Goal: Task Accomplishment & Management: Use online tool/utility

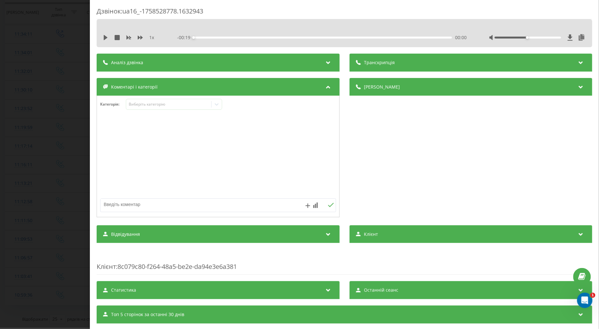
click at [103, 39] on icon at bounding box center [105, 37] width 5 height 5
click at [141, 36] on icon at bounding box center [140, 38] width 5 height 4
click at [142, 104] on div "Виберіть категорію" at bounding box center [168, 104] width 80 height 5
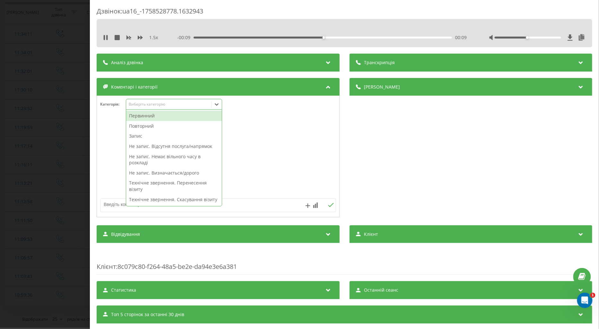
click at [139, 114] on div "Первинний" at bounding box center [174, 116] width 96 height 10
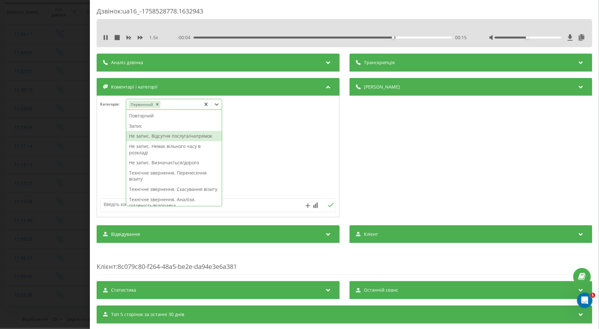
click at [177, 137] on div "Не запис. Відсутня послуга/напрямок" at bounding box center [174, 136] width 96 height 10
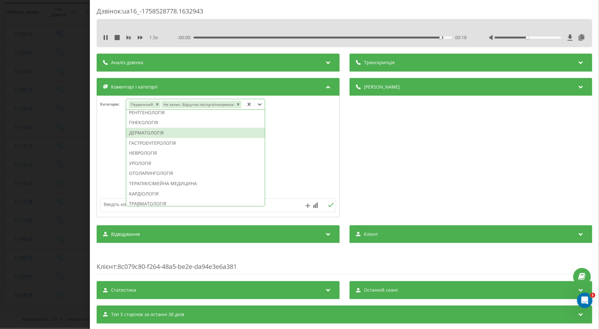
scroll to position [130, 0]
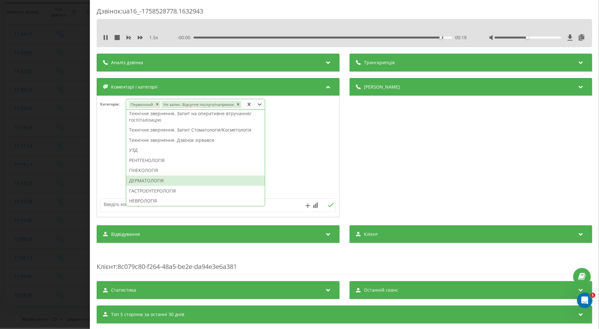
click at [152, 182] on div "ДЕРМАТОЛОГІЯ" at bounding box center [195, 181] width 139 height 10
click at [113, 206] on textarea at bounding box center [194, 205] width 188 height 12
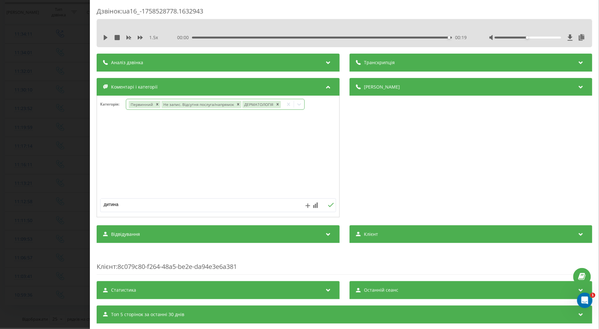
type textarea "дитина"
click at [297, 101] on div at bounding box center [299, 104] width 10 height 10
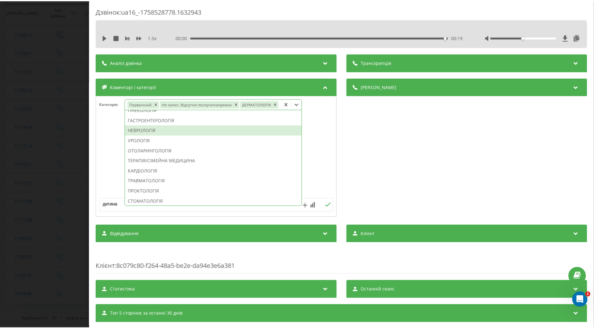
scroll to position [107, 0]
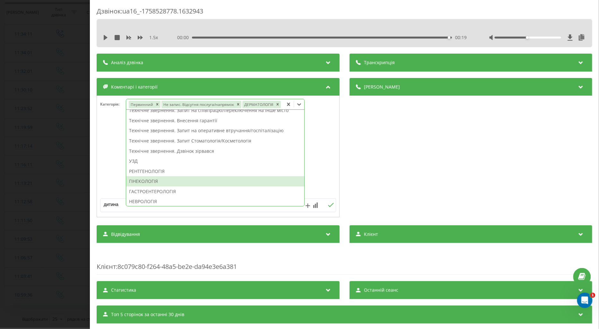
click at [148, 181] on div "ГІНЕКОЛОГІЯ" at bounding box center [215, 181] width 178 height 10
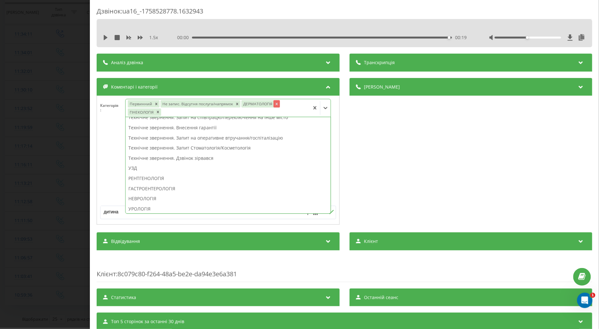
click at [274, 105] on icon "Remove ДЕРМАТОЛОГІЯ" at bounding box center [276, 104] width 4 height 4
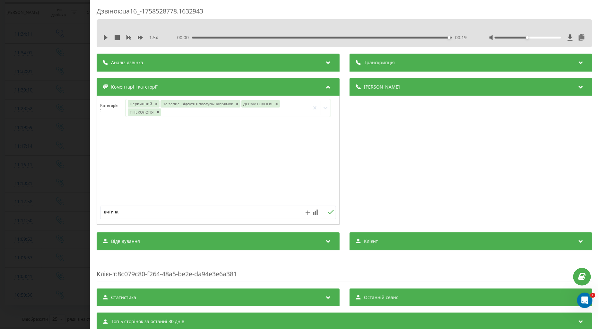
click at [105, 164] on div at bounding box center [218, 163] width 242 height 77
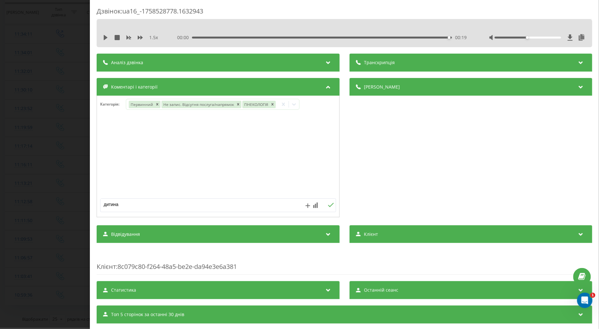
click at [327, 210] on div "дитина" at bounding box center [218, 205] width 236 height 14
click at [328, 204] on icon at bounding box center [331, 205] width 6 height 4
click at [68, 142] on div "Дзвінок : ua16_-1758528778.1632943 1.5 x 00:00 00:19 00:19 Транскрипція Для AI-…" at bounding box center [299, 164] width 599 height 329
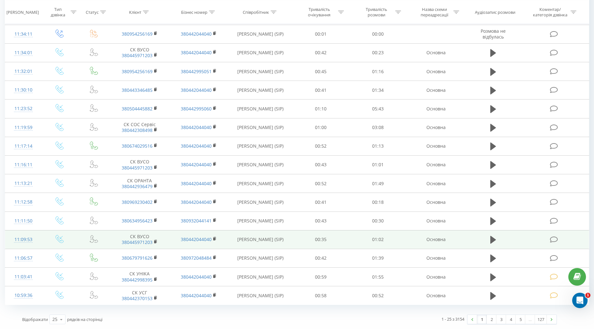
click at [554, 239] on icon at bounding box center [554, 239] width 8 height 7
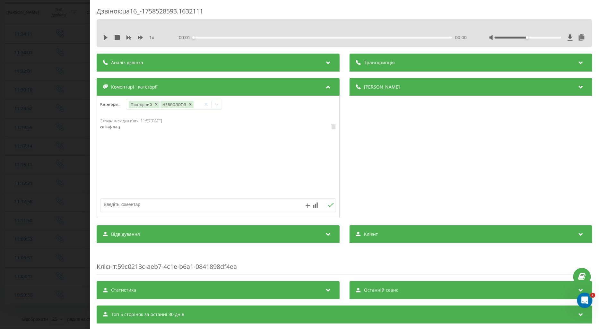
click at [66, 136] on div "Дзвінок : ua16_-1758528593.1632111 1 x - 00:01 00:00 00:00 Транскрипція Для AI-…" at bounding box center [299, 164] width 599 height 329
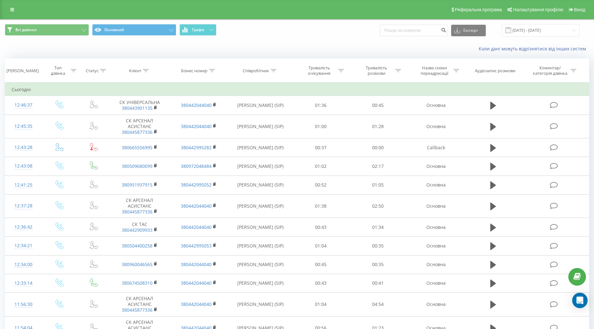
scroll to position [284, 0]
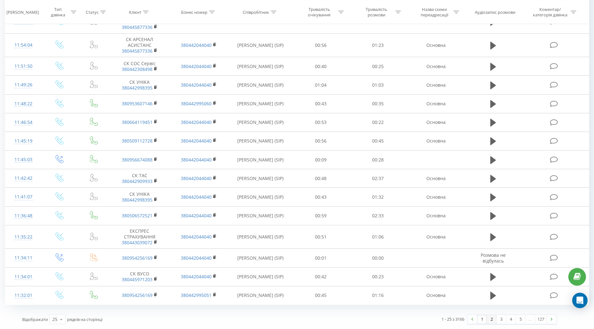
click at [490, 320] on link "2" at bounding box center [491, 319] width 10 height 9
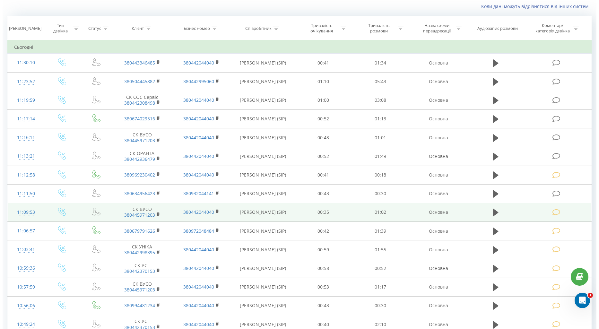
scroll to position [78, 0]
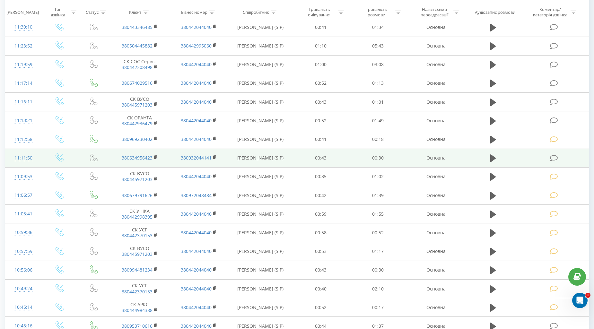
click at [555, 158] on icon at bounding box center [554, 158] width 8 height 7
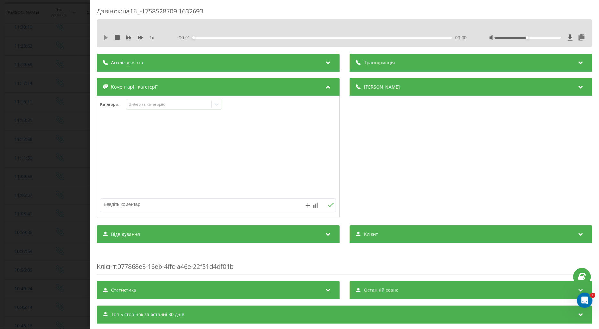
click at [104, 38] on icon at bounding box center [106, 37] width 4 height 5
click at [139, 37] on icon at bounding box center [140, 38] width 5 height 4
drag, startPoint x: 135, startPoint y: 106, endPoint x: 126, endPoint y: 115, distance: 12.5
click at [134, 107] on div "Виберіть категорію" at bounding box center [168, 104] width 80 height 5
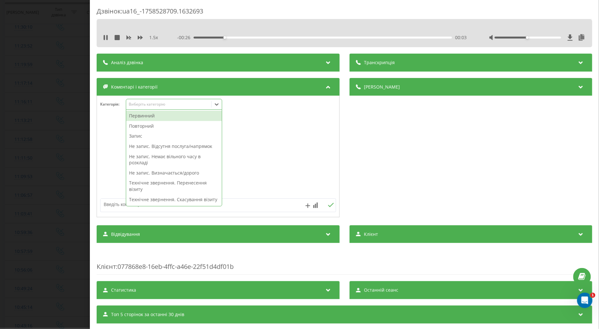
click at [140, 127] on div "Повторний" at bounding box center [174, 126] width 96 height 10
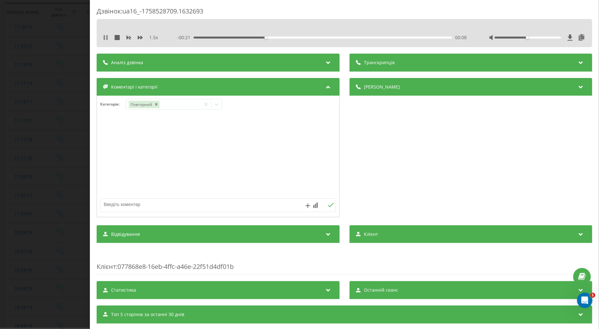
click at [103, 36] on icon at bounding box center [105, 37] width 5 height 5
click at [216, 104] on icon at bounding box center [216, 104] width 6 height 6
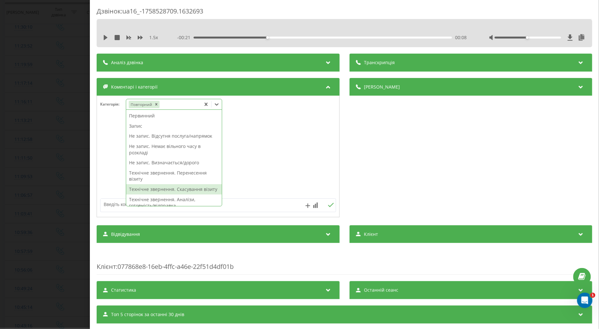
click at [172, 191] on div "Технічне звернення. Скасування візиту" at bounding box center [174, 189] width 96 height 10
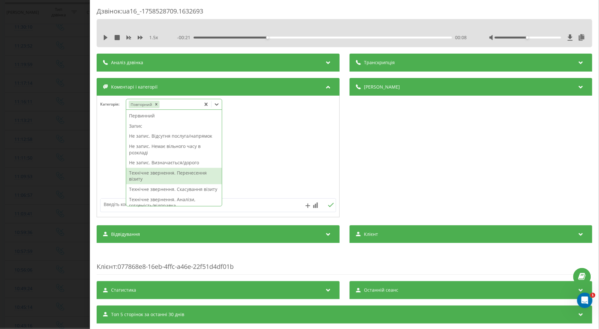
click at [108, 168] on div at bounding box center [218, 156] width 242 height 77
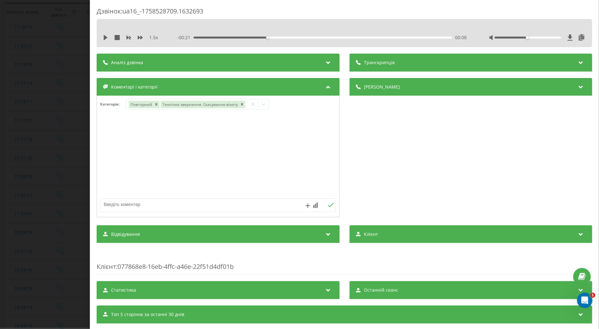
click at [41, 167] on div "Дзвінок : ua16_-1758528709.1632693 1.5 x - 00:21 00:08 00:08 Транскрипція Для A…" at bounding box center [299, 164] width 599 height 329
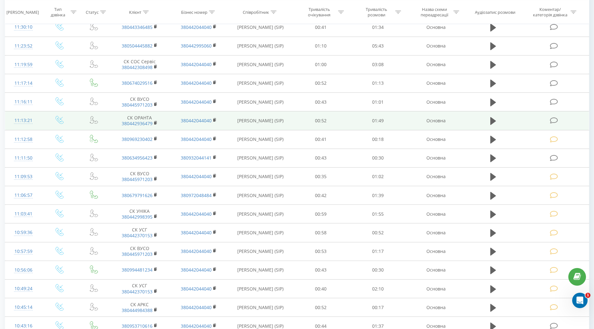
click at [553, 119] on icon at bounding box center [554, 120] width 8 height 7
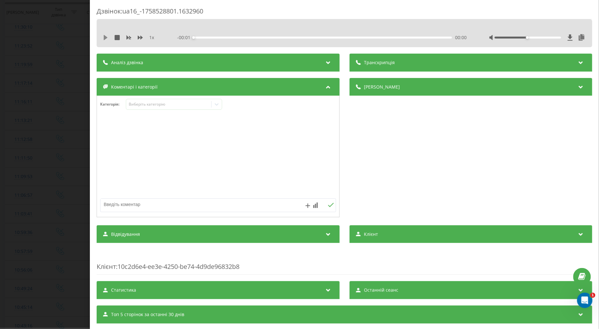
click at [103, 36] on icon at bounding box center [105, 37] width 5 height 5
click at [139, 38] on icon at bounding box center [140, 37] width 5 height 5
click at [139, 39] on icon at bounding box center [140, 38] width 5 height 4
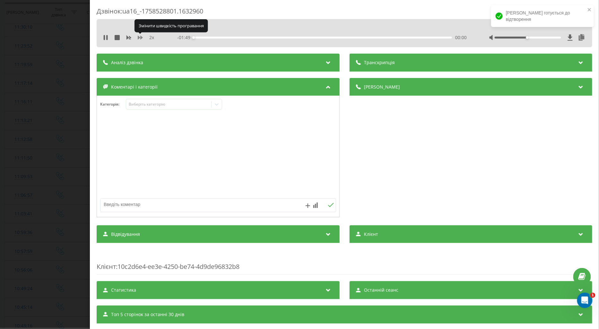
click at [139, 36] on icon at bounding box center [140, 38] width 5 height 4
click at [141, 35] on icon at bounding box center [140, 37] width 5 height 5
click at [138, 36] on icon at bounding box center [140, 38] width 5 height 4
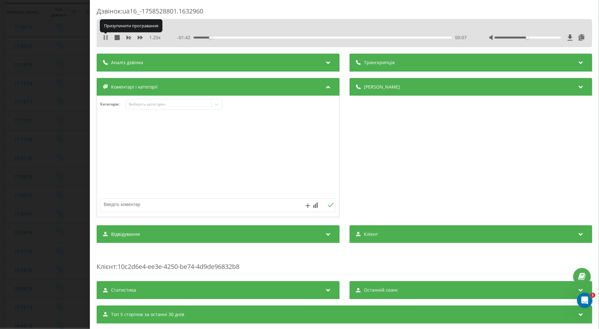
click at [105, 37] on icon at bounding box center [104, 37] width 1 height 5
click at [104, 37] on icon at bounding box center [106, 37] width 4 height 5
click at [104, 37] on icon at bounding box center [104, 37] width 1 height 5
click at [103, 38] on icon at bounding box center [105, 37] width 5 height 5
click at [105, 39] on icon at bounding box center [105, 37] width 5 height 5
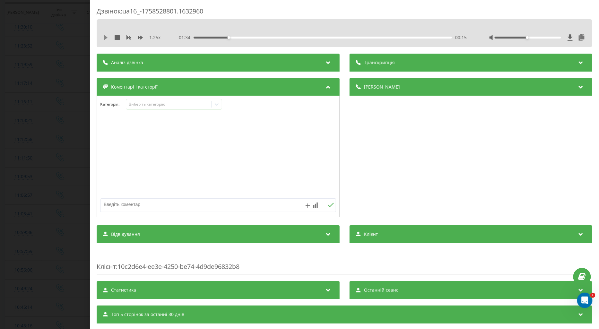
click at [107, 36] on icon at bounding box center [105, 37] width 5 height 5
click at [199, 38] on div "00:18" at bounding box center [322, 38] width 258 height 2
click at [142, 104] on div "Виберіть категорію" at bounding box center [168, 104] width 80 height 5
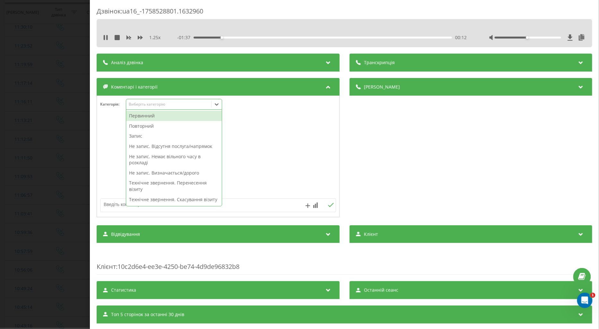
click at [150, 125] on div "Повторний" at bounding box center [174, 126] width 96 height 10
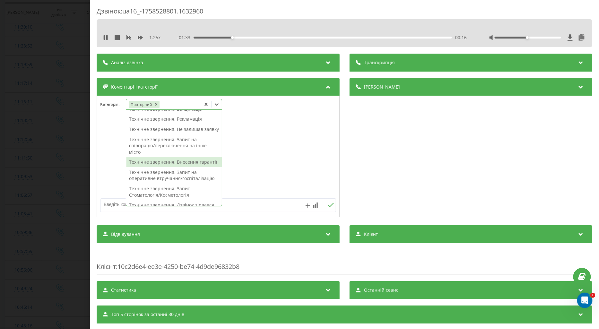
scroll to position [214, 0]
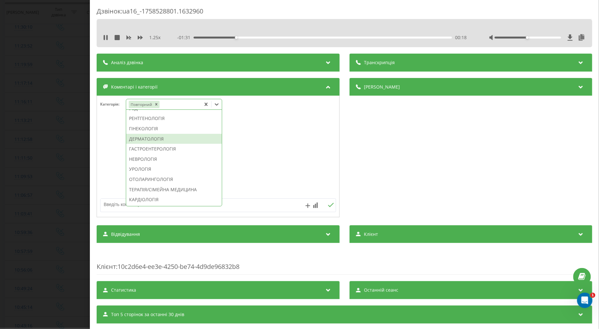
click at [148, 144] on div "ДЕРМАТОЛОГІЯ" at bounding box center [174, 139] width 96 height 10
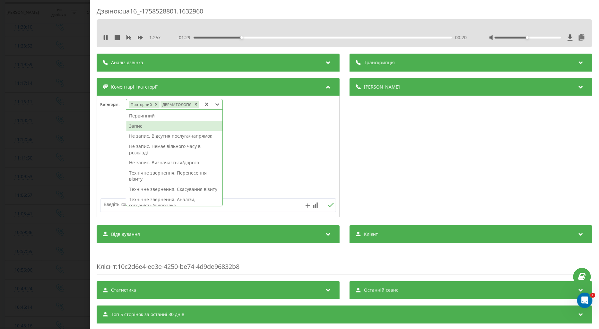
click at [135, 127] on div "Запис" at bounding box center [174, 126] width 96 height 10
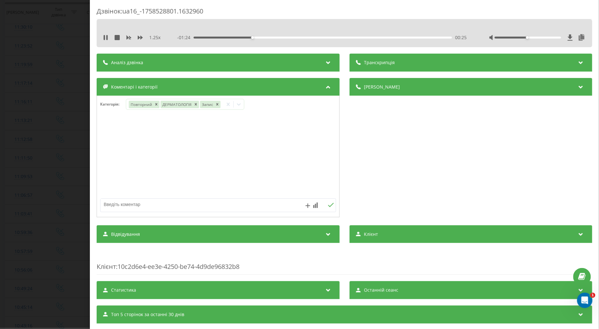
click at [99, 147] on div at bounding box center [218, 156] width 242 height 77
click at [56, 163] on div "Дзвінок : ua16_-1758528801.1632960 1.25 x - 01:20 00:29 00:29 Транскрипція Для …" at bounding box center [299, 164] width 599 height 329
click at [56, 163] on div "Дзвінок : ua16_-1758528801.1632960 1.25 x - 01:19 00:30 00:30 Транскрипція Для …" at bounding box center [299, 164] width 599 height 329
click at [56, 163] on td at bounding box center [60, 158] width 37 height 19
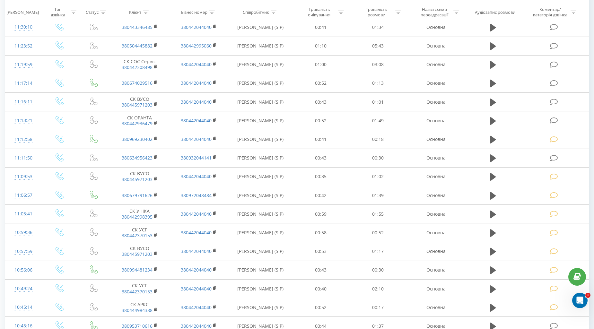
click at [56, 163] on td at bounding box center [59, 158] width 37 height 19
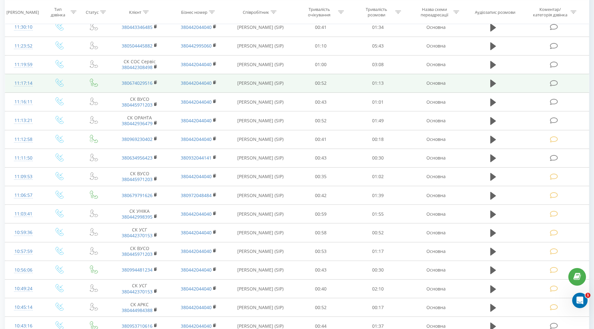
click at [553, 81] on icon at bounding box center [554, 83] width 8 height 7
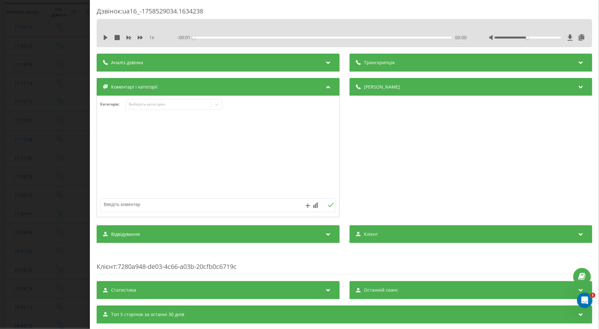
click at [107, 34] on div "1 x" at bounding box center [132, 37] width 58 height 6
click at [103, 37] on icon at bounding box center [105, 37] width 5 height 5
click at [138, 37] on icon at bounding box center [140, 38] width 5 height 4
click at [143, 104] on div "Виберіть категорію" at bounding box center [168, 104] width 80 height 5
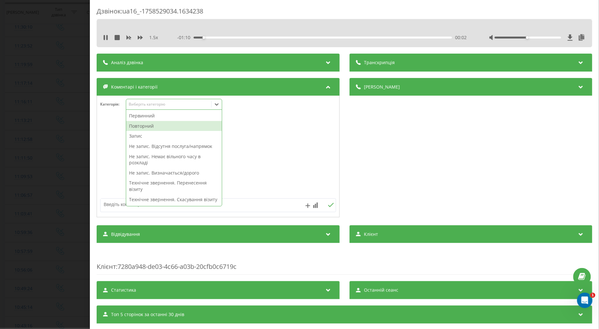
click at [146, 126] on div "Повторний" at bounding box center [174, 126] width 96 height 10
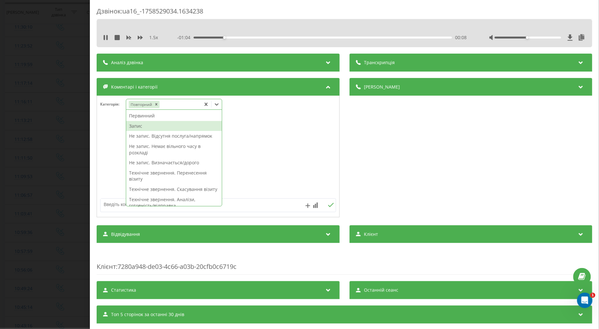
click at [138, 127] on div "Запис" at bounding box center [174, 126] width 96 height 10
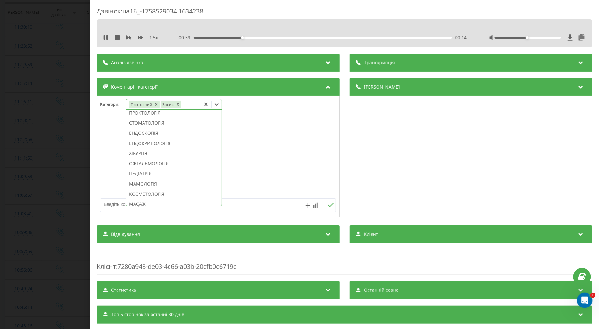
scroll to position [239, 0]
click at [189, 159] on div "ТЕРАПІЯ/СІМЕЙНА МЕДИЦИНА" at bounding box center [174, 154] width 96 height 10
click at [104, 150] on div at bounding box center [218, 156] width 242 height 77
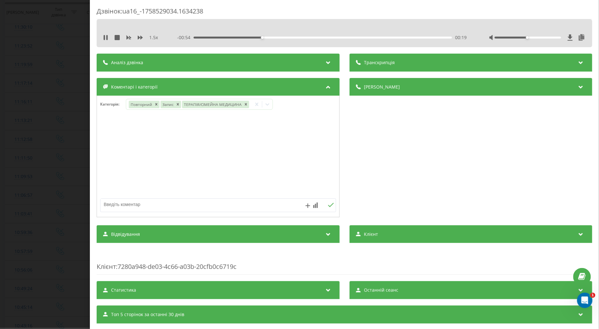
click at [67, 149] on div "Дзвінок : ua16_-1758529034.1634238 1.5 x - 00:54 00:19 00:19 Транскрипція Для A…" at bounding box center [299, 164] width 599 height 329
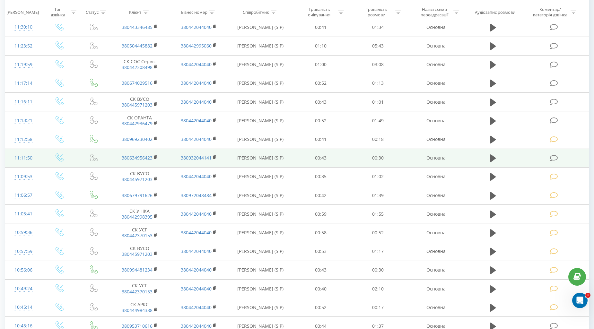
click at [59, 156] on icon at bounding box center [60, 157] width 8 height 8
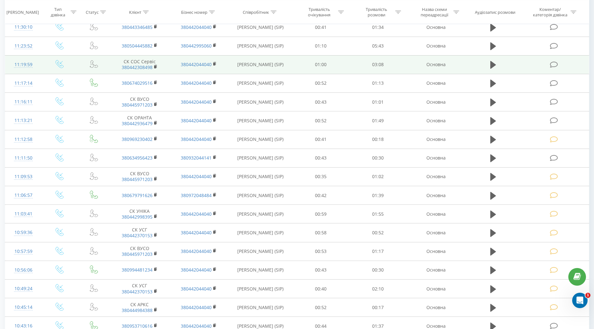
click at [555, 63] on icon at bounding box center [554, 64] width 8 height 7
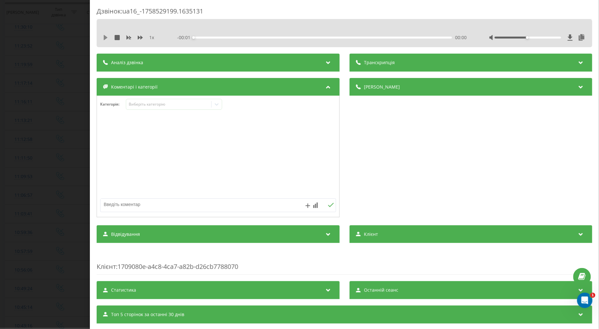
click at [105, 38] on icon at bounding box center [106, 37] width 4 height 5
click at [140, 37] on icon at bounding box center [140, 37] width 5 height 5
click at [138, 103] on div "Виберіть категорію" at bounding box center [168, 104] width 80 height 5
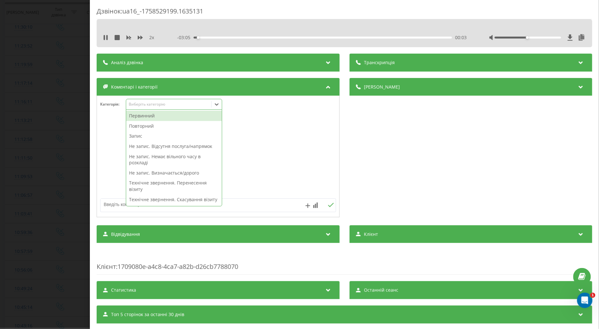
click at [144, 124] on div "Повторний" at bounding box center [174, 126] width 96 height 10
click at [105, 39] on icon at bounding box center [105, 37] width 5 height 5
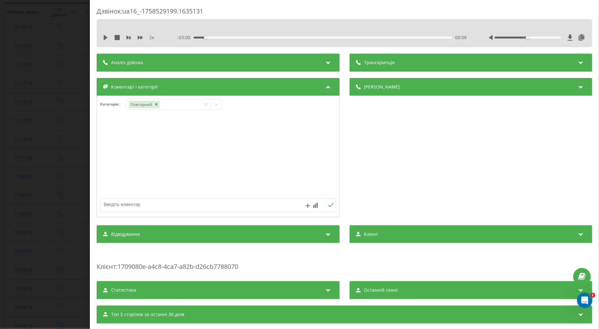
click at [105, 36] on icon at bounding box center [106, 37] width 4 height 5
click at [544, 39] on div at bounding box center [537, 37] width 97 height 6
click at [545, 39] on div at bounding box center [537, 37] width 97 height 6
click at [219, 105] on icon at bounding box center [216, 104] width 6 height 6
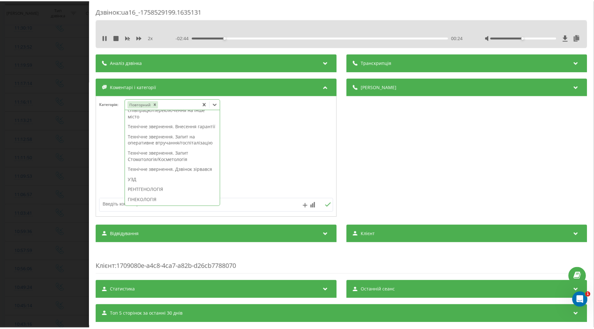
scroll to position [214, 0]
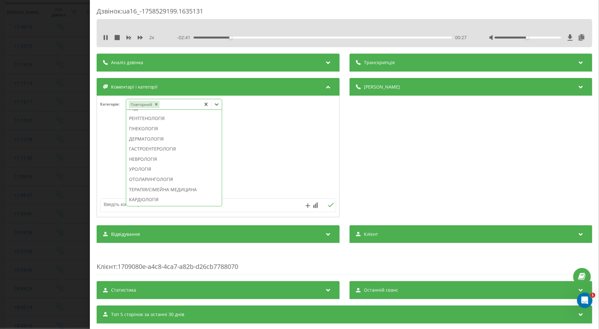
click at [151, 124] on div "РЕНТГЕНОЛОГІЯ" at bounding box center [174, 118] width 96 height 10
click at [103, 153] on div at bounding box center [218, 156] width 242 height 77
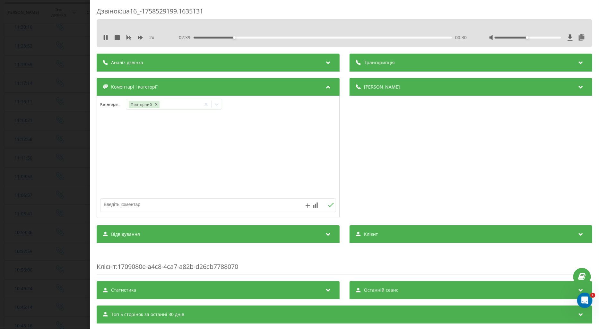
click at [108, 199] on textarea at bounding box center [194, 205] width 188 height 12
click at [118, 210] on textarea at bounding box center [194, 205] width 188 height 12
type textarea "п"
click at [105, 35] on icon at bounding box center [104, 37] width 1 height 5
click at [124, 204] on textarea at bounding box center [194, 205] width 188 height 12
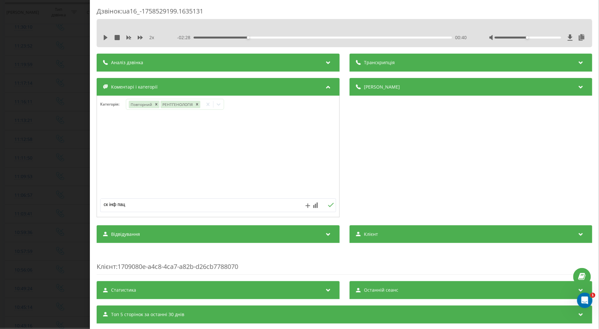
type textarea "ск інф пац"
click at [329, 205] on icon at bounding box center [331, 205] width 6 height 4
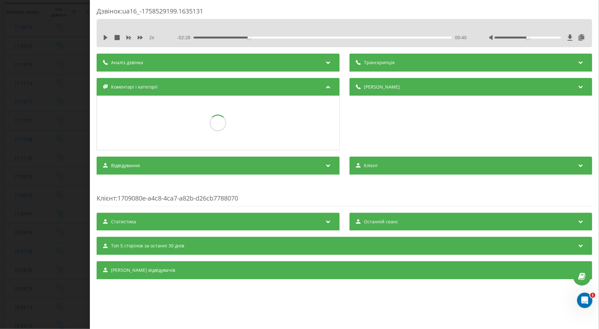
click at [71, 151] on div "Дзвінок : ua16_-1758529199.1635131 2 x - 02:28 00:40 00:40 Транскрипція Для AI-…" at bounding box center [299, 164] width 599 height 329
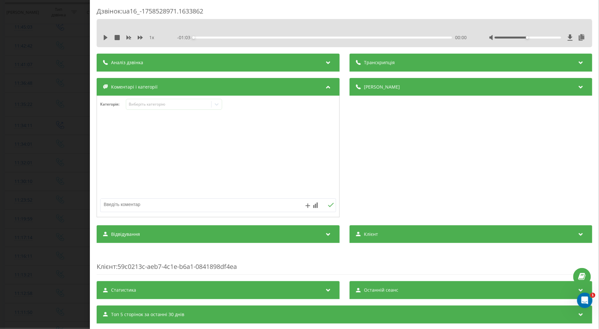
scroll to position [78, 0]
click at [103, 38] on icon at bounding box center [105, 37] width 5 height 5
click at [140, 36] on icon at bounding box center [140, 37] width 5 height 5
click at [143, 104] on div "Виберіть категорію" at bounding box center [168, 104] width 80 height 5
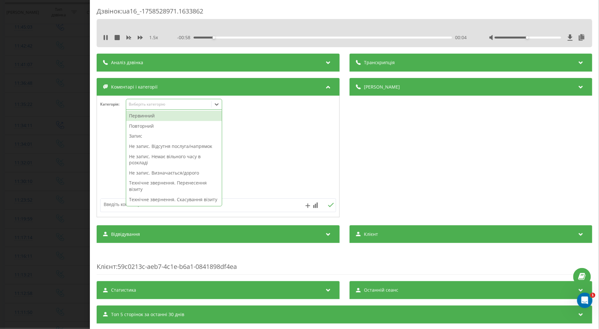
click at [141, 127] on div "Повторний" at bounding box center [174, 126] width 96 height 10
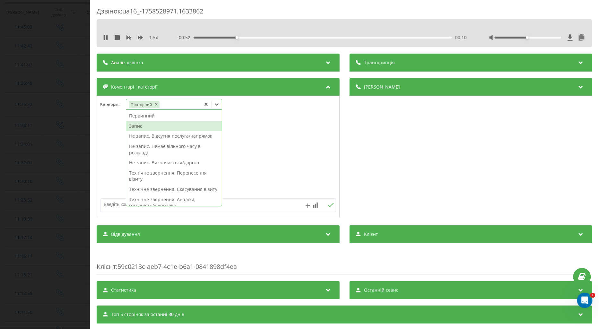
click at [137, 127] on div "Запис" at bounding box center [174, 126] width 96 height 10
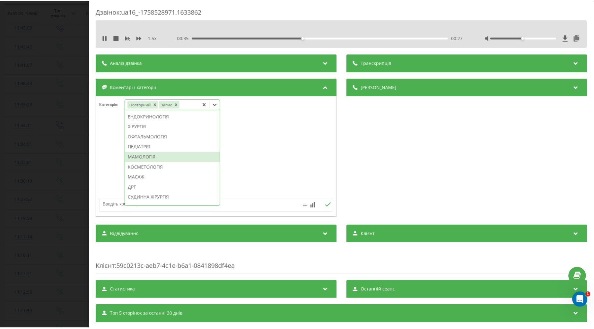
scroll to position [266, 0]
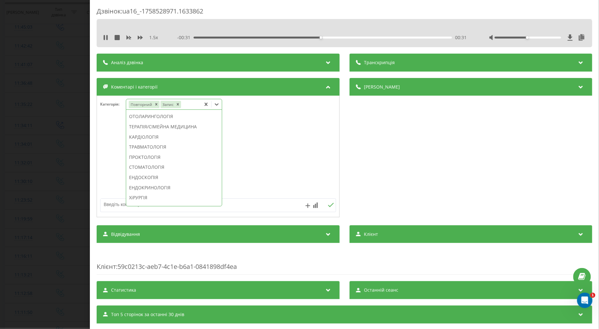
click at [150, 101] on div "НЕВРОЛОГІЯ" at bounding box center [174, 96] width 96 height 10
click at [113, 206] on textarea at bounding box center [194, 205] width 188 height 12
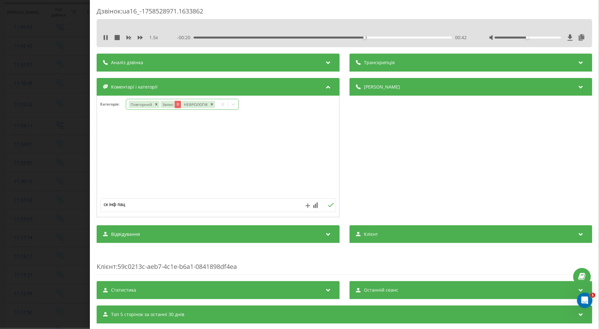
click at [177, 104] on icon "Remove Запис" at bounding box center [177, 104] width 2 height 2
type textarea "ск інф пац"
click at [194, 160] on div at bounding box center [218, 156] width 242 height 77
click at [329, 204] on icon at bounding box center [331, 205] width 6 height 4
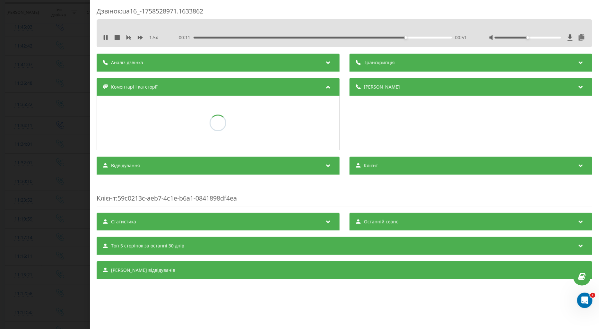
click at [48, 132] on div "Дзвінок : ua16_-1758528971.1633862 1.5 x - 00:11 00:51 00:51 Транскрипція Для A…" at bounding box center [299, 164] width 599 height 329
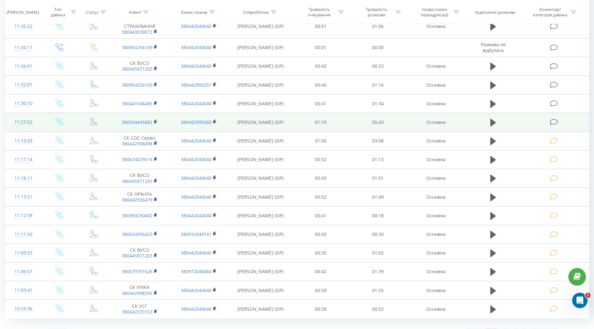
click at [556, 121] on icon at bounding box center [554, 122] width 8 height 7
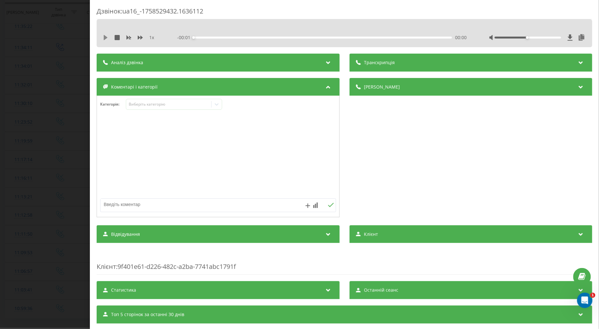
click at [105, 37] on icon at bounding box center [106, 37] width 4 height 5
click at [139, 37] on icon at bounding box center [140, 38] width 5 height 4
click at [147, 107] on div "Виберіть категорію" at bounding box center [168, 104] width 80 height 5
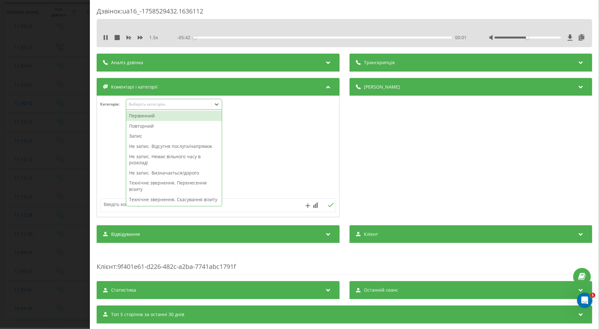
click at [148, 126] on div "Повторний" at bounding box center [174, 126] width 96 height 10
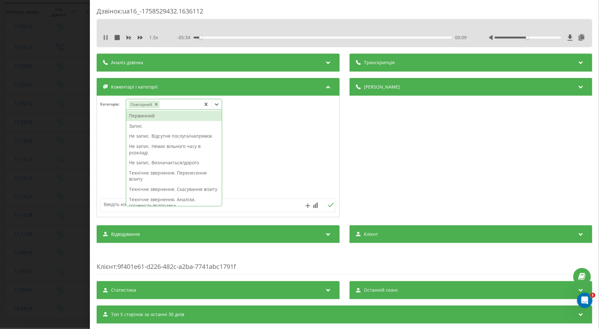
click at [105, 37] on icon at bounding box center [104, 37] width 1 height 5
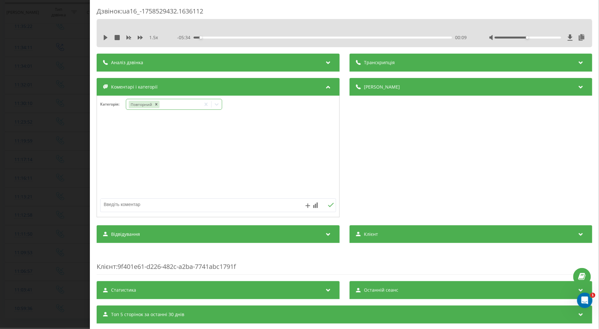
click at [216, 104] on icon at bounding box center [216, 104] width 6 height 6
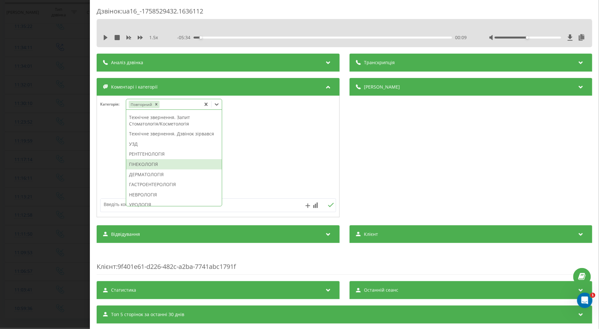
scroll to position [214, 0]
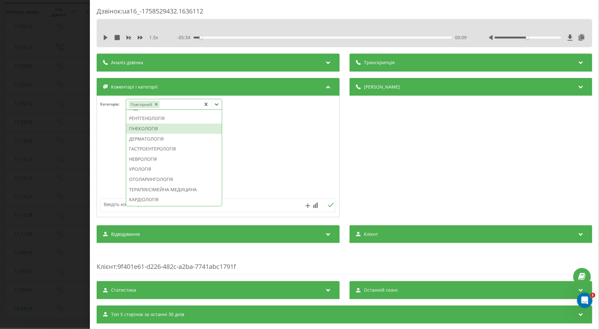
click at [147, 134] on div "ГІНЕКОЛОГІЯ" at bounding box center [174, 129] width 96 height 10
click at [111, 202] on textarea at bounding box center [194, 205] width 188 height 12
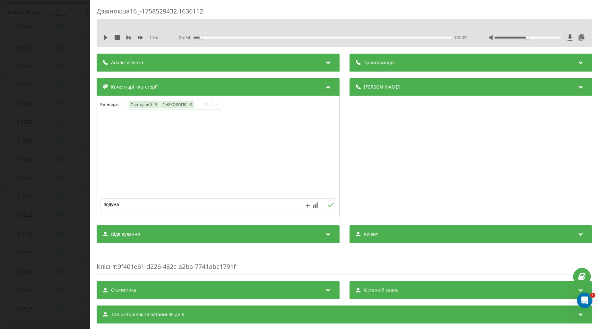
type textarea "подумає"
click at [328, 205] on icon at bounding box center [331, 205] width 6 height 4
click at [76, 152] on div "Дзвінок : ua16_-1758529432.1636112 1.5 x - 05:34 00:09 00:09 Транскрипція Для A…" at bounding box center [299, 164] width 599 height 329
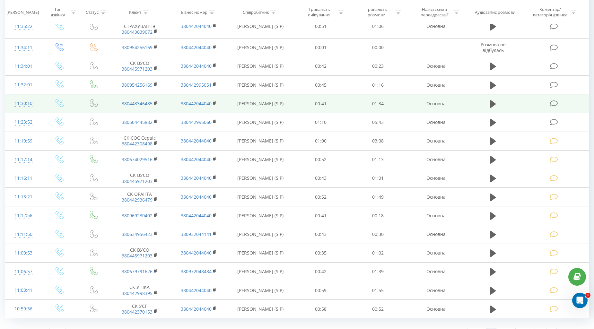
click at [554, 104] on icon at bounding box center [554, 103] width 8 height 7
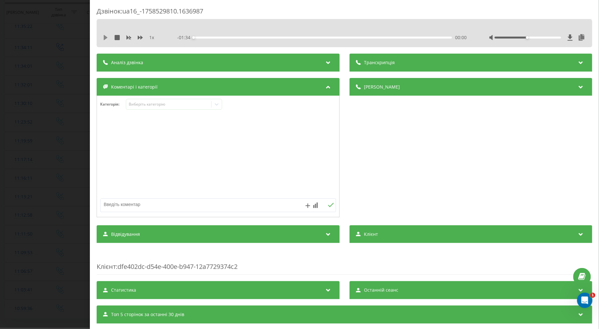
click at [104, 36] on icon at bounding box center [106, 37] width 4 height 5
click at [140, 38] on icon at bounding box center [140, 38] width 5 height 4
click at [142, 104] on div "Виберіть категорію" at bounding box center [168, 104] width 80 height 5
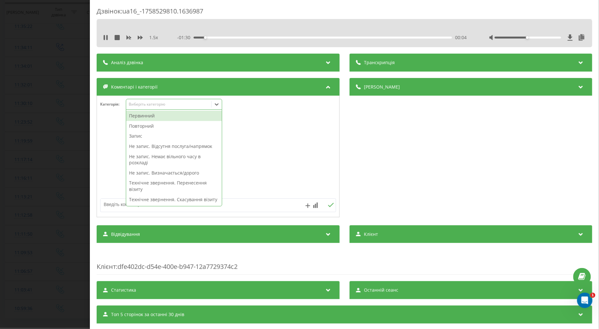
click at [147, 126] on div "Повторний" at bounding box center [174, 126] width 96 height 10
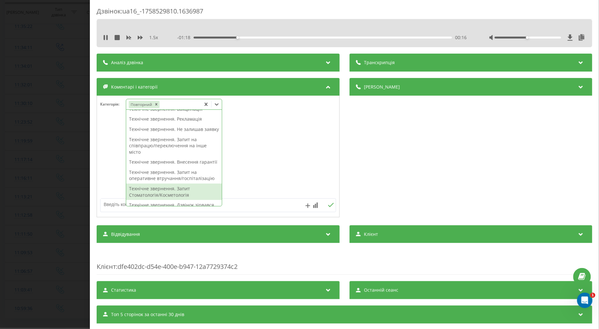
scroll to position [178, 0]
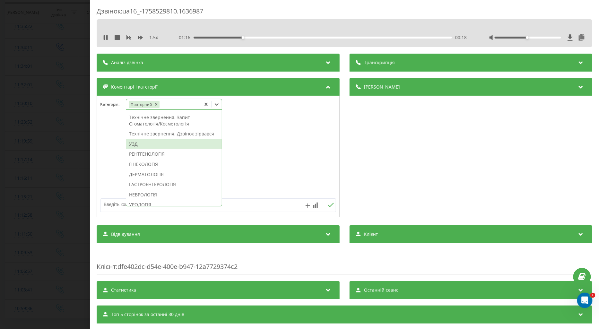
click at [132, 149] on div "УЗД" at bounding box center [174, 144] width 96 height 10
click at [111, 205] on textarea at bounding box center [194, 205] width 188 height 12
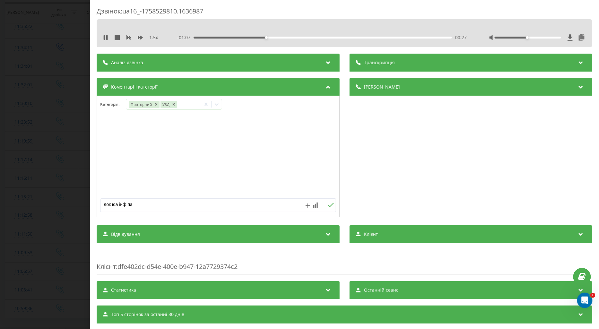
type textarea "док юа інф пац"
click at [328, 205] on icon at bounding box center [331, 205] width 6 height 4
click at [64, 163] on div "Дзвінок : ua16_-1758529810.1636987 1.5 x - 00:58 00:36 00:36 Транскрипція Для A…" at bounding box center [299, 164] width 599 height 329
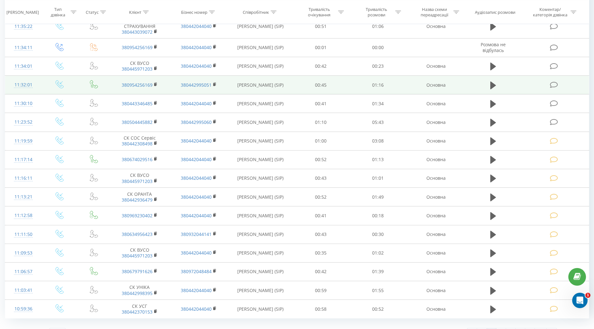
click at [557, 83] on icon at bounding box center [554, 84] width 8 height 7
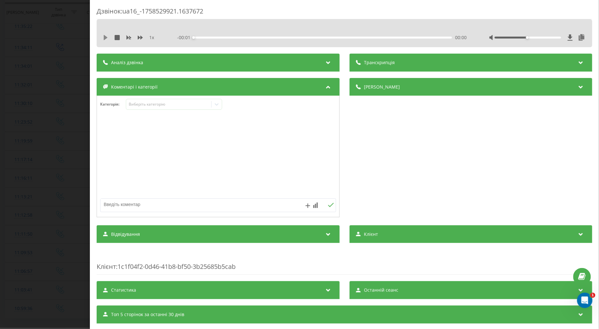
click at [104, 36] on icon at bounding box center [106, 37] width 4 height 5
click at [139, 36] on icon at bounding box center [140, 37] width 5 height 5
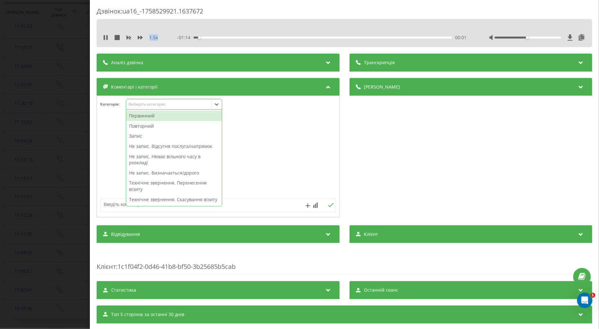
click at [141, 106] on div "Виберіть категорію" at bounding box center [168, 104] width 80 height 5
click at [144, 126] on div "Повторний" at bounding box center [174, 126] width 96 height 10
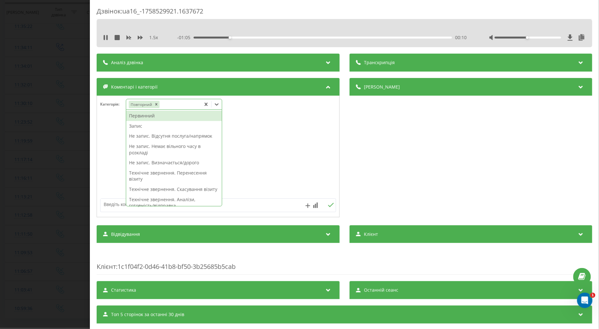
click at [142, 116] on div "Первинний" at bounding box center [174, 116] width 96 height 10
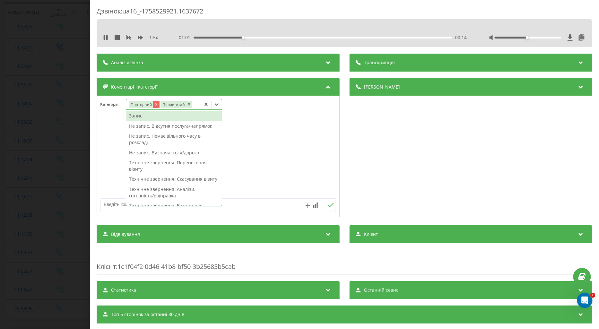
click at [155, 105] on icon "Remove Повторний" at bounding box center [156, 104] width 2 height 2
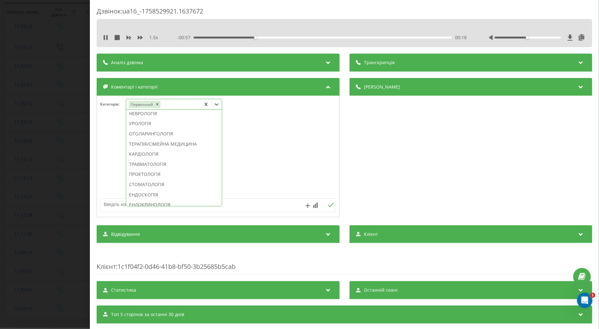
scroll to position [295, 0]
click at [155, 143] on div "ПРОКТОЛОГІЯ" at bounding box center [174, 138] width 96 height 10
click at [115, 210] on textarea at bounding box center [194, 205] width 188 height 12
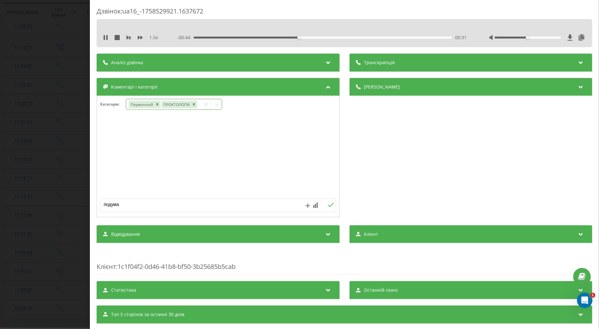
type textarea "подумає"
click at [329, 205] on icon at bounding box center [331, 205] width 6 height 4
click at [415, 37] on div "00:41" at bounding box center [322, 38] width 258 height 2
click at [431, 37] on div "01:08" at bounding box center [322, 38] width 258 height 2
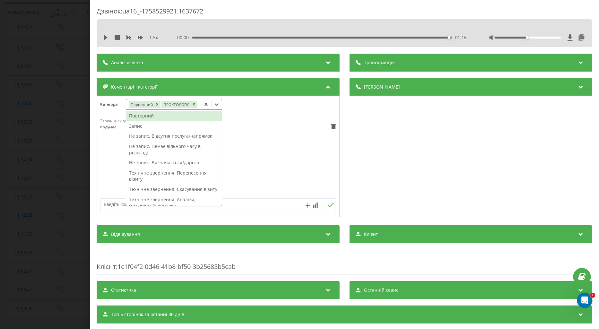
click at [218, 105] on icon at bounding box center [217, 104] width 4 height 2
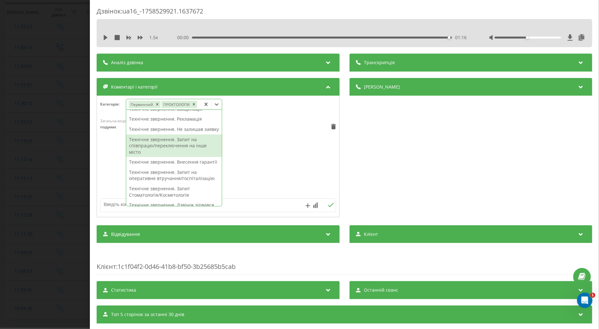
scroll to position [178, 0]
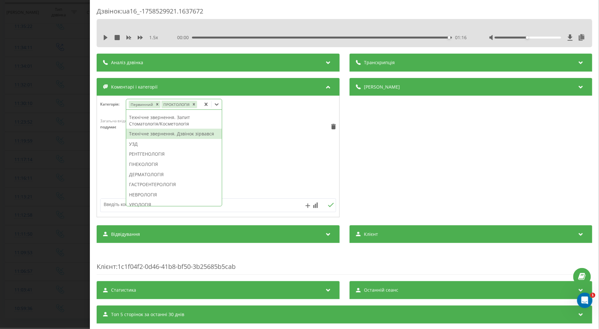
click at [165, 139] on div "Технічне звернення. Дзвінок зірвався" at bounding box center [174, 134] width 96 height 10
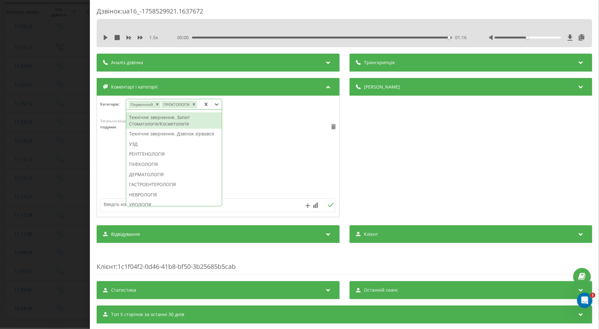
scroll to position [134, 0]
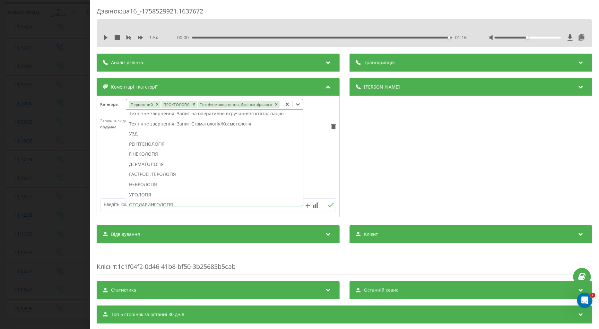
click at [307, 152] on div "Загальна вхідна п'ять 13:26, 22 Вересня 2025 подумає" at bounding box center [218, 156] width 242 height 77
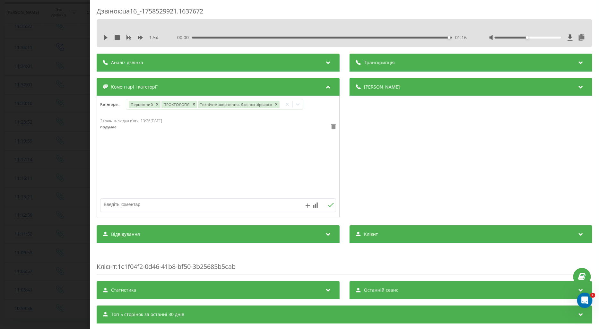
click at [331, 127] on icon at bounding box center [333, 126] width 4 height 5
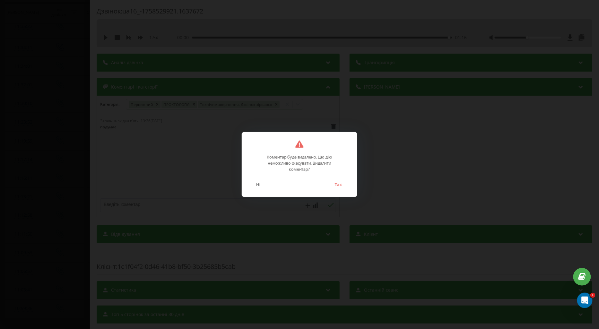
click at [338, 184] on button "Так" at bounding box center [337, 184] width 13 height 8
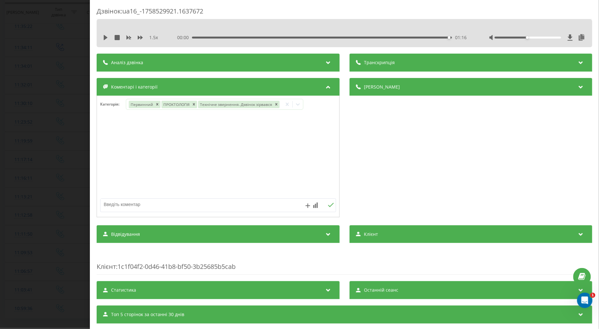
click at [69, 132] on div "Дзвінок : ua16_-1758529921.1637672 1.5 x 00:00 01:16 01:16 Транскрипція Для AI-…" at bounding box center [299, 164] width 599 height 329
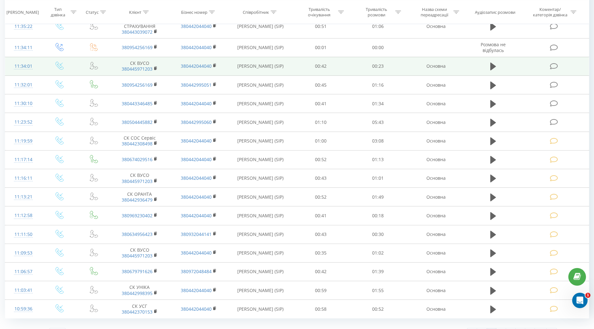
click at [553, 64] on icon at bounding box center [554, 66] width 8 height 7
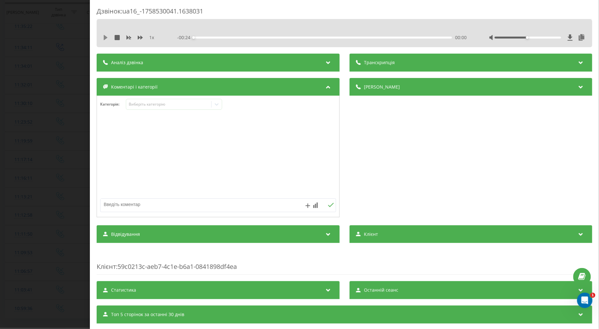
click at [105, 37] on icon at bounding box center [106, 37] width 4 height 5
click at [140, 38] on icon at bounding box center [140, 38] width 5 height 4
click at [146, 102] on div "Виберіть категорію" at bounding box center [168, 104] width 80 height 5
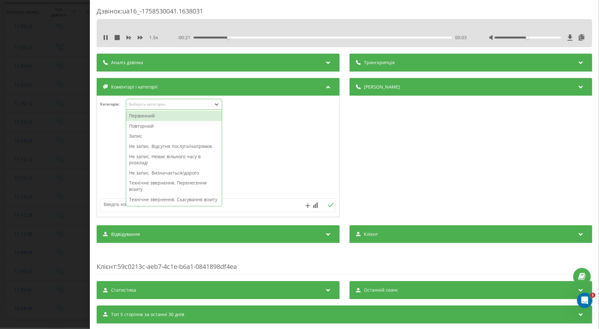
click at [153, 126] on div "Повторний" at bounding box center [174, 126] width 96 height 10
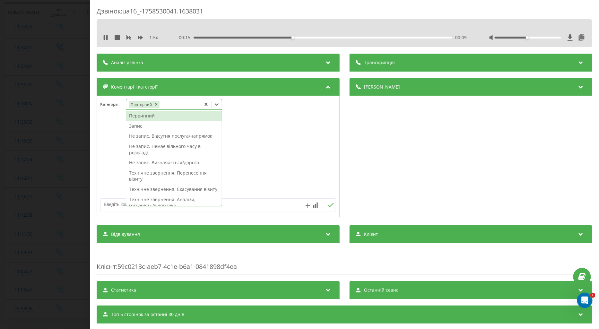
click at [136, 125] on div "Запис" at bounding box center [174, 126] width 96 height 10
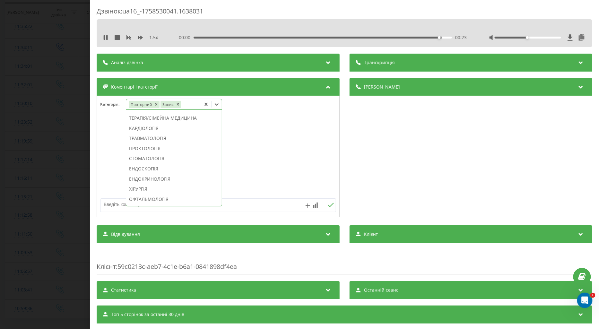
scroll to position [311, 0]
click at [161, 169] on div "ОФТАЛЬМОЛОГІЯ" at bounding box center [174, 164] width 96 height 10
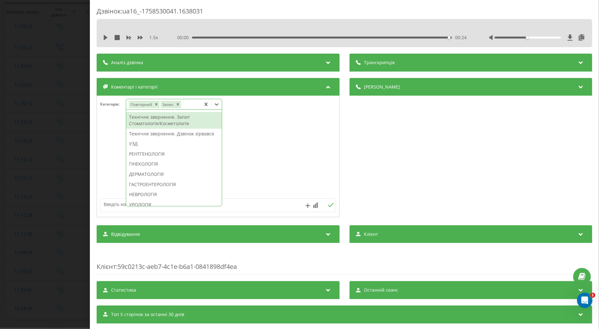
scroll to position [0, 0]
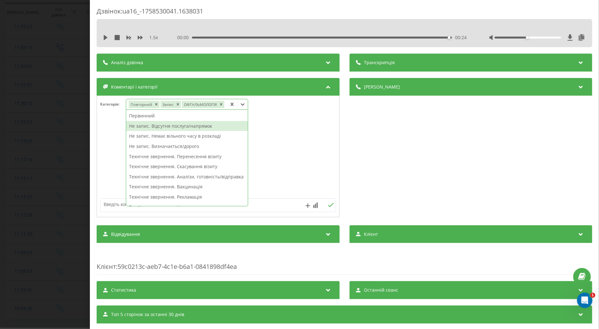
click at [196, 125] on div "Не запис. Відсутня послуга/напрямок" at bounding box center [187, 126] width 122 height 10
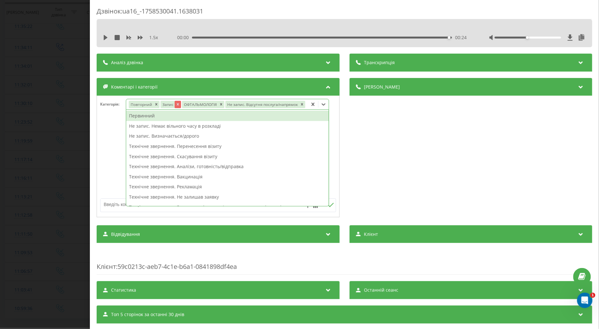
click at [176, 105] on icon "Remove Запис" at bounding box center [177, 104] width 4 height 4
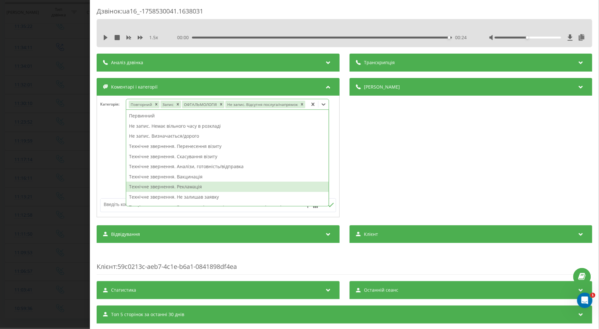
click at [112, 203] on textarea at bounding box center [194, 205] width 188 height 12
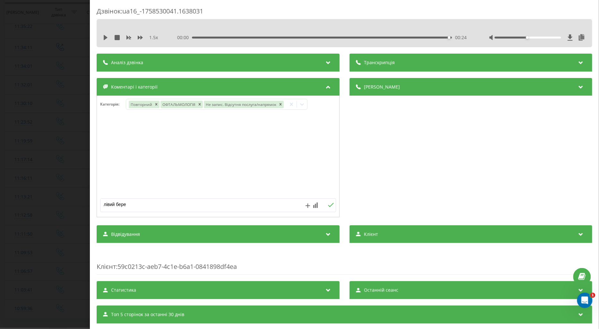
type textarea "лівий берег"
click at [328, 205] on icon at bounding box center [331, 205] width 6 height 4
click at [64, 137] on div "Дзвінок : ua16_-1758530041.1638031 1.5 x 00:00 00:24 00:24 Транскрипція Для AI-…" at bounding box center [299, 164] width 599 height 329
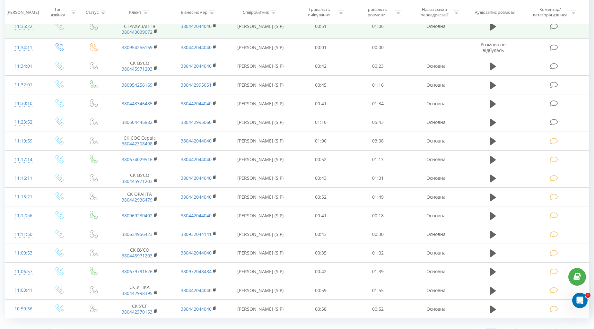
click at [553, 26] on icon at bounding box center [554, 26] width 8 height 7
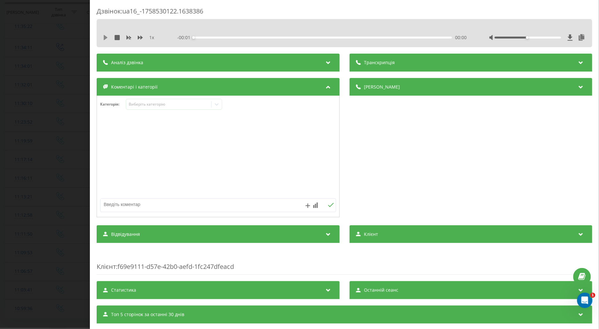
click at [105, 37] on icon at bounding box center [106, 37] width 4 height 5
click at [140, 37] on icon at bounding box center [140, 37] width 5 height 5
click at [140, 104] on div "Виберіть категорію" at bounding box center [168, 104] width 80 height 5
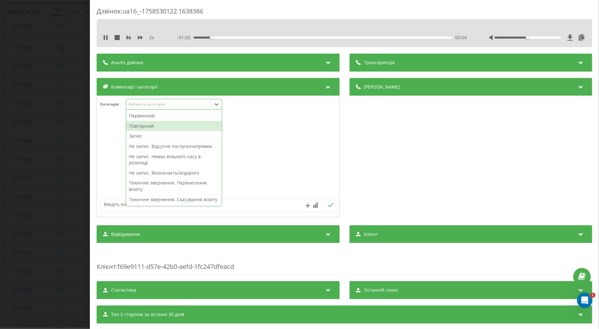
click at [138, 124] on div "Повторний" at bounding box center [174, 126] width 96 height 10
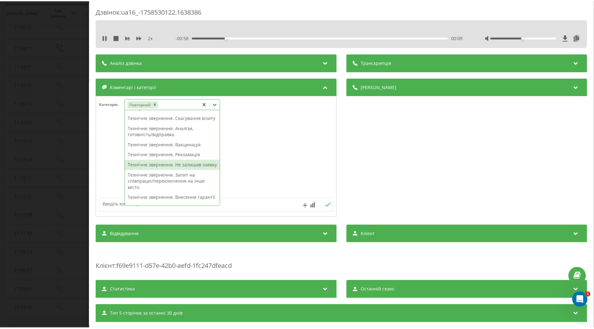
scroll to position [142, 0]
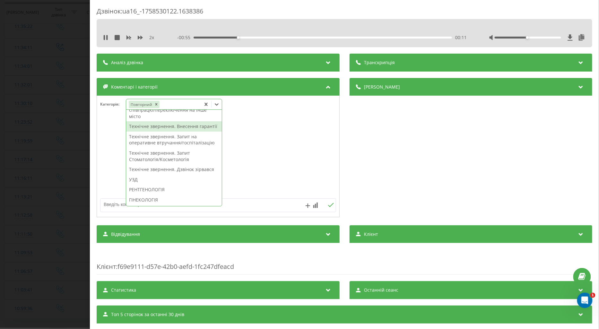
click at [145, 132] on div "Технічне звернення. Внесення гарантії" at bounding box center [174, 126] width 96 height 10
click at [108, 147] on div at bounding box center [218, 156] width 242 height 77
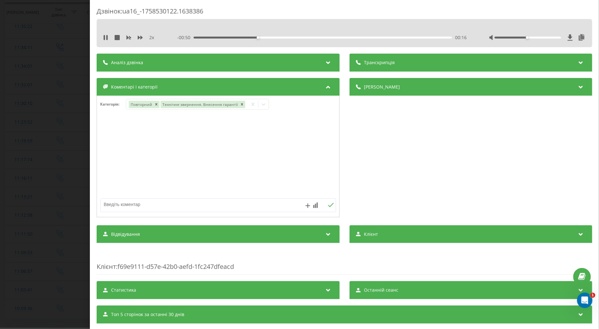
click at [52, 152] on div "Дзвінок : ua16_-1758530122.1638386 2 x - 00:50 00:16 00:16 Транскрипція Для AI-…" at bounding box center [299, 164] width 599 height 329
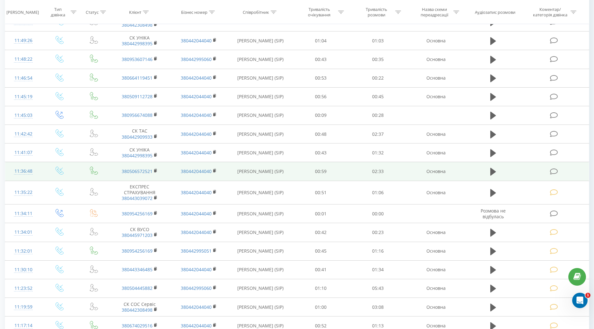
click at [553, 171] on icon at bounding box center [554, 171] width 8 height 7
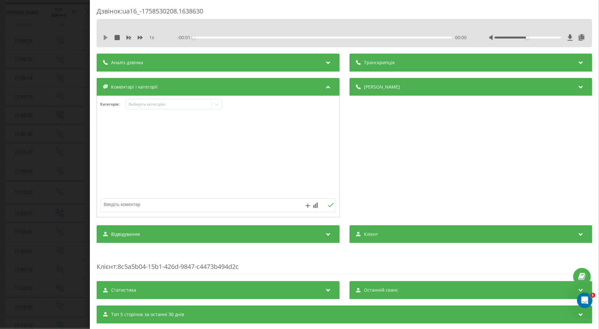
click at [105, 39] on icon at bounding box center [106, 37] width 4 height 5
click at [140, 39] on icon at bounding box center [140, 38] width 5 height 4
click at [152, 105] on div "Виберіть категорію" at bounding box center [168, 104] width 80 height 5
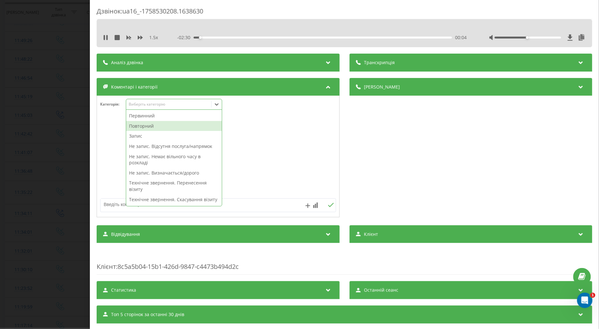
click at [161, 124] on div "Повторний" at bounding box center [174, 126] width 96 height 10
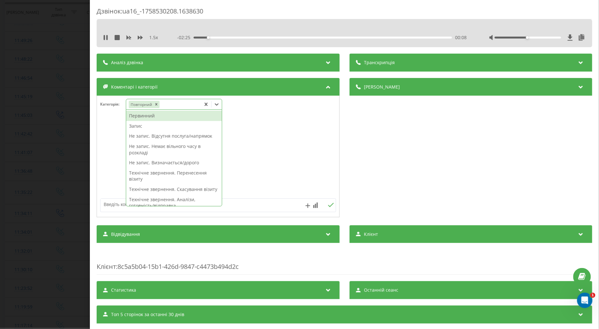
click at [138, 123] on div "Запис" at bounding box center [174, 126] width 96 height 10
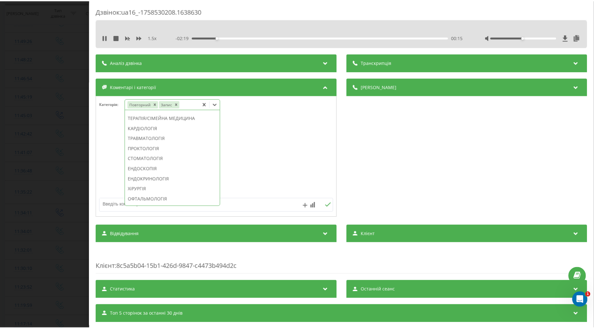
scroll to position [347, 0]
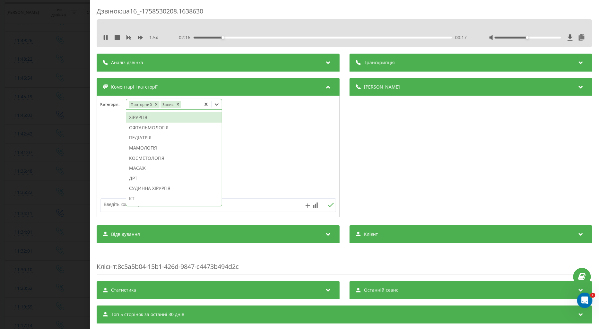
click at [139, 123] on div "ХіРУРГІЯ" at bounding box center [174, 117] width 96 height 10
click at [113, 145] on div at bounding box center [218, 156] width 242 height 77
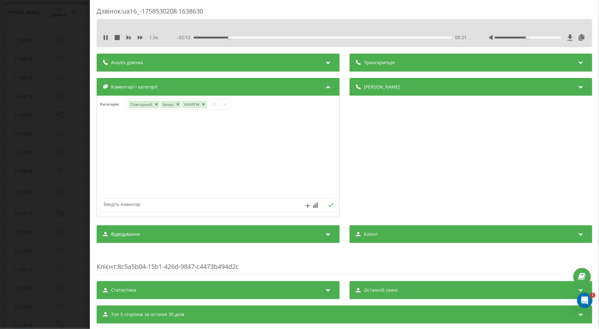
click at [54, 152] on div "Дзвінок : ua16_-1758530208.1638630 1.5 x - 02:12 00:21 00:21 Транскрипція Для A…" at bounding box center [299, 164] width 599 height 329
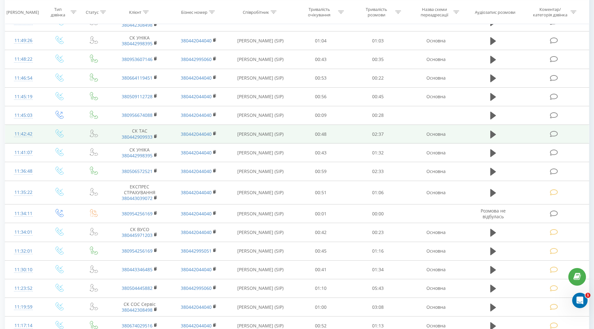
click at [554, 135] on icon at bounding box center [554, 134] width 8 height 7
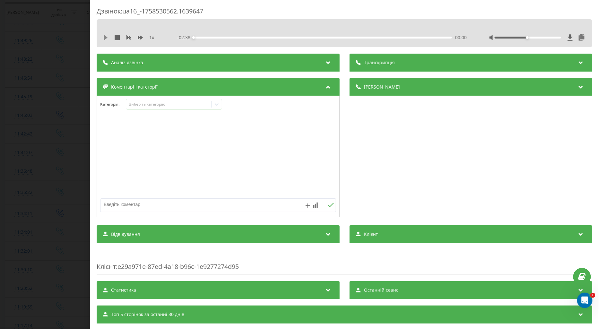
click at [104, 39] on icon at bounding box center [106, 37] width 4 height 5
click at [138, 36] on icon at bounding box center [140, 38] width 5 height 4
click at [146, 105] on div "Виберіть категорію" at bounding box center [168, 104] width 80 height 5
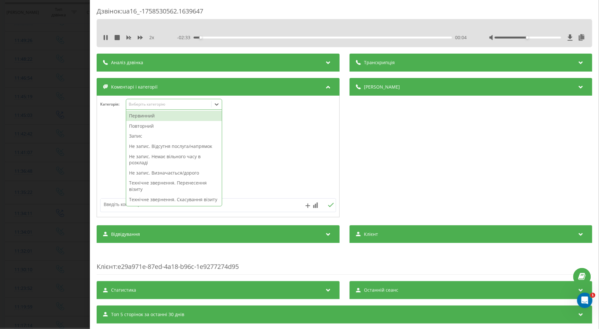
click at [154, 126] on div "Повторний" at bounding box center [174, 126] width 96 height 10
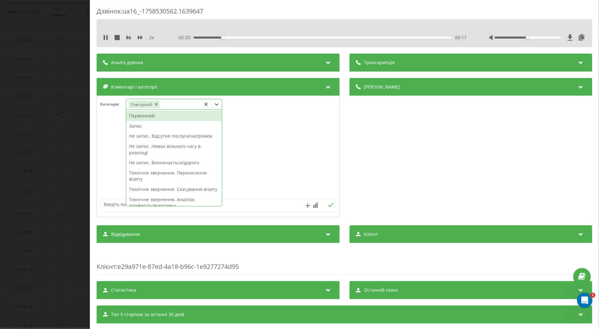
click at [107, 201] on textarea at bounding box center [194, 205] width 188 height 12
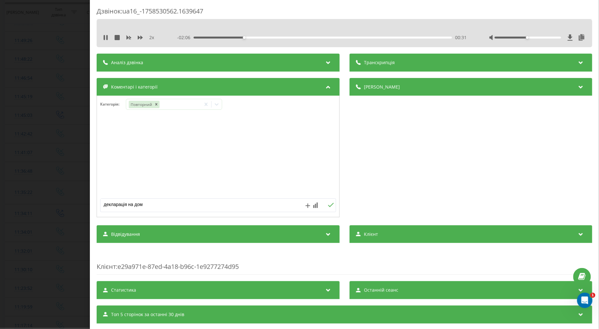
type textarea "декларація на дому"
click at [328, 206] on icon at bounding box center [331, 205] width 6 height 4
click at [217, 104] on icon at bounding box center [216, 104] width 6 height 6
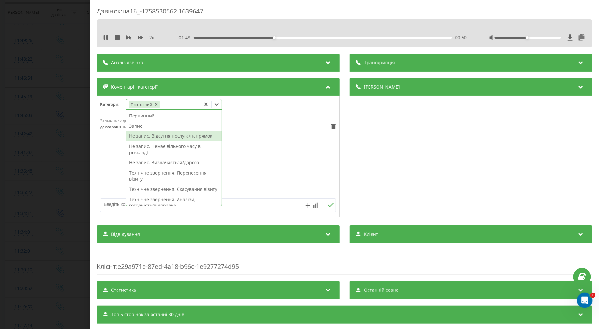
click at [185, 136] on div "Не запис. Відсутня послуга/напрямок" at bounding box center [174, 136] width 96 height 10
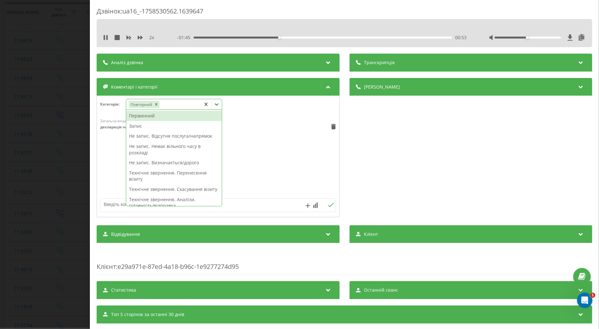
click at [110, 167] on div "Загальна вхідна п'ять 13:30, 22 Вересня 2025 декларація на дому" at bounding box center [218, 156] width 242 height 77
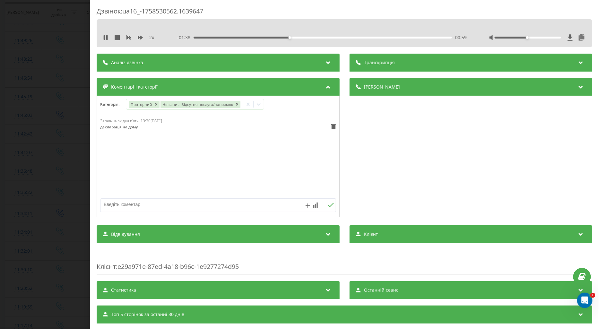
click at [65, 178] on div "Дзвінок : ua16_-1758530562.1639647 2 x - 01:38 00:59 00:59 Транскрипція Для AI-…" at bounding box center [299, 164] width 599 height 329
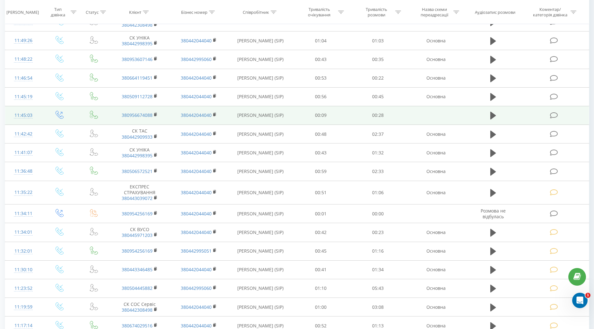
click at [553, 112] on icon at bounding box center [554, 115] width 8 height 7
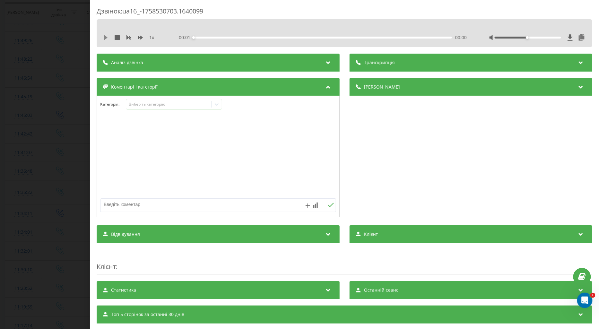
click at [106, 39] on icon at bounding box center [105, 37] width 5 height 5
click at [103, 38] on icon at bounding box center [105, 37] width 5 height 5
click at [104, 36] on icon at bounding box center [106, 37] width 4 height 5
click at [107, 38] on icon at bounding box center [106, 37] width 1 height 5
click at [121, 204] on textarea at bounding box center [194, 205] width 188 height 12
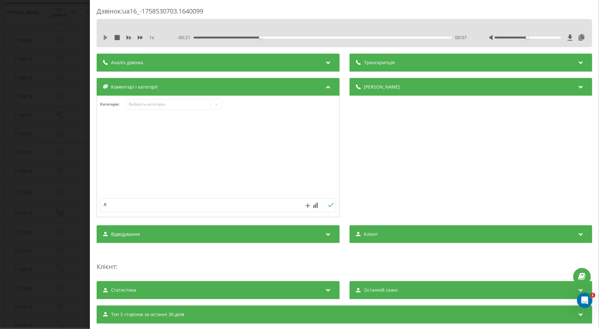
click at [106, 38] on icon at bounding box center [106, 37] width 4 height 5
click at [113, 204] on textarea "л" at bounding box center [194, 205] width 188 height 12
click at [107, 37] on icon at bounding box center [106, 37] width 1 height 5
click at [120, 207] on textarea "л" at bounding box center [194, 205] width 188 height 12
type textarea "лікар"
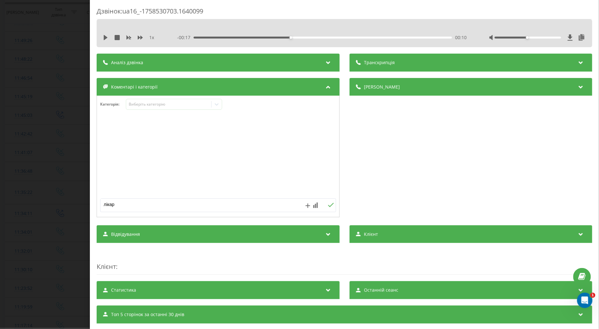
click at [328, 204] on icon at bounding box center [331, 205] width 6 height 4
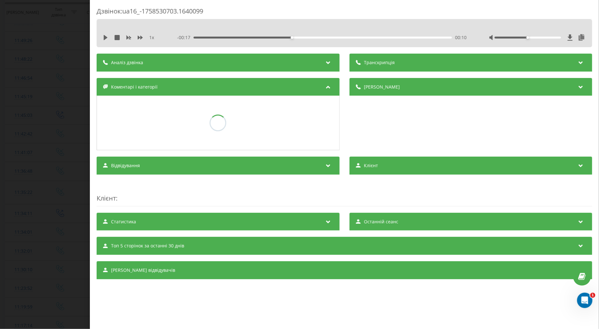
click at [64, 167] on div "Дзвінок : ua16_-1758530703.1640099 1 x - 00:17 00:10 00:10 Транскрипція Для AI-…" at bounding box center [299, 164] width 599 height 329
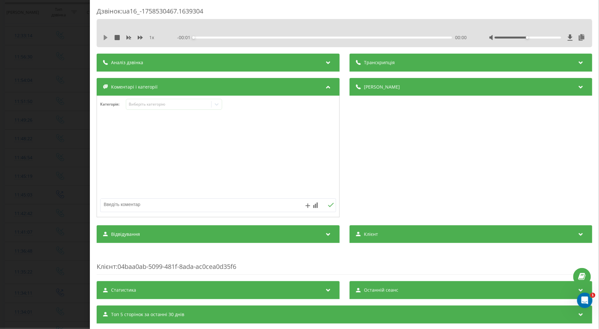
click at [104, 37] on icon at bounding box center [106, 37] width 4 height 5
click at [139, 38] on icon at bounding box center [140, 38] width 5 height 4
click at [133, 105] on div "Виберіть категорію" at bounding box center [168, 104] width 80 height 5
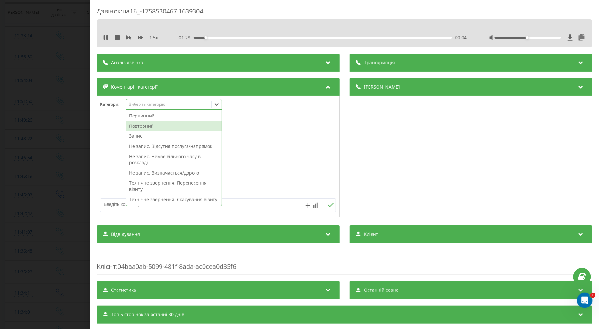
click at [141, 124] on div "Повторний" at bounding box center [174, 126] width 96 height 10
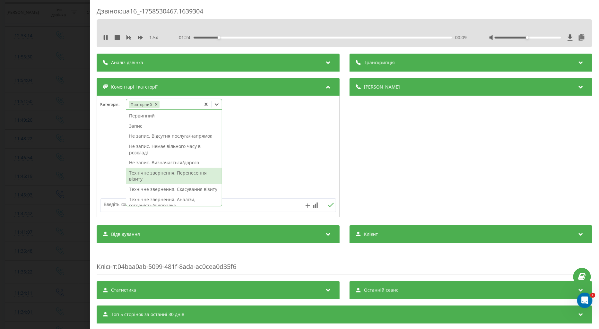
click at [175, 173] on div "Технічне звернення. Перенесення візиту" at bounding box center [174, 176] width 96 height 16
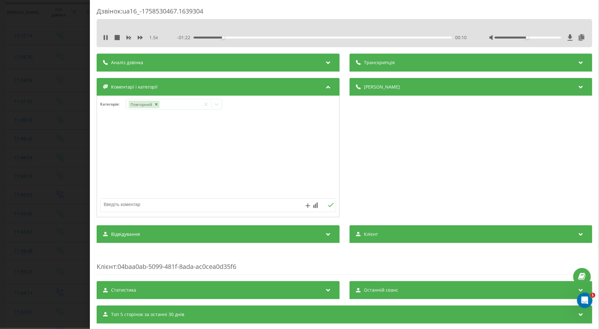
click at [100, 156] on div at bounding box center [218, 156] width 242 height 77
click at [63, 153] on div "Дзвінок : ua16_-1758530467.1639304 1.5 x - 01:20 00:12 00:12 Транскрипція Для A…" at bounding box center [299, 164] width 599 height 329
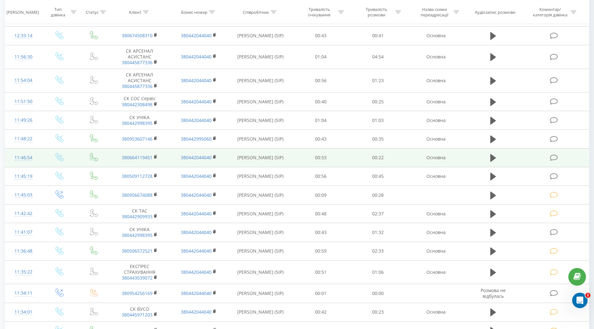
click at [551, 158] on icon at bounding box center [554, 157] width 8 height 7
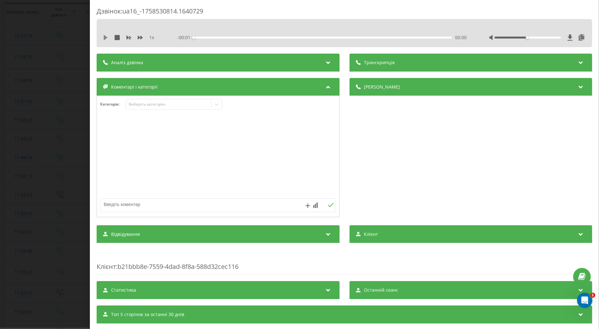
click at [104, 39] on icon at bounding box center [106, 37] width 4 height 5
click at [140, 37] on icon at bounding box center [140, 38] width 5 height 4
click at [135, 104] on div "Виберіть категорію" at bounding box center [168, 104] width 80 height 5
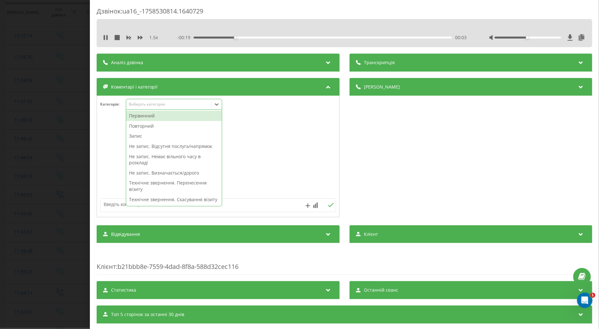
click at [141, 125] on div "Повторний" at bounding box center [174, 126] width 96 height 10
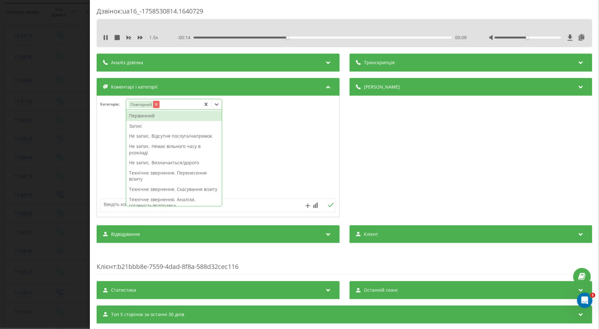
click at [155, 105] on icon "Remove Повторний" at bounding box center [156, 104] width 4 height 4
click at [109, 206] on textarea at bounding box center [194, 205] width 188 height 12
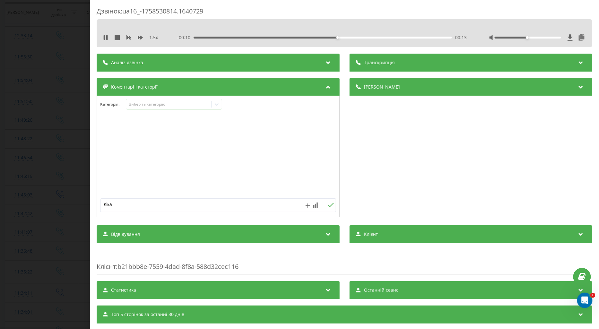
type textarea "лікар"
click at [329, 204] on icon at bounding box center [331, 205] width 6 height 4
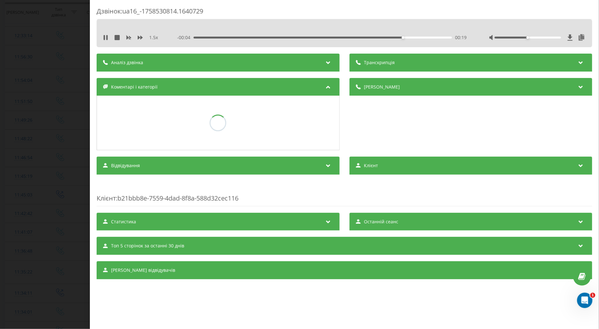
click at [50, 162] on div "Дзвінок : ua16_-1758530814.1640729 1.5 x - 00:04 00:19 00:19 Транскрипція Для A…" at bounding box center [299, 164] width 599 height 329
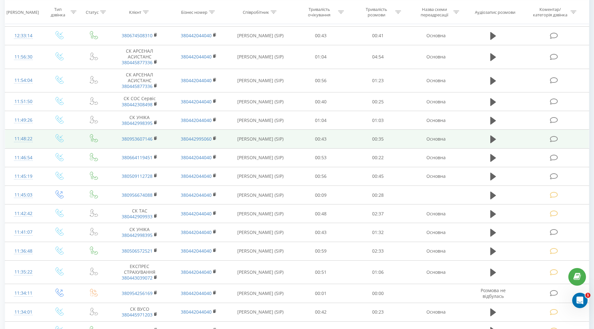
click at [555, 138] on icon at bounding box center [554, 139] width 8 height 7
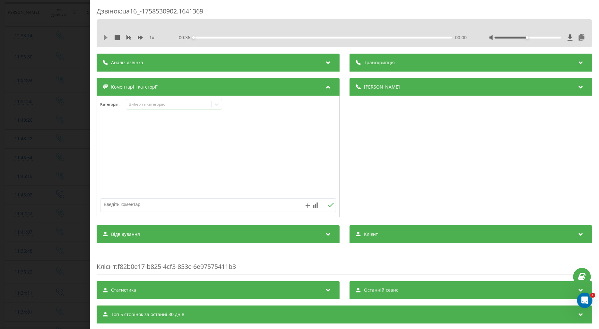
click at [104, 36] on icon at bounding box center [106, 37] width 4 height 5
click at [139, 36] on icon at bounding box center [140, 37] width 5 height 5
click at [139, 104] on div "Виберіть категорію" at bounding box center [168, 104] width 80 height 5
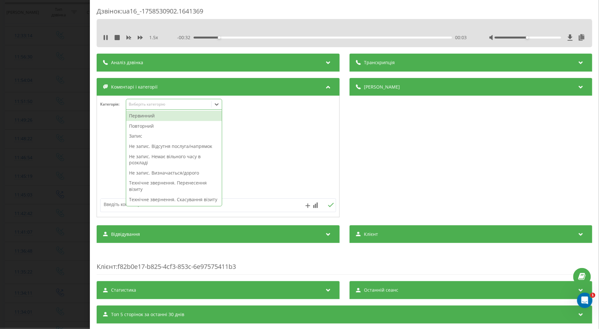
click at [148, 124] on div "Повторний" at bounding box center [174, 126] width 96 height 10
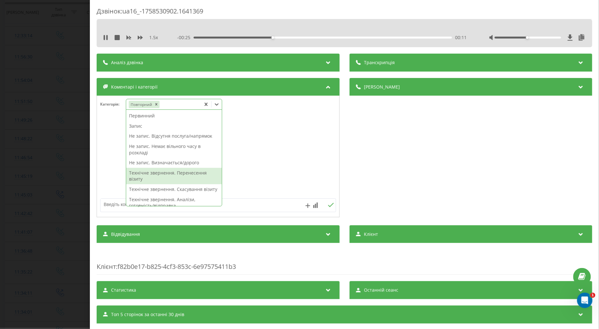
scroll to position [36, 0]
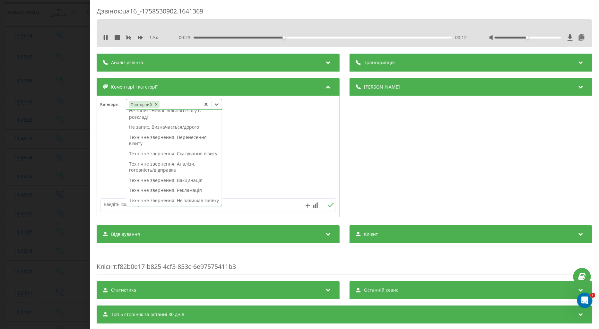
click at [181, 185] on div "Технічне звернення. Вакцинація" at bounding box center [174, 180] width 96 height 10
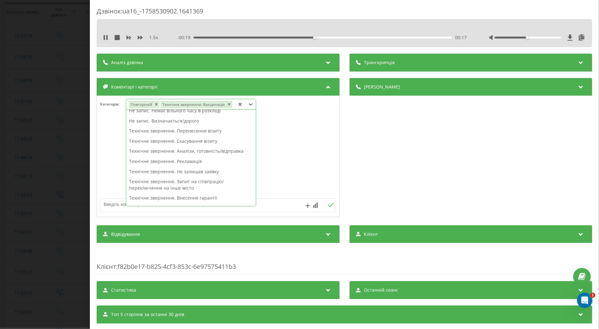
click at [107, 182] on div at bounding box center [218, 156] width 242 height 77
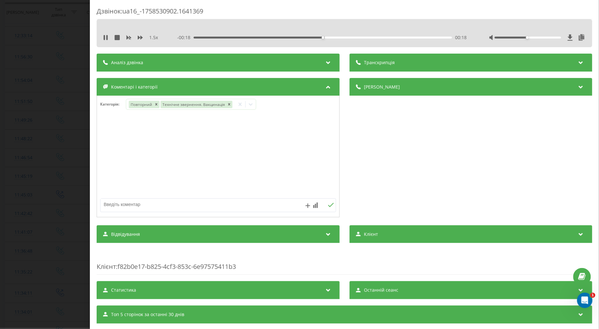
click at [63, 184] on div "Дзвінок : ua16_-1758530902.1641369 1.5 x - 00:18 00:18 00:18 Транскрипція Для A…" at bounding box center [299, 164] width 599 height 329
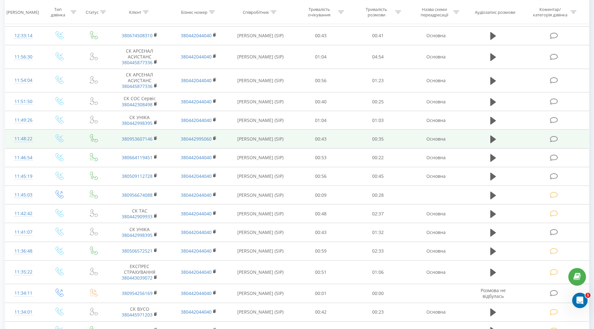
click at [552, 136] on icon at bounding box center [554, 139] width 8 height 7
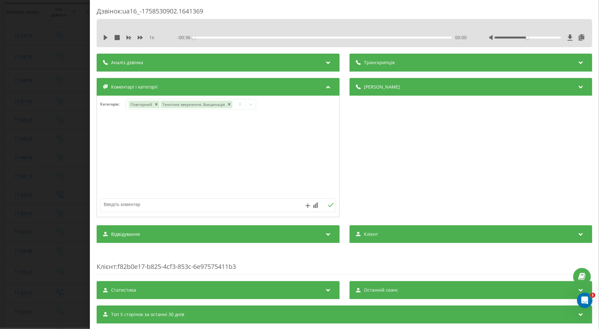
click at [85, 96] on div "Дзвінок : ua16_-1758530902.1641369 1 x - 00:36 00:00 00:00 Транскрипція Для AI-…" at bounding box center [299, 164] width 599 height 329
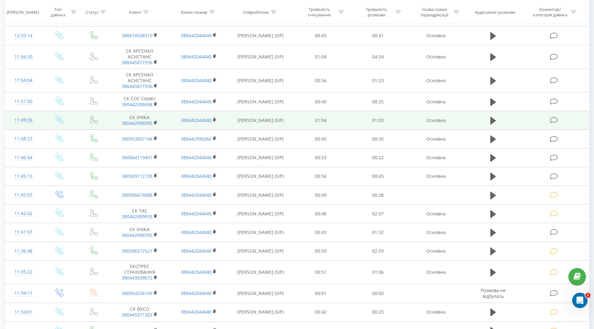
click at [558, 118] on span at bounding box center [554, 120] width 9 height 6
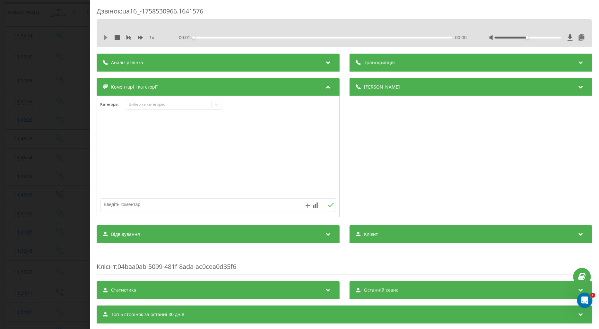
click at [106, 38] on icon at bounding box center [106, 37] width 4 height 5
click at [139, 36] on icon at bounding box center [140, 37] width 5 height 5
click at [137, 105] on div "Виберіть категорію" at bounding box center [168, 104] width 80 height 5
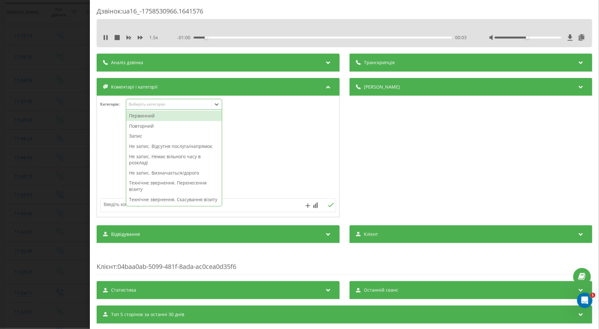
click at [142, 127] on div "Повторний" at bounding box center [174, 126] width 96 height 10
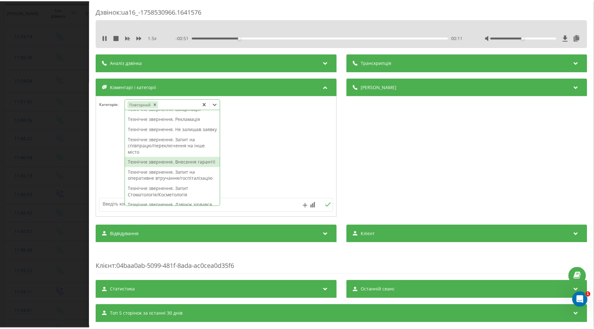
scroll to position [142, 0]
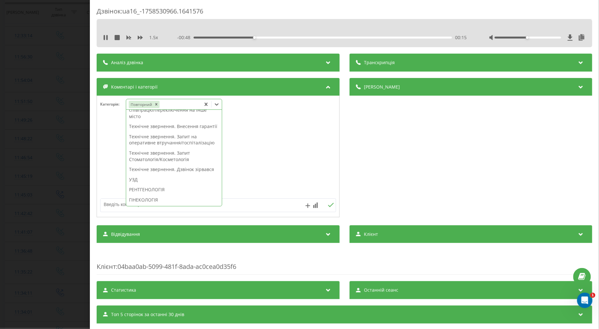
click at [123, 203] on textarea at bounding box center [194, 205] width 188 height 12
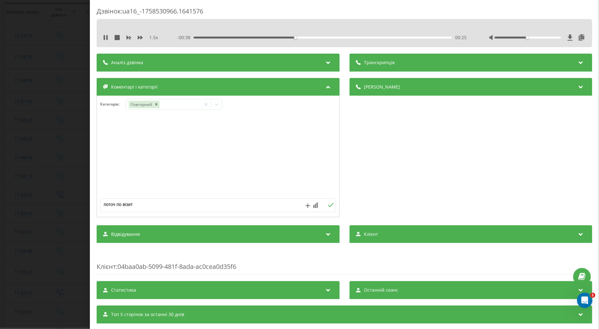
type textarea "поточ по візиту"
click at [328, 206] on icon at bounding box center [331, 205] width 6 height 4
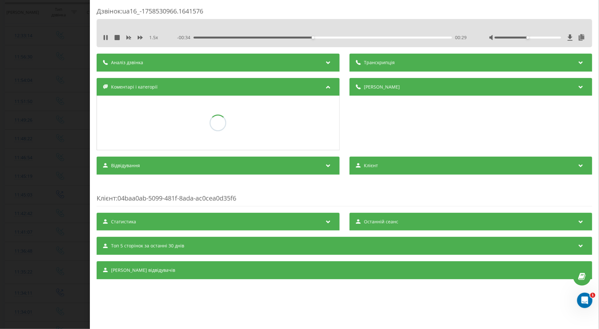
click at [80, 163] on div "Дзвінок : ua16_-1758530966.1641576 1.5 x - 00:34 00:29 00:29 Транскрипція Для A…" at bounding box center [299, 164] width 599 height 329
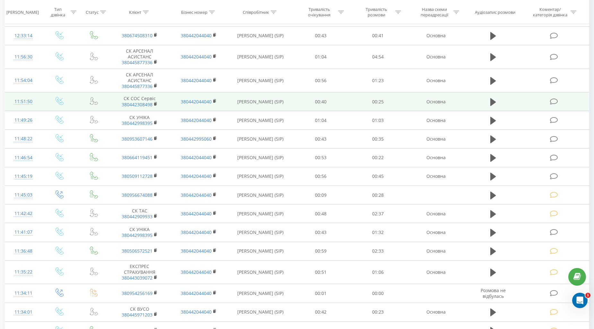
click at [554, 99] on icon at bounding box center [554, 101] width 8 height 7
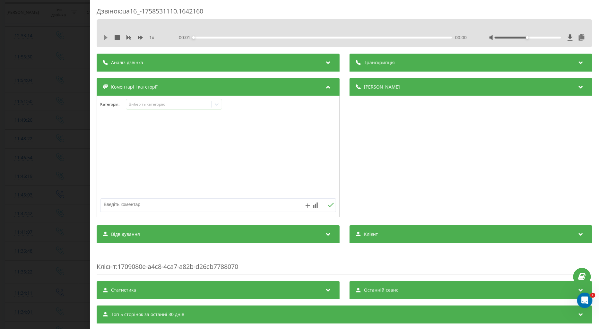
click at [104, 37] on icon at bounding box center [106, 37] width 4 height 5
click at [141, 37] on icon at bounding box center [140, 38] width 5 height 4
click at [131, 103] on div "Виберіть категорію" at bounding box center [168, 104] width 80 height 5
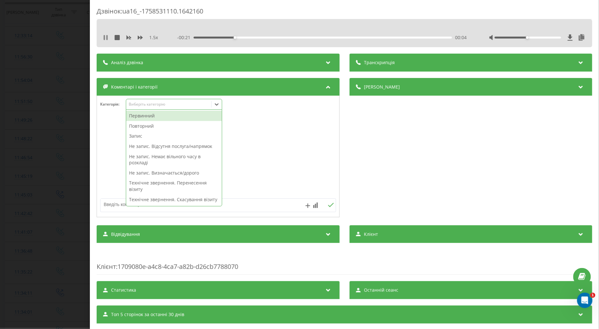
click at [107, 38] on icon at bounding box center [106, 37] width 1 height 5
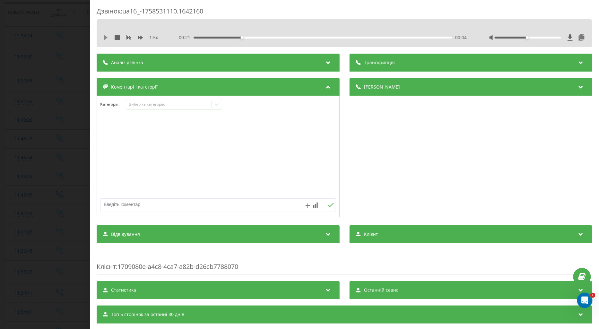
click at [103, 36] on icon at bounding box center [105, 37] width 5 height 5
click at [105, 37] on icon at bounding box center [104, 37] width 1 height 5
click at [56, 155] on div "Дзвінок : ua16_-1758531110.1642160 1.5 x - 00:18 00:07 00:07 Транскрипція Для A…" at bounding box center [299, 164] width 599 height 329
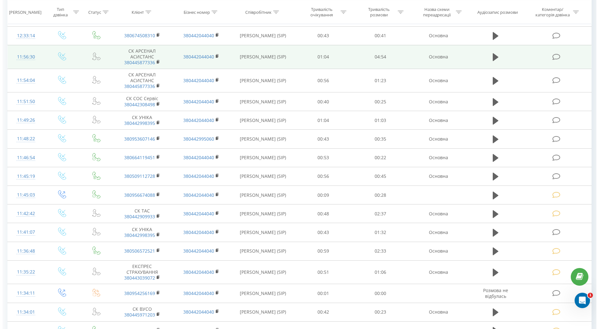
scroll to position [36, 0]
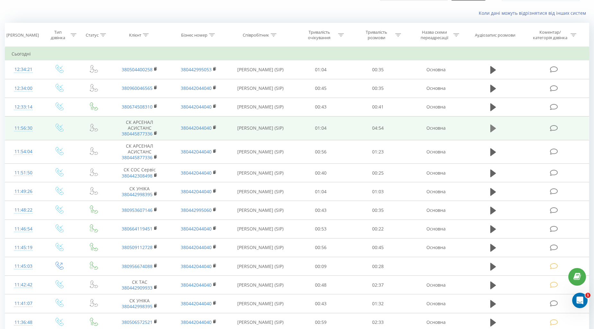
click at [493, 126] on icon at bounding box center [493, 128] width 6 height 8
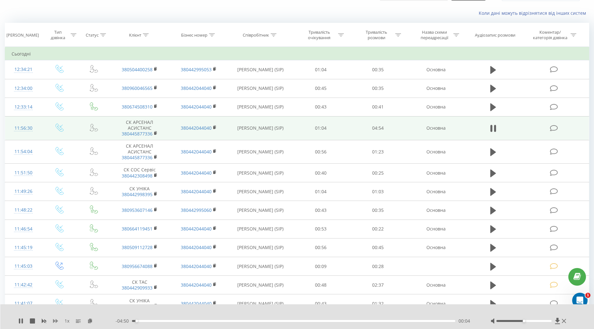
click at [53, 319] on icon at bounding box center [55, 321] width 5 height 4
click at [363, 320] on div "03:31" at bounding box center [293, 321] width 323 height 2
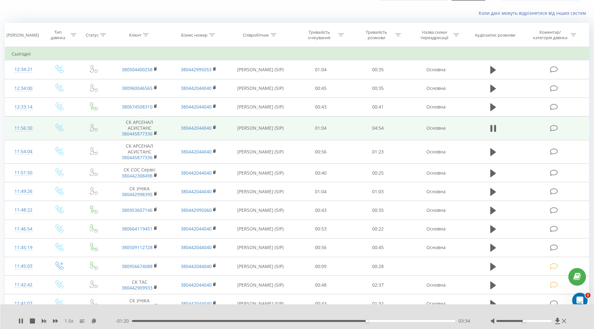
click at [402, 320] on div "03:34" at bounding box center [293, 321] width 323 height 2
click at [424, 320] on div "04:11" at bounding box center [293, 321] width 323 height 2
click at [553, 127] on icon at bounding box center [554, 128] width 8 height 7
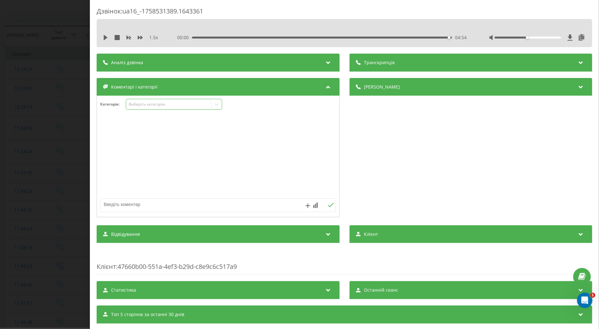
click at [161, 105] on div "Виберіть категорію" at bounding box center [168, 104] width 80 height 5
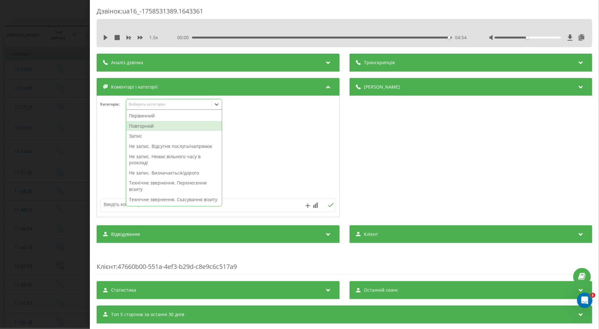
click at [149, 125] on div "Повторний" at bounding box center [174, 126] width 96 height 10
click at [149, 114] on div "Первинний" at bounding box center [174, 116] width 96 height 10
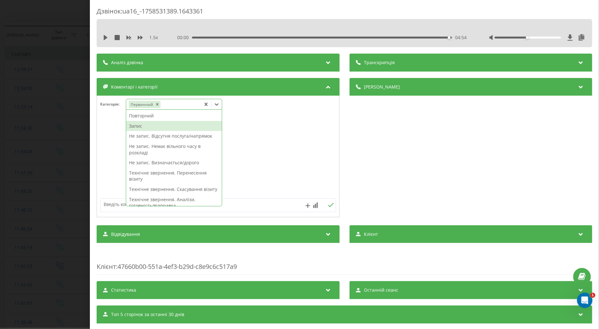
click at [139, 124] on div "Запис" at bounding box center [174, 126] width 96 height 10
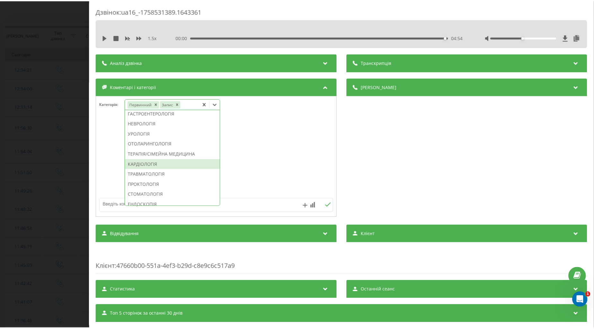
scroll to position [275, 0]
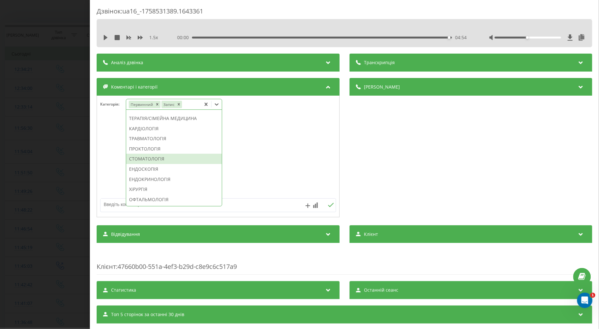
click at [153, 164] on div "СТОМАТОЛОГІЯ" at bounding box center [174, 159] width 96 height 10
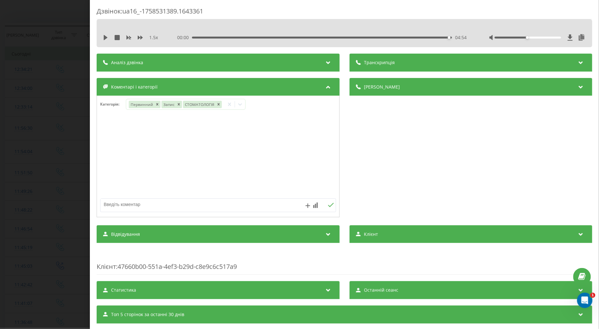
click at [63, 168] on div "Дзвінок : ua16_-1758531389.1643361 1.5 x 00:00 04:54 04:54 Транскрипція Для AI-…" at bounding box center [299, 164] width 599 height 329
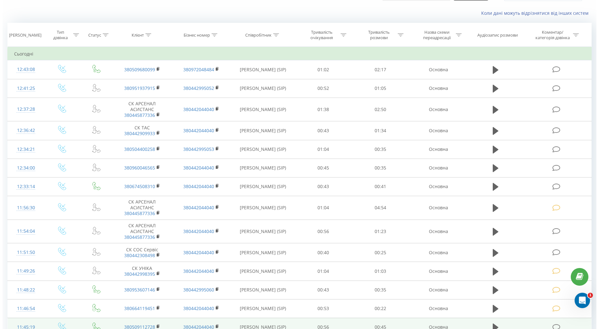
scroll to position [142, 0]
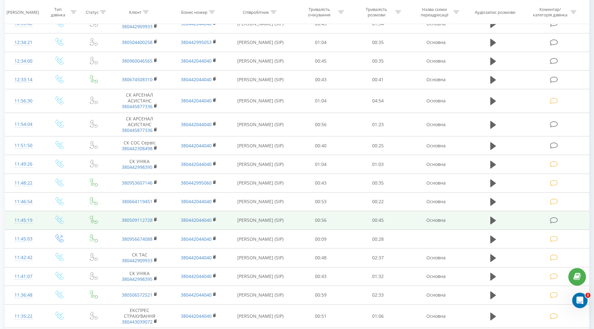
click at [556, 220] on icon at bounding box center [554, 220] width 8 height 7
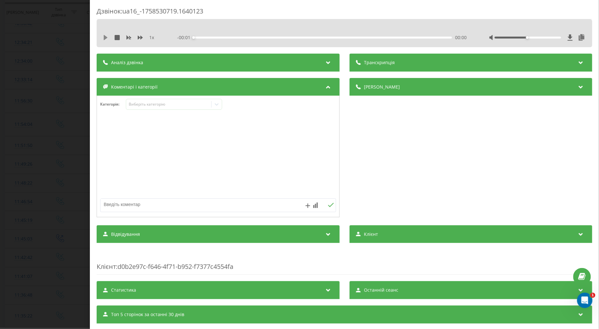
click at [104, 36] on icon at bounding box center [106, 37] width 4 height 5
click at [140, 37] on icon at bounding box center [140, 37] width 5 height 5
click at [134, 105] on div "Виберіть категорію" at bounding box center [168, 104] width 80 height 5
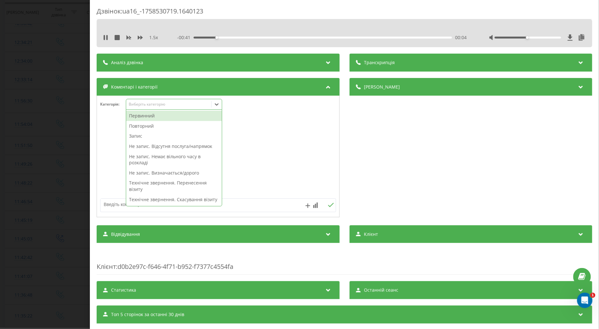
click at [133, 123] on div "Повторний" at bounding box center [174, 126] width 96 height 10
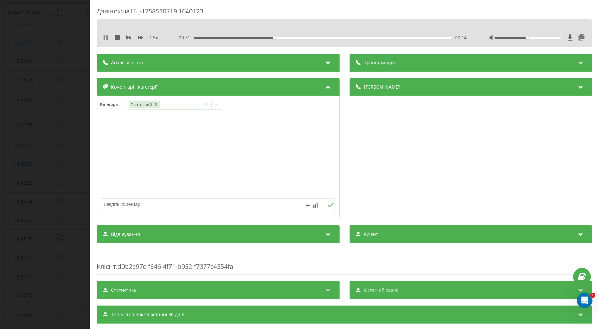
click at [105, 37] on icon at bounding box center [104, 37] width 1 height 5
click at [104, 39] on icon at bounding box center [106, 37] width 4 height 5
click at [216, 105] on icon at bounding box center [217, 104] width 4 height 2
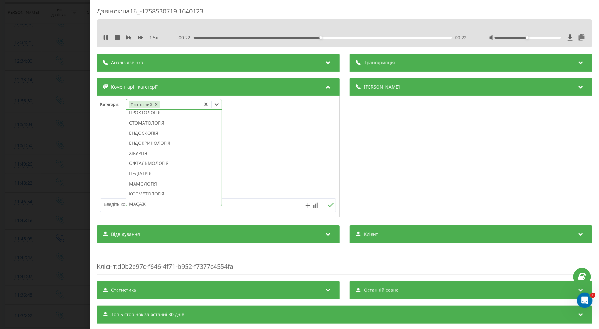
scroll to position [392, 0]
click at [159, 158] on div "СУДИННА ХІРУРГІЯ" at bounding box center [174, 153] width 96 height 10
click at [112, 204] on textarea at bounding box center [194, 205] width 188 height 12
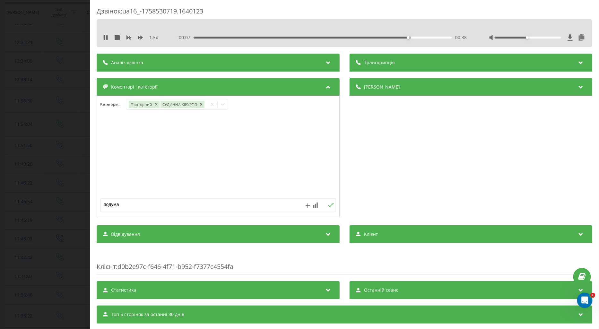
type textarea "подумає"
click at [328, 205] on icon at bounding box center [331, 205] width 6 height 4
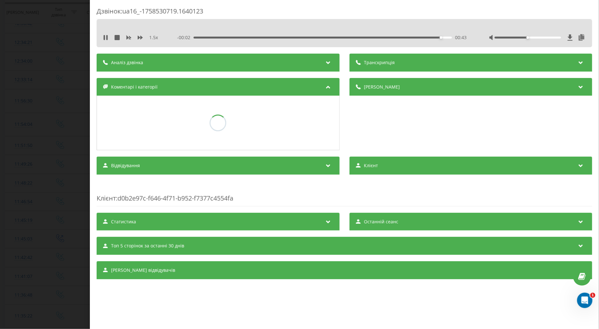
click at [54, 151] on div "Дзвінок : ua16_-1758530719.1640123 1.5 x - 00:02 00:43 00:43 Транскрипція Для A…" at bounding box center [299, 164] width 599 height 329
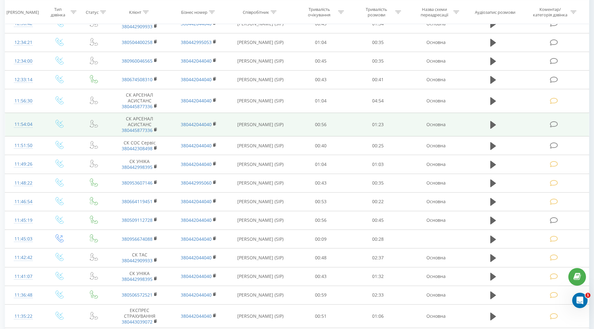
click at [555, 125] on icon at bounding box center [554, 124] width 8 height 7
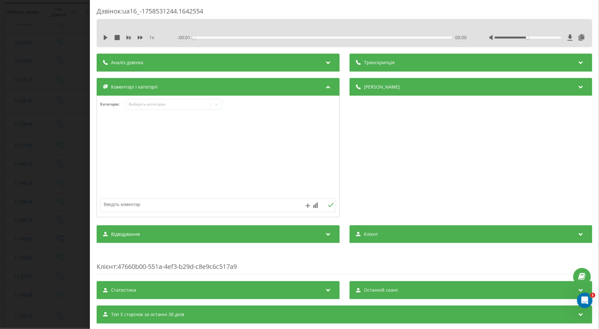
click at [105, 38] on icon at bounding box center [106, 37] width 4 height 5
click at [141, 39] on icon at bounding box center [140, 38] width 5 height 4
click at [139, 106] on div "Виберіть категорію" at bounding box center [168, 104] width 80 height 5
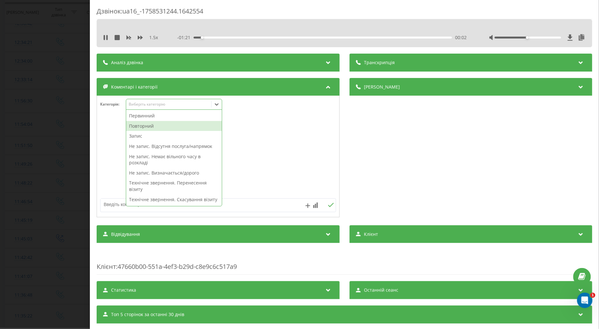
click at [146, 125] on div "Повторний" at bounding box center [174, 126] width 96 height 10
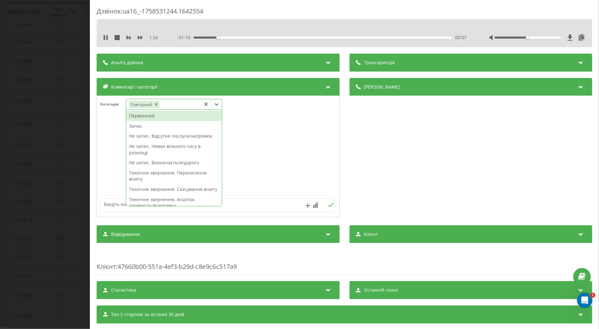
click at [135, 129] on div "Запис" at bounding box center [174, 126] width 96 height 10
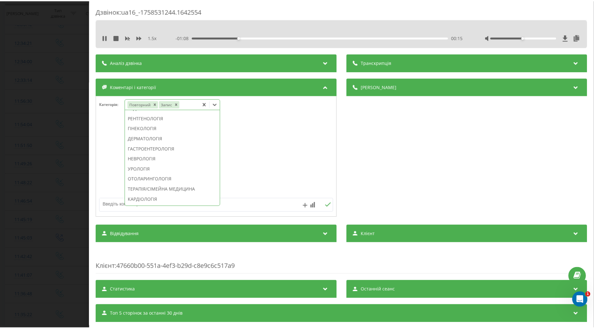
scroll to position [275, 0]
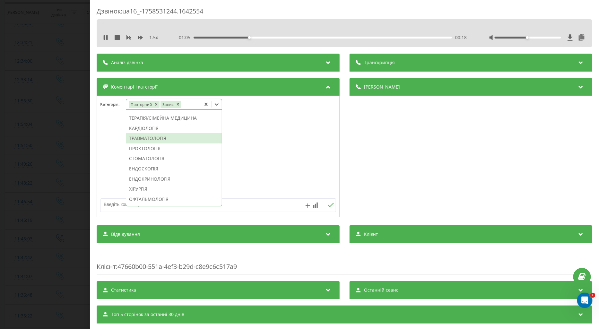
drag, startPoint x: 162, startPoint y: 158, endPoint x: 142, endPoint y: 171, distance: 23.3
click at [162, 143] on div "ТРАВМАТОЛОГІЯ" at bounding box center [174, 138] width 96 height 10
click at [106, 205] on textarea at bounding box center [194, 205] width 188 height 12
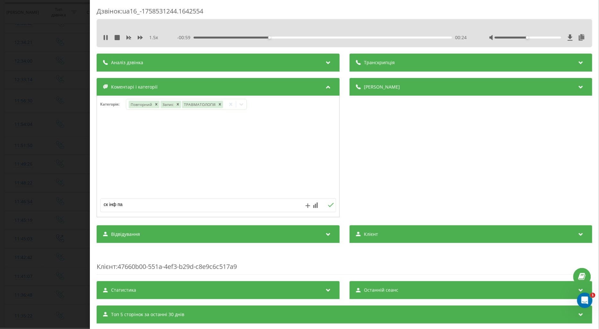
type textarea "ск інф пац"
click at [328, 206] on icon at bounding box center [331, 205] width 6 height 4
click at [103, 37] on icon at bounding box center [105, 37] width 5 height 5
click at [178, 105] on icon "Remove Запис" at bounding box center [177, 104] width 2 height 2
click at [105, 37] on icon at bounding box center [106, 37] width 4 height 5
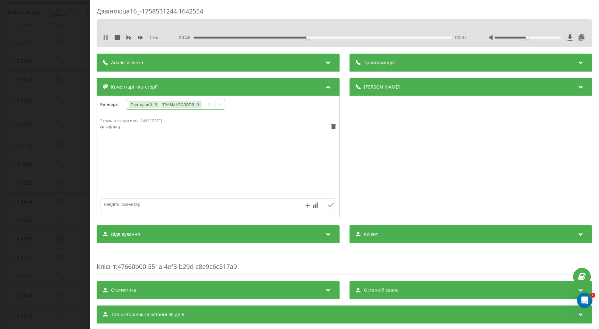
click at [103, 37] on icon at bounding box center [105, 37] width 5 height 5
click at [103, 38] on icon at bounding box center [105, 37] width 5 height 5
click at [429, 39] on div "- 00:36 00:47 00:47" at bounding box center [321, 37] width 289 height 6
click at [428, 36] on div "- 00:36 00:47 00:47" at bounding box center [321, 37] width 289 height 6
click at [428, 37] on div "00:48" at bounding box center [322, 38] width 258 height 2
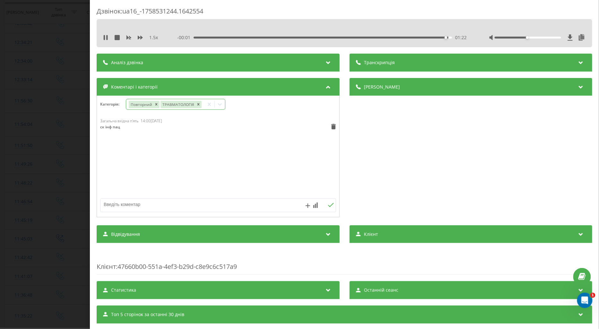
click at [55, 109] on div "Дзвінок : ua16_-1758531244.1642554 1.5 x - 00:01 01:22 01:22 Транскрипція Для A…" at bounding box center [299, 164] width 599 height 329
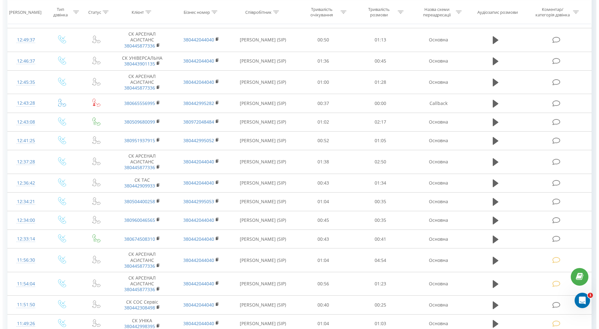
scroll to position [214, 0]
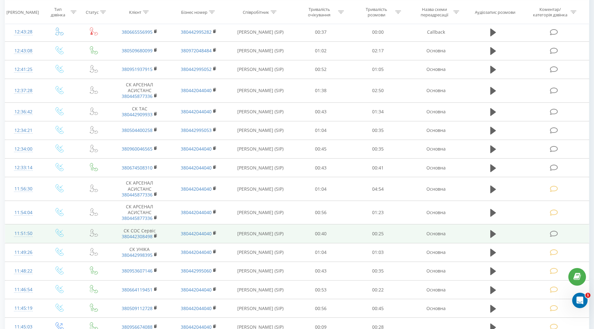
click at [556, 235] on icon at bounding box center [554, 233] width 8 height 7
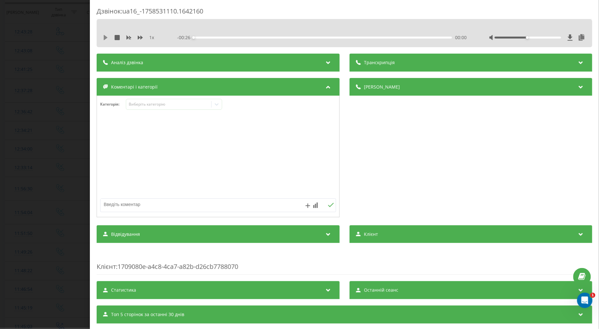
click at [103, 37] on icon at bounding box center [105, 37] width 5 height 5
click at [138, 35] on icon at bounding box center [140, 37] width 5 height 5
click at [141, 105] on div "Виберіть категорію" at bounding box center [168, 104] width 80 height 5
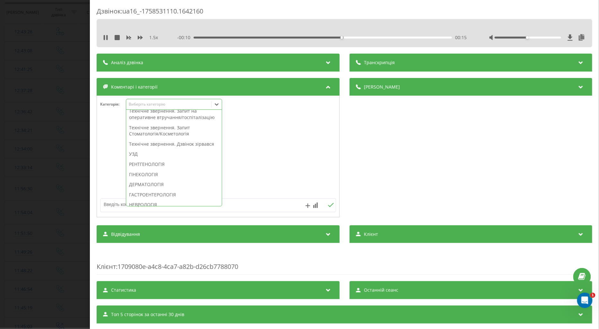
scroll to position [107, 0]
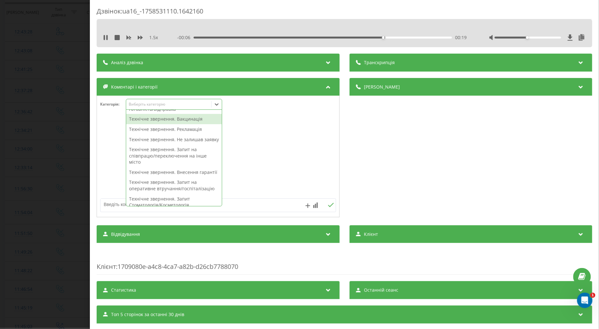
click at [174, 124] on div "Технічне звернення. Вакцинація" at bounding box center [174, 119] width 96 height 10
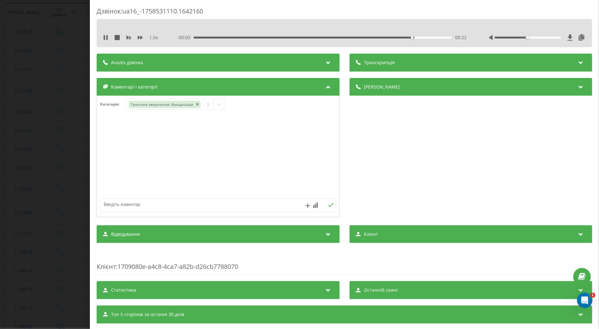
click at [110, 203] on textarea at bounding box center [194, 205] width 188 height 12
type textarea "ГРИП НЕ МАЄ ВАКЦИНИ"
click at [330, 206] on icon at bounding box center [331, 205] width 6 height 4
click at [36, 182] on div "Дзвінок : ua16_-1758531110.1642160 1.5 x 00:00 00:26 00:26 Транскрипція Для AI-…" at bounding box center [299, 164] width 599 height 329
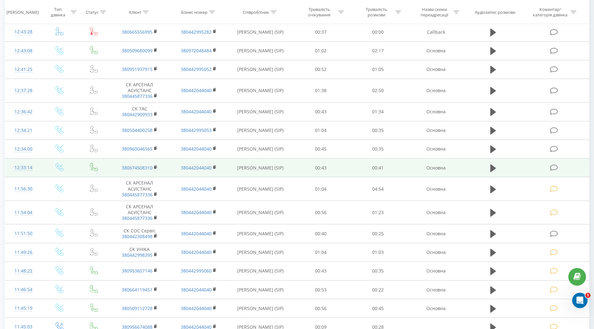
click at [551, 167] on icon at bounding box center [554, 167] width 8 height 7
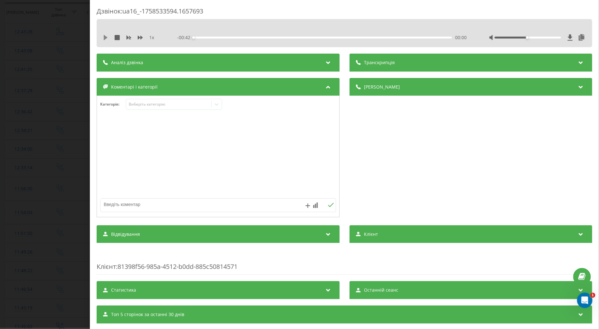
click at [103, 36] on icon at bounding box center [105, 37] width 5 height 5
click at [138, 37] on icon at bounding box center [140, 38] width 5 height 4
click at [217, 105] on icon at bounding box center [217, 104] width 4 height 2
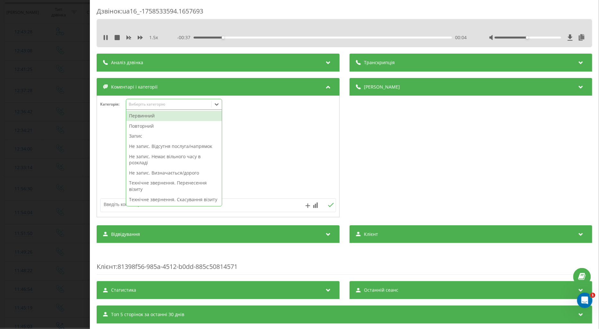
click at [168, 125] on div "Повторний" at bounding box center [174, 126] width 96 height 10
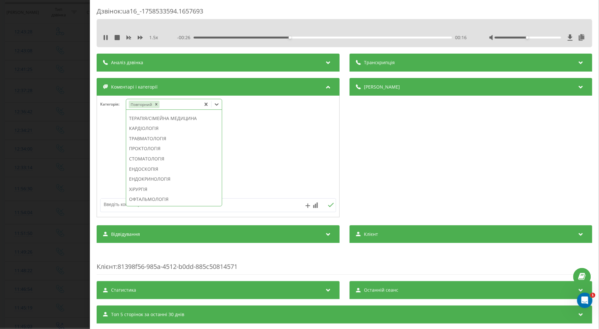
scroll to position [321, 0]
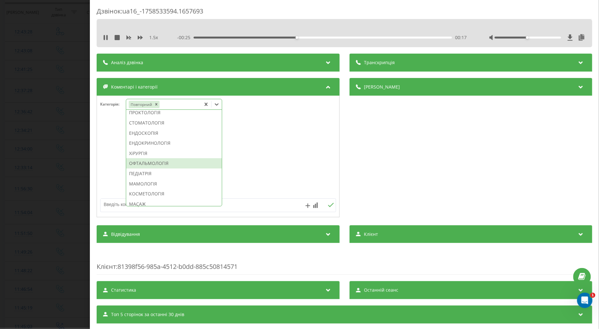
click at [163, 168] on div "ОФТАЛЬМОЛОГІЯ" at bounding box center [174, 163] width 96 height 10
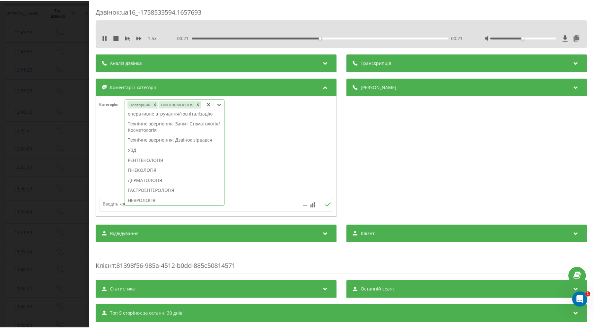
scroll to position [0, 0]
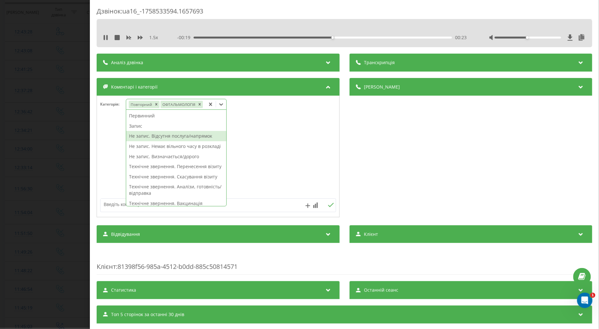
click at [193, 137] on div "Не запис. Відсутня послуга/напрямок" at bounding box center [176, 136] width 100 height 10
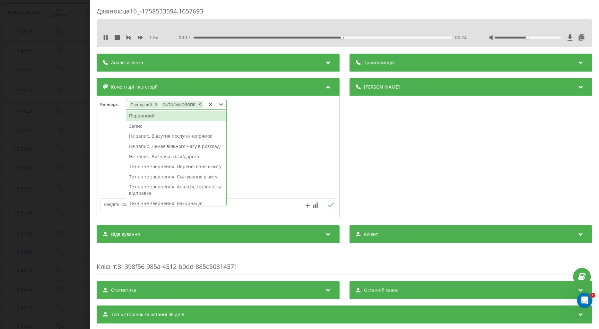
click at [114, 206] on textarea at bounding box center [194, 205] width 188 height 12
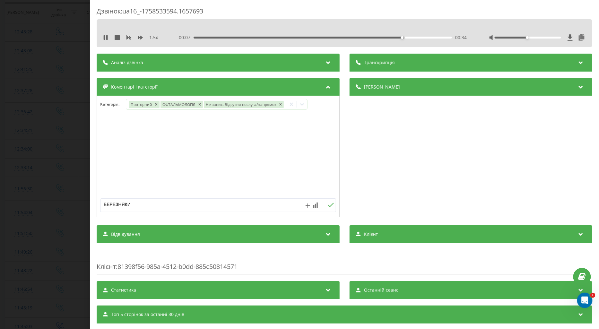
type textarea "БЕРЕЗНЯКИ"
click at [329, 206] on icon at bounding box center [331, 205] width 6 height 4
click at [102, 38] on div "1.5 x 00:00 00:42 00:42" at bounding box center [344, 38] width 486 height 10
click at [72, 129] on div "Дзвінок : ua16_-1758533594.1657693 1.5 x 00:00 00:42 00:42 Транскрипція Для AI-…" at bounding box center [299, 164] width 599 height 329
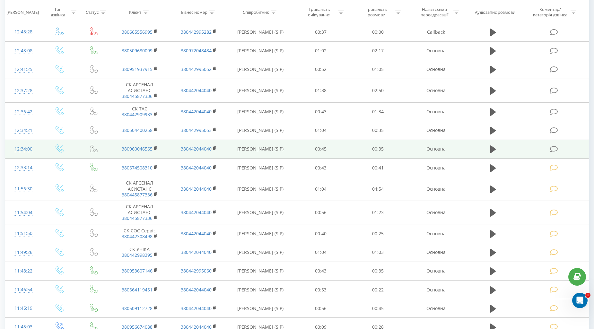
click at [553, 153] on td at bounding box center [554, 149] width 68 height 19
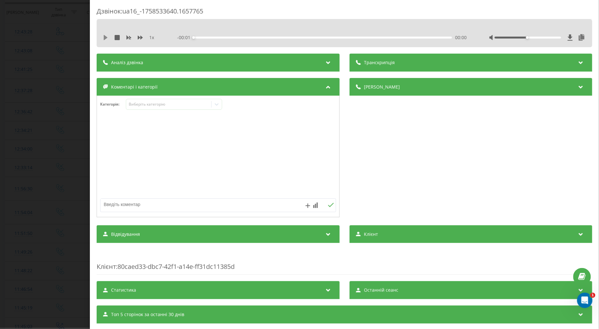
click at [104, 36] on icon at bounding box center [106, 37] width 4 height 5
click at [140, 37] on icon at bounding box center [140, 37] width 5 height 5
click at [139, 37] on icon at bounding box center [140, 37] width 5 height 5
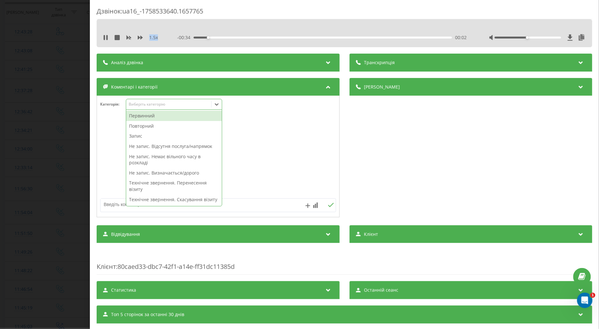
click at [150, 102] on div "Виберіть категорію" at bounding box center [168, 104] width 80 height 5
click at [153, 123] on div "Повторний" at bounding box center [174, 126] width 96 height 10
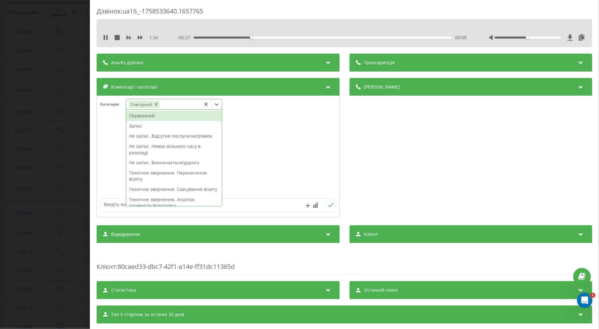
click at [110, 205] on textarea at bounding box center [194, 205] width 188 height 12
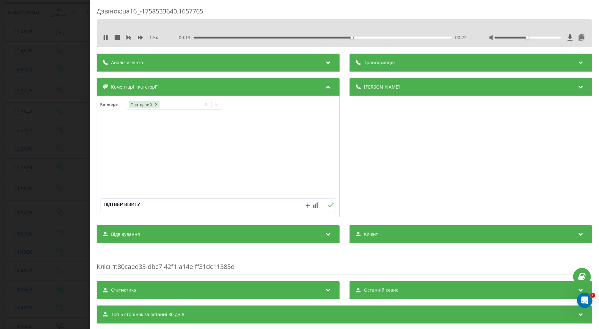
drag, startPoint x: 144, startPoint y: 204, endPoint x: 70, endPoint y: 198, distance: 75.0
click at [70, 198] on div "Дзвінок : ua16_-1758533640.1657765 1.5 x - 00:13 00:22 00:22 Транскрипція Для A…" at bounding box center [299, 164] width 599 height 329
type textarea "ПОТОЧ ПО ВІЗИТУ"
click at [329, 207] on icon at bounding box center [331, 205] width 6 height 4
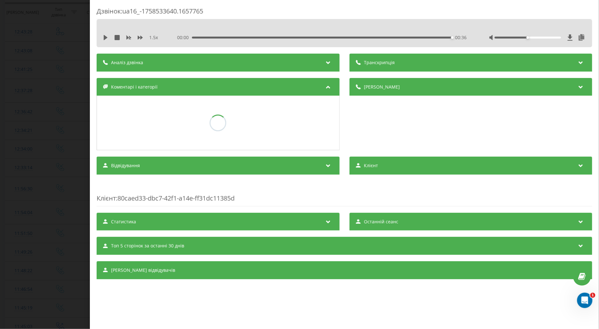
click at [68, 173] on div "Дзвінок : ua16_-1758533640.1657765 1.5 x 00:00 00:36 00:36 Транскрипція Для AI-…" at bounding box center [299, 164] width 599 height 329
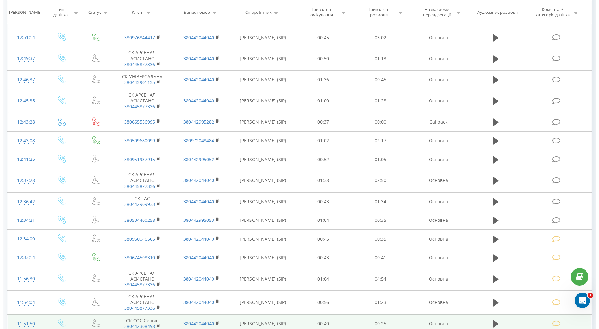
scroll to position [214, 0]
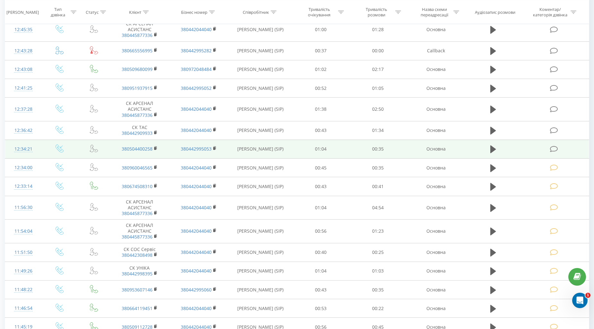
click at [553, 147] on icon at bounding box center [554, 149] width 8 height 7
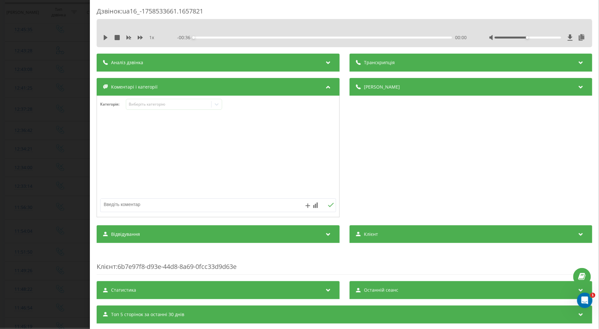
click at [104, 34] on div "1 x - 00:36 00:00 00:00" at bounding box center [344, 38] width 486 height 10
click at [104, 37] on icon at bounding box center [106, 37] width 4 height 5
click at [140, 36] on icon at bounding box center [140, 37] width 5 height 5
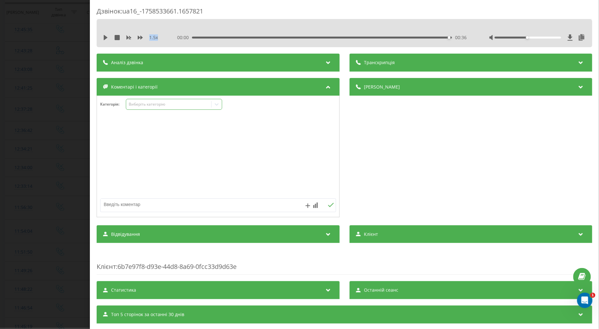
click at [151, 105] on div "Виберіть категорію" at bounding box center [168, 104] width 80 height 5
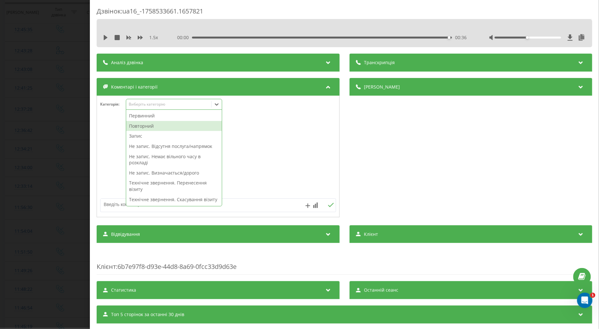
click at [149, 126] on div "Повторний" at bounding box center [174, 126] width 96 height 10
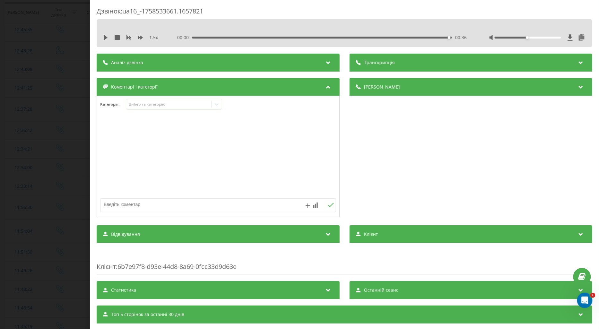
click at [113, 205] on textarea at bounding box center [194, 205] width 188 height 12
type textarea "ПОТОЧ ПО ВІЗИТУ"
click at [328, 207] on icon at bounding box center [331, 205] width 6 height 4
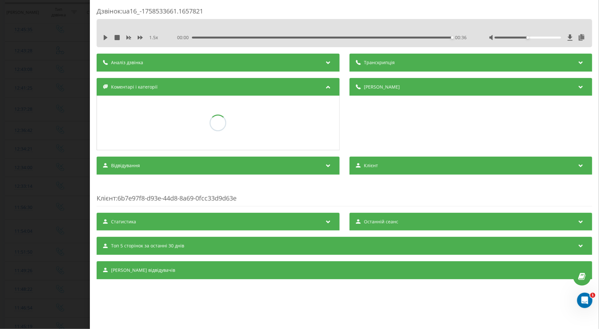
click at [71, 155] on div "Дзвінок : ua16_-1758533661.1657821 1.5 x 00:00 00:36 00:36 Транскрипція Для AI-…" at bounding box center [299, 164] width 599 height 329
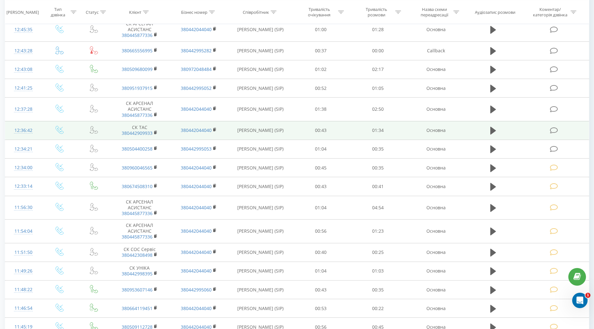
click at [550, 133] on icon at bounding box center [554, 130] width 8 height 7
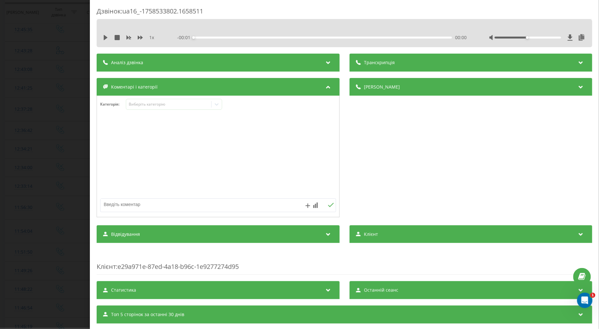
click at [105, 36] on icon at bounding box center [106, 37] width 4 height 5
click at [140, 36] on icon at bounding box center [140, 37] width 5 height 5
click at [139, 37] on icon at bounding box center [140, 38] width 5 height 4
click at [135, 105] on div "Виберіть категорію" at bounding box center [168, 104] width 80 height 5
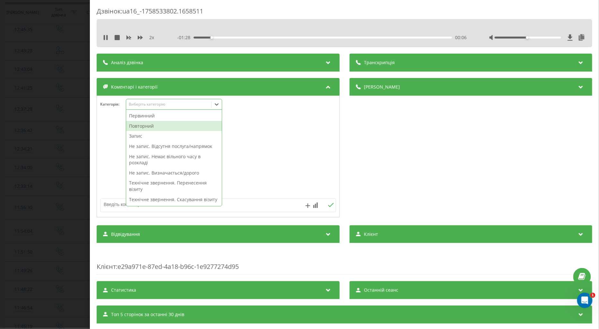
drag, startPoint x: 142, startPoint y: 125, endPoint x: 240, endPoint y: 104, distance: 99.6
click at [142, 126] on div "Повторний" at bounding box center [174, 126] width 96 height 10
click at [541, 37] on div at bounding box center [527, 38] width 66 height 2
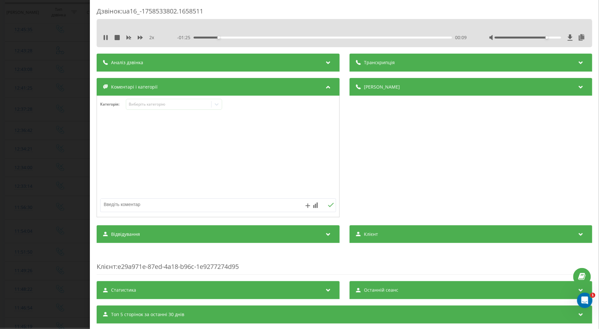
click at [546, 38] on div at bounding box center [527, 38] width 66 height 2
click at [552, 38] on div at bounding box center [527, 38] width 66 height 2
click at [219, 104] on icon at bounding box center [217, 104] width 4 height 2
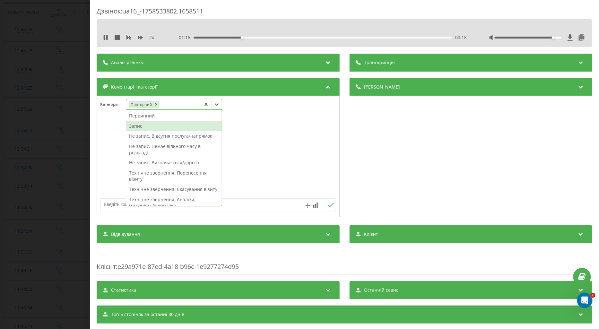
click at [138, 127] on div "Запис" at bounding box center [174, 126] width 96 height 10
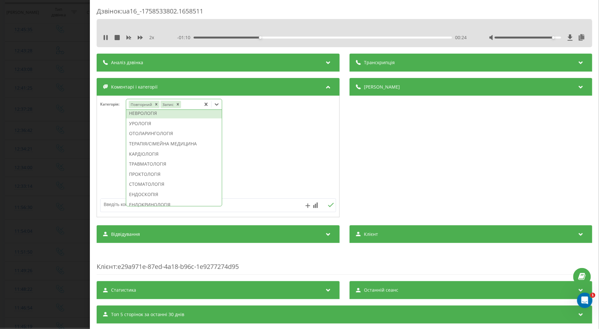
click at [145, 118] on div "НЕВРОЛОГІЯ" at bounding box center [174, 113] width 96 height 10
click at [109, 156] on div at bounding box center [218, 156] width 242 height 77
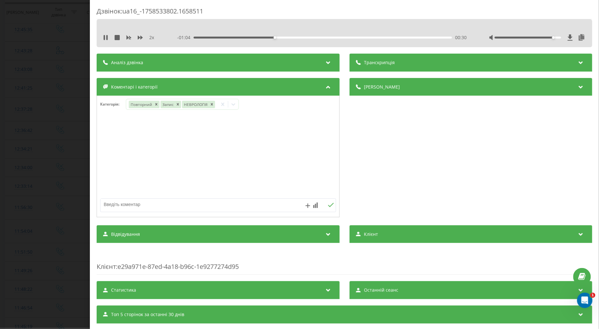
click at [64, 166] on div "Дзвінок : ua16_-1758533802.1658511 2 x - 01:04 00:30 00:30 Транскрипція Для AI-…" at bounding box center [299, 164] width 599 height 329
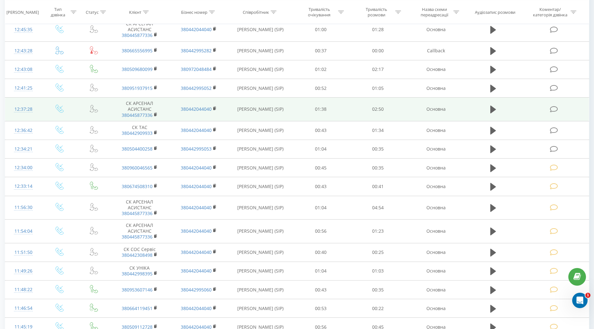
click at [554, 107] on icon at bounding box center [554, 109] width 8 height 7
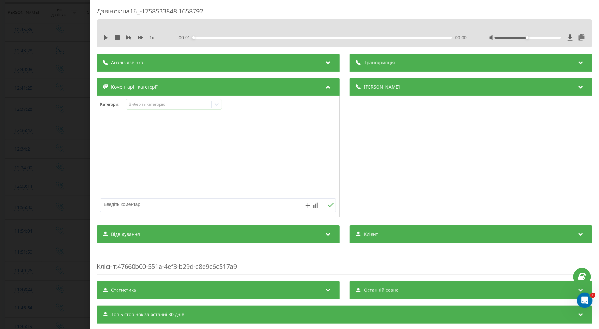
click at [105, 35] on icon at bounding box center [105, 37] width 5 height 5
click at [140, 36] on icon at bounding box center [140, 37] width 5 height 5
click at [137, 104] on div "Виберіть категорію" at bounding box center [168, 104] width 80 height 5
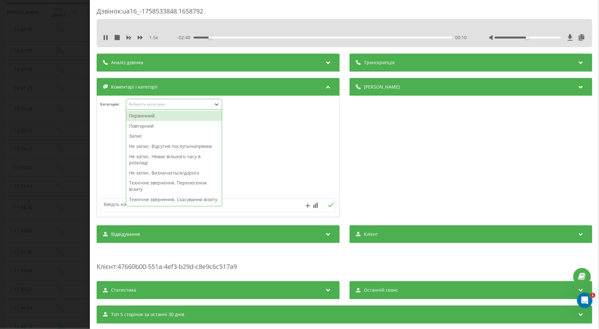
click at [146, 124] on div "Повторний" at bounding box center [174, 126] width 96 height 10
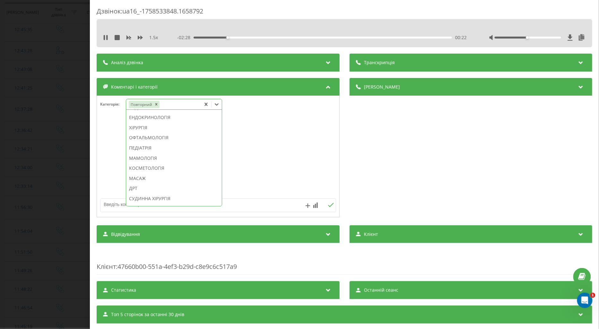
scroll to position [311, 0]
click at [159, 159] on div "ЕНДОКРИНОЛОГІЯ" at bounding box center [174, 153] width 96 height 10
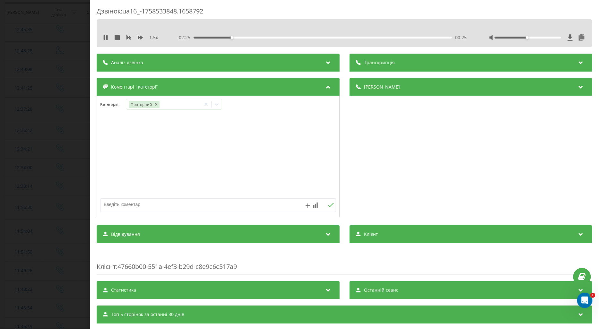
click at [111, 203] on textarea at bounding box center [194, 205] width 188 height 12
type textarea "СК ІНФ ПАЦ"
click at [330, 206] on icon at bounding box center [331, 205] width 6 height 4
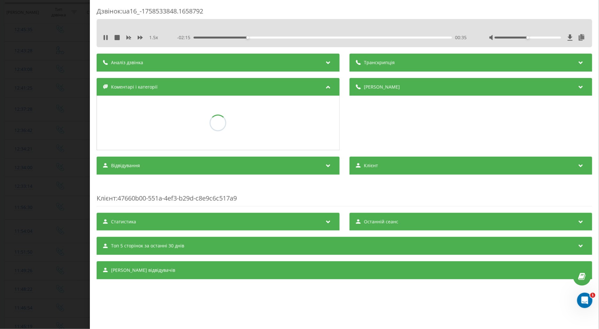
click at [66, 161] on div "Дзвінок : ua16_-1758533848.1658792 1.5 x - 02:15 00:35 00:35 Транскрипція Для A…" at bounding box center [299, 164] width 599 height 329
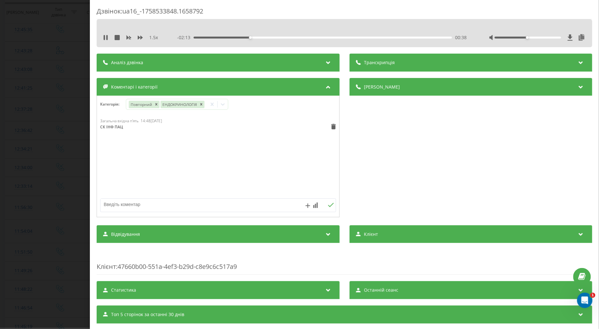
click at [60, 160] on div "Дзвінок : ua16_-1758533848.1658792 1.5 x - 02:13 00:38 00:38 Транскрипція Для A…" at bounding box center [299, 164] width 599 height 329
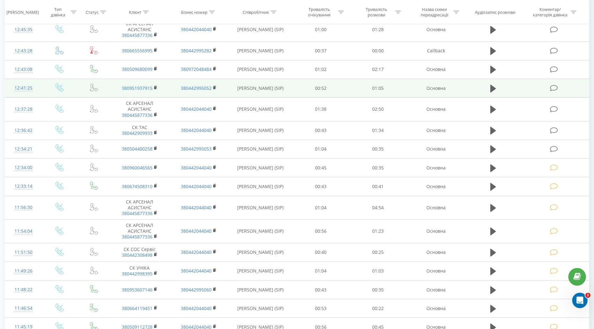
click at [554, 90] on icon at bounding box center [554, 88] width 8 height 7
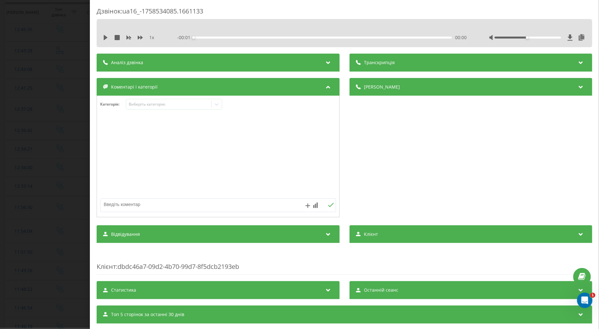
click at [103, 34] on div "1 x" at bounding box center [132, 37] width 58 height 6
click at [104, 37] on icon at bounding box center [106, 37] width 4 height 5
click at [138, 37] on icon at bounding box center [140, 38] width 5 height 4
click at [140, 103] on div "Виберіть категорію" at bounding box center [168, 104] width 80 height 5
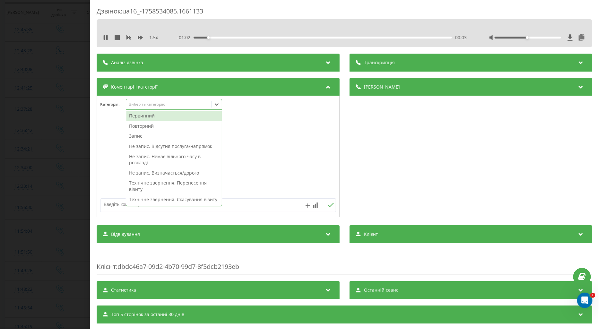
click at [145, 125] on div "Повторний" at bounding box center [174, 126] width 96 height 10
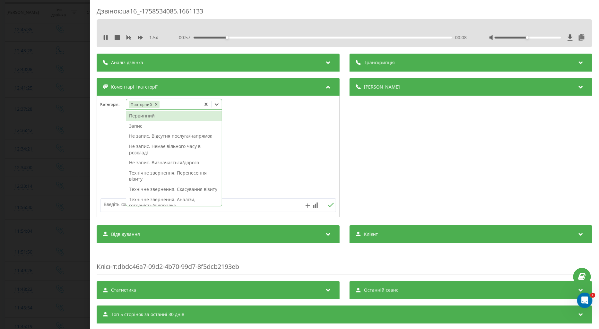
click at [136, 130] on div "Запис" at bounding box center [174, 126] width 96 height 10
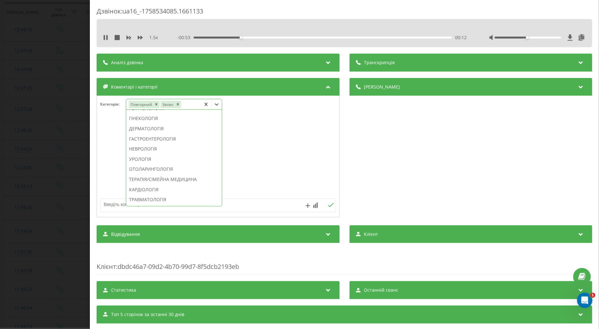
scroll to position [204, 0]
click at [147, 133] on div "ГІНЕКОЛОГІЯ" at bounding box center [174, 128] width 96 height 10
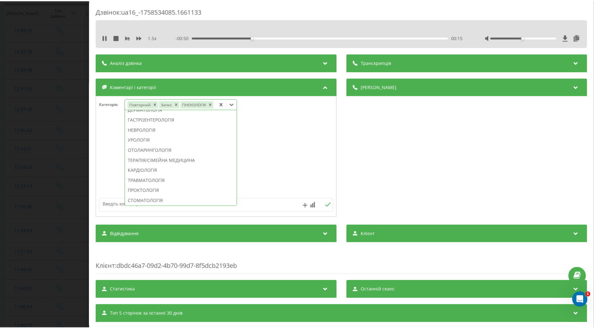
scroll to position [166, 0]
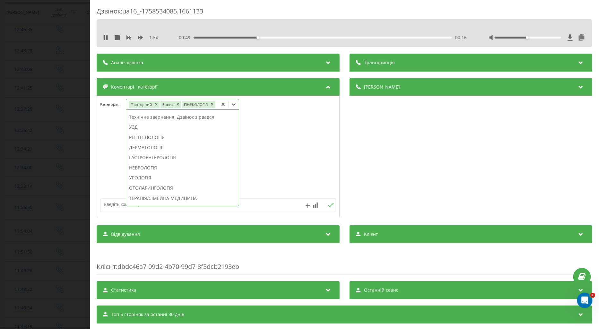
click at [134, 126] on div "УЗД" at bounding box center [182, 127] width 113 height 10
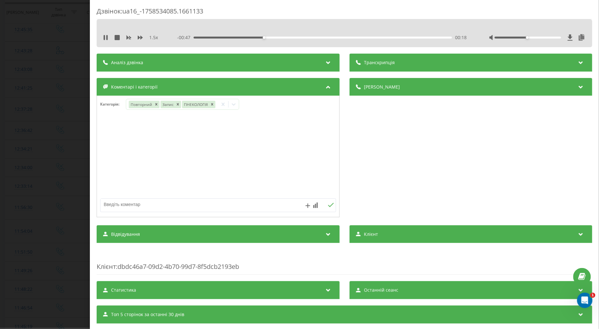
click at [108, 140] on div at bounding box center [218, 156] width 242 height 77
click at [57, 149] on div "Дзвінок : ua16_-1758534085.1661133 1.5 x - 00:45 00:21 00:21 Транскрипція Для A…" at bounding box center [299, 164] width 599 height 329
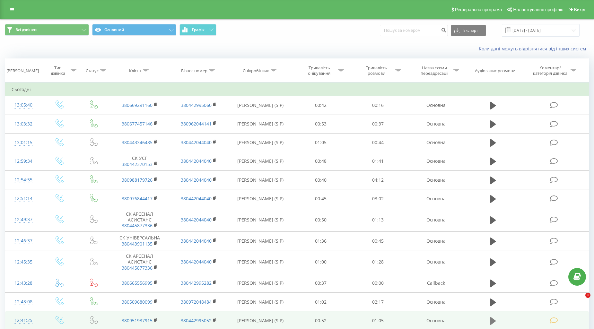
scroll to position [214, 0]
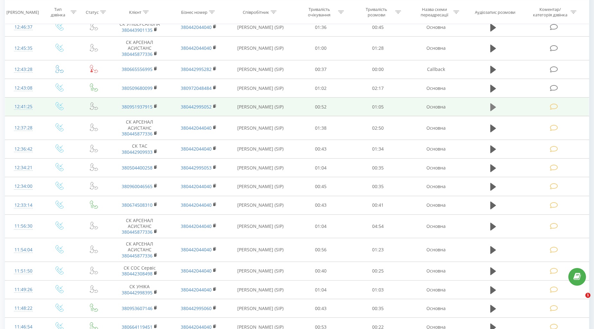
click at [554, 87] on icon at bounding box center [554, 88] width 8 height 7
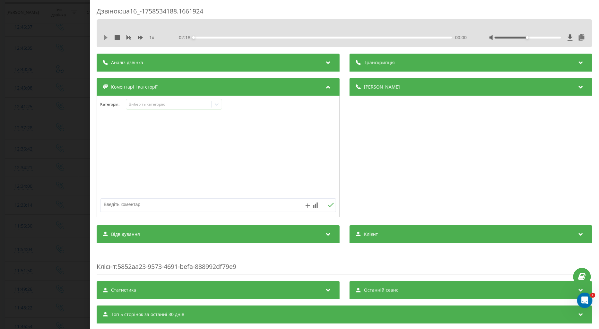
click at [103, 37] on icon at bounding box center [105, 37] width 5 height 5
click at [141, 37] on icon at bounding box center [140, 38] width 5 height 4
click at [137, 107] on div "Виберіть категорію" at bounding box center [168, 104] width 80 height 5
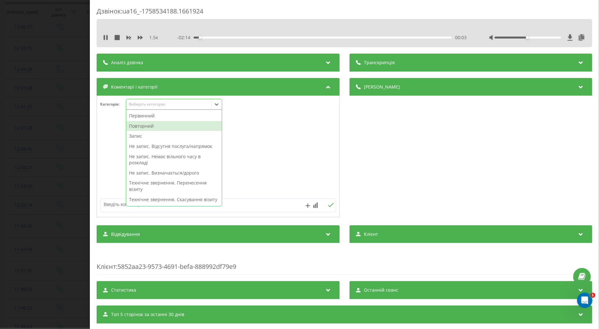
click at [145, 127] on div "Повторний" at bounding box center [174, 126] width 96 height 10
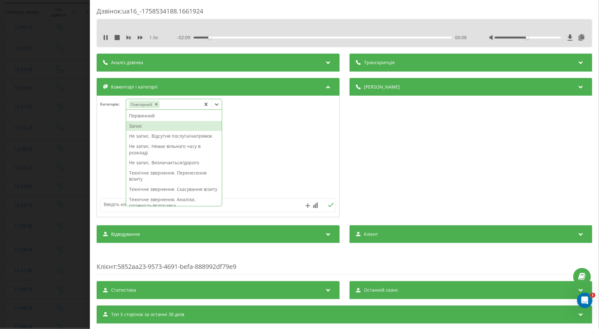
click at [134, 127] on div "Запис" at bounding box center [174, 126] width 96 height 10
click at [107, 37] on icon at bounding box center [106, 37] width 1 height 5
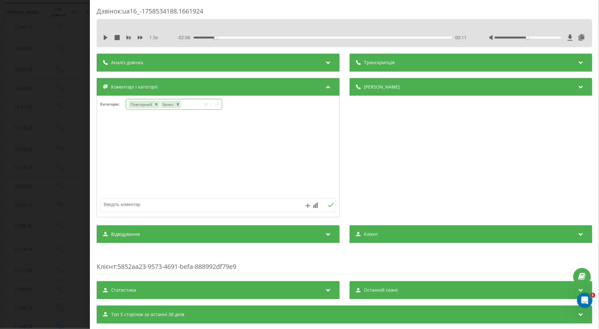
click at [219, 105] on icon at bounding box center [216, 104] width 6 height 6
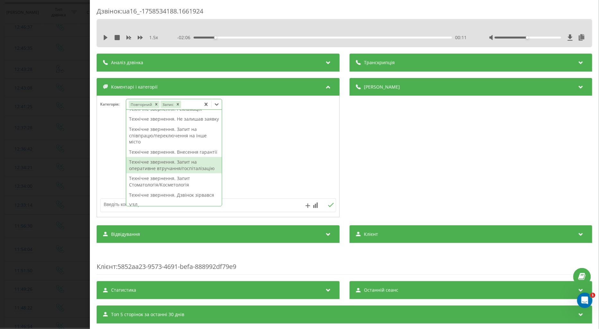
scroll to position [178, 0]
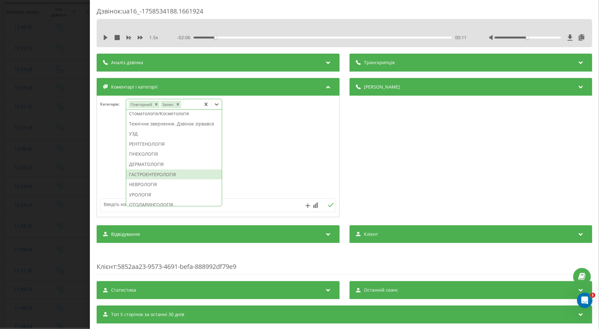
click at [155, 180] on div "ГАСТРОЕНТЕРОЛОГІЯ" at bounding box center [174, 174] width 96 height 10
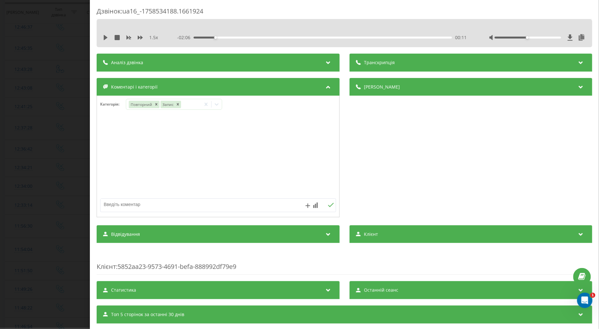
click at [108, 167] on div at bounding box center [218, 156] width 242 height 77
click at [50, 158] on div "Дзвінок : ua16_-1758534188.1661924 1.5 x - 02:06 00:11 00:11 Транскрипція Для A…" at bounding box center [299, 164] width 599 height 329
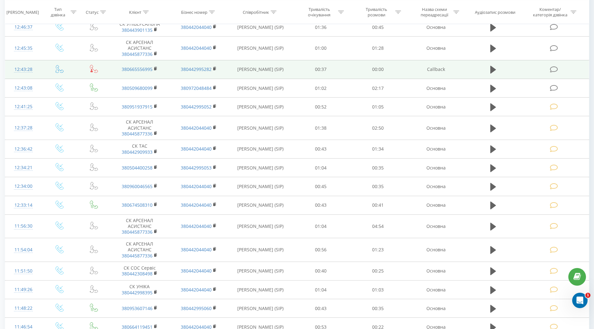
click at [554, 73] on td at bounding box center [554, 69] width 68 height 19
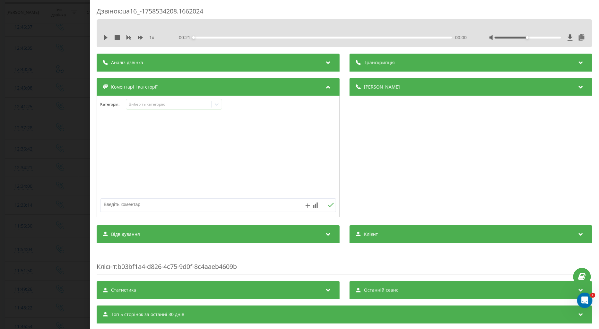
drag, startPoint x: 103, startPoint y: 35, endPoint x: 108, endPoint y: 42, distance: 8.5
click at [103, 36] on icon at bounding box center [105, 37] width 5 height 5
click at [103, 38] on icon at bounding box center [105, 37] width 5 height 5
drag, startPoint x: 103, startPoint y: 37, endPoint x: 113, endPoint y: 43, distance: 12.1
click at [103, 37] on icon at bounding box center [105, 37] width 5 height 5
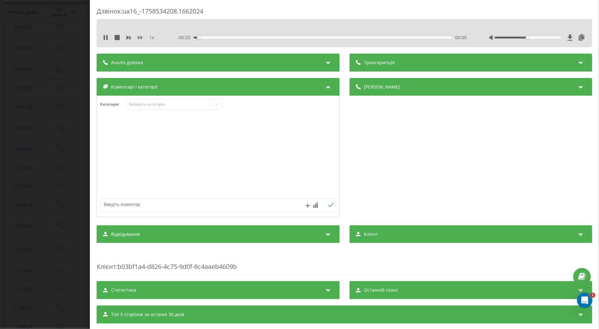
click at [139, 37] on icon at bounding box center [140, 38] width 5 height 4
click at [105, 38] on icon at bounding box center [104, 37] width 1 height 5
click at [104, 39] on icon at bounding box center [106, 37] width 4 height 5
click at [131, 204] on textarea at bounding box center [194, 205] width 188 height 12
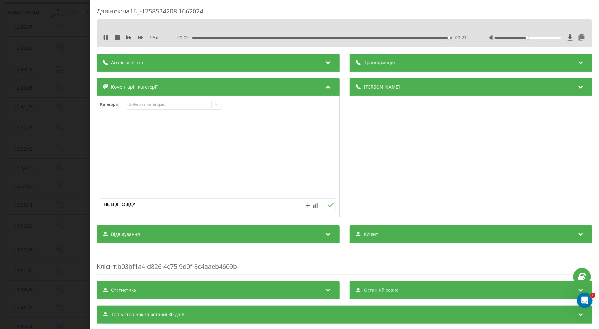
type textarea "НЕ ВІДПОВІДАЄ"
click at [328, 206] on icon at bounding box center [331, 205] width 6 height 4
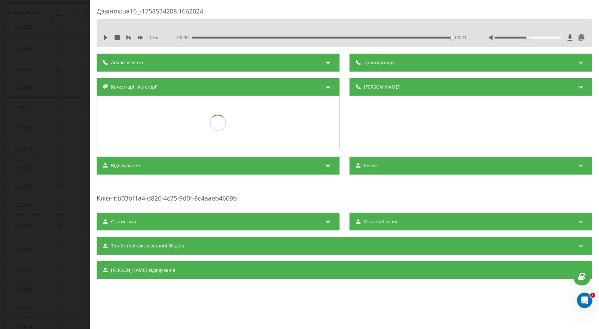
click at [35, 142] on div "Дзвінок : ua16_-1758534208.1662024 1.5 x 00:00 00:21 00:21 Транскрипція Для AI-…" at bounding box center [299, 164] width 599 height 329
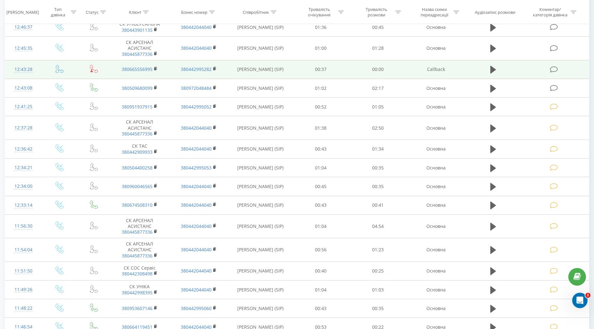
click at [552, 66] on icon at bounding box center [554, 69] width 8 height 7
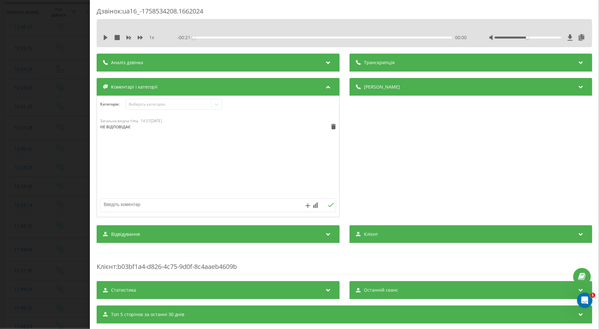
click at [56, 97] on div "Дзвінок : ua16_-1758534208.1662024 1 x - 00:21 00:00 00:00 Транскрипція Для AI-…" at bounding box center [299, 164] width 599 height 329
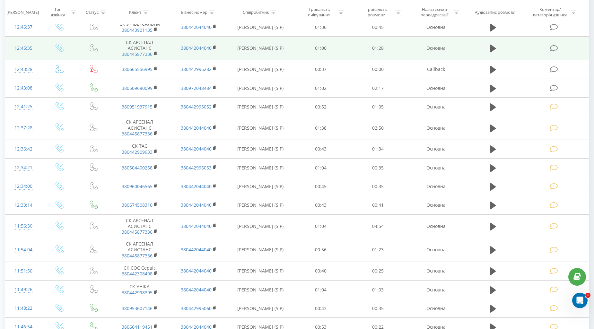
click at [550, 44] on td at bounding box center [554, 49] width 68 height 24
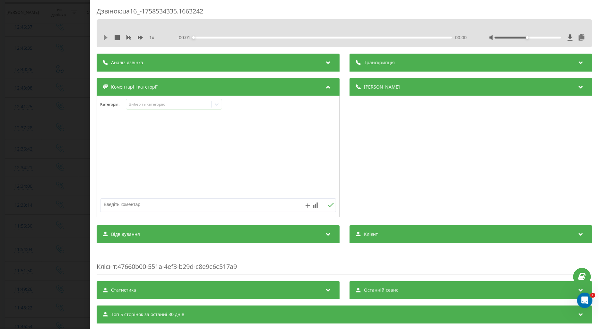
click at [103, 36] on icon at bounding box center [105, 37] width 5 height 5
click at [138, 36] on icon at bounding box center [140, 38] width 5 height 4
click at [134, 105] on div "Виберіть категорію" at bounding box center [168, 104] width 80 height 5
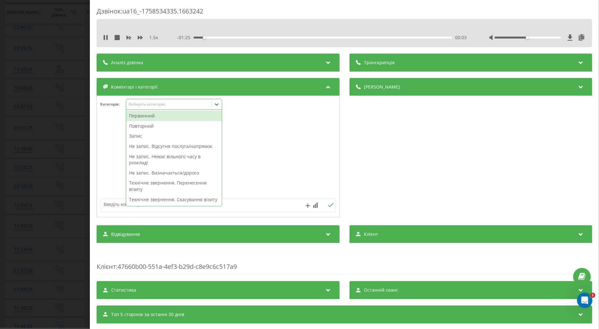
click at [140, 126] on div "Повторний" at bounding box center [174, 126] width 96 height 10
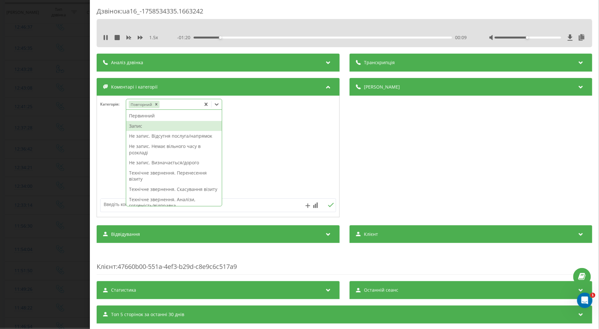
click at [135, 126] on div "Запис" at bounding box center [174, 126] width 96 height 10
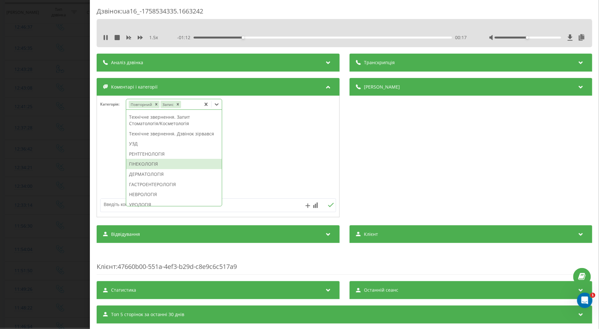
scroll to position [204, 0]
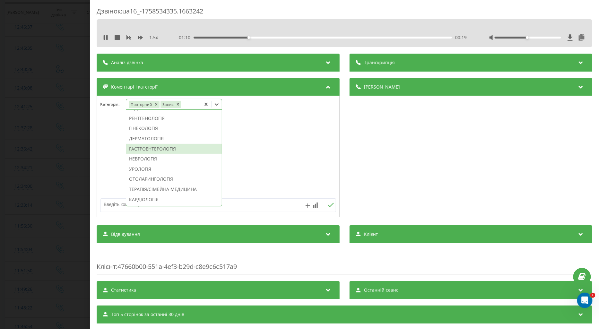
click at [170, 154] on div "ГАСТРОЕНТЕРОЛОГІЯ" at bounding box center [174, 149] width 96 height 10
click at [102, 173] on div at bounding box center [218, 156] width 242 height 77
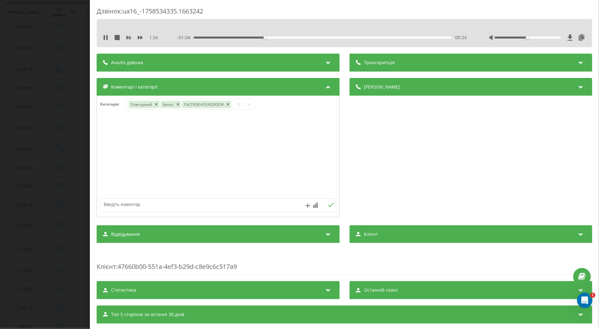
click at [315, 39] on div "- 01:04 00:24 00:24" at bounding box center [321, 37] width 289 height 6
click at [316, 37] on div "00:25" at bounding box center [322, 38] width 258 height 2
click at [69, 154] on div "Дзвінок : ua16_-1758534335.1663242 1.5 x - 00:37 00:51 00:51 Транскрипція Для A…" at bounding box center [299, 164] width 599 height 329
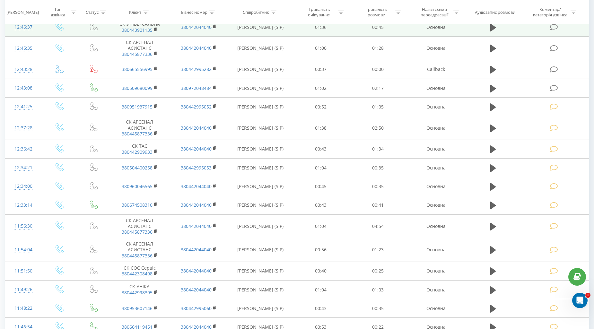
click at [556, 27] on icon at bounding box center [554, 27] width 8 height 7
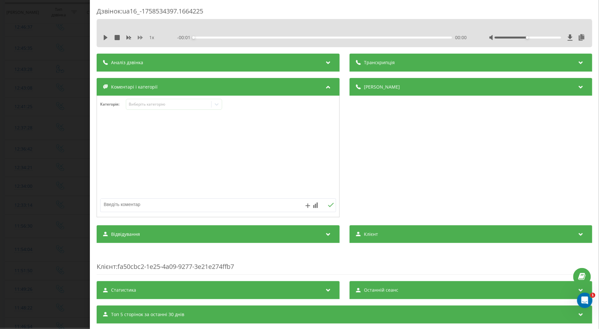
drag, startPoint x: 105, startPoint y: 37, endPoint x: 141, endPoint y: 38, distance: 36.9
click at [105, 37] on icon at bounding box center [106, 37] width 4 height 5
click at [140, 38] on icon at bounding box center [140, 38] width 5 height 4
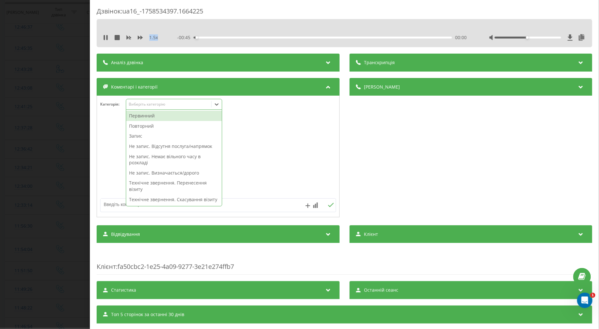
click at [140, 105] on div "Виберіть категорію" at bounding box center [168, 104] width 80 height 5
click at [143, 127] on div "Повторний" at bounding box center [174, 126] width 96 height 10
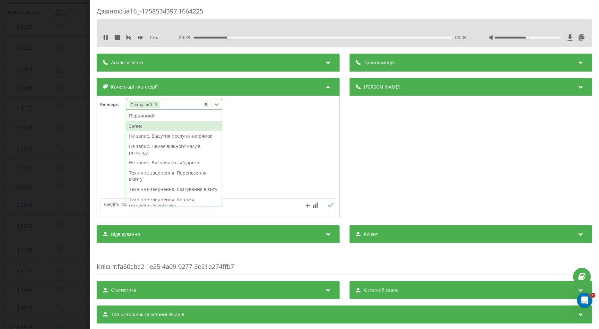
click at [137, 127] on div "Запис" at bounding box center [174, 126] width 96 height 10
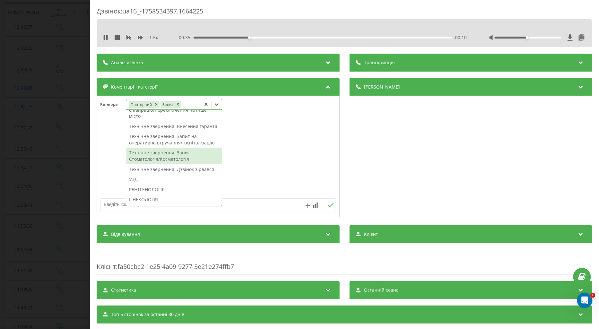
scroll to position [168, 0]
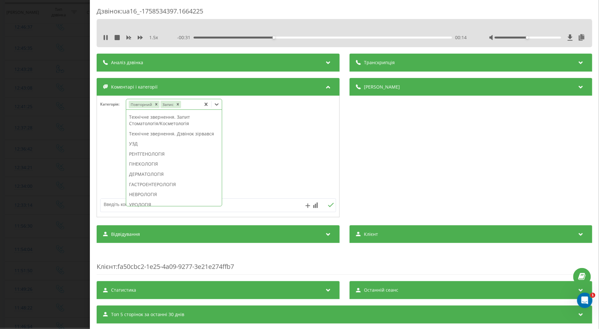
click at [137, 149] on div "УЗД" at bounding box center [174, 144] width 96 height 10
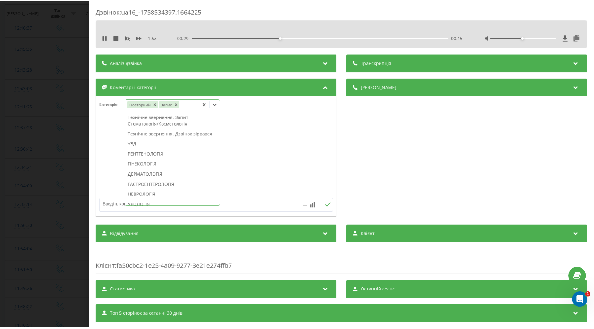
scroll to position [0, 0]
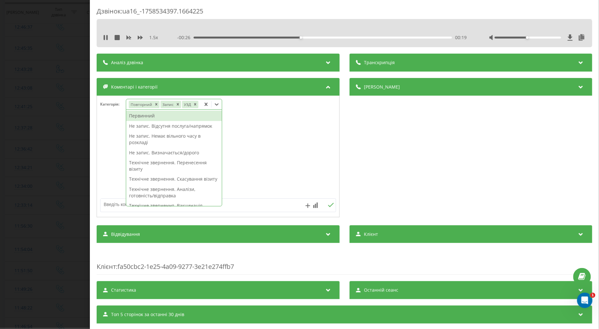
click at [180, 136] on div "Не запис. Немає вільного часу в розкладі" at bounding box center [174, 139] width 96 height 16
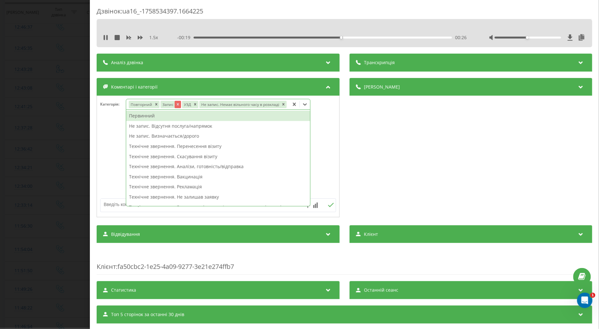
click at [177, 104] on icon "Remove Запис" at bounding box center [177, 104] width 4 height 4
click at [105, 204] on textarea at bounding box center [194, 205] width 188 height 12
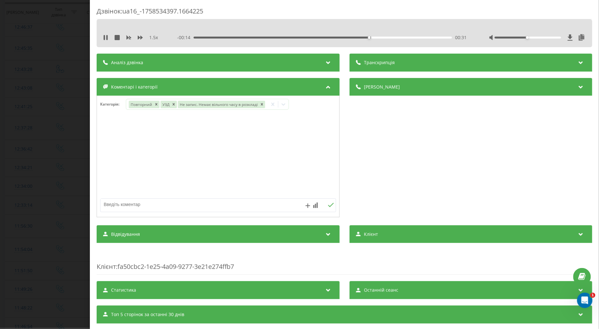
type textarea "У"
type textarea "НА СРІБНОКІЛЬСЬКІЙ НА ВТ"
click at [328, 204] on icon at bounding box center [331, 205] width 6 height 4
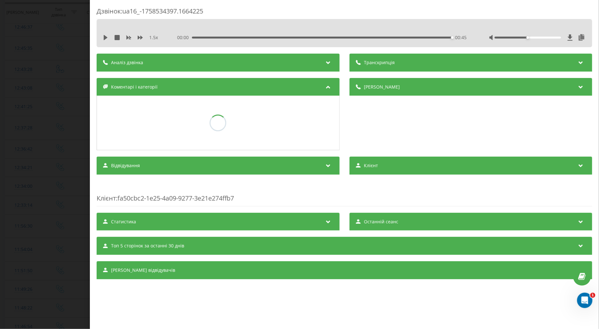
click at [60, 133] on div "Дзвінок : ua16_-1758534397.1664225 1.5 x 00:00 00:45 00:45 Транскрипція Для AI-…" at bounding box center [299, 164] width 599 height 329
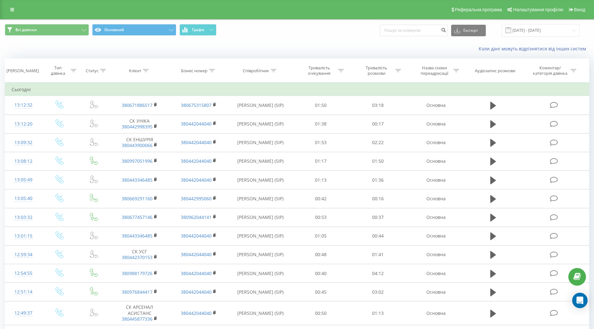
click at [550, 310] on icon at bounding box center [554, 313] width 8 height 7
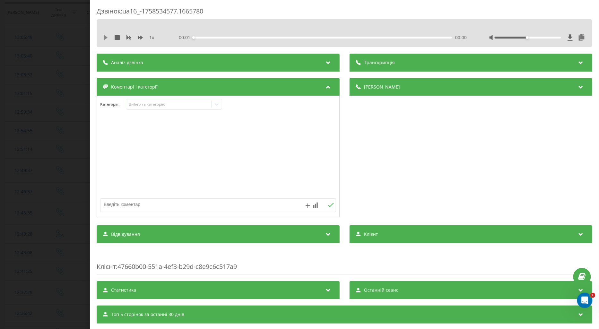
click at [104, 39] on icon at bounding box center [106, 37] width 4 height 5
click at [140, 36] on icon at bounding box center [140, 37] width 5 height 5
click at [135, 104] on div "Виберіть категорію" at bounding box center [168, 104] width 80 height 5
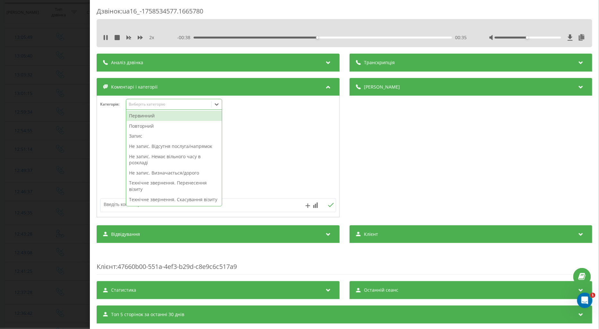
click at [140, 127] on div "Повторний" at bounding box center [174, 126] width 96 height 10
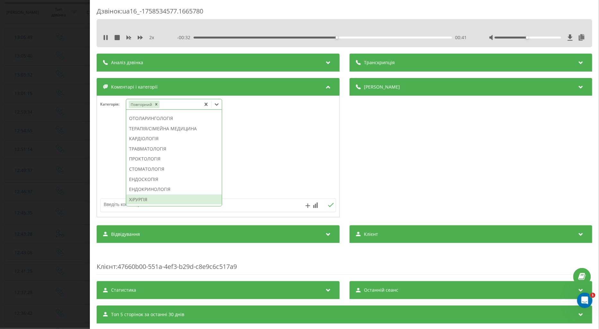
scroll to position [310, 0]
click at [152, 118] on div "ТРАВМАТОЛОГІЯ" at bounding box center [174, 113] width 96 height 10
click at [112, 208] on textarea at bounding box center [194, 205] width 188 height 12
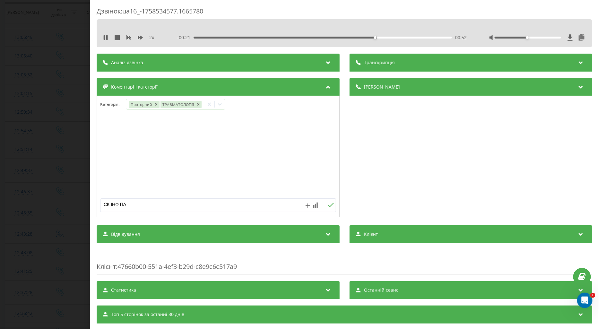
type textarea "СК ІНФ ПАЦ"
click at [328, 205] on icon at bounding box center [331, 205] width 6 height 4
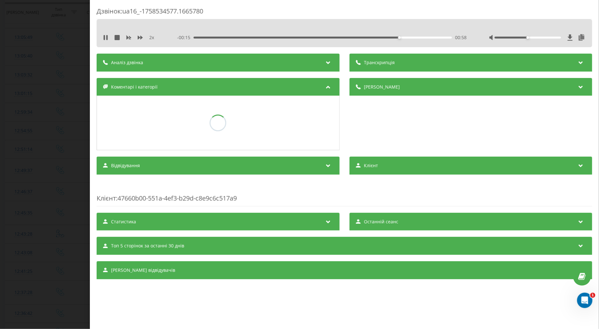
click at [55, 127] on div "Дзвінок : ua16_-1758534577.1665780 2 x - 00:15 00:58 00:58 Транскрипція Для AI-…" at bounding box center [299, 164] width 599 height 329
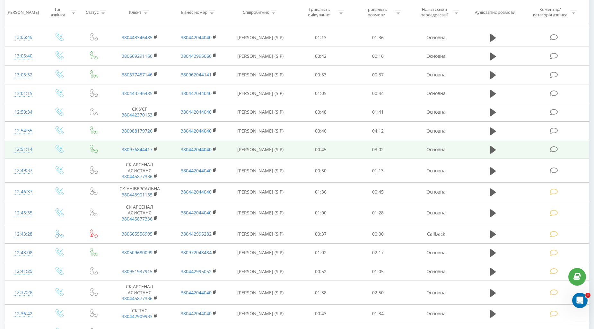
click at [553, 148] on icon at bounding box center [554, 149] width 8 height 7
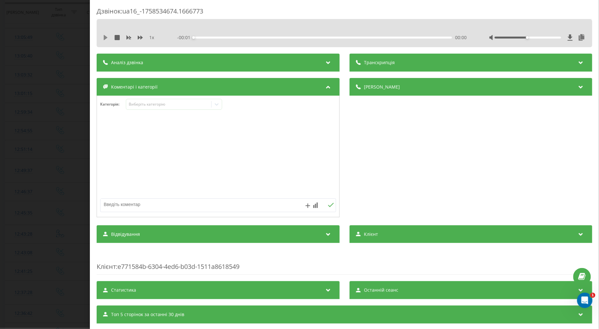
click at [103, 36] on icon at bounding box center [105, 37] width 5 height 5
click at [138, 37] on icon at bounding box center [140, 37] width 5 height 5
click at [137, 106] on div "Виберіть категорію" at bounding box center [168, 104] width 80 height 5
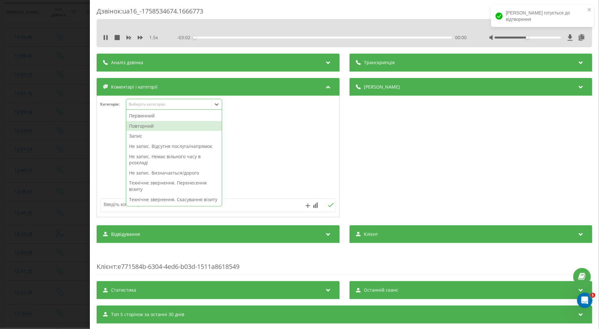
click at [135, 125] on div "Повторний" at bounding box center [174, 126] width 96 height 10
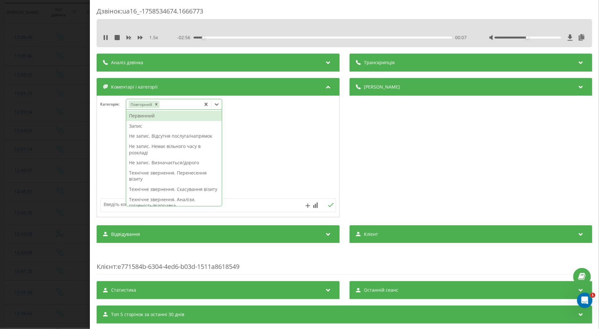
click at [140, 126] on div "Запис" at bounding box center [174, 126] width 96 height 10
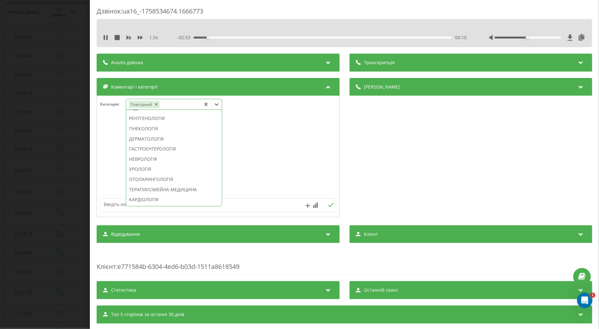
scroll to position [204, 0]
click at [146, 154] on div "ГАСТРОЕНТЕРОЛОГІЯ" at bounding box center [174, 149] width 96 height 10
click at [416, 38] on div "00:16" at bounding box center [322, 38] width 258 height 2
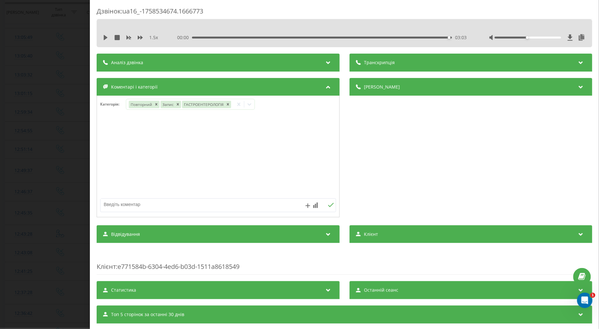
click at [51, 155] on div "Дзвінок : ua16_-1758534674.1666773 1.5 x 00:00 03:03 03:03 Транскрипція Для AI-…" at bounding box center [299, 164] width 599 height 329
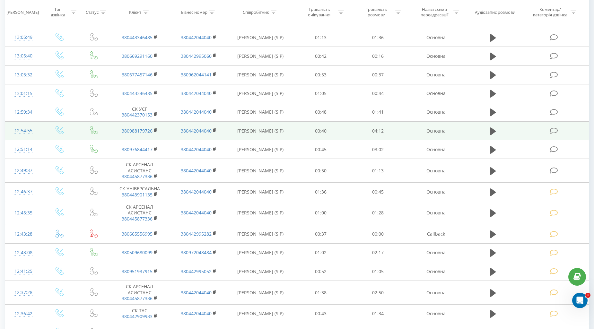
click at [556, 128] on icon at bounding box center [554, 130] width 8 height 7
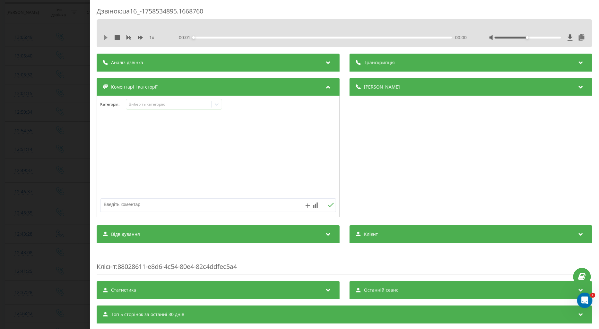
click at [103, 38] on icon at bounding box center [105, 37] width 5 height 5
click at [139, 37] on icon at bounding box center [140, 38] width 5 height 4
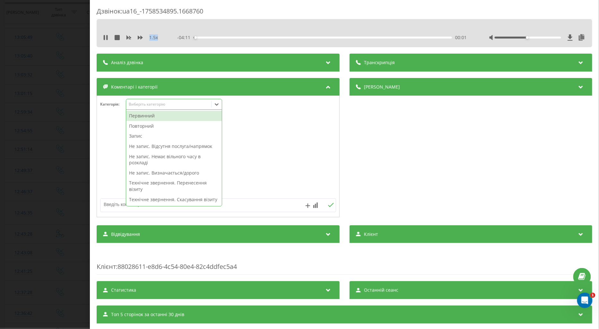
click at [145, 104] on div "Виберіть категорію" at bounding box center [168, 104] width 80 height 5
click at [141, 126] on div "Повторний" at bounding box center [174, 126] width 96 height 10
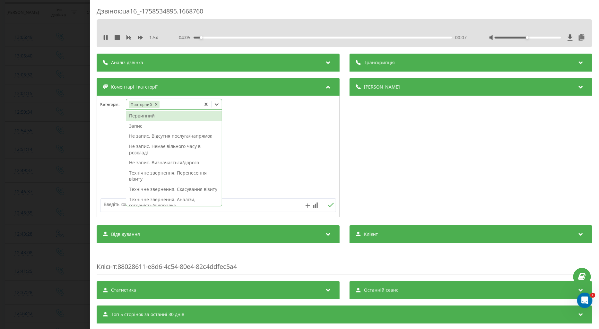
click at [141, 127] on div "Запис" at bounding box center [174, 126] width 96 height 10
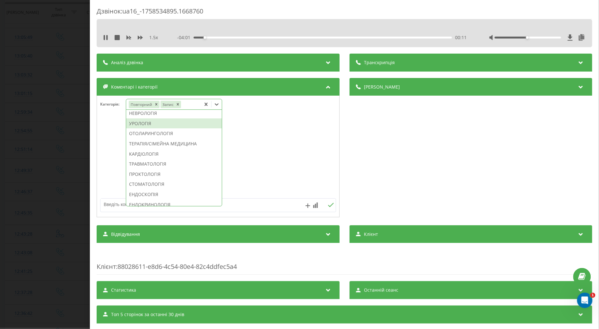
scroll to position [239, 0]
click at [150, 129] on div "НЕВРОЛОГІЯ" at bounding box center [174, 123] width 96 height 10
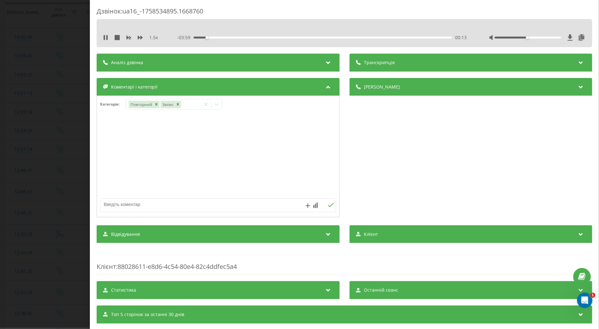
click at [105, 152] on div at bounding box center [218, 156] width 242 height 77
click at [62, 154] on div "Дзвінок : ua16_-1758534895.1668760 1.5 x - 03:55 00:17 00:17 Транскрипція Для A…" at bounding box center [299, 164] width 599 height 329
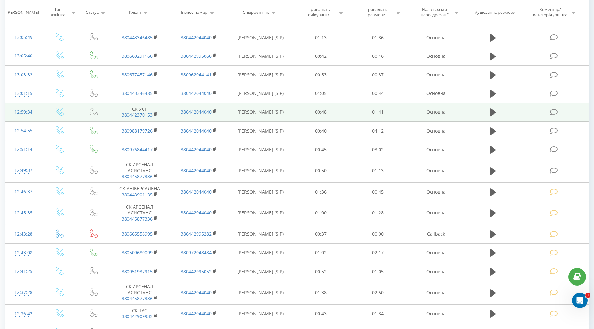
click at [553, 114] on icon at bounding box center [554, 112] width 8 height 7
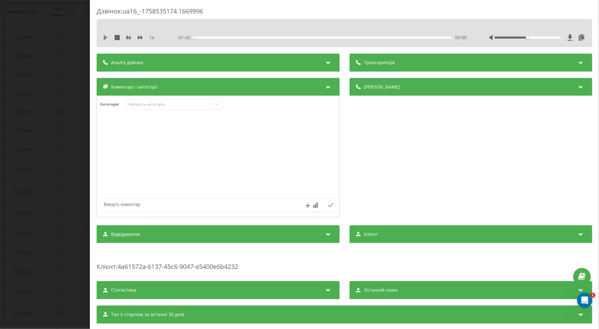
click at [106, 37] on icon at bounding box center [106, 37] width 4 height 5
click at [139, 38] on icon at bounding box center [140, 38] width 5 height 4
click at [145, 105] on div "Виберіть категорію" at bounding box center [168, 104] width 80 height 5
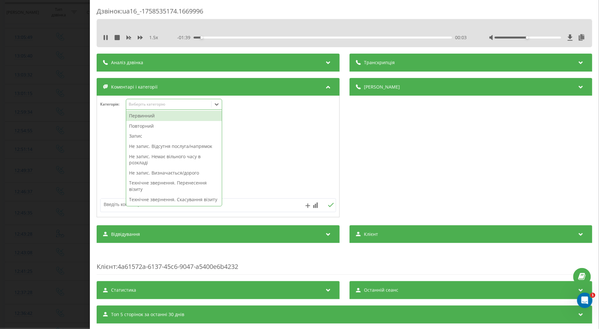
click at [147, 127] on div "Повторний" at bounding box center [174, 126] width 96 height 10
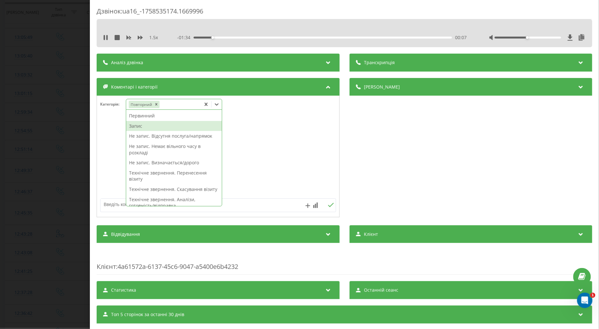
click at [136, 126] on div "Запис" at bounding box center [174, 126] width 96 height 10
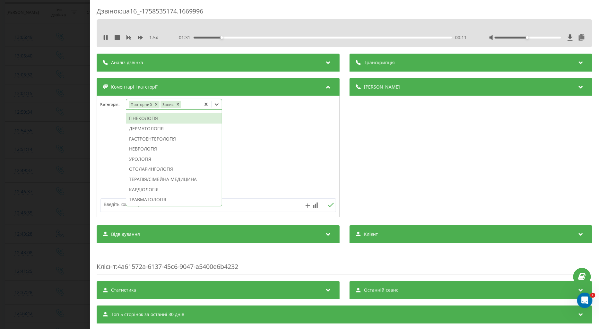
scroll to position [204, 0]
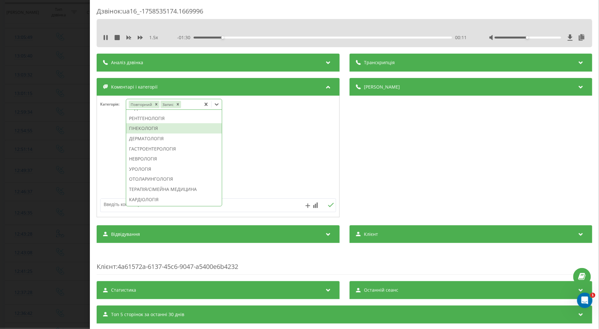
click at [150, 133] on div "ГІНЕКОЛОГІЯ" at bounding box center [174, 128] width 96 height 10
click at [113, 155] on div at bounding box center [218, 156] width 242 height 77
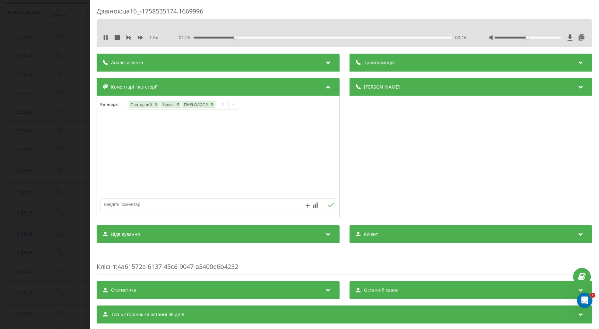
click at [68, 166] on div "Дзвінок : ua16_-1758535174.1669996 1.5 x - 01:25 00:16 00:16 Транскрипція Для A…" at bounding box center [299, 164] width 599 height 329
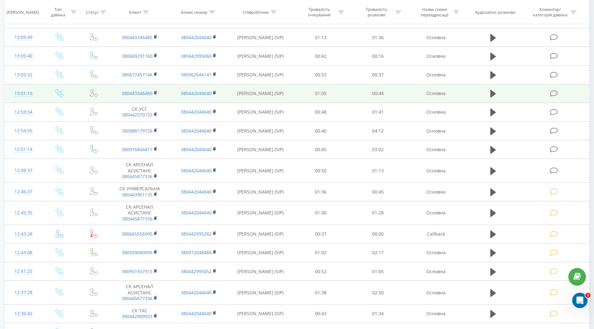
click at [555, 90] on icon at bounding box center [554, 93] width 8 height 7
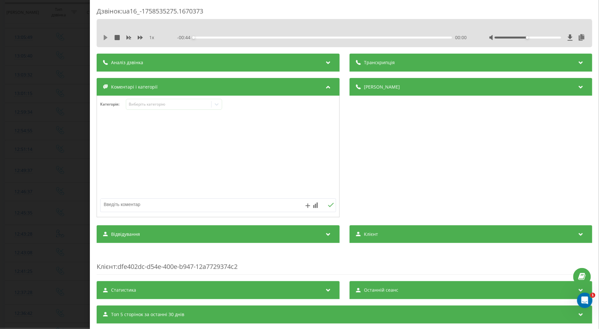
click at [105, 39] on icon at bounding box center [106, 37] width 4 height 5
click at [141, 37] on icon at bounding box center [140, 38] width 5 height 4
click at [151, 103] on div "Виберіть категорію" at bounding box center [168, 104] width 80 height 5
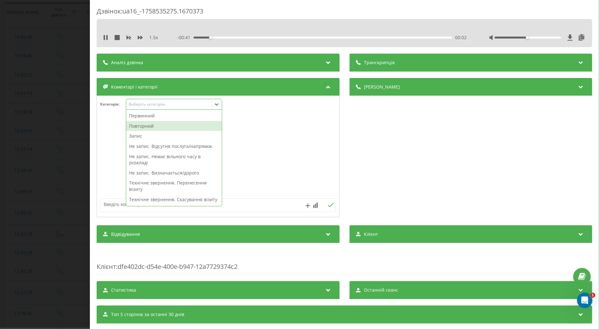
click at [148, 125] on div "Повторний" at bounding box center [174, 126] width 96 height 10
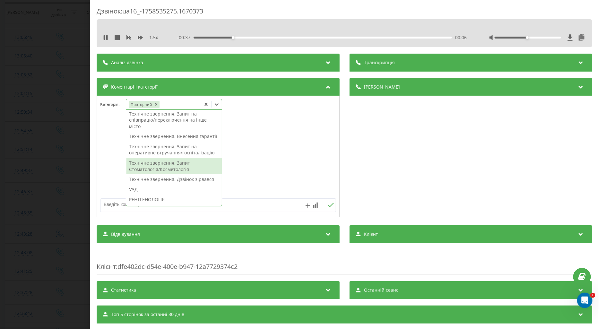
scroll to position [204, 0]
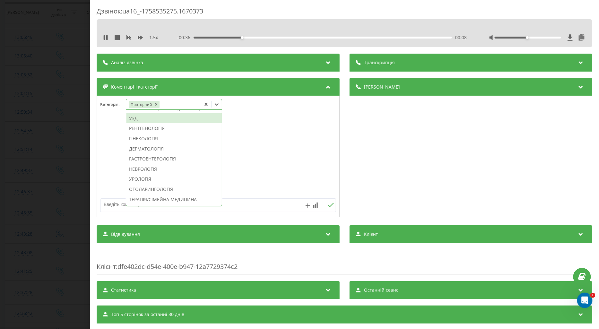
click at [135, 124] on div "УЗД" at bounding box center [174, 118] width 96 height 10
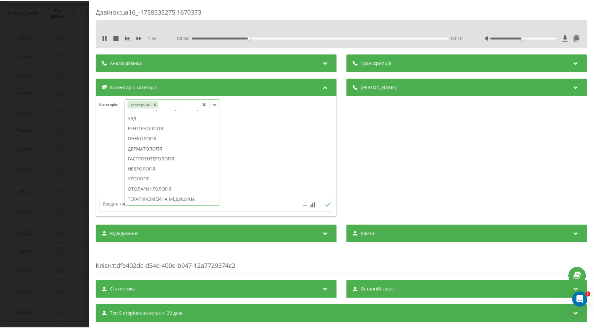
scroll to position [0, 0]
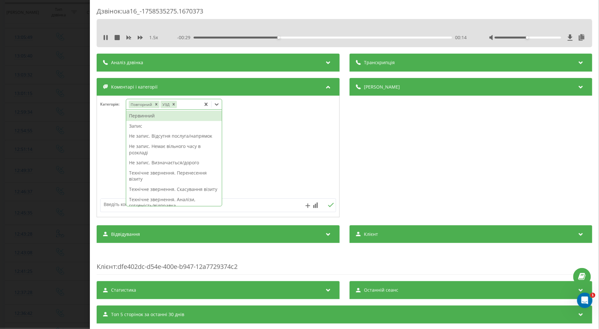
click at [112, 202] on textarea at bounding box center [194, 205] width 188 height 12
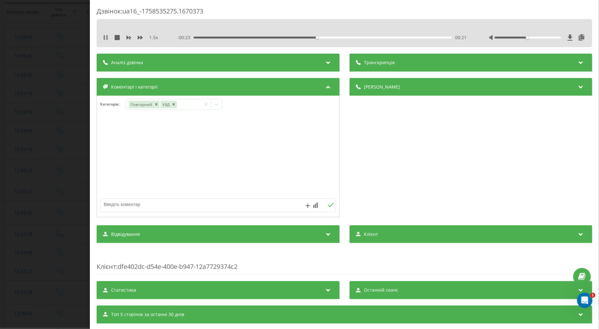
click at [103, 39] on icon at bounding box center [105, 37] width 5 height 5
click at [121, 203] on textarea at bounding box center [194, 205] width 188 height 12
type textarea "ДОК ЮА ІНФ ПАЦ"
click at [328, 205] on icon at bounding box center [331, 205] width 6 height 4
click at [74, 187] on div "Дзвінок : ua16_-1758535275.1670373 1.5 x - 00:22 00:22 00:22 Транскрипція Для A…" at bounding box center [299, 164] width 599 height 329
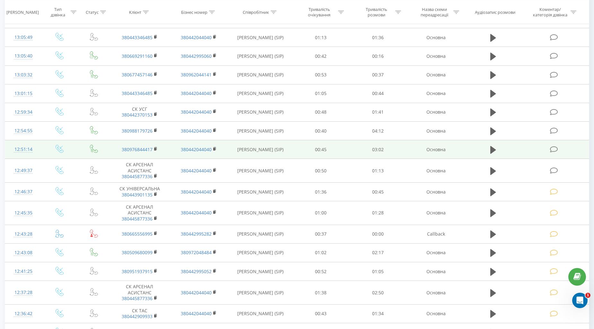
click at [552, 147] on icon at bounding box center [554, 149] width 8 height 7
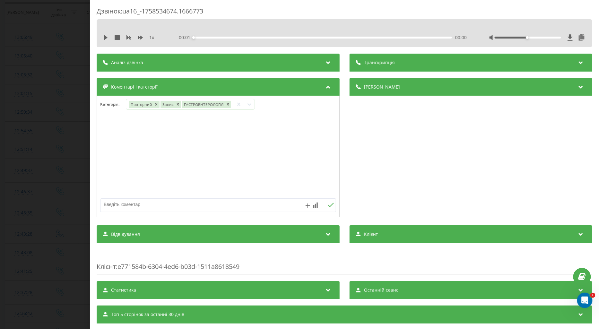
click at [64, 142] on div "Дзвінок : ua16_-1758534674.1666773 1 x - 00:01 00:00 00:00 Транскрипція Для AI-…" at bounding box center [299, 164] width 599 height 329
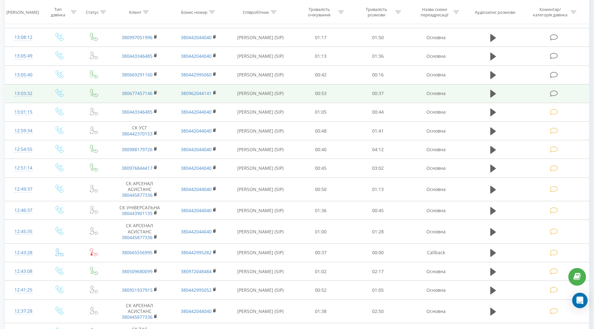
scroll to position [142, 0]
click at [552, 91] on icon at bounding box center [554, 93] width 8 height 7
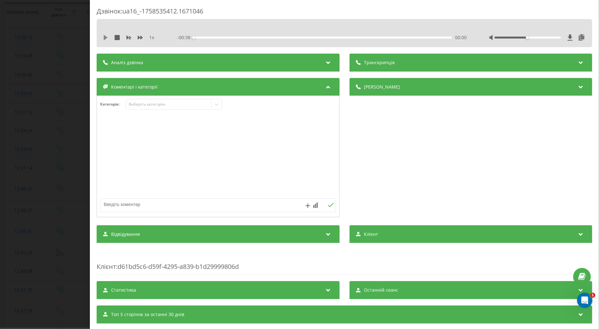
click at [105, 37] on icon at bounding box center [106, 37] width 4 height 5
click at [140, 36] on icon at bounding box center [140, 37] width 5 height 5
click at [141, 104] on div "Виберіть категорію" at bounding box center [168, 104] width 80 height 5
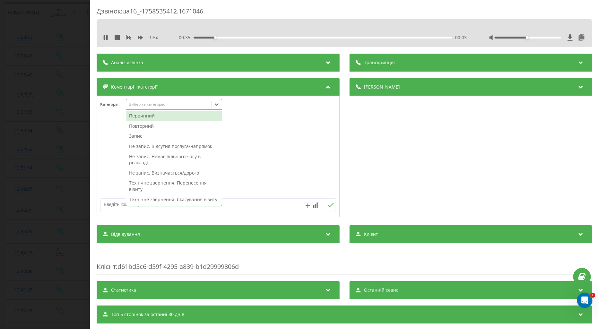
click at [138, 127] on div "Повторний" at bounding box center [174, 126] width 96 height 10
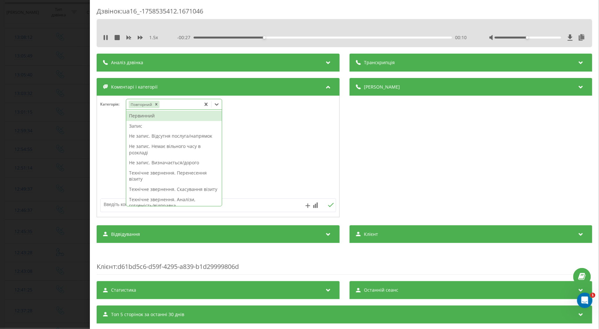
click at [110, 205] on textarea at bounding box center [194, 205] width 188 height 12
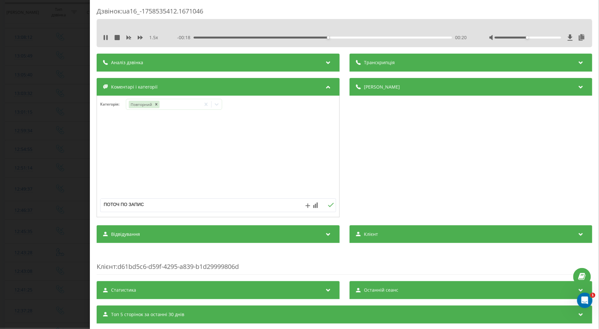
type textarea "ПОТОЧ ПО ЗАПИСУ"
click at [328, 205] on icon at bounding box center [331, 205] width 6 height 4
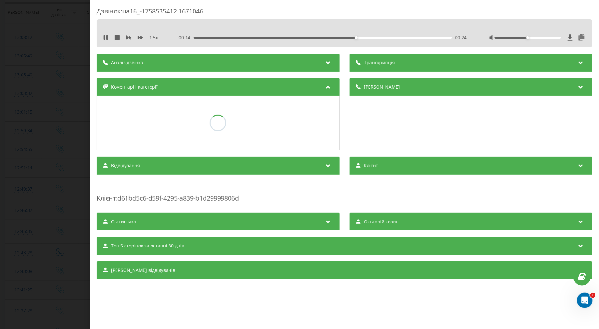
click at [55, 154] on div "Дзвінок : ua16_-1758535412.1671046 1.5 x - 00:14 00:24 00:24 Транскрипція Для A…" at bounding box center [299, 164] width 599 height 329
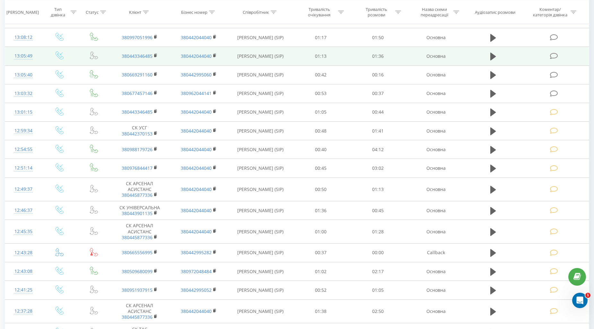
click at [554, 55] on icon at bounding box center [554, 56] width 8 height 7
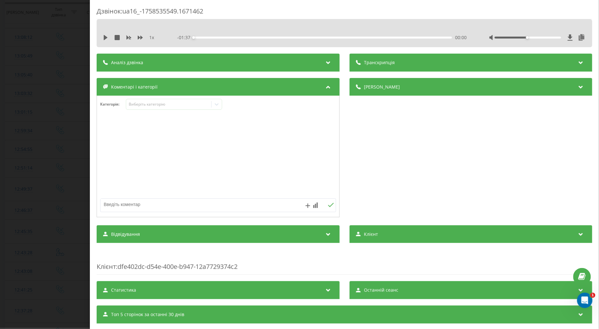
drag, startPoint x: 107, startPoint y: 39, endPoint x: 120, endPoint y: 41, distance: 13.2
click at [107, 39] on icon at bounding box center [105, 37] width 5 height 5
click at [139, 36] on icon at bounding box center [140, 37] width 5 height 5
click at [140, 106] on div "Виберіть категорію" at bounding box center [168, 104] width 80 height 5
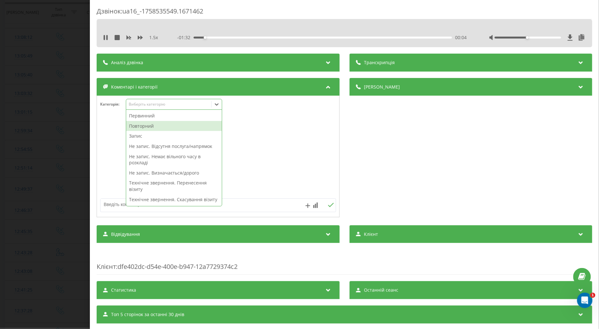
click at [147, 126] on div "Повторний" at bounding box center [174, 126] width 96 height 10
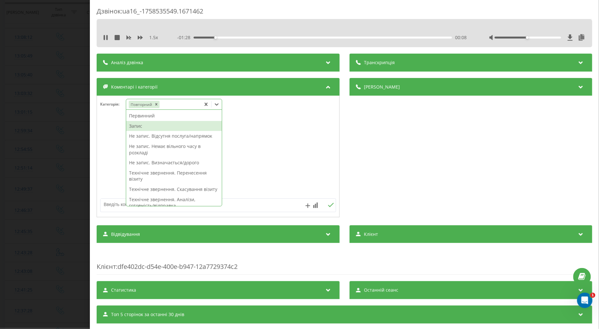
click at [139, 126] on div "Запис" at bounding box center [174, 126] width 96 height 10
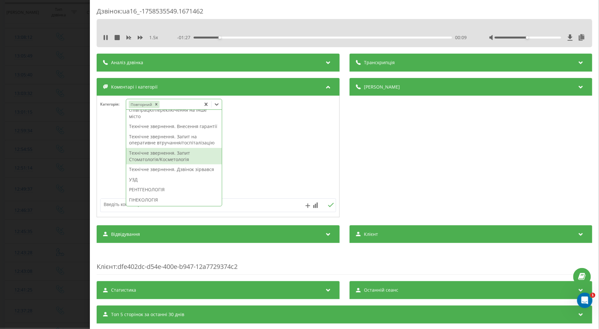
scroll to position [178, 0]
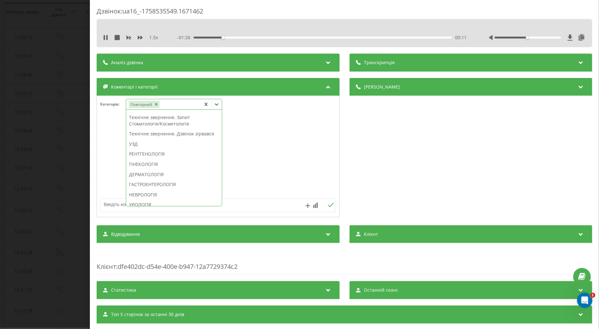
click at [139, 149] on div "УЗД" at bounding box center [174, 144] width 96 height 10
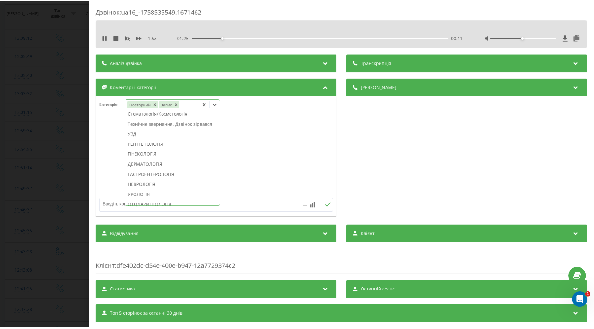
scroll to position [0, 0]
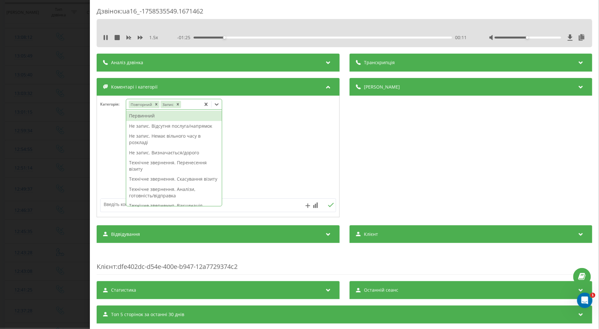
click at [112, 163] on div at bounding box center [218, 156] width 242 height 77
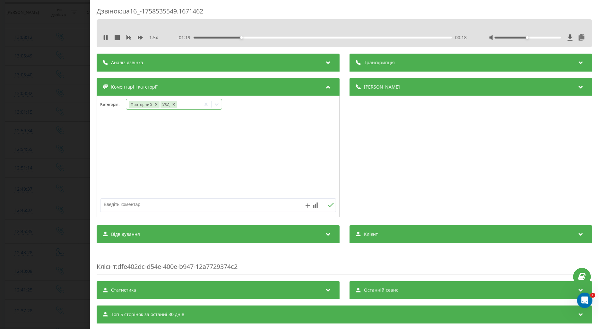
click at [219, 103] on icon at bounding box center [216, 104] width 6 height 6
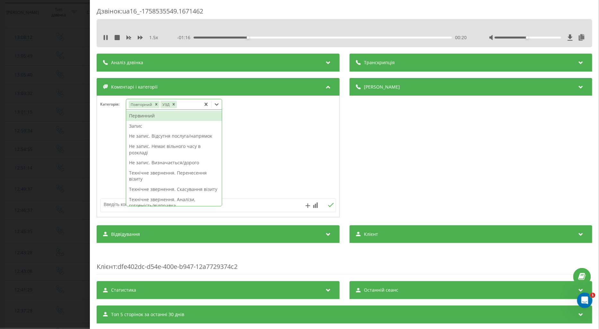
click at [152, 115] on div "Первинний" at bounding box center [174, 116] width 96 height 10
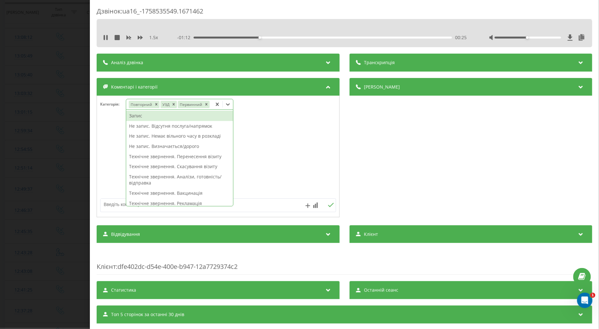
click at [135, 118] on div "Запис" at bounding box center [179, 116] width 107 height 10
click at [155, 105] on icon "Remove Повторний" at bounding box center [156, 104] width 2 height 2
click at [97, 143] on div at bounding box center [218, 156] width 242 height 77
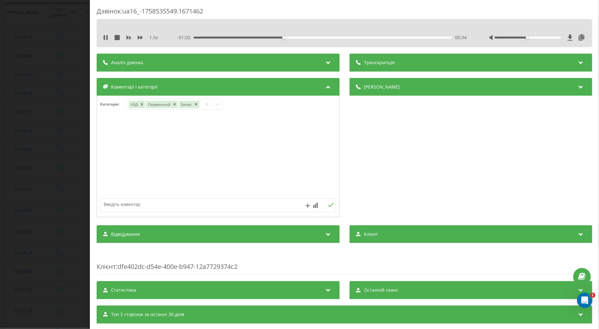
click at [60, 159] on div "Дзвінок : ua16_-1758535549.1671462 1.5 x - 01:02 00:34 00:34 Транскрипція Для A…" at bounding box center [299, 164] width 599 height 329
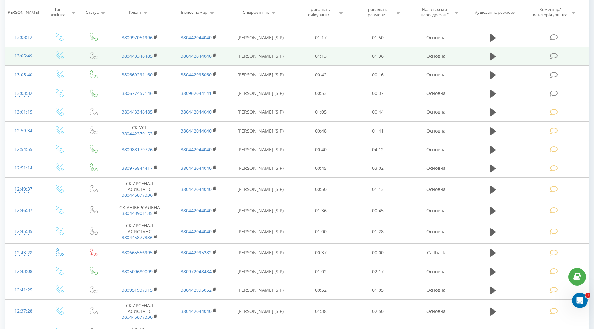
click at [556, 49] on td at bounding box center [554, 56] width 68 height 19
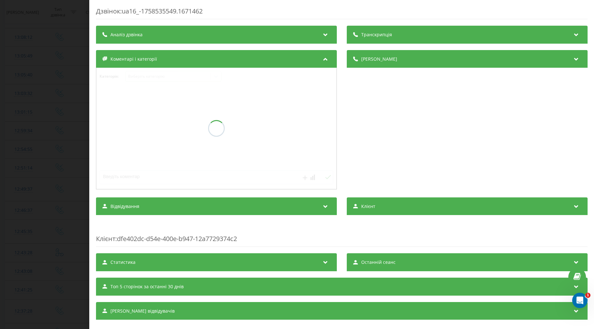
drag, startPoint x: 556, startPoint y: 50, endPoint x: 598, endPoint y: 121, distance: 82.7
click at [552, 53] on div "[PERSON_NAME]" at bounding box center [466, 59] width 241 height 18
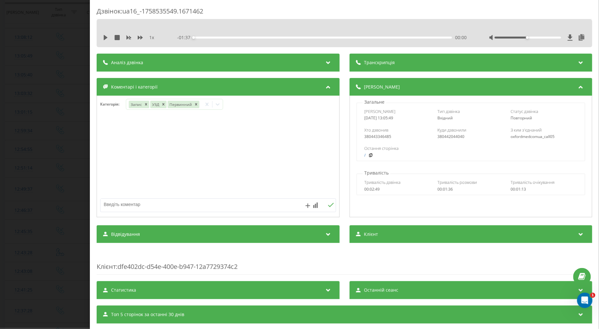
click at [60, 117] on div "Дзвінок : ua16_-1758535549.1671462 1 x - 01:37 00:00 00:00 Транскрипція Для AI-…" at bounding box center [299, 164] width 599 height 329
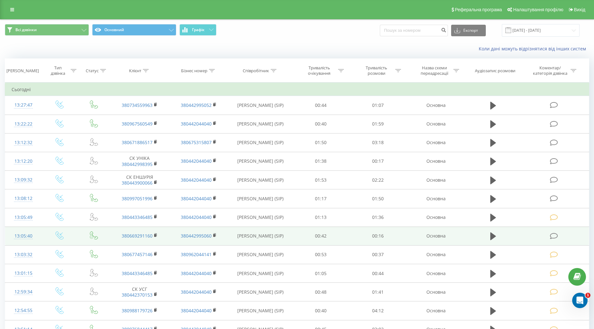
click at [553, 234] on icon at bounding box center [554, 236] width 8 height 7
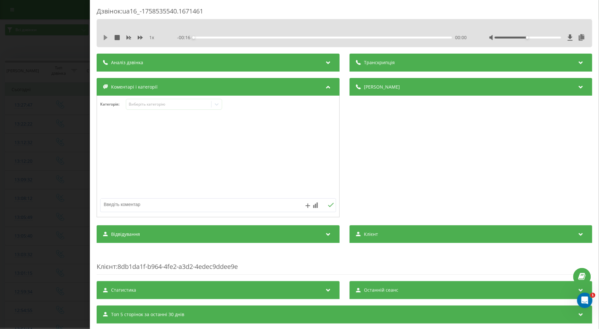
click at [104, 36] on icon at bounding box center [106, 37] width 4 height 5
click at [139, 36] on icon at bounding box center [140, 37] width 5 height 5
click at [145, 105] on div "Виберіть категорію" at bounding box center [168, 104] width 80 height 5
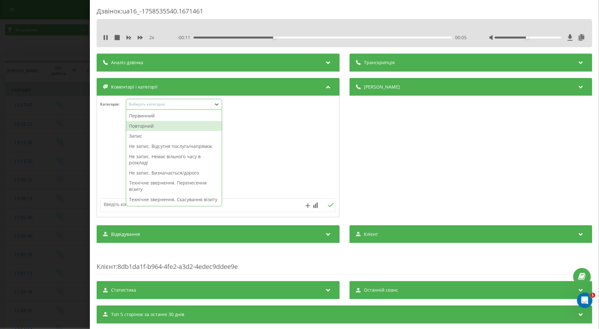
click at [146, 126] on div "Повторний" at bounding box center [174, 126] width 96 height 10
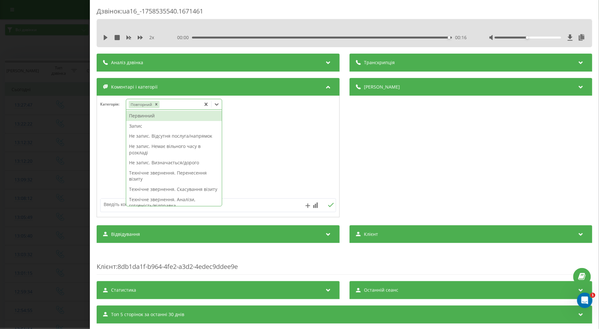
click at [105, 37] on icon at bounding box center [106, 37] width 4 height 5
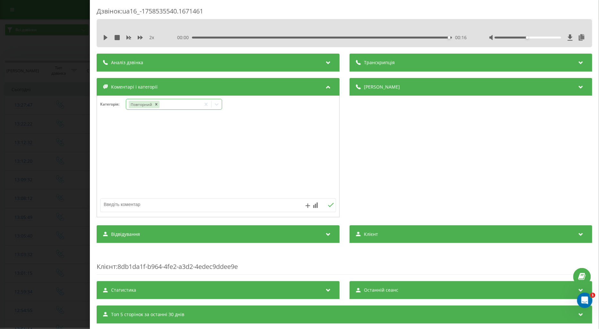
click at [219, 102] on icon at bounding box center [216, 104] width 6 height 6
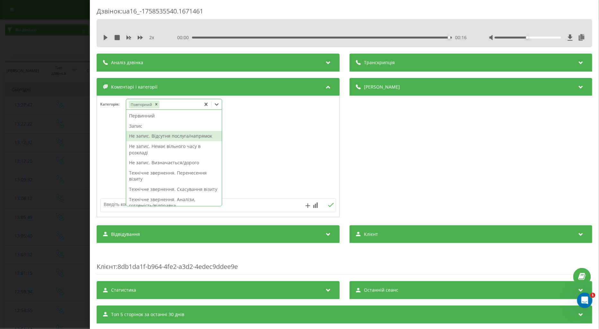
click at [186, 133] on div "Не запис. Відсутня послуга/напрямок" at bounding box center [174, 136] width 96 height 10
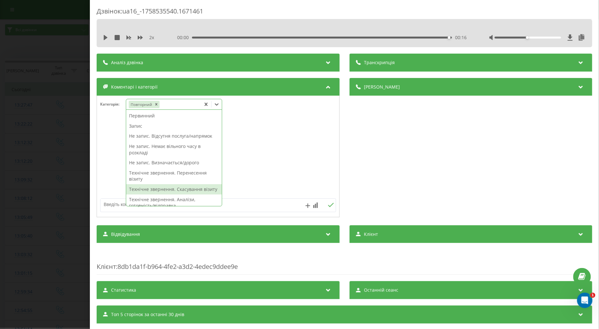
click at [103, 202] on textarea at bounding box center [194, 205] width 188 height 12
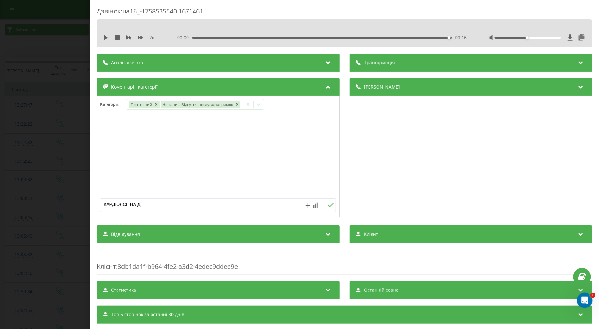
type textarea "КАРДІОЛОГ НА ДІМ"
click at [328, 205] on icon at bounding box center [331, 205] width 6 height 4
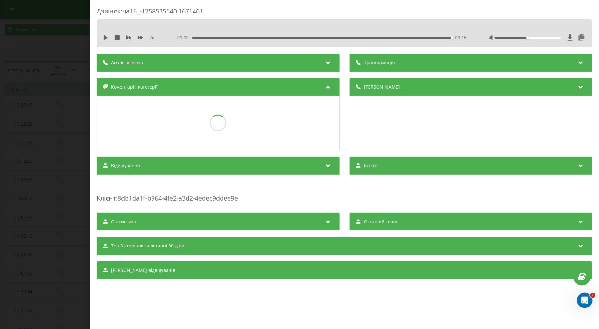
click at [76, 155] on div "Дзвінок : ua16_-1758535540.1671461 2 x 00:00 00:16 00:16 Транскрипція Для AI-ан…" at bounding box center [299, 164] width 599 height 329
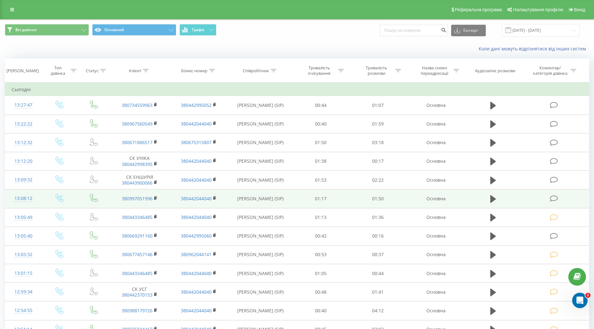
click at [554, 198] on icon at bounding box center [554, 198] width 8 height 7
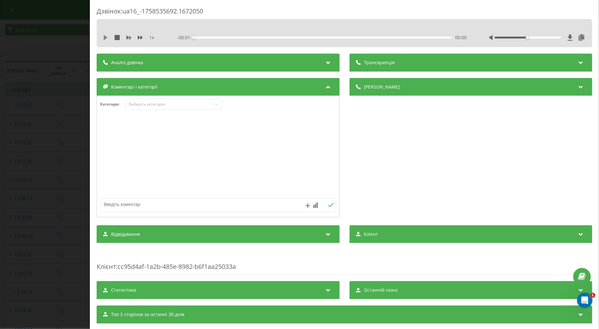
click at [105, 37] on icon at bounding box center [106, 37] width 4 height 5
click at [139, 36] on icon at bounding box center [140, 37] width 5 height 5
click at [139, 103] on div "Виберіть категорію" at bounding box center [168, 104] width 80 height 5
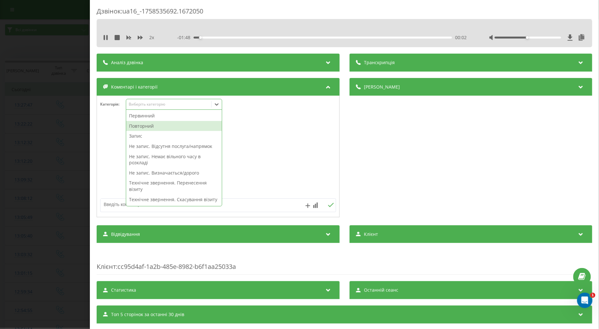
click at [141, 127] on div "Повторний" at bounding box center [174, 126] width 96 height 10
click at [107, 37] on icon at bounding box center [105, 37] width 5 height 5
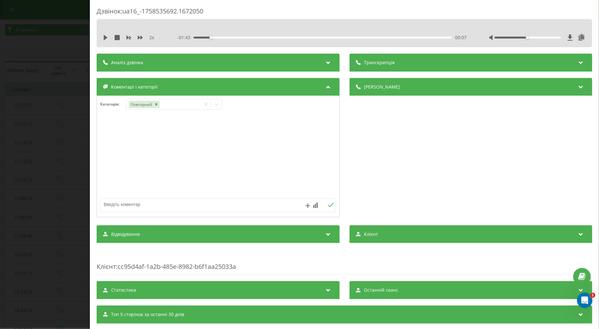
click at [53, 86] on div "Дзвінок : ua16_-1758535692.1672050 2 x - 01:43 00:07 00:07 Транскрипція Для AI-…" at bounding box center [299, 164] width 599 height 329
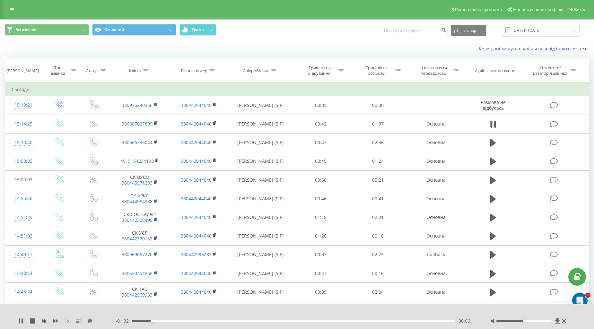
click at [178, 322] on div "- 01:32 00:06 00:06" at bounding box center [295, 321] width 359 height 6
click at [178, 320] on div "00:07" at bounding box center [293, 321] width 323 height 2
click at [249, 321] on div "00:28" at bounding box center [293, 321] width 323 height 2
click at [279, 321] on div "00:37" at bounding box center [293, 321] width 323 height 2
click at [315, 321] on div "00:56" at bounding box center [293, 321] width 323 height 2
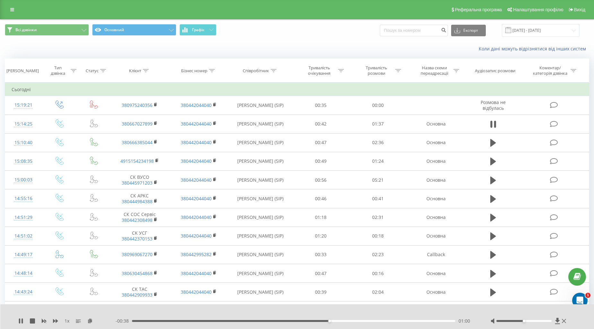
click at [303, 320] on div "01:00" at bounding box center [293, 321] width 323 height 2
click at [21, 322] on icon at bounding box center [20, 320] width 5 height 5
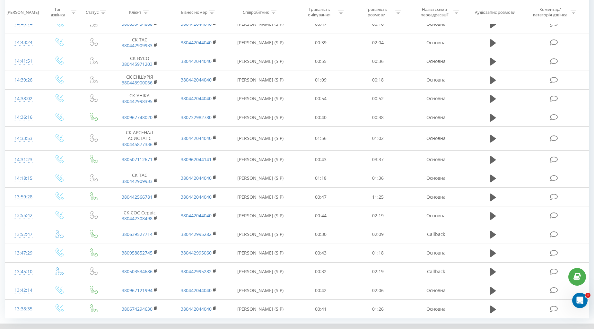
scroll to position [288, 0]
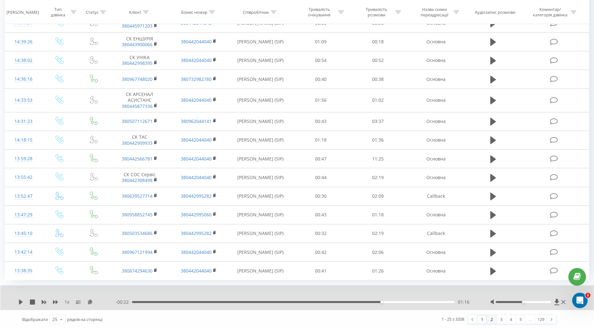
click at [489, 321] on link "2" at bounding box center [491, 319] width 10 height 9
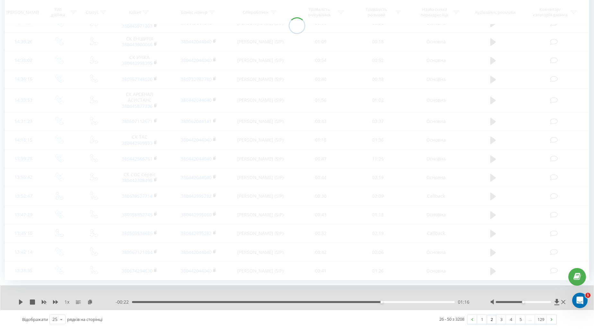
scroll to position [42, 0]
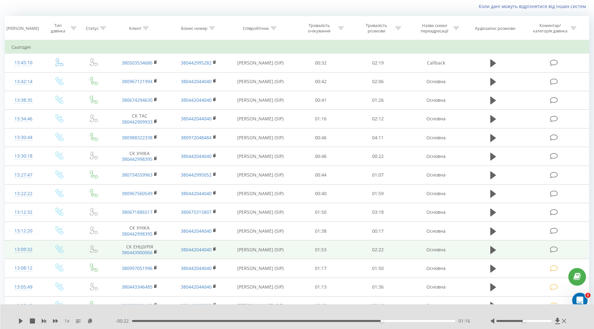
click at [551, 250] on icon at bounding box center [554, 249] width 8 height 7
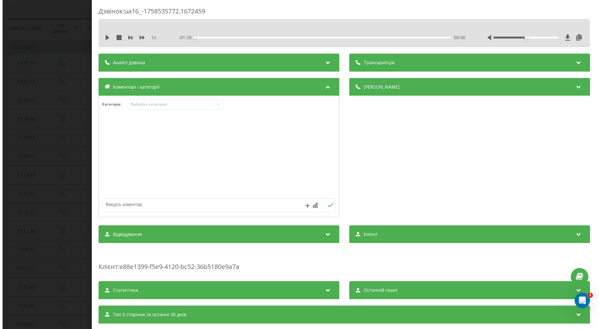
scroll to position [149, 0]
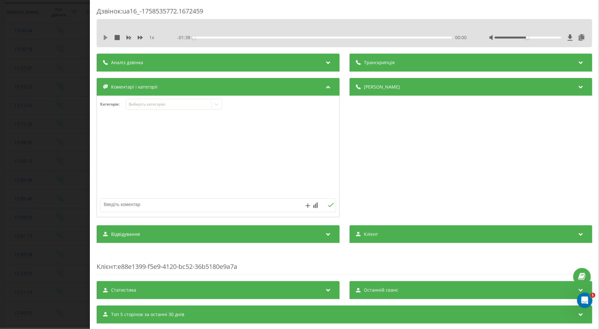
click at [104, 38] on icon at bounding box center [106, 37] width 4 height 5
click at [138, 37] on icon at bounding box center [140, 38] width 5 height 4
click at [139, 107] on div "Виберіть категорію" at bounding box center [168, 104] width 85 height 6
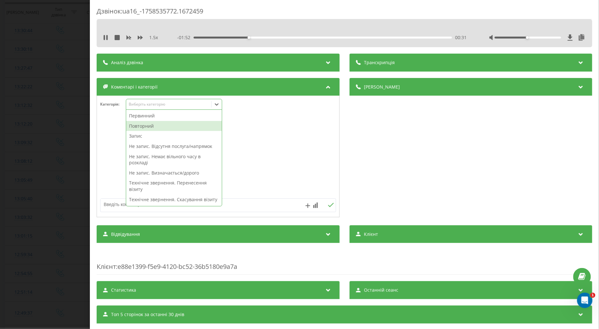
click at [152, 125] on div "Повторний" at bounding box center [174, 126] width 96 height 10
click at [119, 204] on textarea at bounding box center [194, 205] width 188 height 12
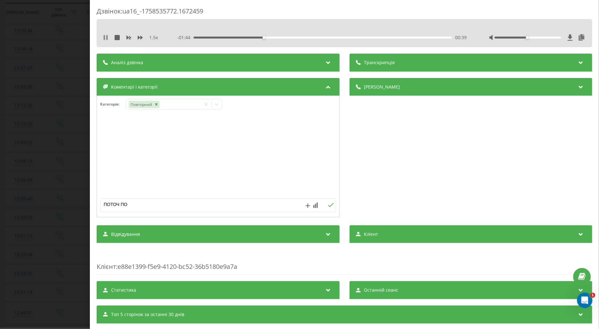
click at [104, 36] on icon at bounding box center [104, 37] width 1 height 5
click at [147, 207] on textarea "ПОТОЧ ПО" at bounding box center [194, 205] width 188 height 12
type textarea "ПОТОЧ ПО ВІЗИТАХ"
click at [328, 207] on icon at bounding box center [331, 205] width 6 height 4
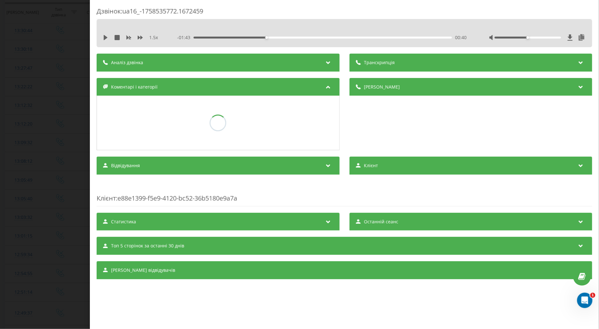
click at [56, 242] on div "Дзвінок : ua16_-1758535772.1672459 1.5 x - 01:43 00:40 00:40 Транскрипція Для A…" at bounding box center [299, 164] width 599 height 329
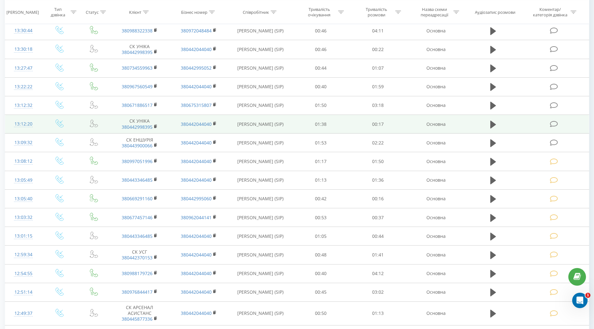
click at [553, 121] on icon at bounding box center [554, 124] width 8 height 7
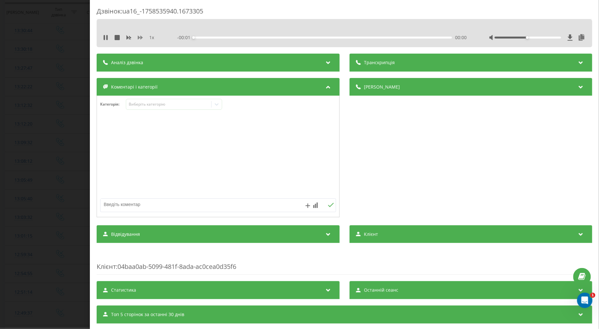
click at [138, 36] on icon at bounding box center [140, 38] width 5 height 4
click at [137, 105] on div "Виберіть категорію" at bounding box center [168, 104] width 80 height 5
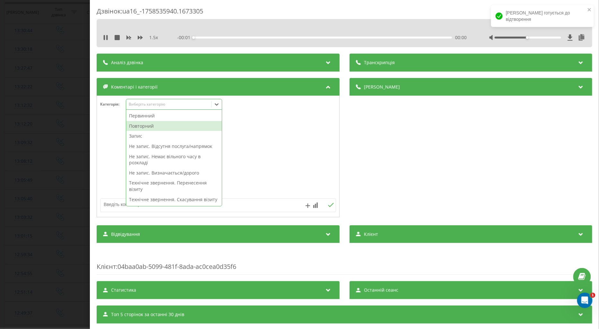
click at [143, 124] on div "Повторний" at bounding box center [174, 126] width 96 height 10
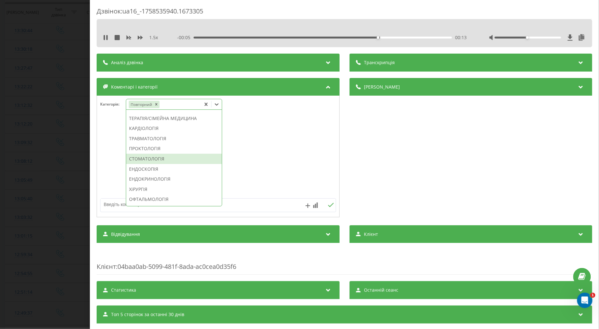
scroll to position [321, 0]
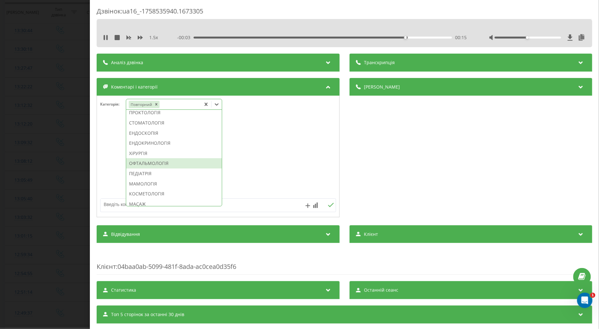
click at [156, 168] on div "ОФТАЛЬМОЛОГІЯ" at bounding box center [174, 163] width 96 height 10
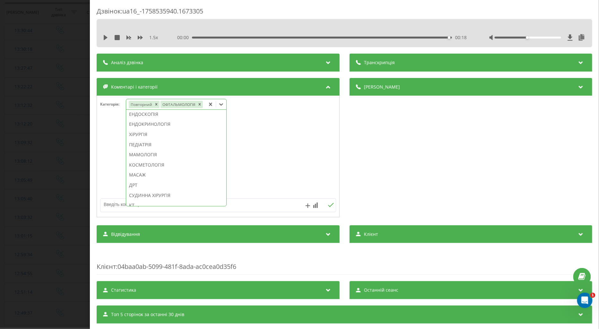
scroll to position [0, 0]
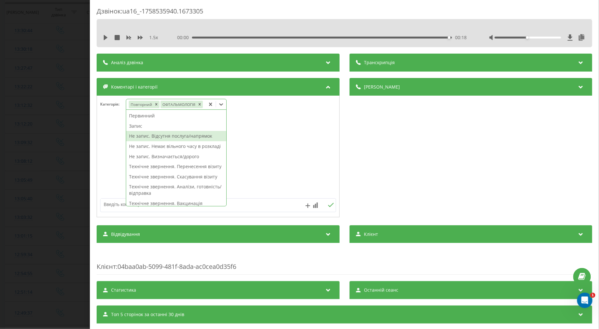
click at [185, 136] on div "Не запис. Відсутня послуга/напрямок" at bounding box center [176, 136] width 100 height 10
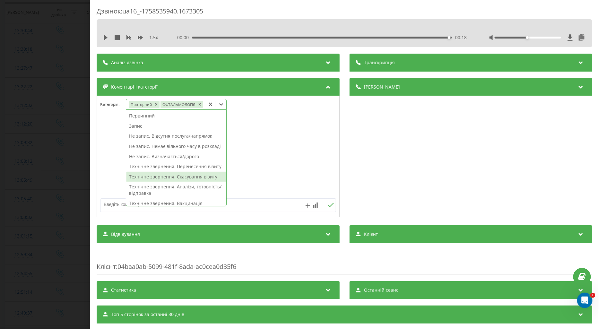
click at [114, 204] on textarea at bounding box center [194, 205] width 188 height 12
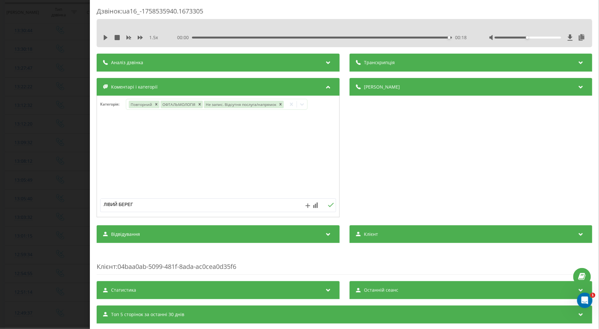
type textarea "ЛІВИЙ БЕРЕГ"
click at [328, 206] on icon at bounding box center [331, 205] width 6 height 4
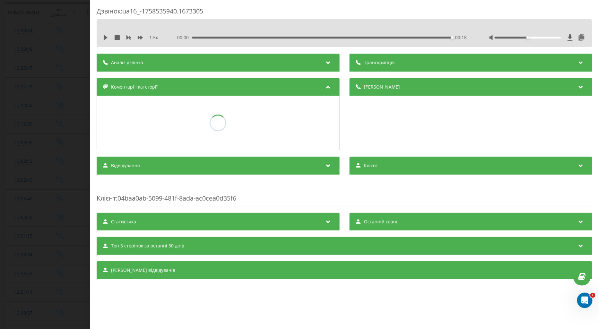
click at [71, 139] on div "Дзвінок : ua16_-1758535940.1673305 1.5 x 00:00 00:18 00:18 Транскрипція Для AI-…" at bounding box center [299, 164] width 599 height 329
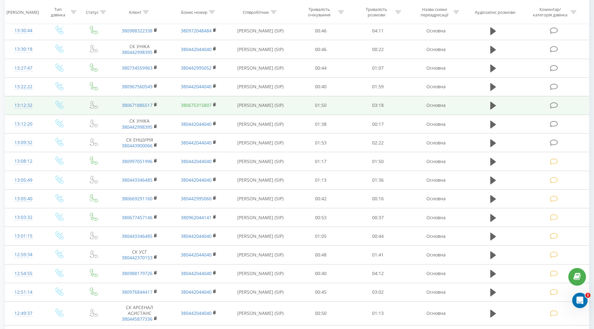
click at [554, 105] on icon at bounding box center [554, 105] width 8 height 7
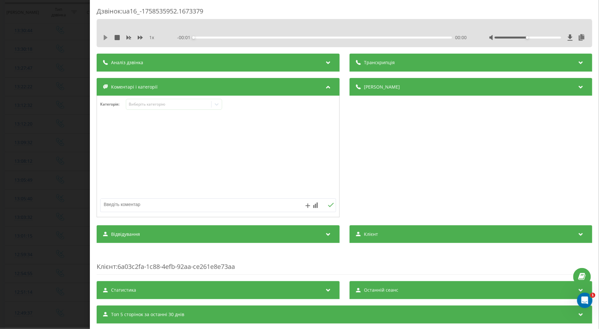
click at [107, 38] on icon at bounding box center [106, 37] width 4 height 5
click at [138, 36] on icon at bounding box center [140, 38] width 5 height 4
click at [137, 104] on div "Виберіть категорію" at bounding box center [168, 104] width 80 height 5
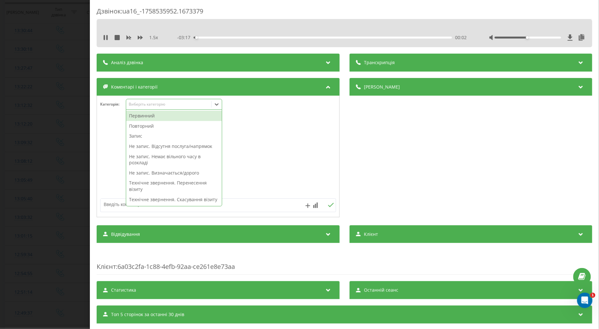
click at [152, 124] on div "Повторний" at bounding box center [174, 126] width 96 height 10
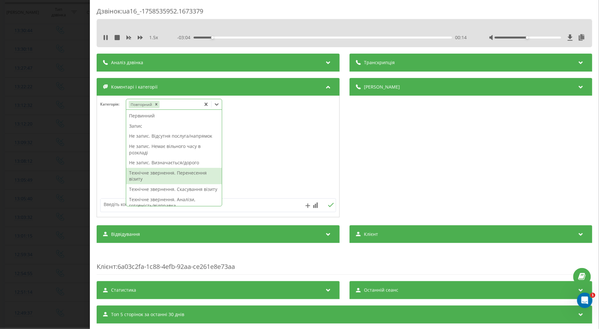
click at [183, 172] on div "Технічне звернення. Перенесення візиту" at bounding box center [174, 176] width 96 height 16
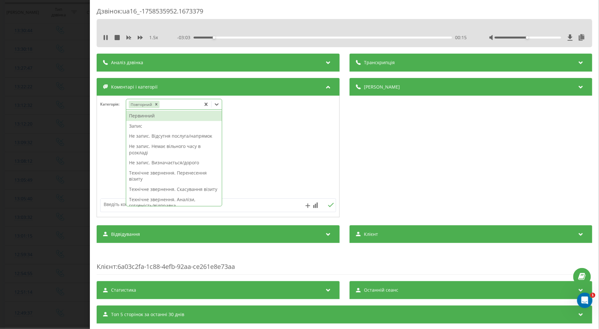
click at [104, 161] on div at bounding box center [218, 156] width 242 height 77
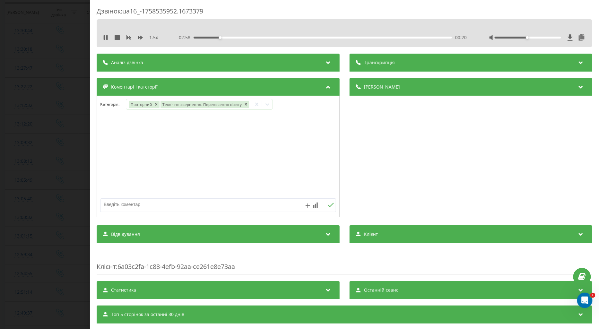
click at [62, 166] on div "Дзвінок : ua16_-1758535952.1673379 1.5 x - 02:58 00:20 00:20 Транскрипція Для A…" at bounding box center [299, 164] width 599 height 329
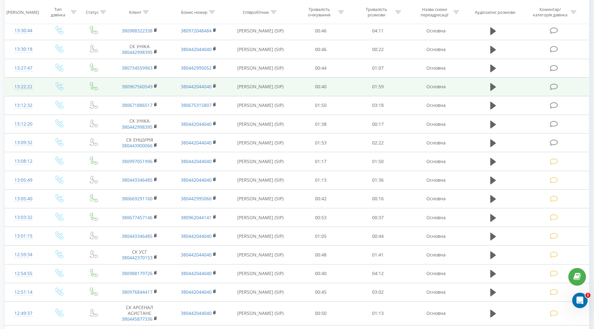
click at [552, 84] on icon at bounding box center [554, 86] width 8 height 7
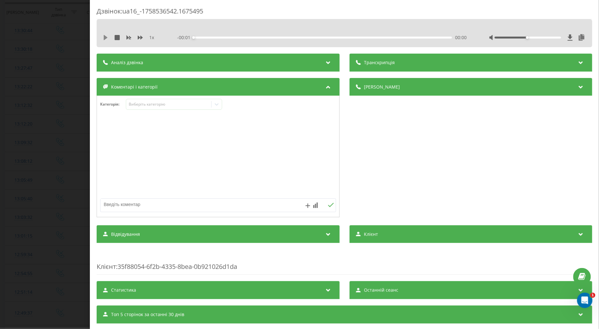
click at [105, 35] on icon at bounding box center [105, 37] width 5 height 5
click at [141, 37] on icon at bounding box center [140, 38] width 5 height 4
click at [137, 104] on div "Виберіть категорію" at bounding box center [168, 104] width 80 height 5
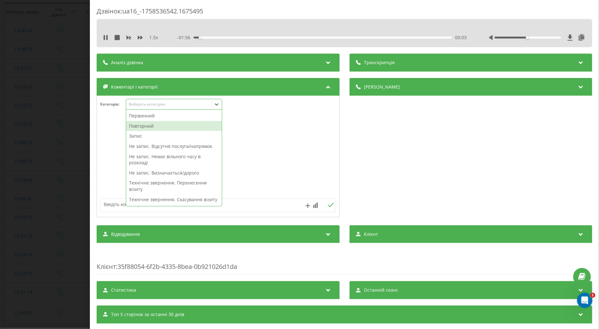
click at [148, 127] on div "Повторний" at bounding box center [174, 126] width 96 height 10
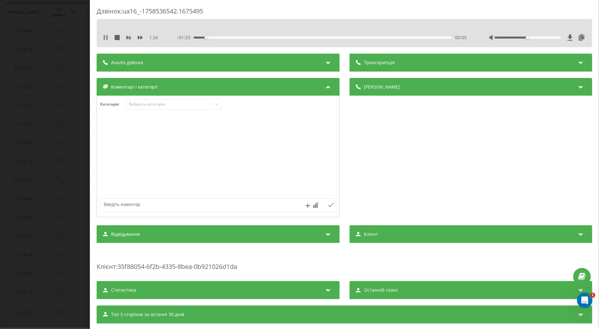
click at [104, 39] on icon at bounding box center [104, 37] width 1 height 5
click at [103, 35] on icon at bounding box center [105, 37] width 5 height 5
click at [201, 38] on div "00:10" at bounding box center [322, 38] width 258 height 2
click at [217, 105] on icon at bounding box center [217, 104] width 4 height 2
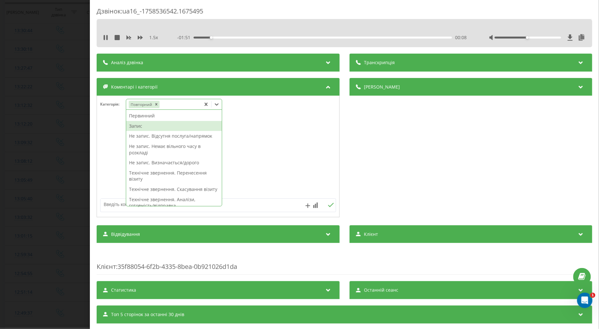
click at [137, 124] on div "Запис" at bounding box center [174, 126] width 96 height 10
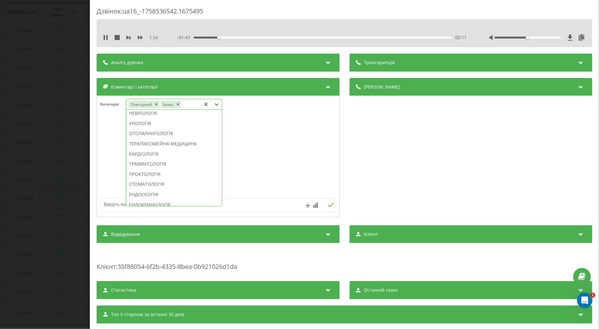
scroll to position [239, 0]
click at [148, 110] on div "Первинний Не запис. Відсутня послуга/напрямок Не запис. Немає вільного часу в р…" at bounding box center [174, 157] width 96 height 97
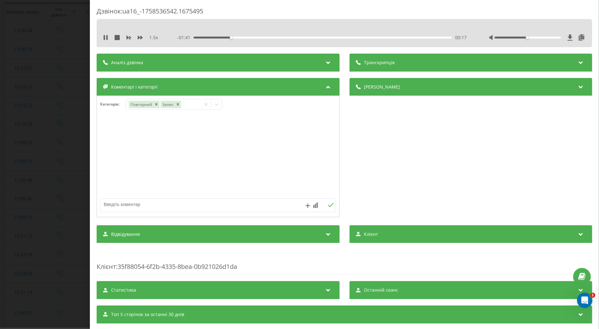
click at [107, 134] on div at bounding box center [218, 156] width 242 height 77
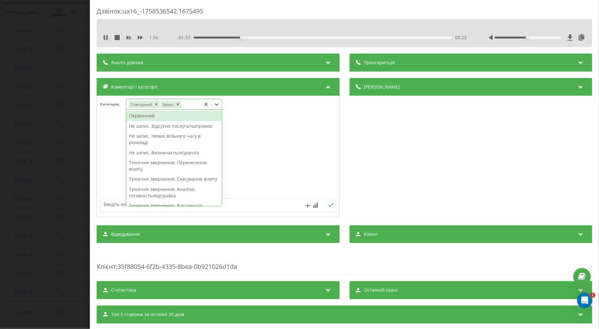
click at [218, 107] on icon at bounding box center [216, 104] width 6 height 6
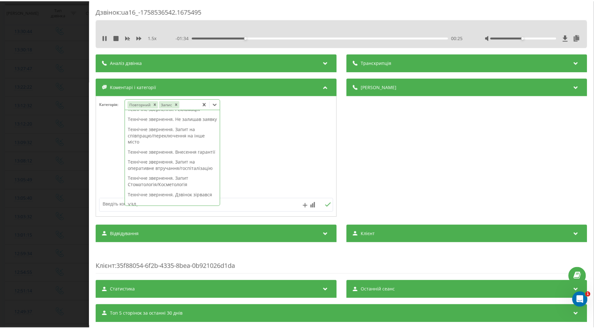
scroll to position [214, 0]
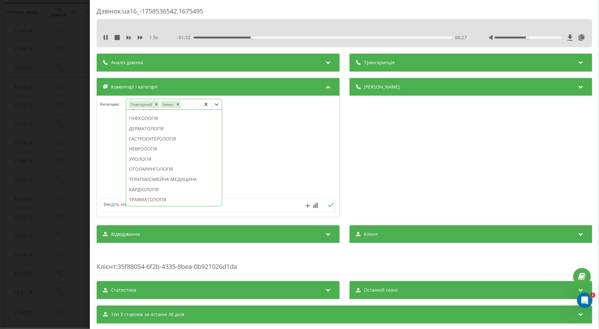
click at [142, 124] on div "ГІНЕКОЛОГІЯ" at bounding box center [174, 118] width 96 height 10
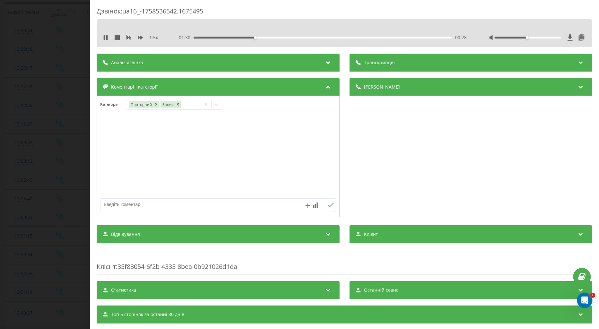
click at [109, 137] on div at bounding box center [218, 156] width 242 height 77
click at [69, 166] on div "Дзвінок : ua16_-1758536542.1675495 1.5 x - 01:27 00:31 00:31 Транскрипція Для A…" at bounding box center [299, 164] width 599 height 329
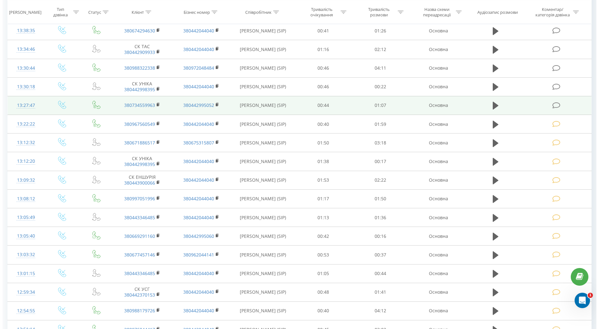
scroll to position [114, 0]
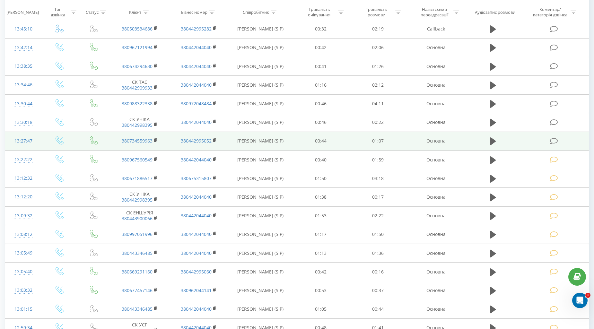
click at [553, 140] on icon at bounding box center [554, 141] width 8 height 7
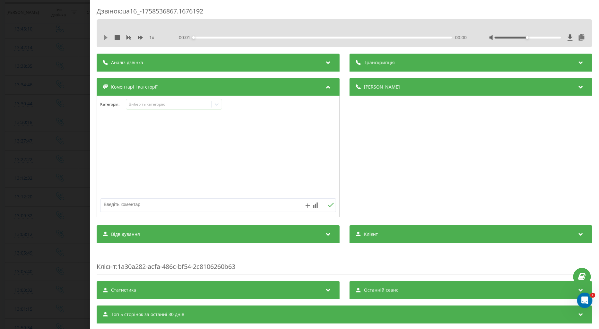
click at [106, 36] on icon at bounding box center [105, 37] width 5 height 5
click at [140, 36] on icon at bounding box center [140, 37] width 5 height 5
click at [135, 105] on div "Виберіть категорію" at bounding box center [168, 104] width 80 height 5
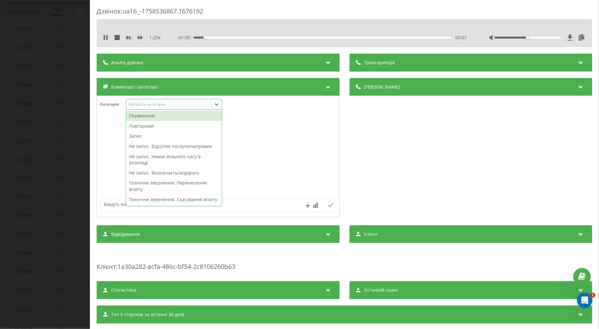
click at [140, 125] on div "Повторний" at bounding box center [174, 126] width 96 height 10
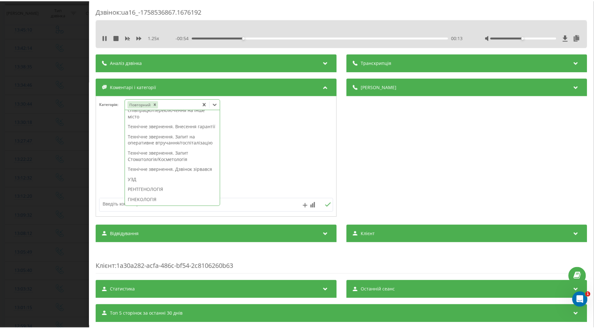
scroll to position [214, 0]
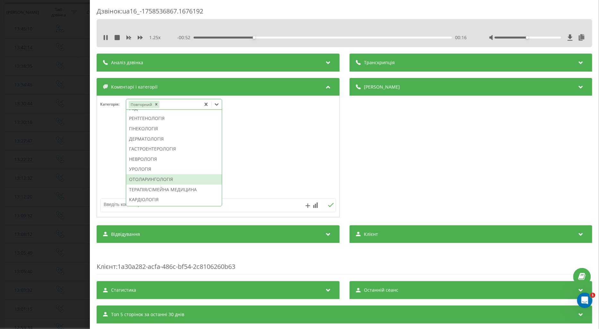
click at [150, 184] on div "ОТОЛАРИНГОЛОГІЯ" at bounding box center [174, 179] width 96 height 10
click at [110, 203] on textarea at bounding box center [194, 205] width 188 height 12
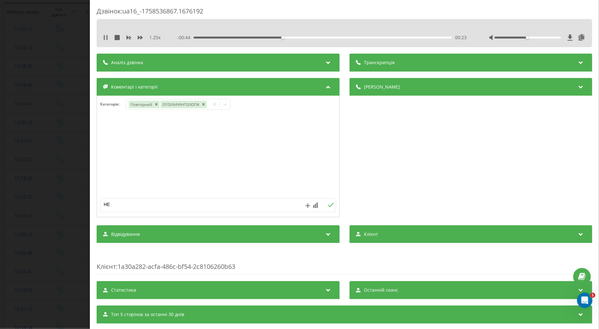
click at [106, 37] on icon at bounding box center [105, 37] width 5 height 5
click at [116, 202] on textarea "НЕ" at bounding box center [194, 205] width 188 height 12
type textarea "НЕ ПІДІЙШЛА ЛОКАЦІЯ"
click at [328, 203] on icon at bounding box center [331, 205] width 6 height 4
click at [35, 219] on div "Дзвінок : ua16_-1758536867.1676192 1.25 x - 00:44 00:24 00:24 Транскрипція Для …" at bounding box center [299, 164] width 599 height 329
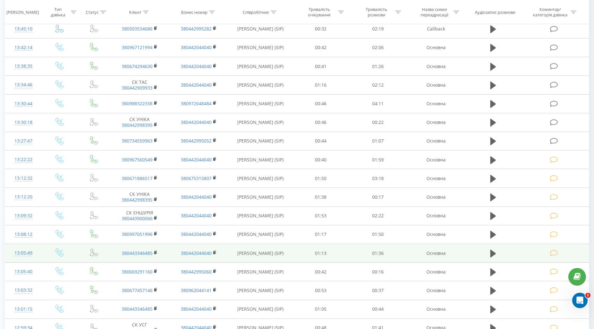
click at [553, 253] on icon at bounding box center [554, 253] width 8 height 7
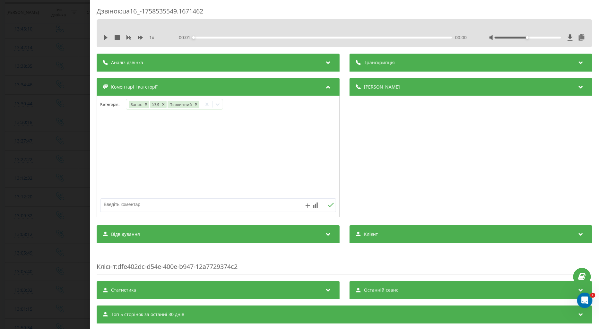
click at [61, 116] on div "Дзвінок : ua16_-1758535549.1671462 1 x - 00:01 00:00 00:00 Транскрипція Для AI-…" at bounding box center [299, 164] width 599 height 329
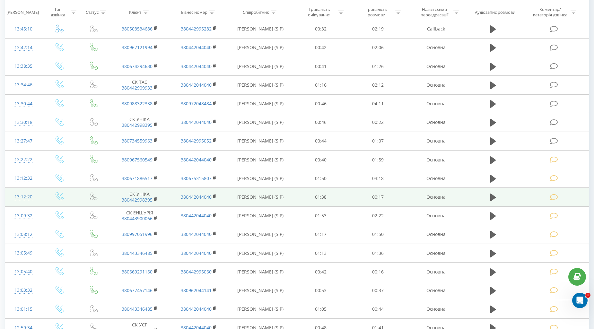
click at [556, 199] on icon at bounding box center [554, 197] width 8 height 7
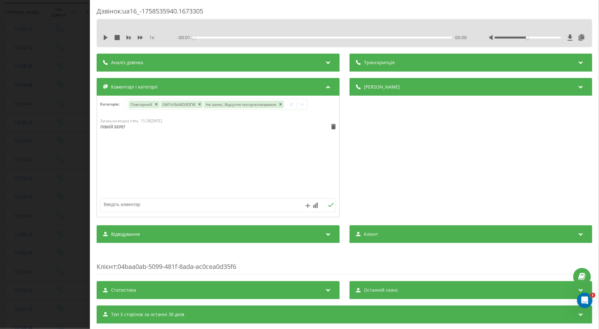
click at [34, 138] on div "Дзвінок : ua16_-1758535940.1673305 1 x - 00:01 00:00 00:00 Транскрипція Для AI-…" at bounding box center [299, 164] width 599 height 329
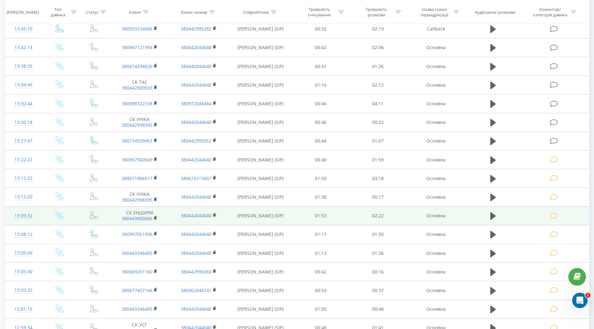
click at [46, 210] on td at bounding box center [59, 215] width 37 height 19
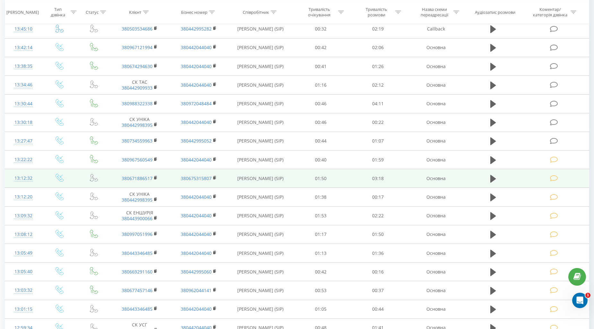
click at [553, 179] on icon at bounding box center [554, 178] width 8 height 7
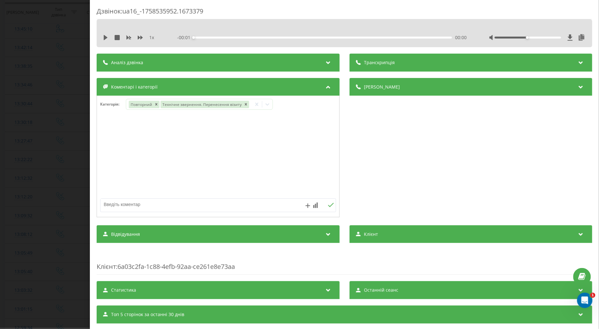
click at [75, 143] on div "Дзвінок : ua16_-1758535952.1673379 1 x - 00:01 00:00 00:00 Транскрипція Для AI-…" at bounding box center [299, 164] width 599 height 329
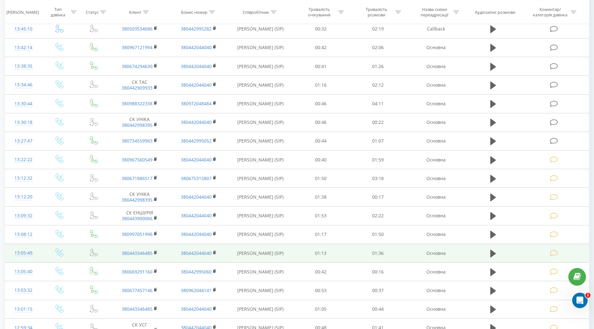
click at [554, 251] on icon at bounding box center [554, 253] width 8 height 7
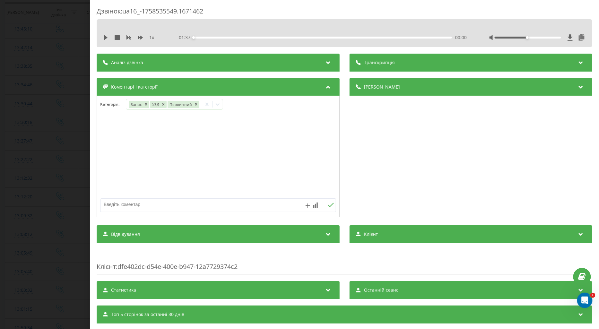
click at [70, 107] on div "Дзвінок : ua16_-1758535549.1671462 1 x - 01:37 00:00 00:00 Транскрипція Для AI-…" at bounding box center [299, 164] width 599 height 329
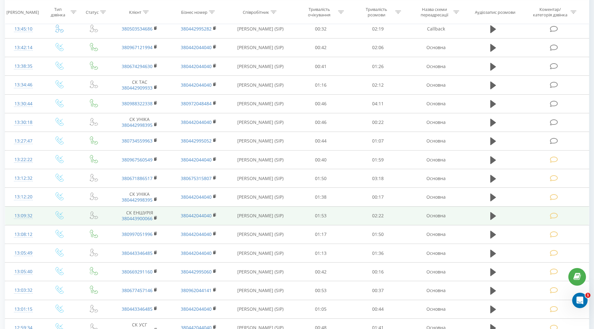
click at [557, 214] on icon at bounding box center [554, 215] width 8 height 7
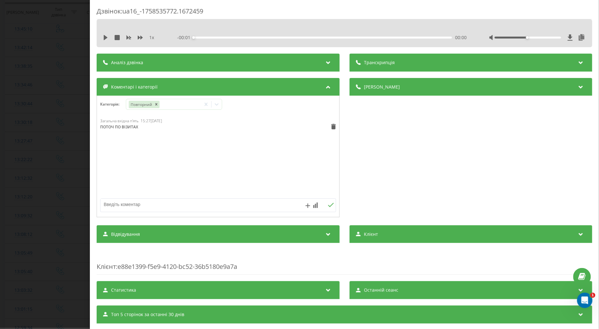
click at [55, 124] on div "Дзвінок : ua16_-1758535772.1672459 1 x - 00:01 00:00 00:00 Транскрипція Для AI-…" at bounding box center [299, 164] width 599 height 329
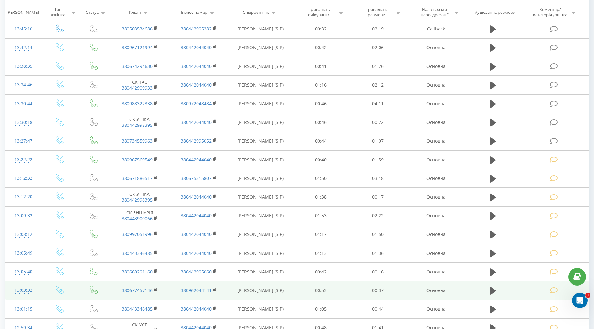
click at [554, 289] on icon at bounding box center [554, 290] width 8 height 7
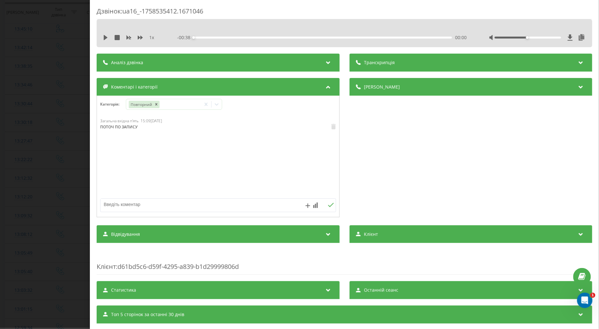
click at [62, 171] on div "Дзвінок : ua16_-1758535412.1671046 1 x - 00:38 00:00 00:00 Транскрипція Для AI-…" at bounding box center [299, 164] width 599 height 329
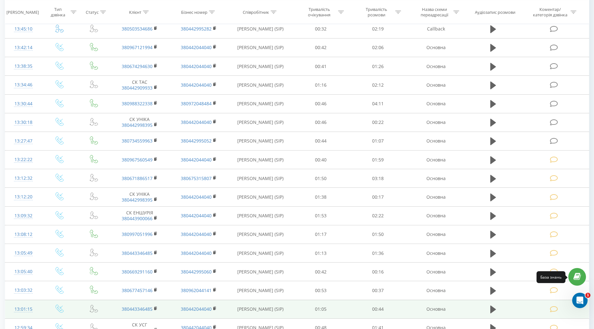
click at [553, 304] on td at bounding box center [554, 309] width 68 height 19
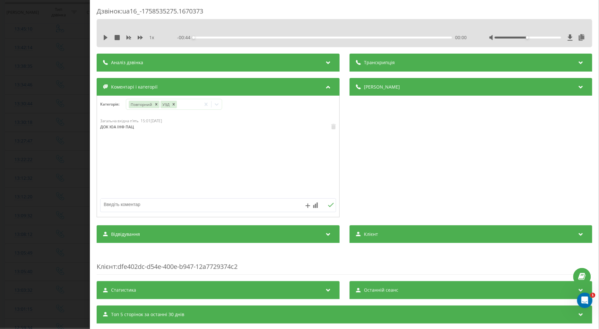
click at [39, 107] on div "Дзвінок : ua16_-1758535275.1670373 1 x - 00:44 00:00 00:00 Транскрипція Для AI-…" at bounding box center [299, 164] width 599 height 329
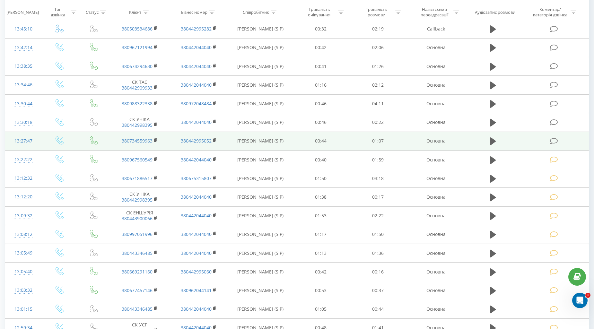
click at [555, 139] on icon at bounding box center [554, 141] width 8 height 7
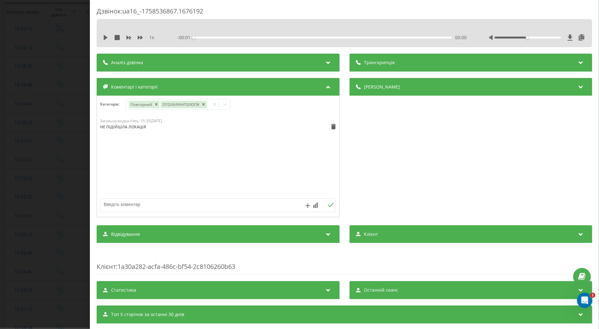
click at [71, 139] on div "Дзвінок : ua16_-1758536867.1676192 1 x - 00:01 00:00 00:00 Транскрипція Для AI-…" at bounding box center [299, 164] width 599 height 329
click at [107, 37] on icon at bounding box center [106, 37] width 4 height 5
click at [138, 37] on icon at bounding box center [140, 37] width 5 height 5
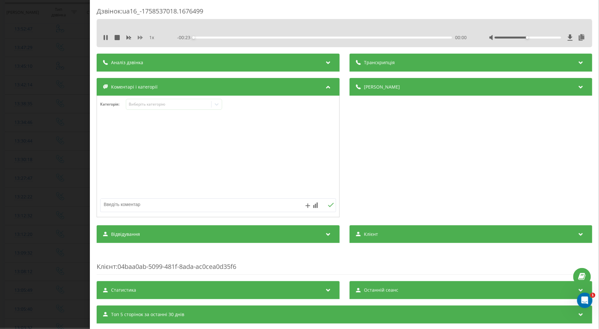
click at [138, 37] on icon at bounding box center [140, 37] width 5 height 5
click at [139, 104] on div "Виберіть категорію" at bounding box center [168, 104] width 80 height 5
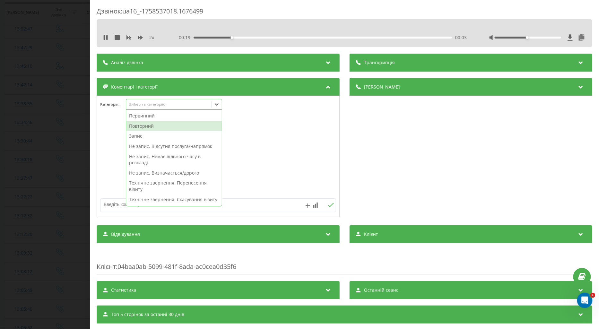
click at [141, 129] on div "Повторний" at bounding box center [174, 126] width 96 height 10
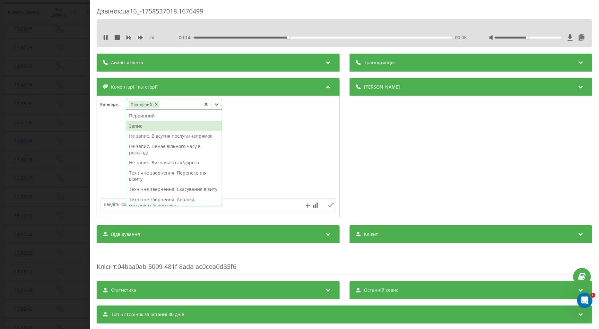
click at [139, 126] on div "Запис" at bounding box center [174, 126] width 96 height 10
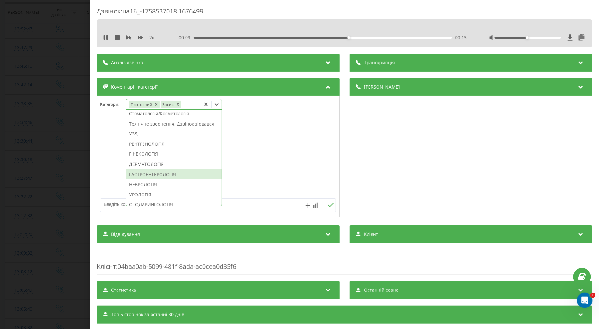
scroll to position [239, 0]
click at [147, 179] on div "ТРАВМАТОЛОГІЯ" at bounding box center [174, 174] width 96 height 10
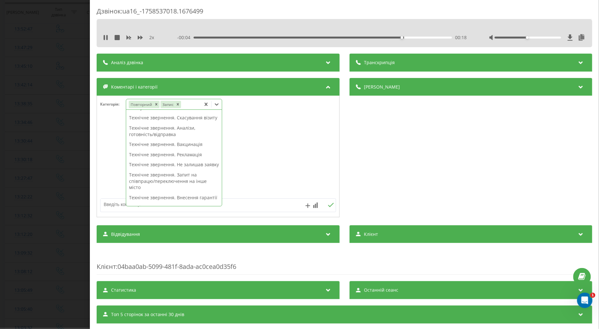
scroll to position [0, 0]
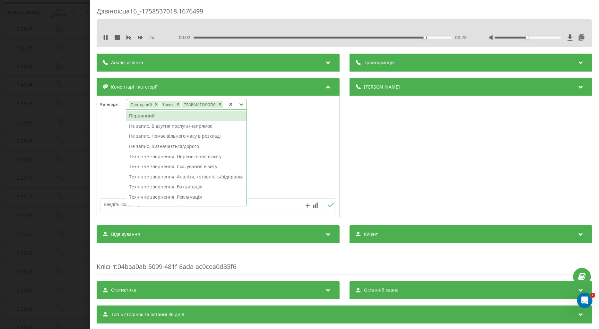
click at [167, 128] on div "Не запис. Відсутня послуга/напрямок" at bounding box center [186, 126] width 120 height 10
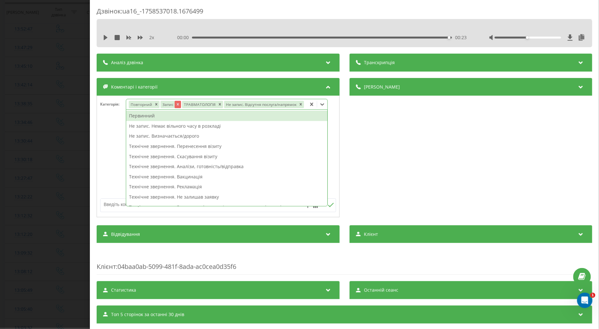
click at [178, 104] on icon "Remove Запис" at bounding box center [177, 104] width 2 height 2
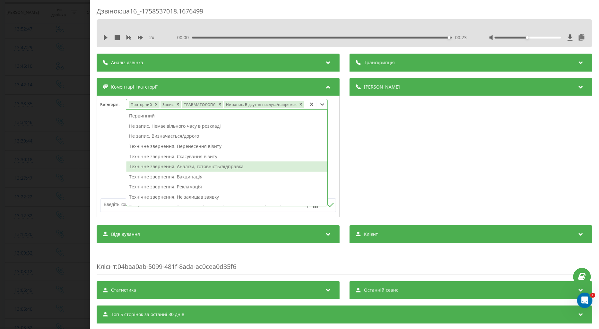
click at [107, 203] on textarea at bounding box center [194, 205] width 188 height 12
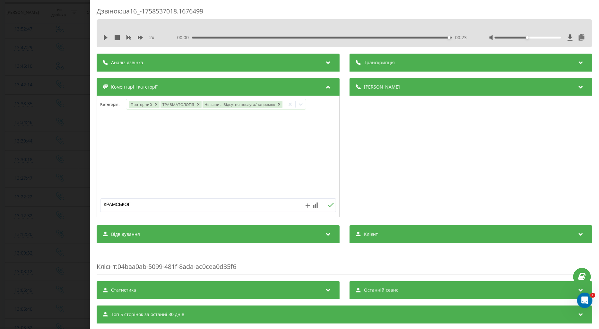
type textarea "КРАМСЬКОГО"
click at [329, 204] on icon at bounding box center [331, 205] width 6 height 4
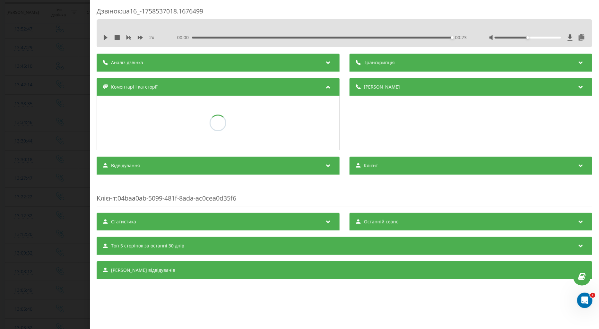
click at [62, 131] on div "Дзвінок : ua16_-1758537018.1676499 2 x 00:00 00:23 00:23 Транскрипція Для AI-ан…" at bounding box center [299, 164] width 599 height 329
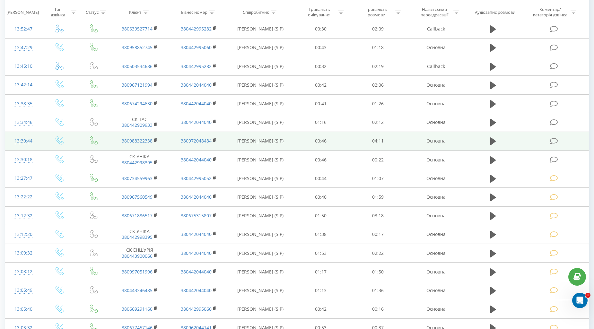
click at [552, 142] on icon at bounding box center [554, 141] width 8 height 7
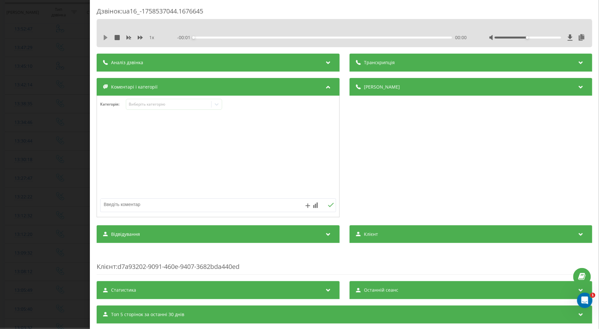
click at [106, 36] on icon at bounding box center [105, 37] width 5 height 5
click at [139, 36] on icon at bounding box center [140, 38] width 5 height 4
click at [139, 102] on div "Виберіть категорію" at bounding box center [168, 104] width 80 height 5
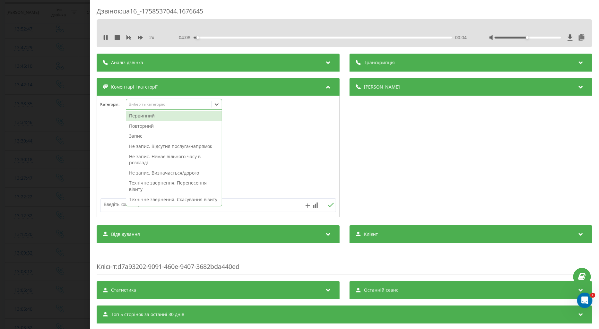
click at [139, 124] on div "Повторний" at bounding box center [174, 126] width 96 height 10
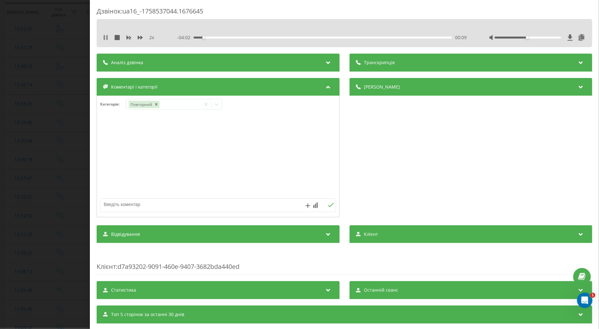
click at [105, 37] on icon at bounding box center [105, 37] width 5 height 5
click at [104, 36] on icon at bounding box center [106, 37] width 4 height 5
click at [139, 37] on icon at bounding box center [140, 37] width 5 height 5
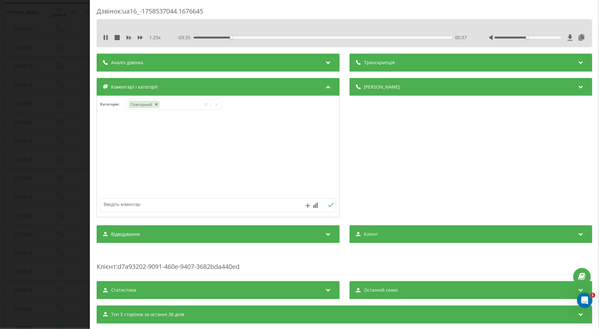
click at [201, 37] on div "00:37" at bounding box center [322, 38] width 258 height 2
click at [105, 37] on icon at bounding box center [105, 37] width 5 height 5
click at [218, 102] on icon at bounding box center [216, 104] width 6 height 6
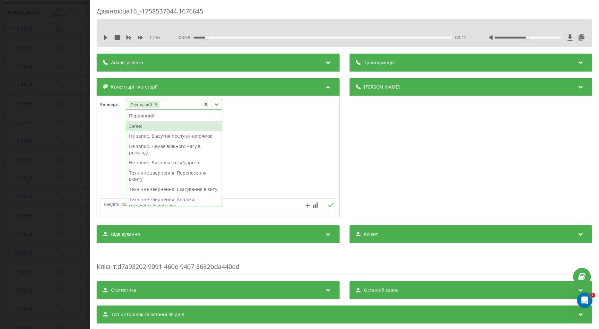
click at [151, 127] on div "Запис" at bounding box center [174, 126] width 96 height 10
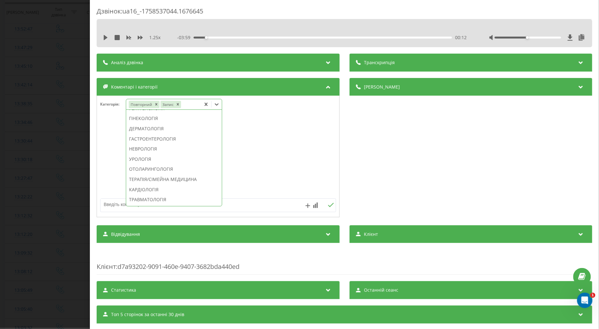
scroll to position [204, 0]
click at [144, 133] on div "ГІНЕКОЛОГІЯ" at bounding box center [174, 128] width 96 height 10
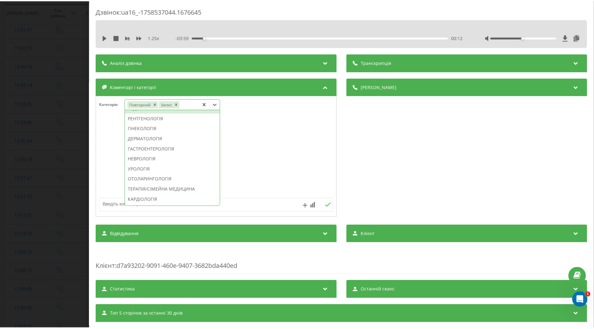
scroll to position [166, 0]
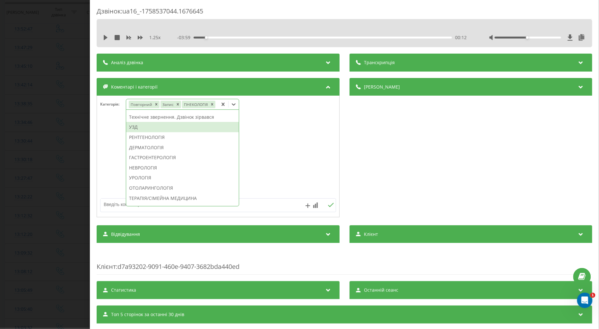
click at [134, 127] on div "УЗД" at bounding box center [182, 127] width 113 height 10
click at [110, 157] on div at bounding box center [218, 156] width 242 height 77
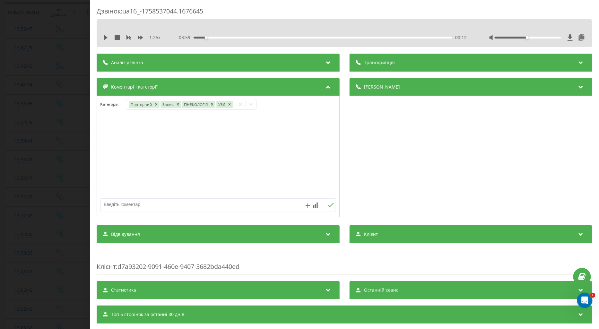
click at [71, 154] on div "Дзвінок : ua16_-1758537044.1676645 1.25 x - 03:59 00:12 00:12 Транскрипція Для …" at bounding box center [299, 164] width 599 height 329
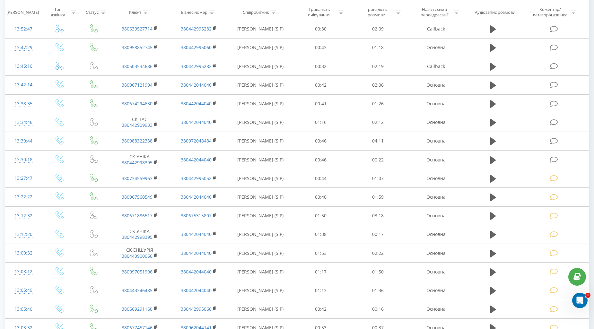
click at [71, 154] on td at bounding box center [59, 159] width 37 height 19
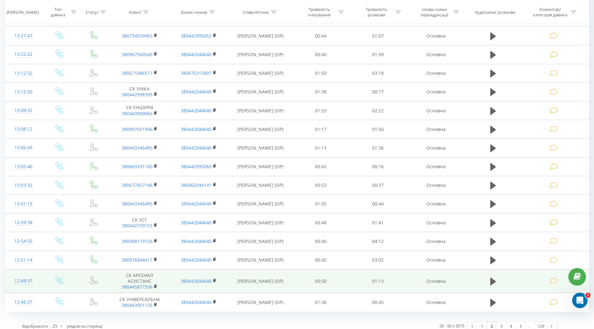
scroll to position [263, 0]
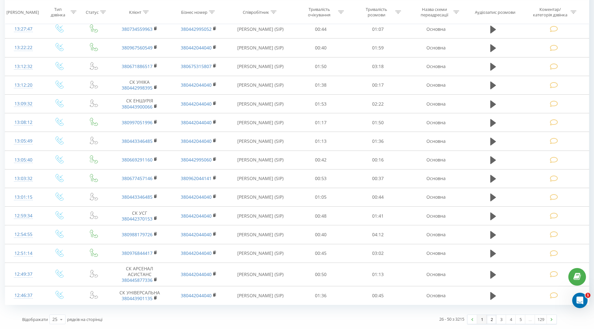
click at [481, 320] on link "1" at bounding box center [482, 319] width 10 height 9
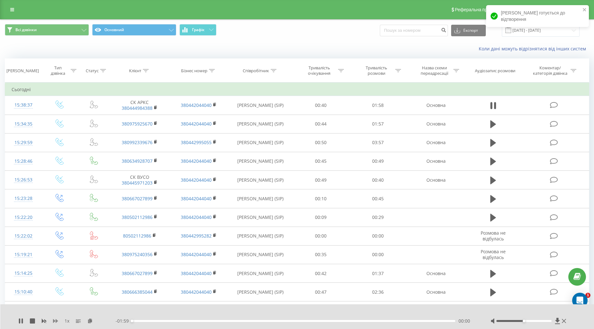
click at [56, 320] on icon at bounding box center [55, 321] width 5 height 4
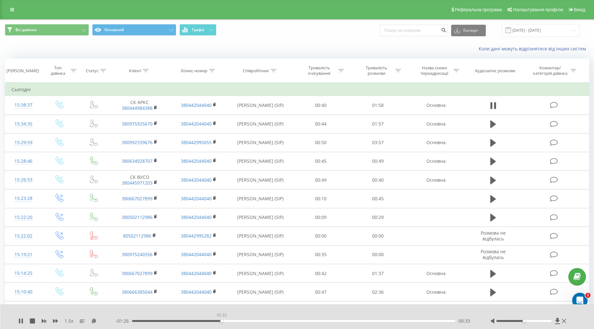
click at [221, 321] on div "00:33" at bounding box center [293, 321] width 323 height 2
click at [268, 320] on div "00:50" at bounding box center [293, 321] width 323 height 2
click at [306, 321] on div "01:04" at bounding box center [293, 321] width 323 height 2
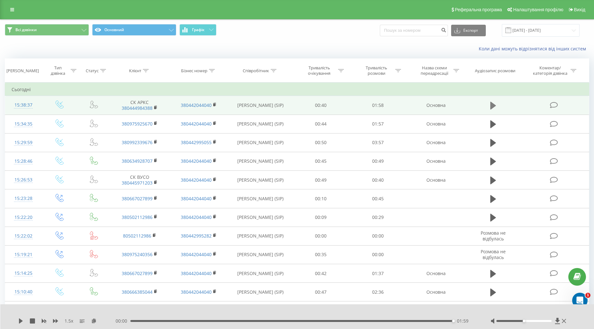
click at [490, 104] on icon at bounding box center [493, 106] width 6 height 8
click at [304, 319] on div "00:00 01:59 01:59" at bounding box center [295, 321] width 359 height 6
click at [304, 320] on div "01:59" at bounding box center [291, 321] width 323 height 2
click at [21, 322] on icon at bounding box center [21, 320] width 4 height 5
click at [550, 320] on div at bounding box center [523, 321] width 55 height 2
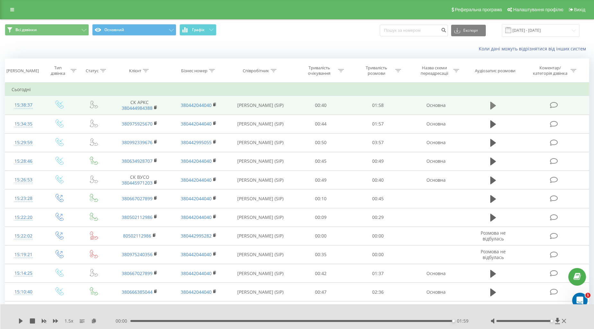
click at [493, 103] on icon at bounding box center [493, 106] width 6 height 8
click at [335, 320] on div "01:59" at bounding box center [291, 321] width 323 height 2
click at [19, 320] on icon at bounding box center [21, 320] width 4 height 5
click at [554, 103] on icon at bounding box center [554, 105] width 8 height 7
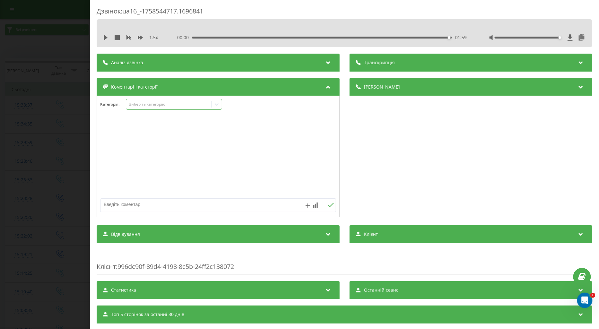
click at [139, 105] on div "Виберіть категорію" at bounding box center [168, 104] width 80 height 5
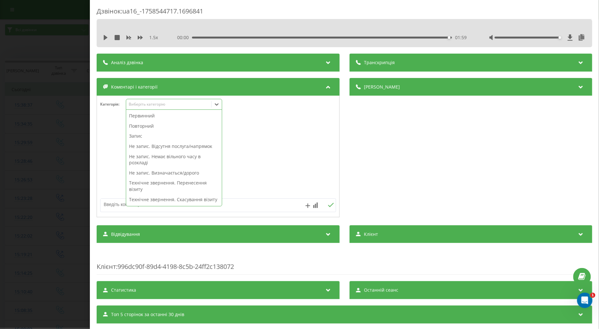
scroll to position [107, 0]
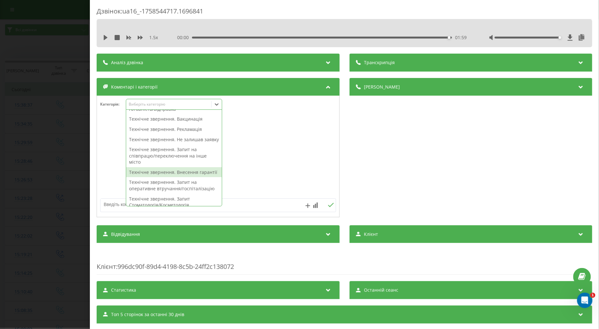
click at [152, 177] on div "Технічне звернення. Внесення гарантії" at bounding box center [174, 172] width 96 height 10
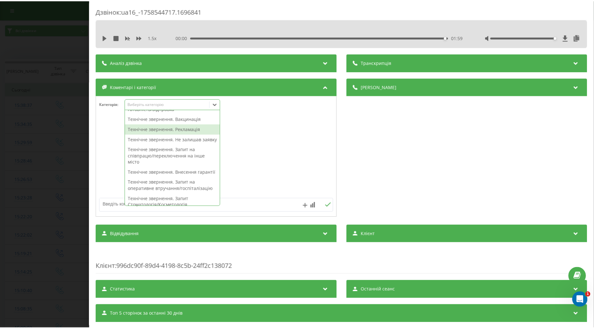
scroll to position [0, 0]
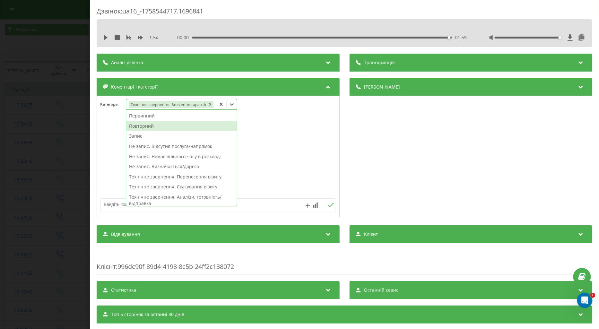
click at [151, 126] on div "Повторний" at bounding box center [181, 126] width 111 height 10
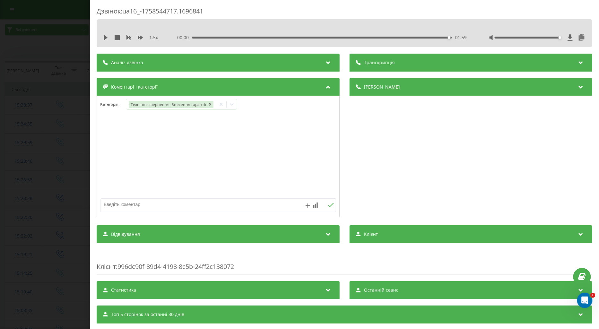
click at [105, 146] on div at bounding box center [218, 156] width 242 height 77
click at [59, 162] on div "Дзвінок : ua16_-1758544717.1696841 1.5 x 00:00 01:59 01:59 Транскрипція Для AI-…" at bounding box center [299, 164] width 599 height 329
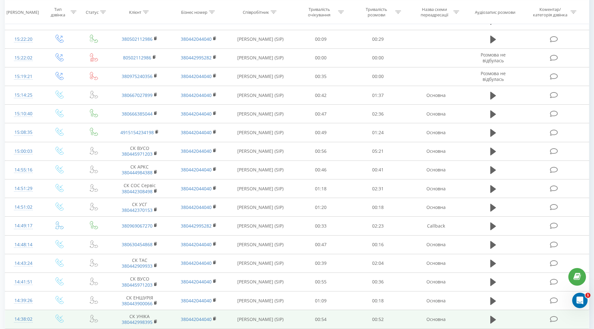
scroll to position [263, 0]
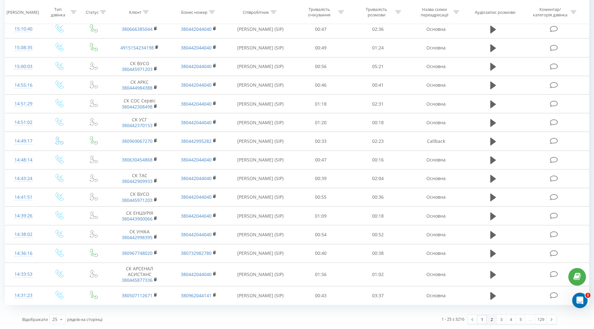
click at [490, 319] on link "2" at bounding box center [491, 319] width 10 height 9
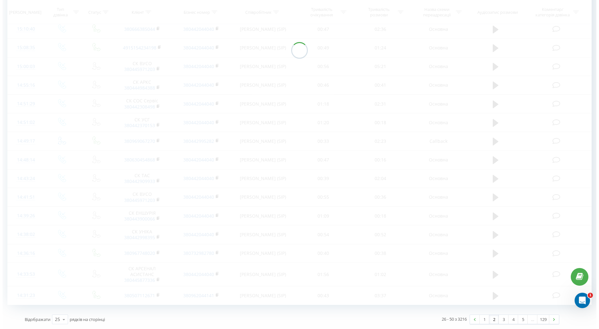
scroll to position [42, 0]
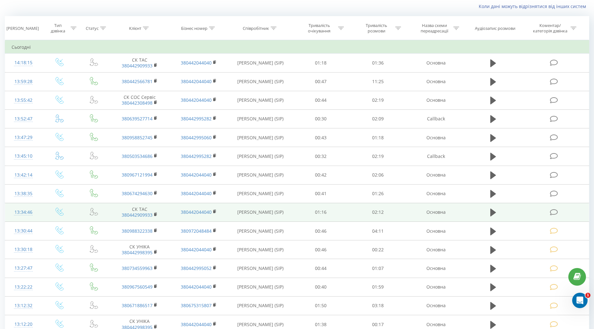
click at [553, 210] on icon at bounding box center [554, 212] width 8 height 7
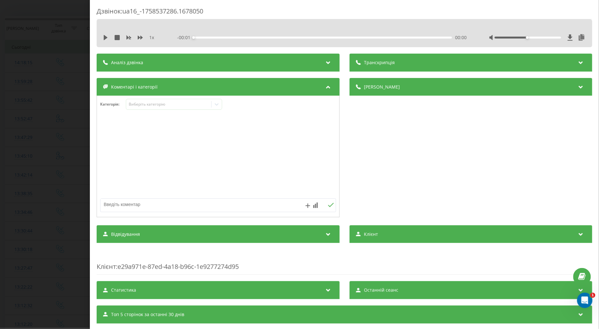
click at [105, 38] on icon at bounding box center [106, 37] width 4 height 5
click at [138, 36] on icon at bounding box center [140, 38] width 5 height 4
click at [547, 39] on div at bounding box center [537, 37] width 97 height 6
click at [547, 37] on div at bounding box center [527, 38] width 66 height 2
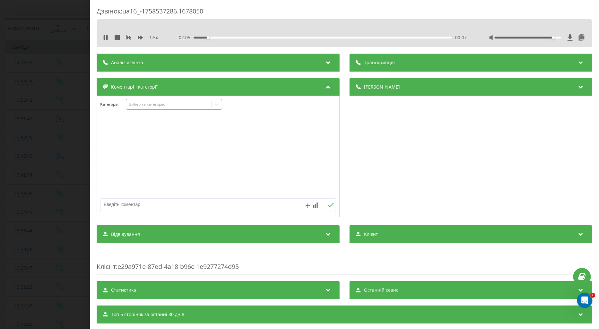
click at [144, 102] on div "Виберіть категорію" at bounding box center [168, 104] width 80 height 5
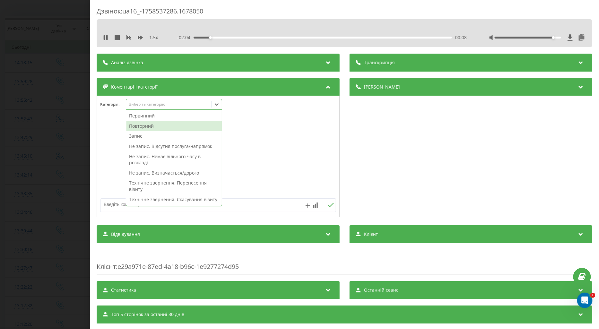
click at [141, 125] on div "Повторний" at bounding box center [174, 126] width 96 height 10
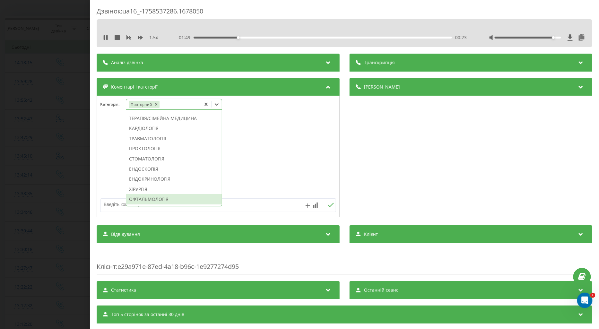
scroll to position [321, 0]
click at [145, 128] on div "СТОМАТОЛОГІЯ" at bounding box center [174, 123] width 96 height 10
click at [113, 203] on textarea at bounding box center [194, 205] width 188 height 12
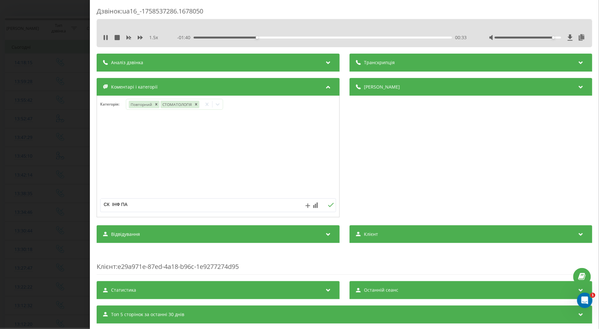
type textarea "СК ІНФ ПАЦ"
click at [328, 204] on icon at bounding box center [331, 205] width 6 height 4
click at [43, 149] on div "Дзвінок : ua16_-1758537286.1678050 1.5 x - 01:33 00:39 00:39 Транскрипція Для A…" at bounding box center [299, 164] width 599 height 329
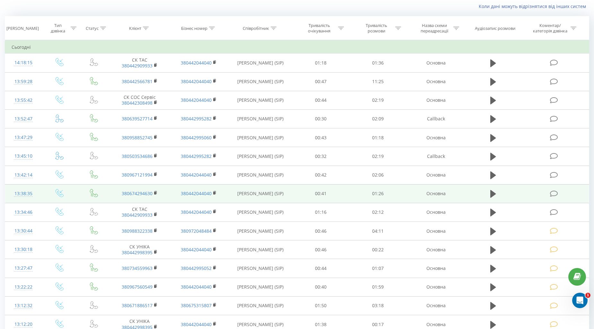
click at [554, 192] on icon at bounding box center [554, 193] width 8 height 7
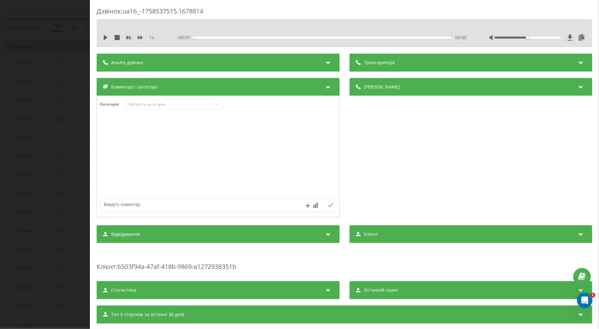
click at [104, 37] on icon at bounding box center [106, 37] width 4 height 5
click at [140, 36] on icon at bounding box center [140, 37] width 5 height 5
click at [142, 107] on div "Виберіть категорію" at bounding box center [168, 104] width 80 height 5
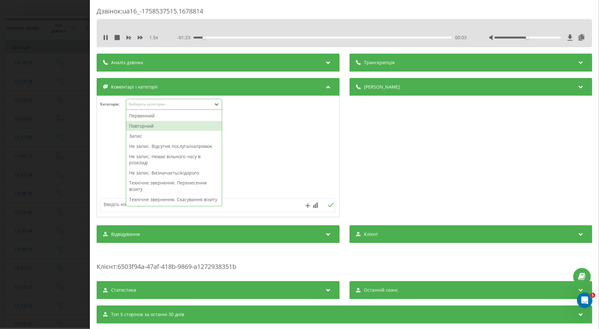
click at [149, 125] on div "Повторний" at bounding box center [174, 126] width 96 height 10
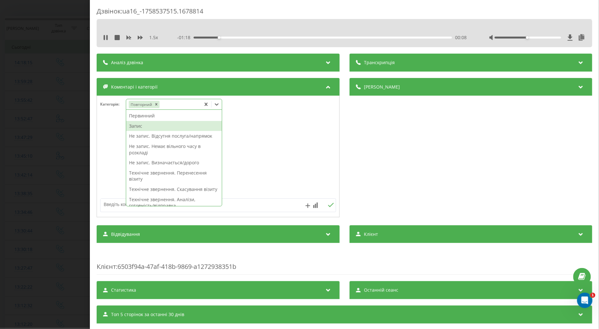
click at [135, 125] on div "Запис" at bounding box center [174, 126] width 96 height 10
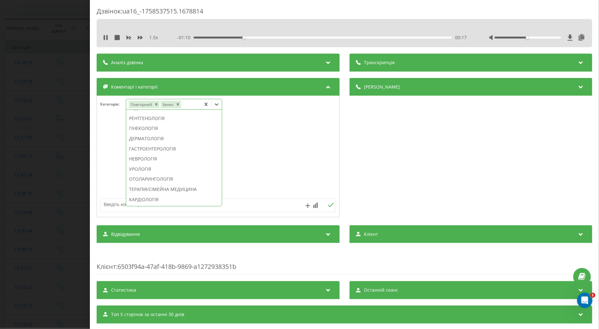
scroll to position [275, 0]
click at [142, 133] on div "КАРДІОЛОГІЯ" at bounding box center [174, 128] width 96 height 10
click at [65, 133] on div "Дзвінок : ua16_-1758537515.1678814 1.5 x - 01:00 00:27 00:27 Транскрипція Для A…" at bounding box center [299, 164] width 599 height 329
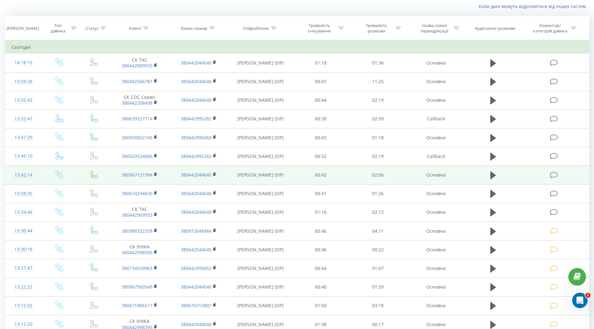
click at [551, 174] on icon at bounding box center [554, 175] width 8 height 7
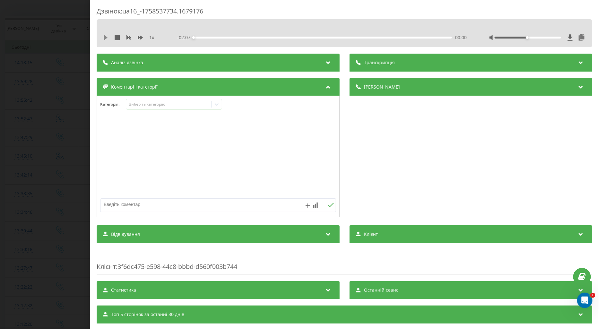
click at [104, 38] on icon at bounding box center [106, 37] width 4 height 5
click at [139, 37] on icon at bounding box center [140, 38] width 5 height 4
click at [143, 104] on div "Виберіть категорію" at bounding box center [168, 104] width 80 height 5
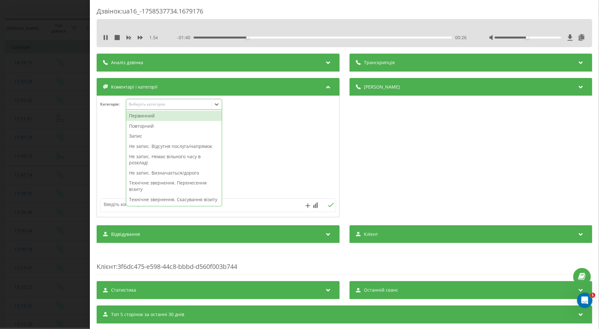
click at [148, 126] on div "Повторний" at bounding box center [174, 126] width 96 height 10
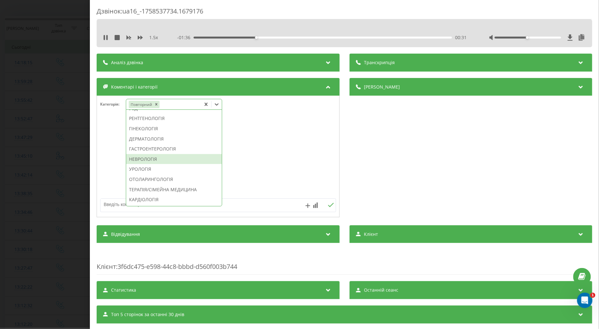
scroll to position [203, 0]
click at [144, 144] on div "ГІНЕКОЛОГІЯ" at bounding box center [174, 139] width 96 height 10
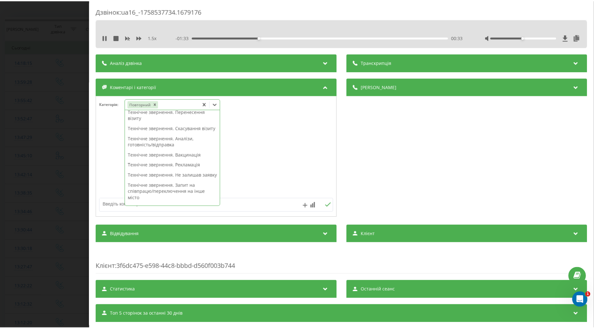
scroll to position [0, 0]
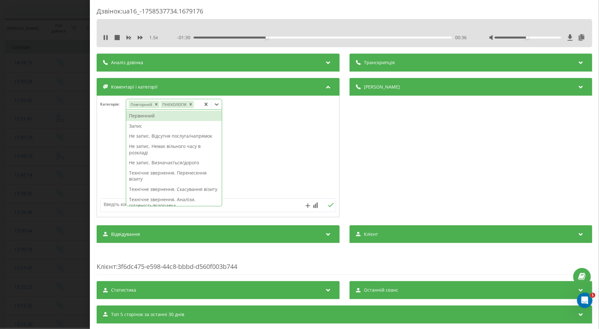
click at [135, 126] on div "Запис" at bounding box center [174, 126] width 96 height 10
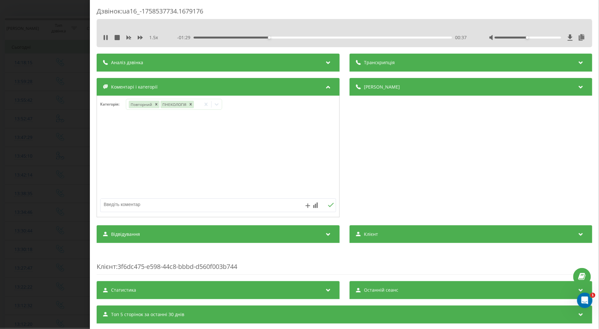
click at [110, 155] on div at bounding box center [218, 156] width 242 height 77
click at [76, 168] on div "Дзвінок : ua16_-1758537734.1679176 1.5 x - 01:26 00:40 00:40 Транскрипція Для A…" at bounding box center [299, 164] width 599 height 329
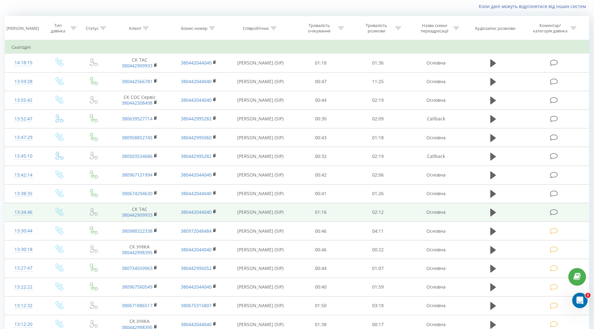
click at [553, 212] on icon at bounding box center [554, 212] width 8 height 7
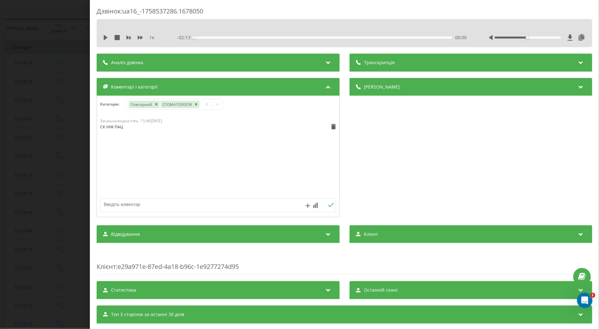
click at [50, 154] on div "Дзвінок : ua16_-1758537286.1678050 1 x - 02:13 00:00 00:00 Транскрипція Для AI-…" at bounding box center [299, 164] width 599 height 329
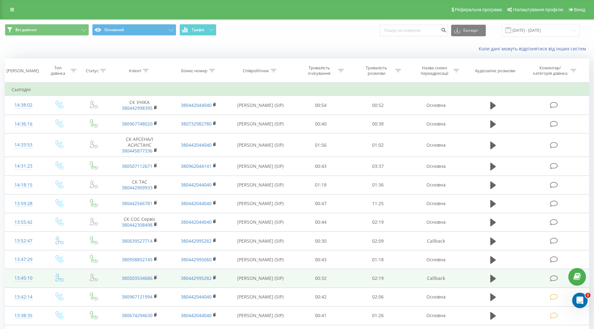
click at [553, 278] on icon at bounding box center [554, 278] width 8 height 7
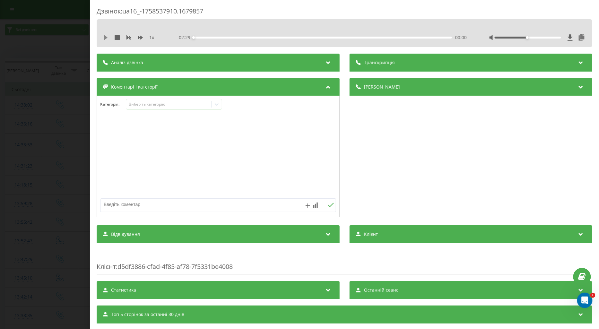
click at [105, 38] on icon at bounding box center [106, 37] width 4 height 5
click at [140, 39] on icon at bounding box center [140, 37] width 5 height 5
click at [151, 102] on div "Виберіть категорію" at bounding box center [168, 104] width 80 height 5
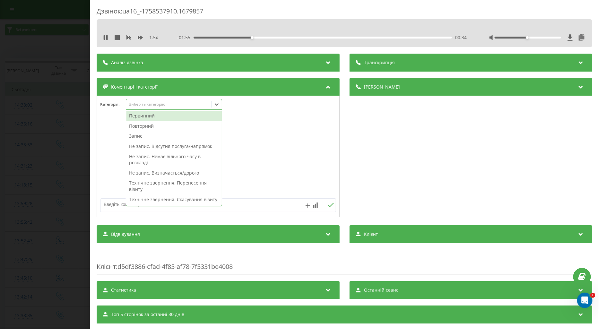
click at [149, 126] on div "Повторний" at bounding box center [174, 126] width 96 height 10
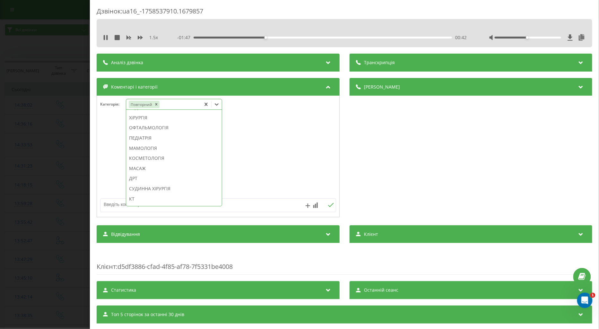
scroll to position [392, 0]
click at [141, 168] on div "КТ" at bounding box center [174, 163] width 96 height 10
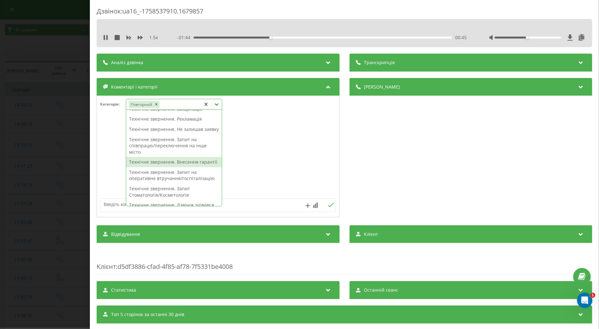
scroll to position [0, 0]
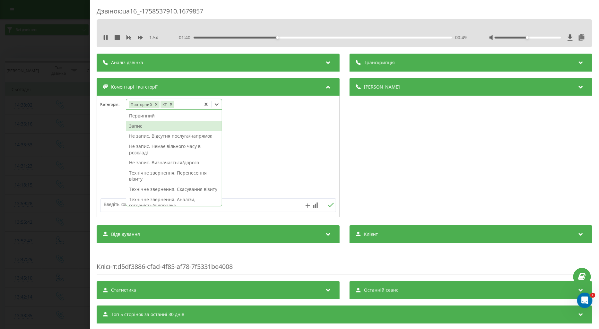
click at [140, 127] on div "Запис" at bounding box center [174, 126] width 96 height 10
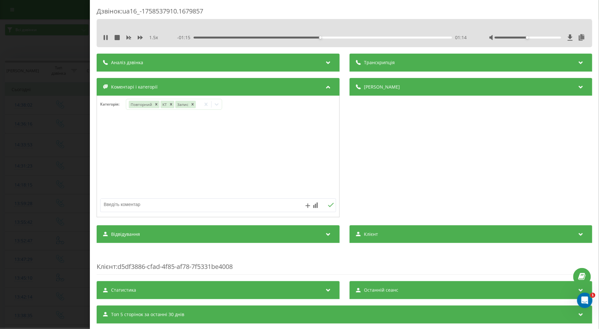
click at [112, 139] on div at bounding box center [218, 156] width 242 height 77
click at [357, 39] on div "- 01:05 01:23 01:23" at bounding box center [321, 37] width 289 height 6
click at [360, 38] on div "01:24" at bounding box center [322, 38] width 258 height 2
click at [381, 37] on div "01:40" at bounding box center [322, 38] width 258 height 2
click at [397, 37] on div "01:51" at bounding box center [322, 38] width 258 height 2
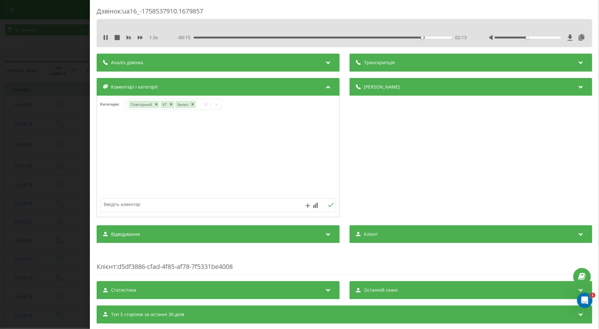
click at [54, 158] on div "Дзвінок : ua16_-1758537910.1679857 1.5 x - 00:15 02:13 02:13 Транскрипція Для A…" at bounding box center [299, 164] width 599 height 329
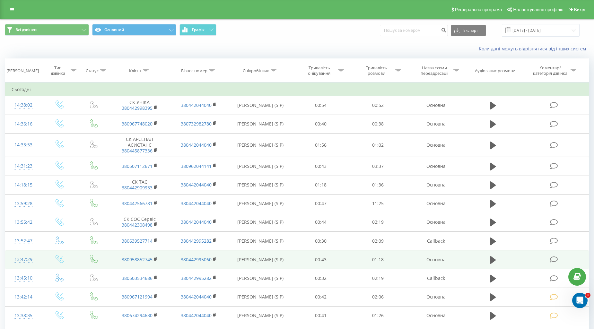
click at [553, 259] on icon at bounding box center [554, 259] width 8 height 7
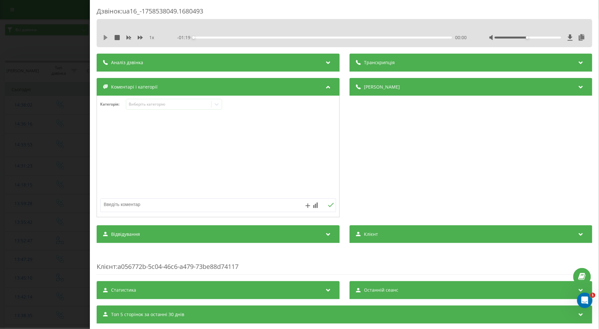
click at [105, 39] on icon at bounding box center [106, 37] width 4 height 5
click at [141, 39] on icon at bounding box center [140, 38] width 5 height 4
click at [145, 107] on div "Виберіть категорію" at bounding box center [168, 104] width 80 height 5
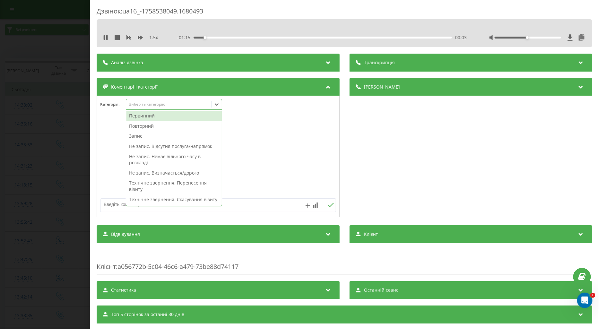
click at [147, 127] on div "Повторний" at bounding box center [174, 126] width 96 height 10
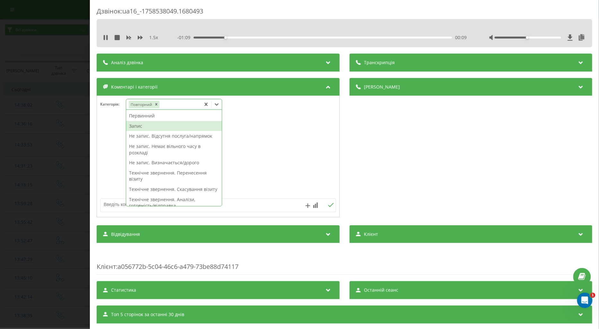
click at [135, 124] on div "Запис" at bounding box center [174, 126] width 96 height 10
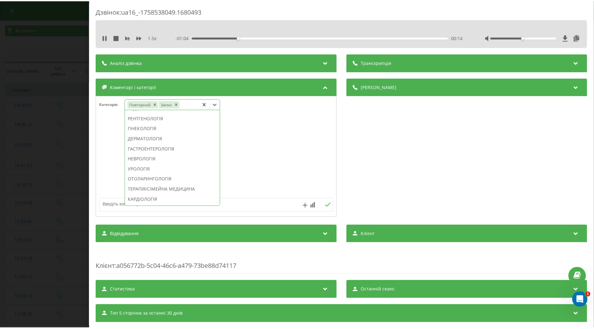
scroll to position [239, 0]
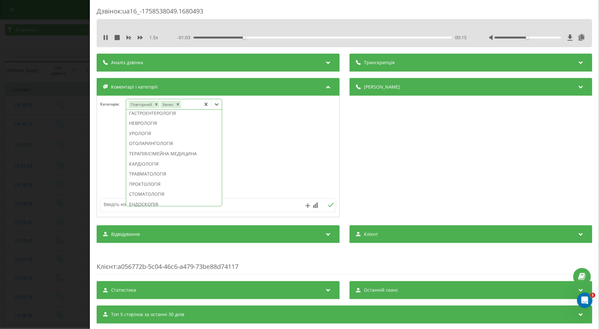
click at [175, 159] on div "ТЕРАПІЯ/СІМЕЙНА МЕДИЦИНА" at bounding box center [174, 154] width 96 height 10
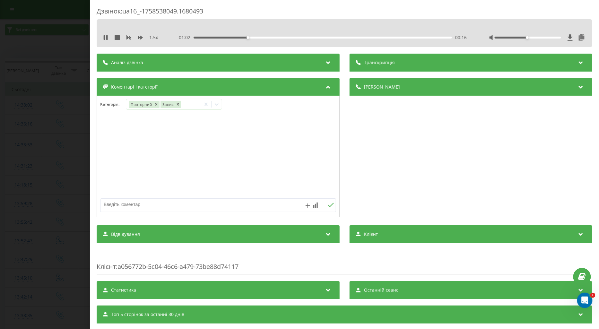
click at [113, 166] on div at bounding box center [218, 156] width 242 height 77
click at [283, 37] on div "00:28" at bounding box center [322, 38] width 258 height 2
click at [313, 39] on div "- 00:50 00:28 00:28" at bounding box center [321, 37] width 289 height 6
click at [319, 37] on div "00:29" at bounding box center [322, 38] width 258 height 2
click at [352, 36] on div "- 00:37 00:41 00:41" at bounding box center [321, 37] width 289 height 6
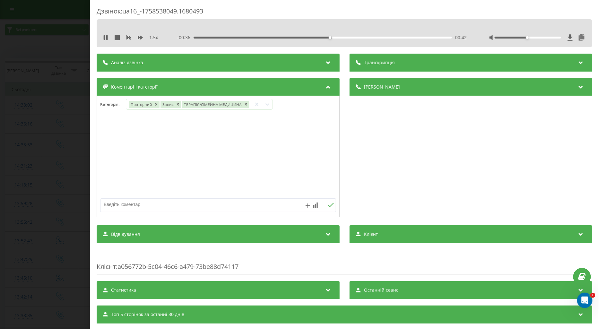
click at [357, 37] on div "00:42" at bounding box center [322, 38] width 258 height 2
click at [358, 38] on div "00:51" at bounding box center [358, 37] width 3 height 3
click at [367, 37] on div "00:54" at bounding box center [322, 38] width 258 height 2
click at [104, 39] on icon at bounding box center [104, 37] width 1 height 5
click at [49, 148] on div "Дзвінок : ua16_-1758538049.1680493 1.5 x - 00:22 00:57 00:57 Транскрипція Для A…" at bounding box center [299, 164] width 599 height 329
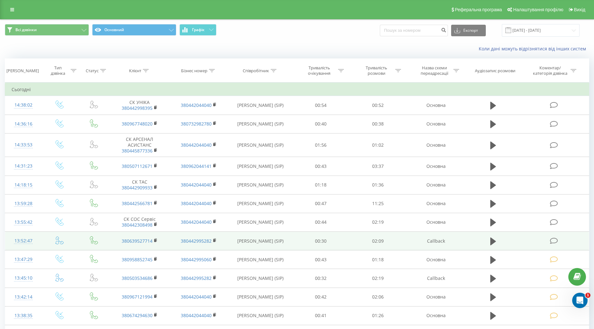
click at [552, 242] on icon at bounding box center [554, 240] width 8 height 7
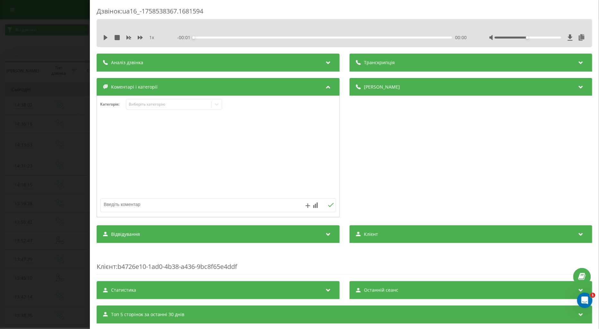
click at [104, 38] on icon at bounding box center [106, 37] width 4 height 5
click at [140, 36] on icon at bounding box center [140, 37] width 5 height 5
click at [143, 105] on div "Виберіть категорію" at bounding box center [168, 104] width 80 height 5
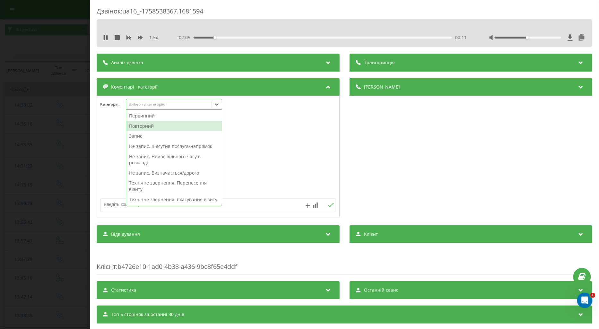
click at [144, 126] on div "Повторний" at bounding box center [174, 126] width 96 height 10
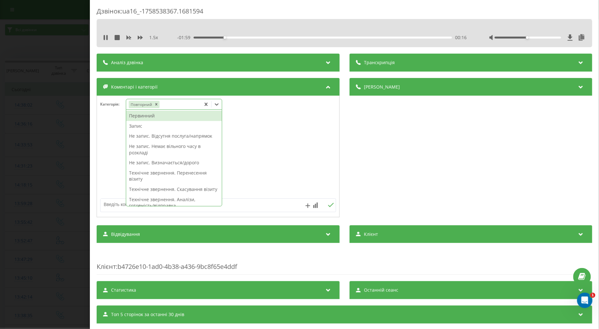
click at [137, 128] on div "Запис" at bounding box center [174, 126] width 96 height 10
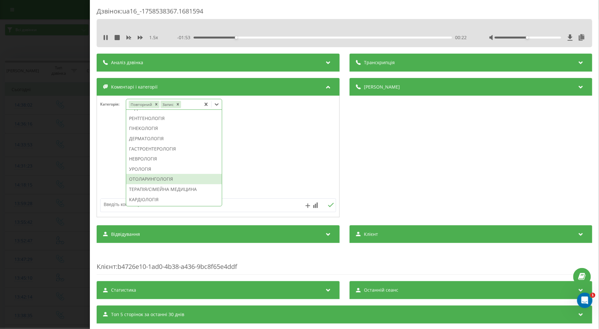
scroll to position [239, 0]
click at [143, 149] on div "ОТОЛАРИНГОЛОГІЯ" at bounding box center [174, 143] width 96 height 10
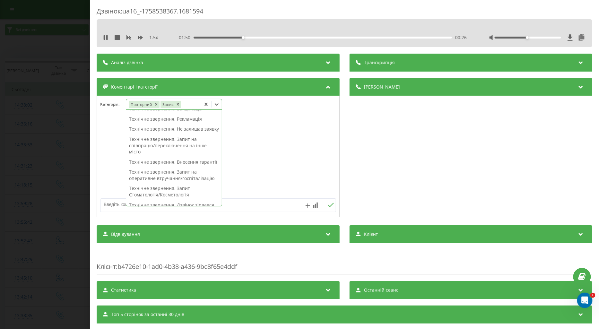
scroll to position [0, 0]
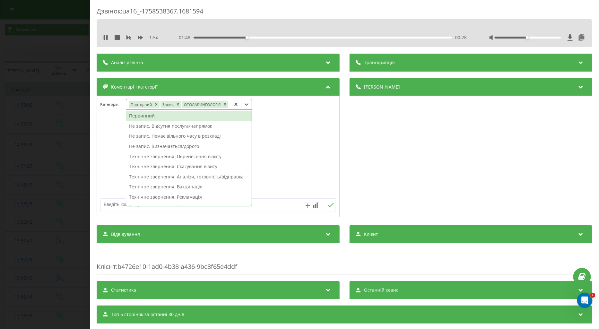
click at [117, 202] on textarea at bounding box center [194, 205] width 188 height 12
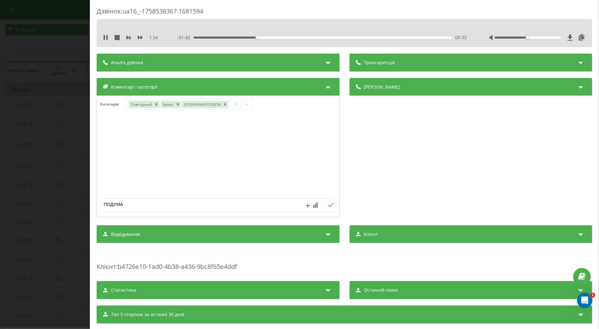
type textarea "ПОДУМАЄ"
click at [328, 206] on icon at bounding box center [331, 205] width 6 height 4
click at [246, 103] on icon at bounding box center [246, 104] width 6 height 6
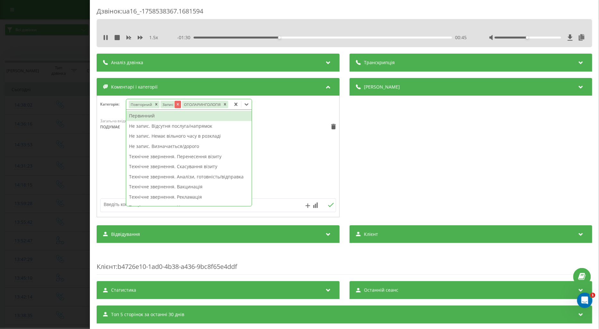
click at [177, 104] on icon "Remove Запис" at bounding box center [177, 104] width 2 height 2
click at [358, 37] on div "00:52" at bounding box center [322, 38] width 258 height 2
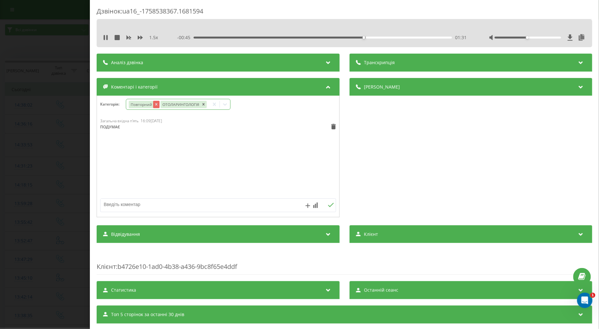
click at [154, 105] on icon "Remove Повторний" at bounding box center [156, 104] width 4 height 4
click at [216, 104] on icon at bounding box center [216, 104] width 6 height 6
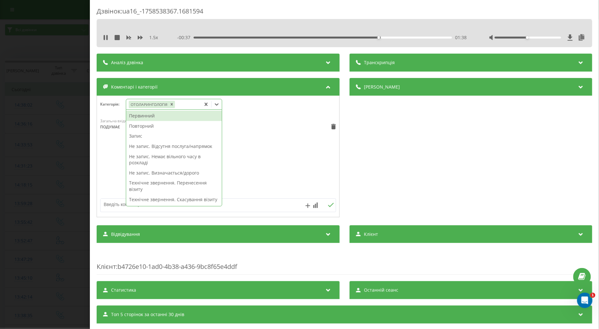
click at [146, 116] on div "Первинний" at bounding box center [174, 116] width 96 height 10
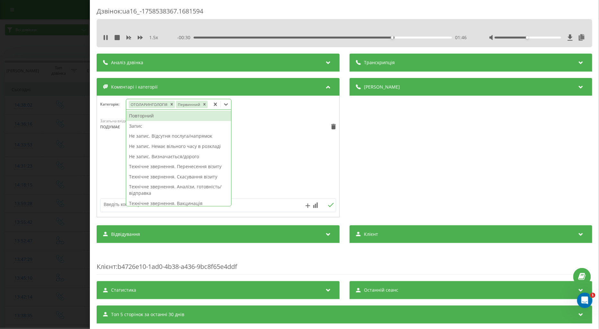
click at [109, 204] on textarea at bounding box center [194, 205] width 188 height 12
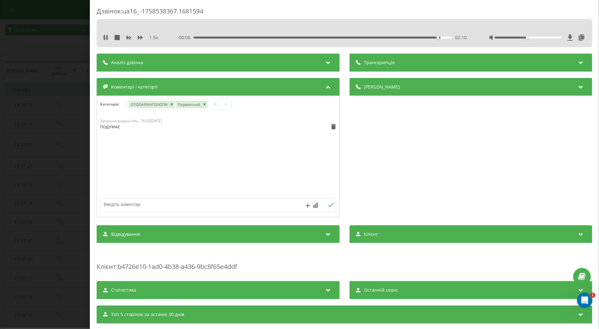
click at [58, 151] on div "Дзвінок : ua16_-1758538367.1681594 1.5 x - 00:06 02:10 02:10 Транскрипція Для A…" at bounding box center [299, 164] width 599 height 329
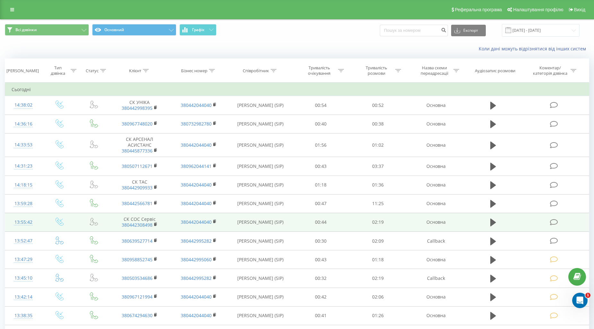
click at [551, 222] on icon at bounding box center [554, 222] width 8 height 7
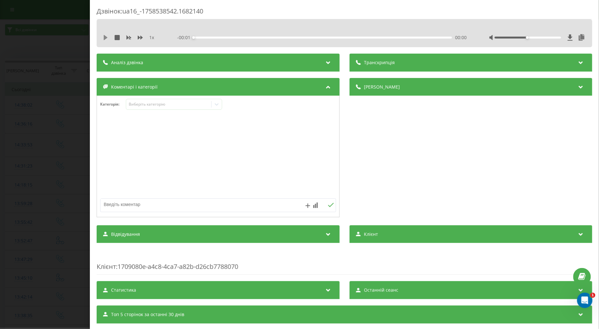
click at [105, 38] on icon at bounding box center [106, 37] width 4 height 5
click at [141, 39] on icon at bounding box center [140, 38] width 5 height 4
click at [138, 103] on div "Виберіть категорію" at bounding box center [168, 104] width 80 height 5
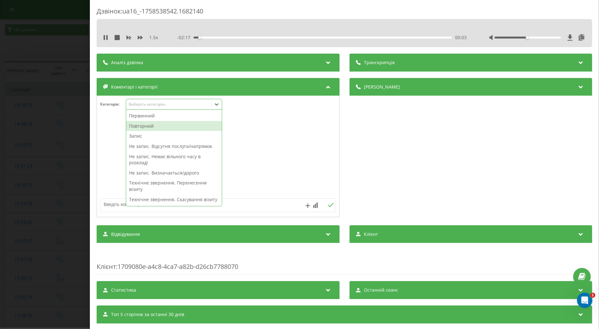
click at [144, 125] on div "Повторний" at bounding box center [174, 126] width 96 height 10
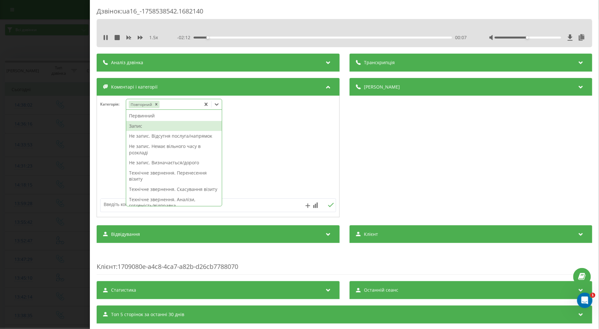
click at [134, 125] on div "Запис" at bounding box center [174, 126] width 96 height 10
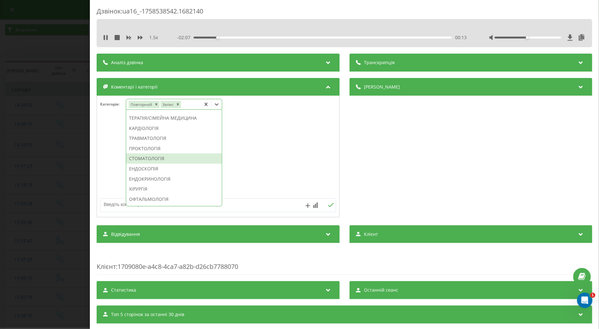
scroll to position [311, 0]
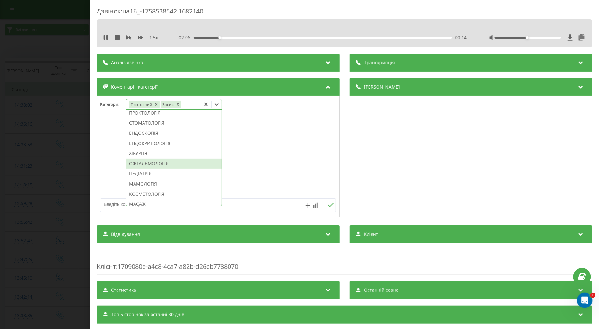
click at [153, 169] on div "ОФТАЛЬМОЛОГІЯ" at bounding box center [174, 164] width 96 height 10
click at [108, 170] on div at bounding box center [218, 156] width 242 height 77
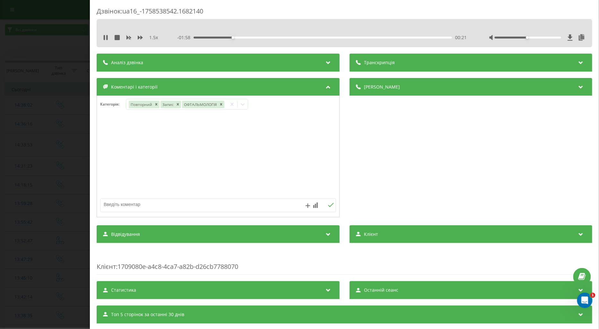
click at [265, 38] on div "00:21" at bounding box center [322, 38] width 258 height 2
click at [301, 37] on div "00:40" at bounding box center [322, 38] width 258 height 2
click at [59, 148] on div "Дзвінок : ua16_-1758538542.1682140 1.5 x - 01:17 01:02 01:02 Транскрипція Для A…" at bounding box center [299, 164] width 599 height 329
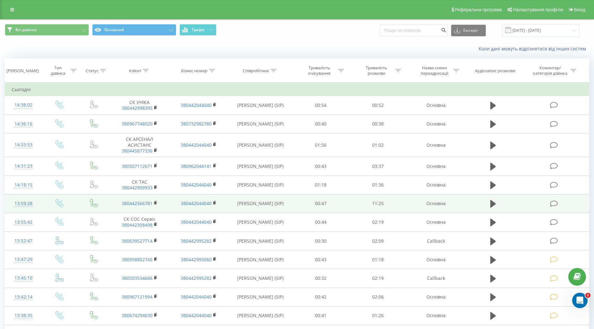
click at [553, 201] on icon at bounding box center [554, 203] width 8 height 7
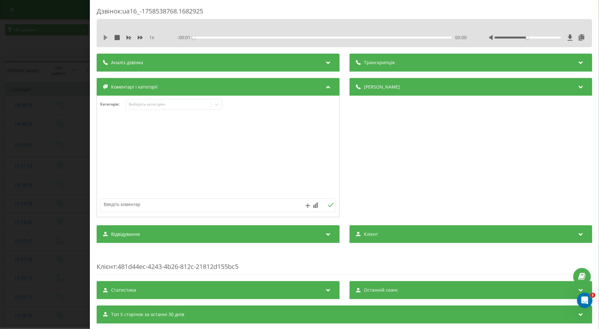
click at [105, 39] on icon at bounding box center [105, 37] width 5 height 5
click at [139, 36] on icon at bounding box center [140, 37] width 5 height 5
click at [142, 105] on div "Виберіть категорію" at bounding box center [168, 104] width 80 height 5
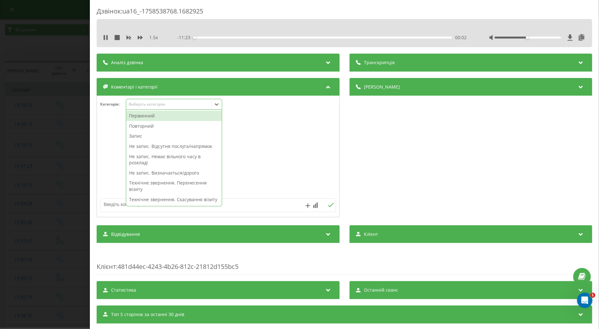
click at [142, 124] on div "Повторний" at bounding box center [174, 126] width 96 height 10
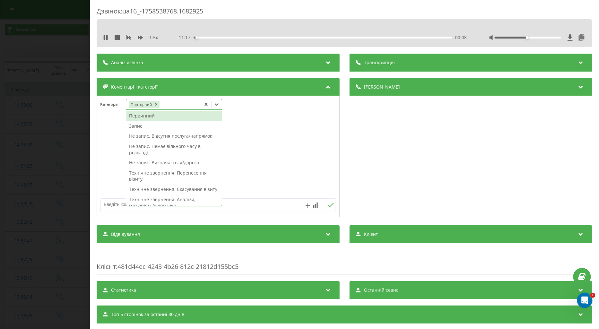
click at [138, 126] on div "Запис" at bounding box center [174, 126] width 96 height 10
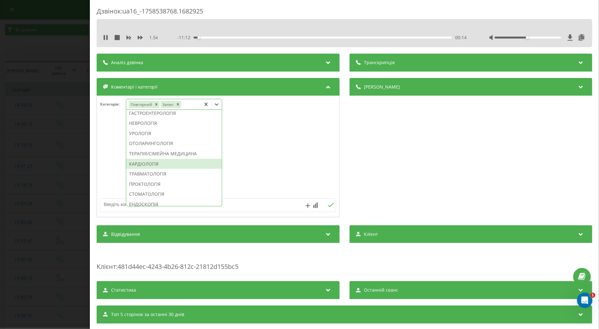
scroll to position [275, 0]
click at [155, 174] on div "ЕНДОСКОПІЯ" at bounding box center [174, 169] width 96 height 10
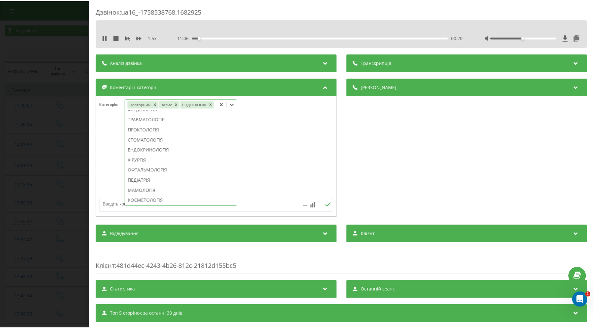
scroll to position [237, 0]
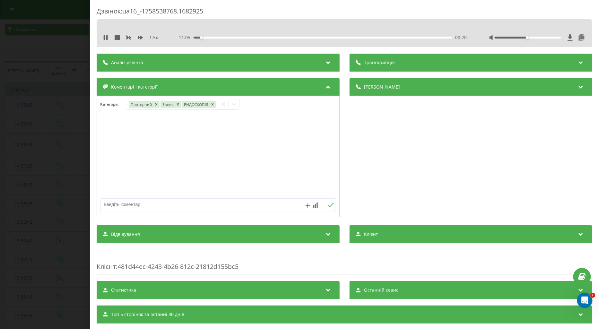
click at [108, 145] on div at bounding box center [218, 156] width 242 height 77
click at [106, 39] on icon at bounding box center [106, 37] width 1 height 5
click at [39, 161] on div "Дзвінок : ua16_-1758538768.1682925 1.5 x - 11:01 00:24 00:24 Транскрипція Для A…" at bounding box center [299, 164] width 599 height 329
click at [105, 37] on icon at bounding box center [106, 37] width 4 height 5
click at [139, 36] on icon at bounding box center [140, 37] width 5 height 5
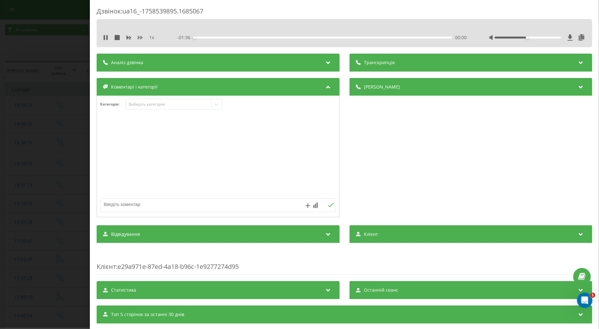
click at [140, 37] on icon at bounding box center [140, 37] width 5 height 5
click at [139, 105] on div "Виберіть категорію" at bounding box center [168, 104] width 80 height 5
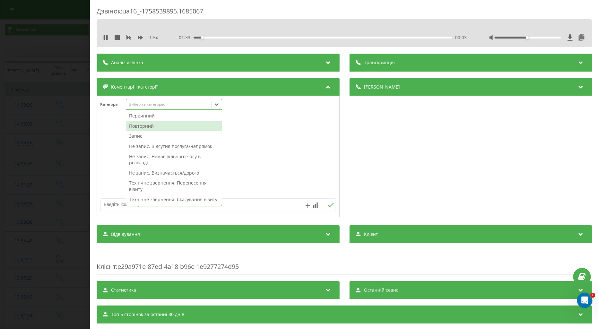
click at [145, 124] on div "Повторний" at bounding box center [174, 126] width 96 height 10
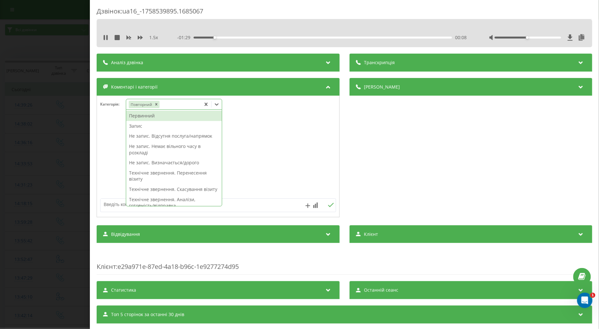
click at [137, 126] on div "Запис" at bounding box center [174, 126] width 96 height 10
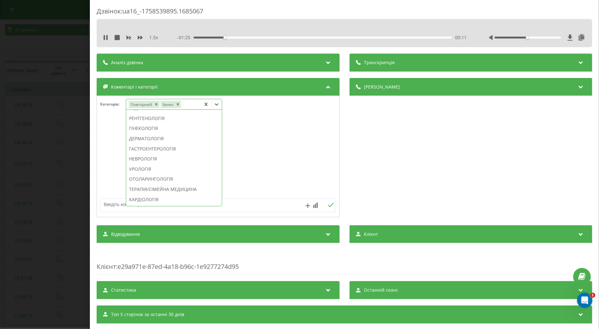
scroll to position [239, 0]
click at [161, 159] on div "ТЕРАПІЯ/СІМЕЙНА МЕДИЦИНА" at bounding box center [174, 154] width 96 height 10
click at [390, 37] on div "00:15" at bounding box center [322, 38] width 258 height 2
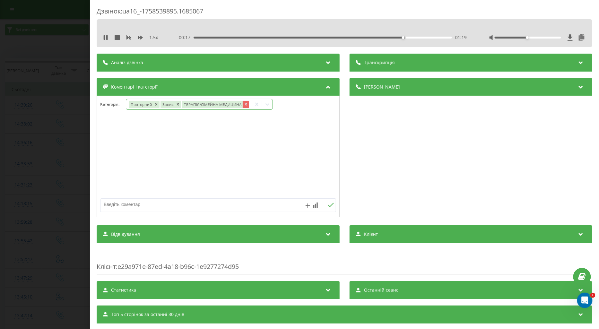
click at [243, 104] on icon "Remove ТЕРАПІЯ/СІМЕЙНА МЕДИЦИНА" at bounding box center [245, 104] width 4 height 4
click at [178, 105] on icon "Remove Запис" at bounding box center [177, 104] width 4 height 4
click at [218, 104] on icon at bounding box center [216, 104] width 6 height 6
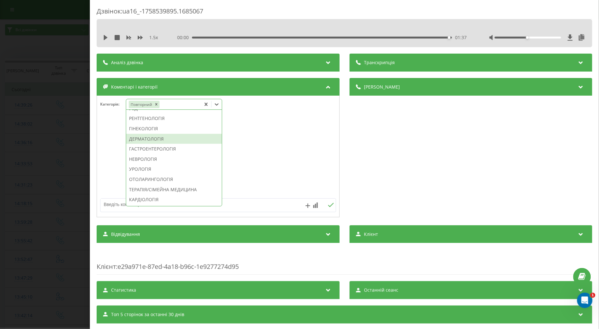
scroll to position [249, 0]
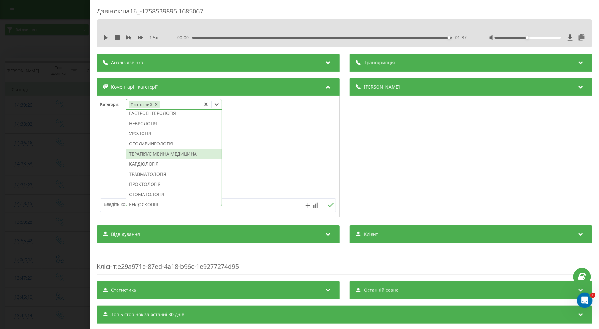
click at [191, 159] on div "ТЕРАПІЯ/СІМЕЙНА МЕДИЦИНА" at bounding box center [174, 154] width 96 height 10
click at [114, 206] on textarea at bounding box center [194, 205] width 188 height 12
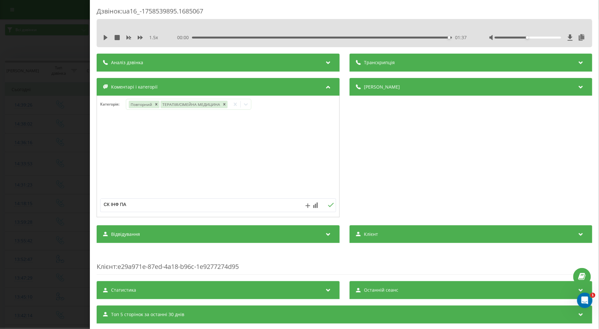
type textarea "СК ІНФ ПАЦ"
click at [328, 204] on icon at bounding box center [331, 205] width 6 height 4
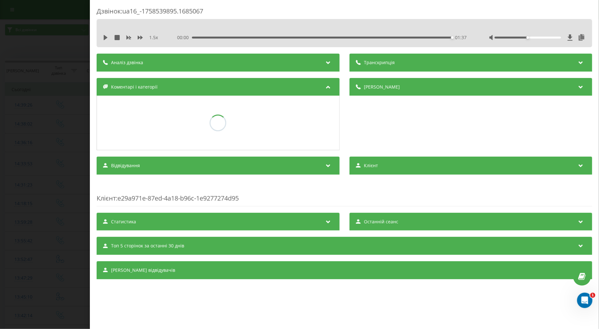
click at [52, 154] on div "Дзвінок : ua16_-1758539895.1685067 1.5 x 00:00 01:37 01:37 Транскрипція Для AI-…" at bounding box center [299, 164] width 599 height 329
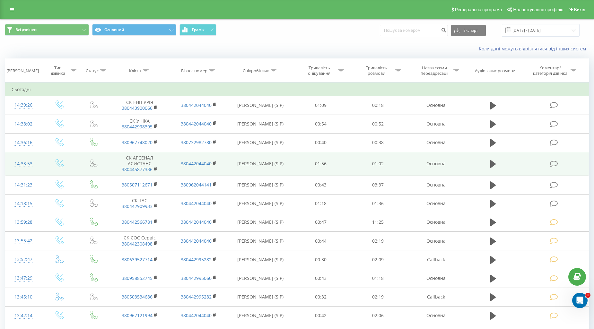
click at [556, 164] on icon at bounding box center [554, 163] width 8 height 7
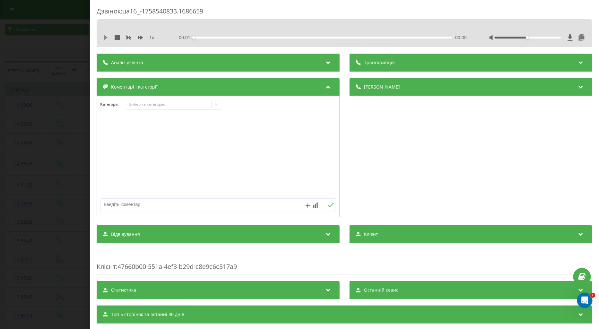
click at [105, 37] on icon at bounding box center [106, 37] width 4 height 5
click at [139, 37] on icon at bounding box center [140, 37] width 5 height 5
click at [158, 106] on div "Виберіть категорію" at bounding box center [168, 104] width 80 height 5
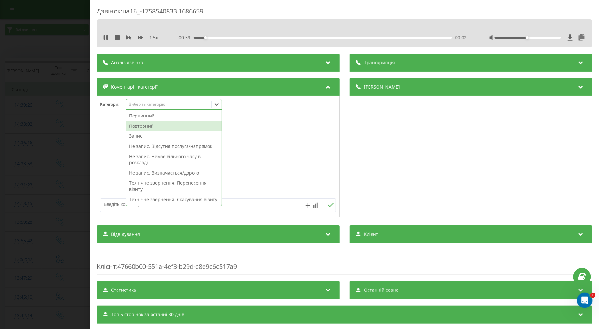
click at [144, 127] on div "Повторний" at bounding box center [174, 126] width 96 height 10
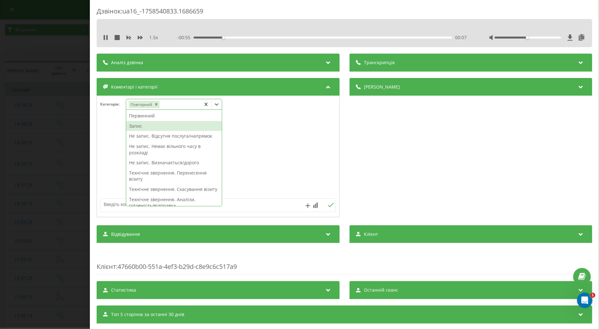
click at [137, 126] on div "Запис" at bounding box center [174, 126] width 96 height 10
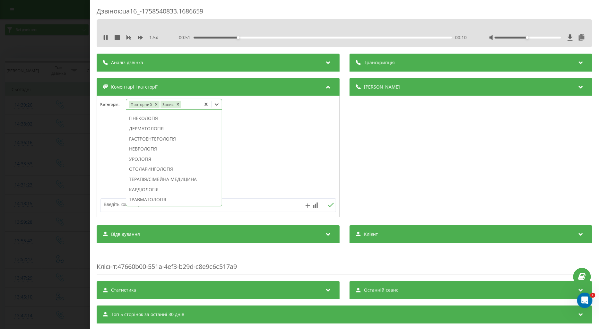
scroll to position [239, 0]
click at [156, 149] on div "ОТОЛАРИНГОЛОГІЯ" at bounding box center [174, 143] width 96 height 10
click at [108, 152] on div at bounding box center [218, 156] width 242 height 77
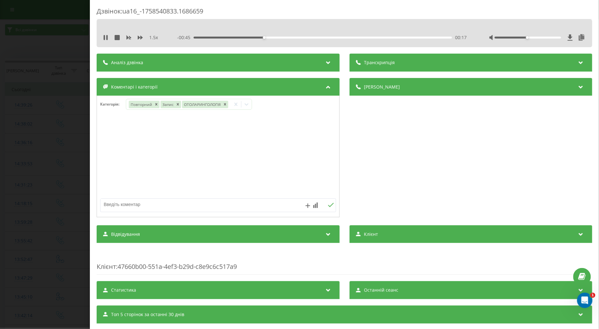
click at [373, 37] on div "00:17" at bounding box center [322, 38] width 258 height 2
click at [418, 37] on div "00:48" at bounding box center [322, 38] width 258 height 2
click at [126, 201] on textarea at bounding box center [194, 205] width 188 height 12
type textarea "СК ІНФ ПАЦ"
click at [328, 206] on icon at bounding box center [331, 205] width 6 height 4
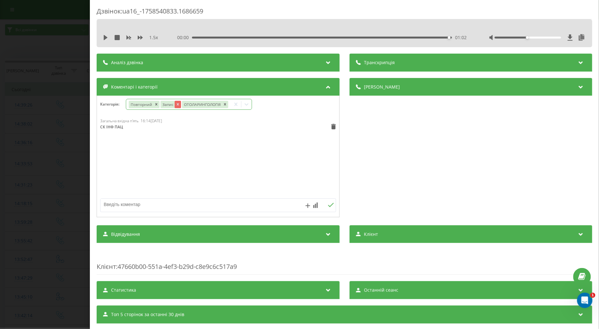
click at [177, 105] on icon "Remove Запис" at bounding box center [177, 104] width 2 height 2
click at [81, 141] on div "Дзвінок : ua16_-1758540833.1686659 1.5 x 00:00 01:02 01:02 Транскрипція Для AI-…" at bounding box center [299, 164] width 599 height 329
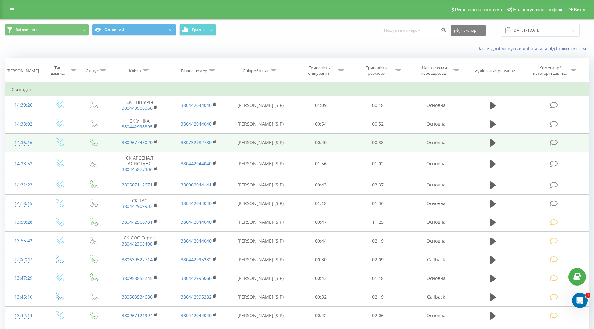
click at [556, 136] on td at bounding box center [554, 142] width 68 height 19
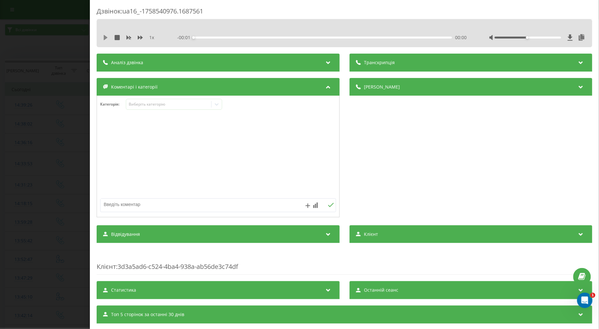
click at [104, 37] on icon at bounding box center [106, 37] width 4 height 5
click at [139, 37] on icon at bounding box center [140, 38] width 5 height 4
click at [143, 105] on div "Виберіть категорію" at bounding box center [168, 104] width 80 height 5
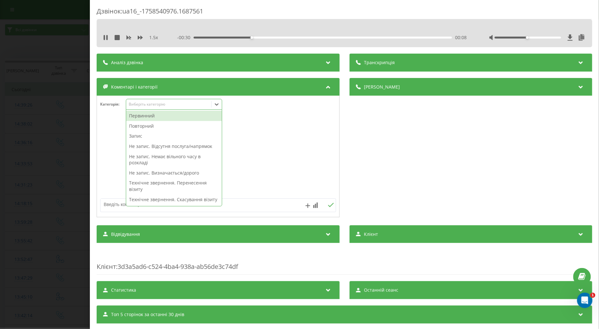
click at [150, 124] on div "Повторний" at bounding box center [174, 126] width 96 height 10
click at [148, 117] on div "Первинний" at bounding box center [174, 116] width 96 height 10
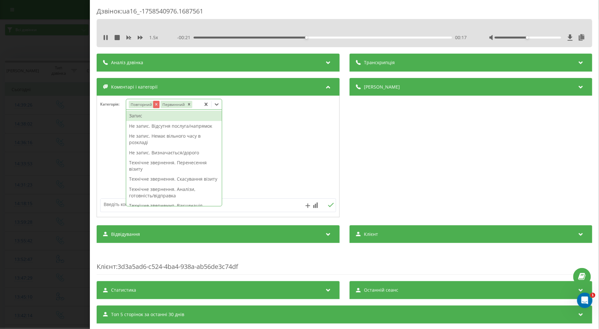
click at [154, 105] on icon "Remove Повторний" at bounding box center [156, 104] width 4 height 4
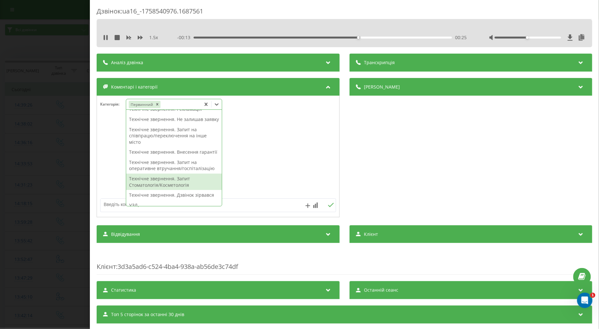
scroll to position [152, 0]
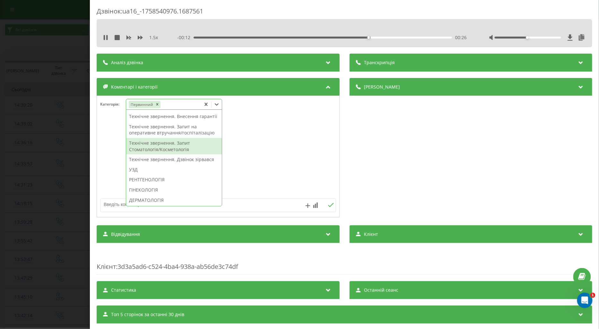
click at [163, 154] on div "Технічне звернення. Запит Стоматологія/Косметологія" at bounding box center [174, 146] width 96 height 16
click at [116, 159] on div at bounding box center [218, 156] width 242 height 77
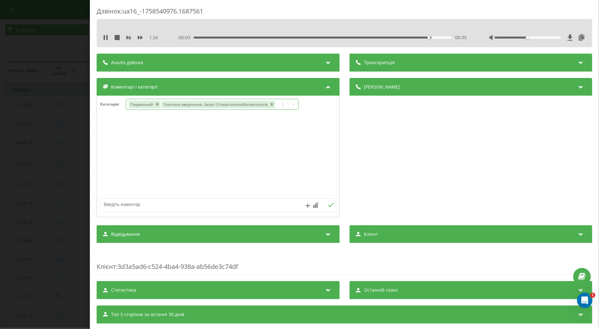
click at [73, 160] on div "Дзвінок : ua16_-1758540976.1687561 1.5 x - 00:03 00:35 00:35 Транскрипція Для A…" at bounding box center [299, 164] width 599 height 329
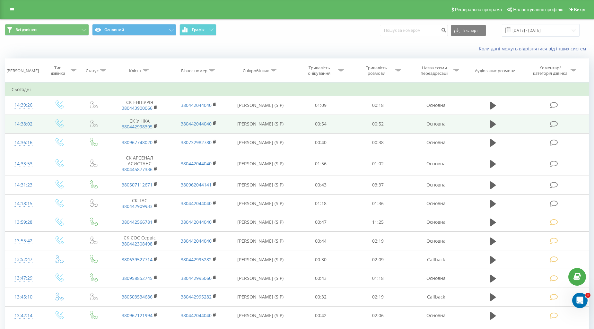
click at [552, 123] on icon at bounding box center [554, 124] width 8 height 7
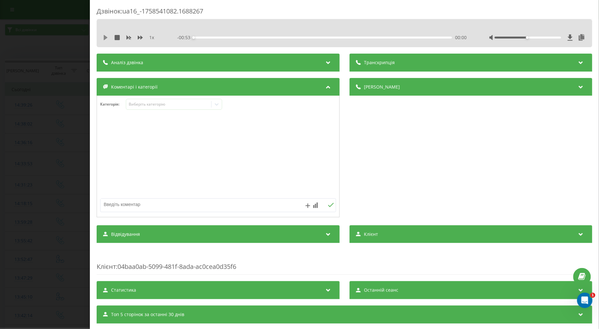
click at [104, 36] on icon at bounding box center [106, 37] width 4 height 5
click at [141, 36] on icon at bounding box center [140, 37] width 5 height 5
click at [144, 102] on div "Виберіть категорію" at bounding box center [168, 104] width 80 height 5
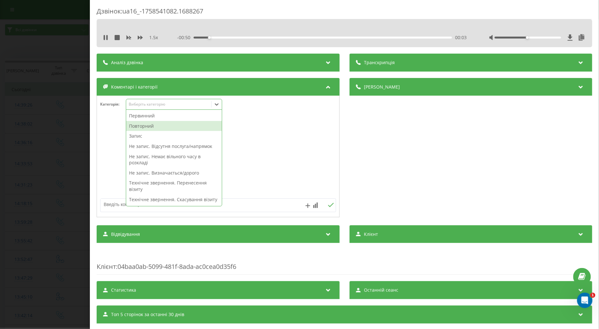
click at [159, 131] on div "Повторний" at bounding box center [174, 126] width 96 height 10
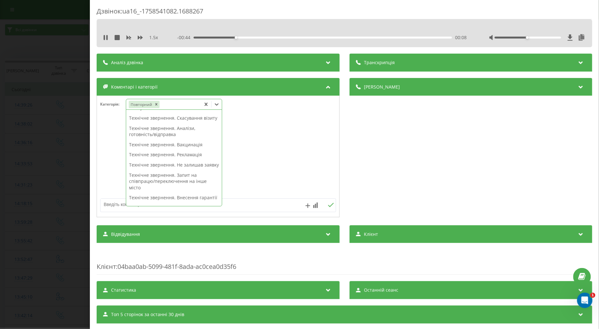
scroll to position [107, 0]
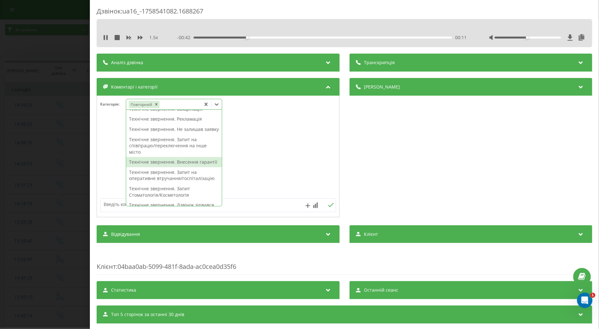
click at [149, 167] on div "Технічне звернення. Внесення гарантії" at bounding box center [174, 162] width 96 height 10
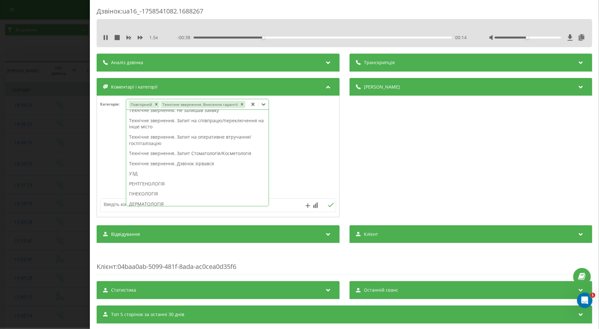
scroll to position [88, 0]
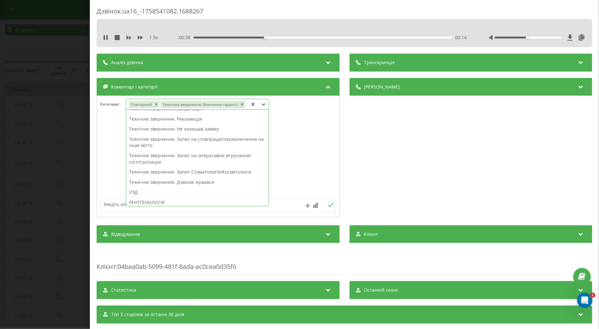
click at [113, 155] on div at bounding box center [218, 156] width 242 height 77
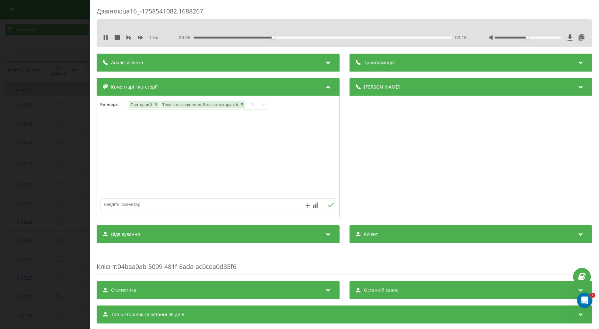
click at [47, 158] on div "Дзвінок : ua16_-1758541082.1688267 1.5 x - 00:36 00:16 00:16 Транскрипція Для A…" at bounding box center [299, 164] width 599 height 329
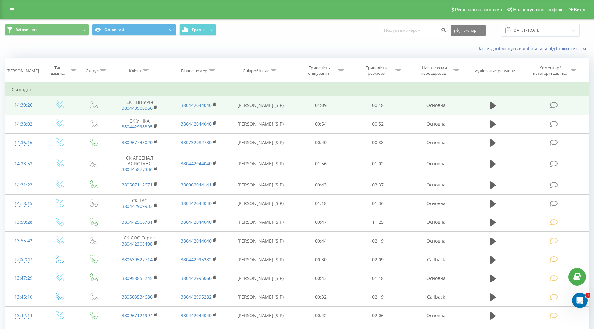
click at [553, 105] on icon at bounding box center [554, 105] width 8 height 7
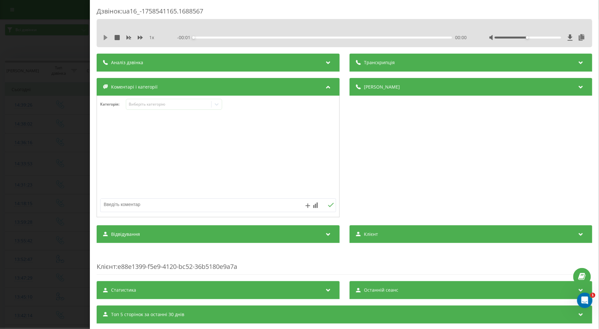
click at [103, 39] on icon at bounding box center [105, 37] width 5 height 5
click at [140, 37] on icon at bounding box center [140, 38] width 5 height 4
click at [141, 104] on div "Виберіть категорію" at bounding box center [168, 104] width 80 height 5
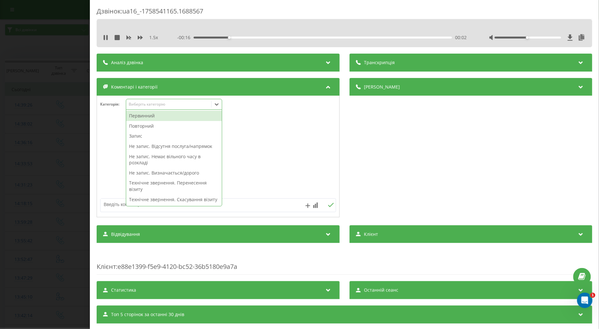
click at [145, 127] on div "Повторний" at bounding box center [174, 126] width 96 height 10
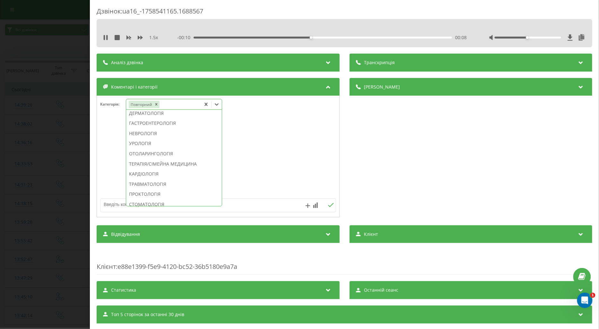
scroll to position [97, 0]
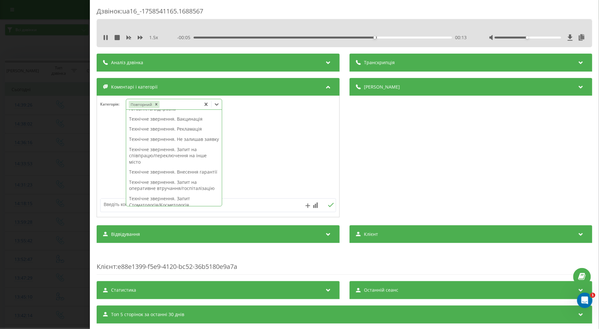
click at [149, 177] on div "Технічне звернення. Внесення гарантії" at bounding box center [174, 172] width 96 height 10
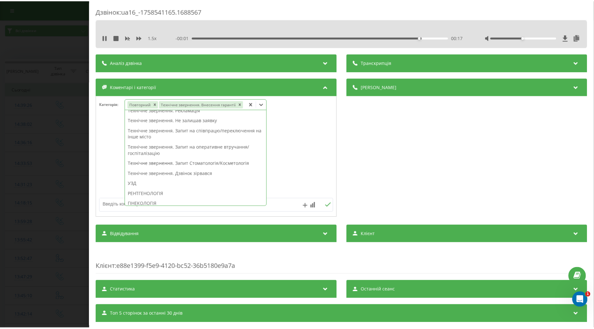
scroll to position [78, 0]
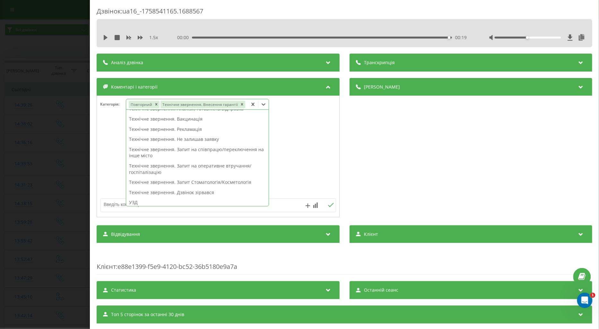
click at [110, 167] on div at bounding box center [218, 156] width 242 height 77
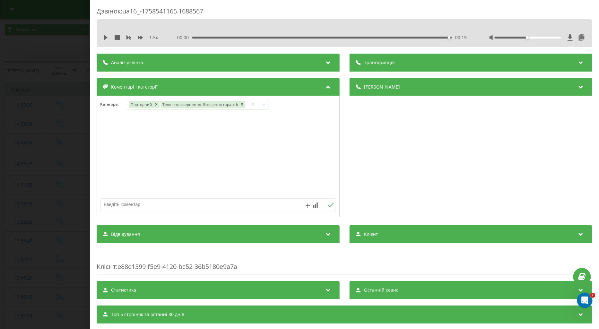
click at [116, 205] on textarea at bounding box center [194, 205] width 188 height 12
click at [172, 203] on textarea "ПОМИЛ НАБІР ск ГАРАНТІЯ М лЬВІВ" at bounding box center [194, 205] width 188 height 12
type textarea "ПОМИЛ НАБІР ск ГАРАНТІЯ М ЛЬВІВ"
click at [329, 205] on icon at bounding box center [331, 205] width 6 height 4
click at [71, 152] on div "Дзвінок : ua16_-1758541165.1688567 1.5 x 00:00 00:19 00:19 Транскрипція Для AI-…" at bounding box center [299, 164] width 599 height 329
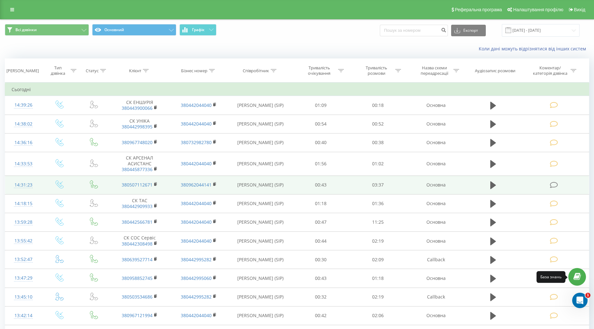
click at [551, 185] on icon at bounding box center [554, 185] width 8 height 7
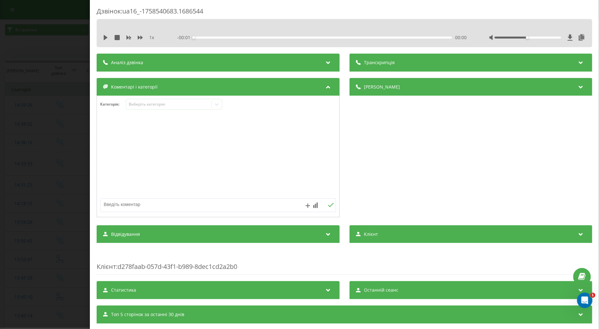
click at [102, 37] on div "1 x - 00:01 00:00 00:00" at bounding box center [344, 38] width 486 height 10
click at [104, 36] on icon at bounding box center [106, 37] width 4 height 5
click at [138, 37] on icon at bounding box center [140, 38] width 5 height 4
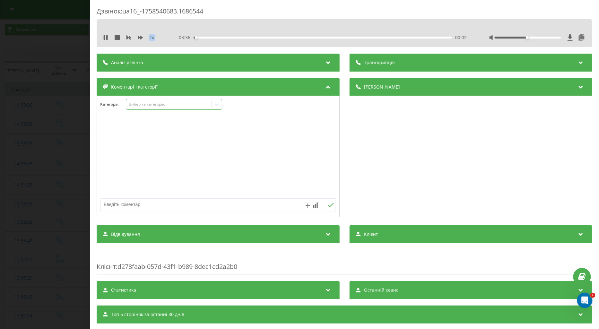
click at [139, 107] on div "Виберіть категорію" at bounding box center [168, 104] width 80 height 5
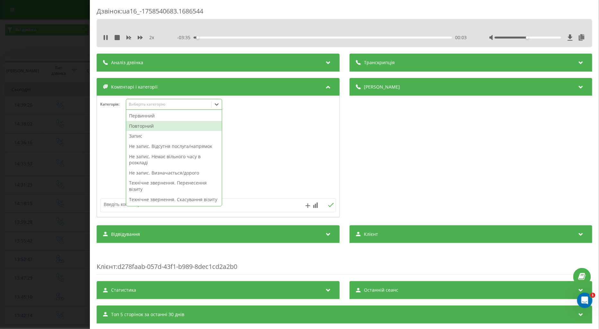
click at [149, 126] on div "Повторний" at bounding box center [174, 126] width 96 height 10
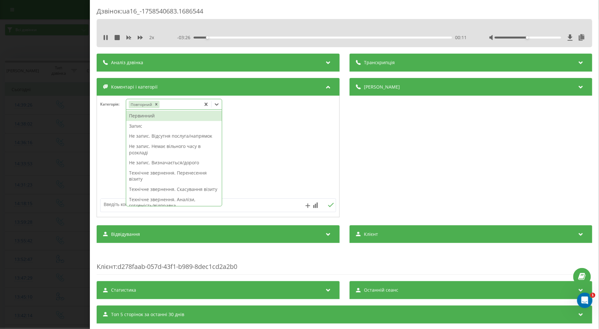
click at [137, 126] on div "Запис" at bounding box center [174, 126] width 96 height 10
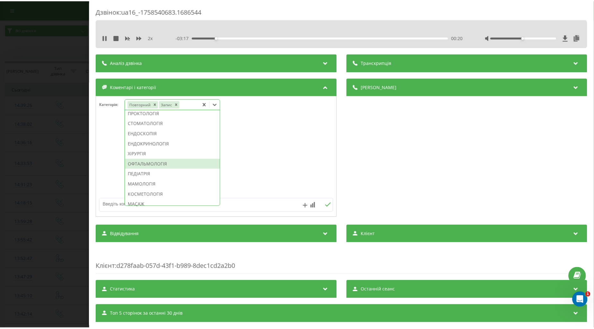
scroll to position [346, 0]
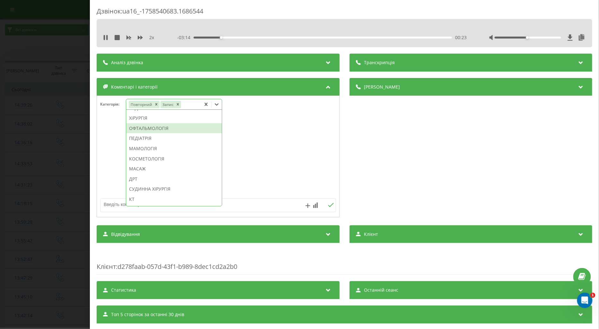
click at [162, 133] on div "ОФТАЛЬМОЛОГІЯ" at bounding box center [174, 128] width 96 height 10
click at [108, 160] on div at bounding box center [218, 156] width 242 height 77
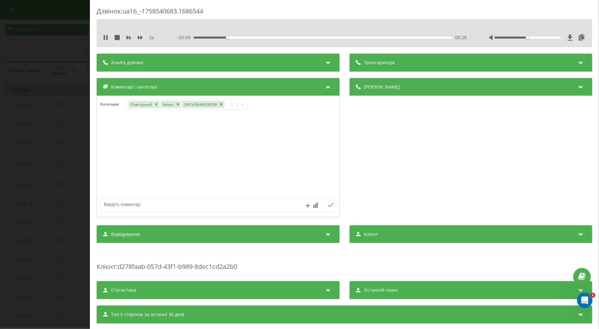
click at [63, 144] on div "Дзвінок : ua16_-1758540683.1686544 2 x - 03:09 00:28 00:28 Транскрипція Для AI-…" at bounding box center [299, 164] width 599 height 329
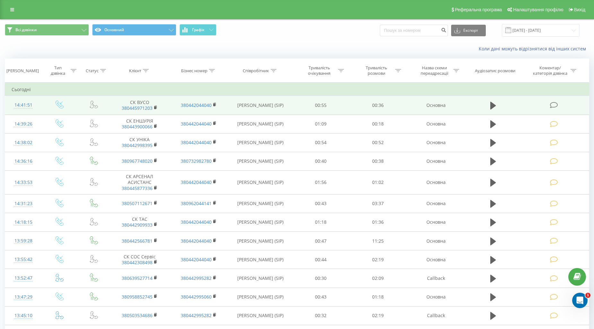
click at [553, 107] on icon at bounding box center [554, 105] width 8 height 7
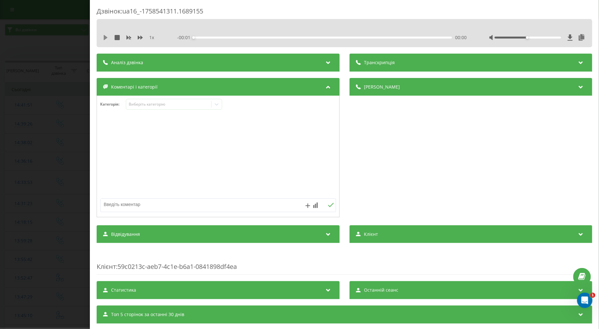
click at [105, 37] on icon at bounding box center [106, 37] width 4 height 5
click at [137, 37] on div "1 x" at bounding box center [132, 37] width 58 height 6
click at [141, 35] on icon at bounding box center [140, 37] width 5 height 5
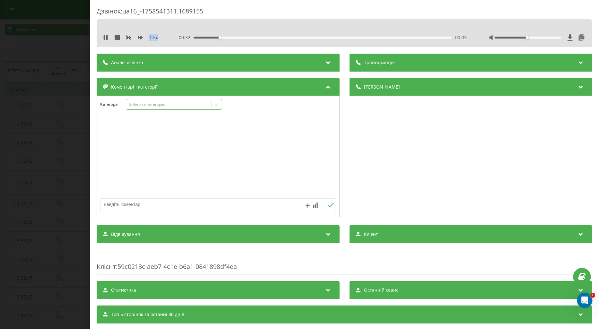
click at [163, 104] on div "Виберіть категорію" at bounding box center [168, 104] width 80 height 5
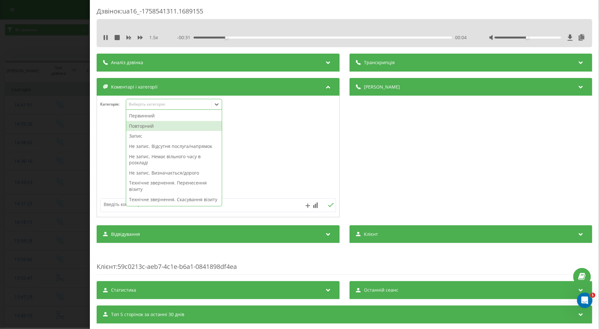
click at [145, 125] on div "Повторний" at bounding box center [174, 126] width 96 height 10
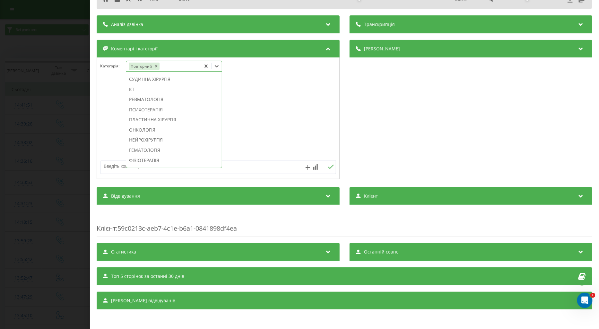
scroll to position [356, 0]
click at [164, 95] on div "ОФТАЛЬМОЛОГІЯ" at bounding box center [174, 89] width 96 height 10
click at [108, 162] on textarea at bounding box center [194, 166] width 188 height 12
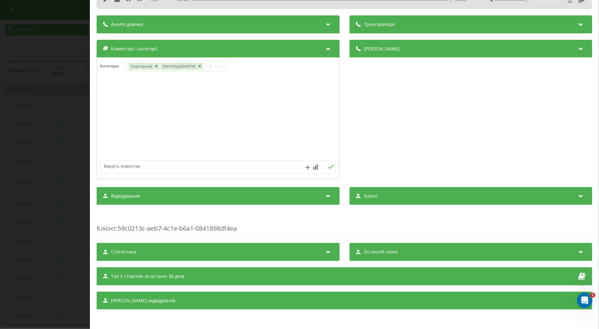
click at [114, 164] on textarea at bounding box center [194, 166] width 188 height 12
type textarea "СК ІНФ ПАЦ"
click at [328, 167] on icon at bounding box center [331, 167] width 6 height 4
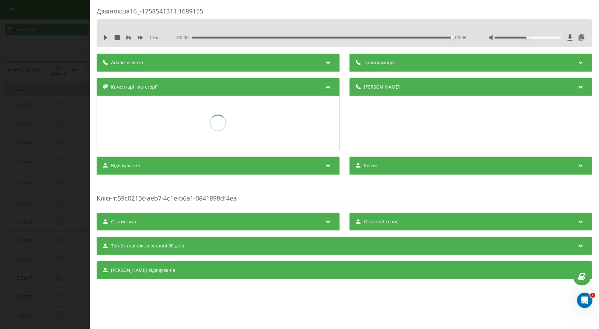
scroll to position [0, 0]
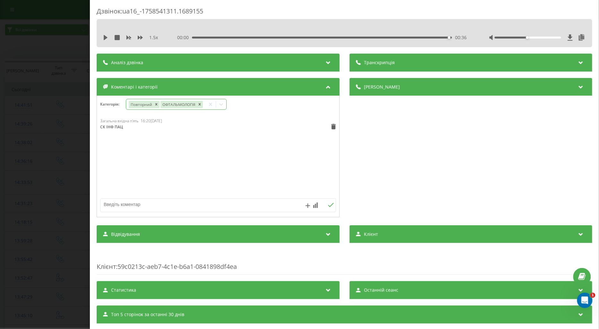
click at [221, 105] on icon at bounding box center [221, 104] width 4 height 2
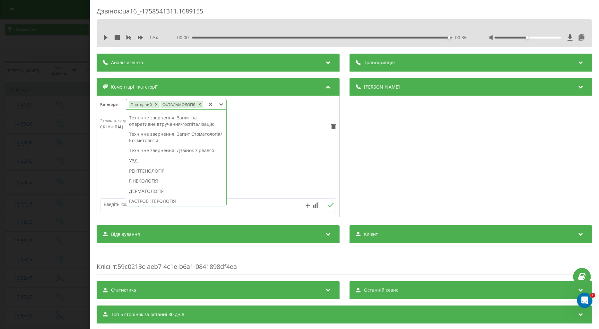
scroll to position [178, 0]
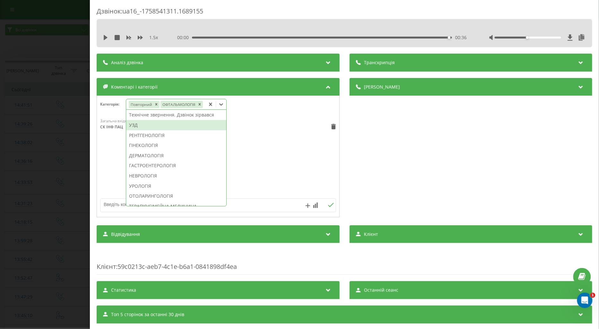
click at [134, 130] on div "УЗД" at bounding box center [176, 125] width 100 height 10
click at [153, 141] on div "РЕНТГЕНОЛОГІЯ" at bounding box center [176, 135] width 100 height 10
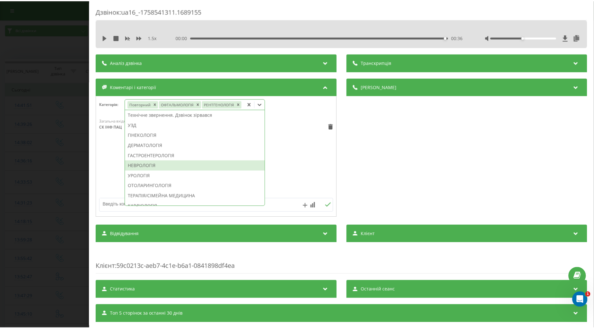
scroll to position [159, 0]
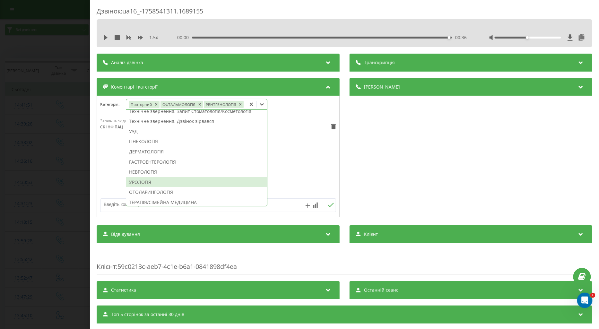
click at [113, 181] on div "Загальна вхідна п'ять 16:20, 22 Вересня 2025 СК ІНФ ПАЦ" at bounding box center [218, 156] width 242 height 77
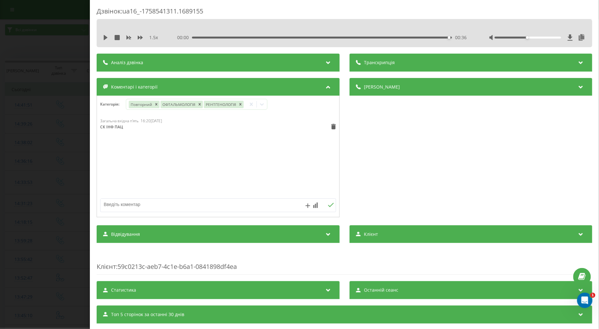
click at [62, 172] on div "Дзвінок : ua16_-1758541311.1689155 1.5 x 00:00 00:36 00:36 Транскрипція Для AI-…" at bounding box center [299, 164] width 599 height 329
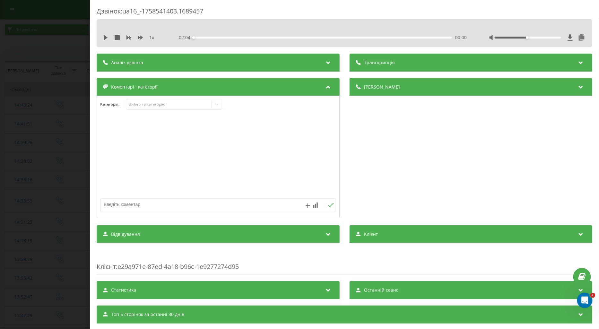
click at [107, 37] on icon at bounding box center [105, 37] width 5 height 5
click at [138, 37] on icon at bounding box center [140, 38] width 5 height 4
click at [140, 107] on div "Виберіть категорію" at bounding box center [168, 104] width 80 height 5
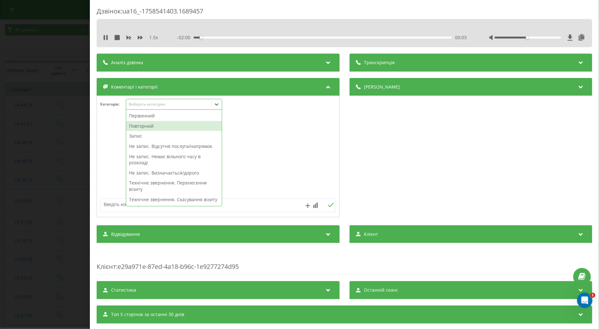
click at [151, 123] on div "Повторний" at bounding box center [174, 126] width 96 height 10
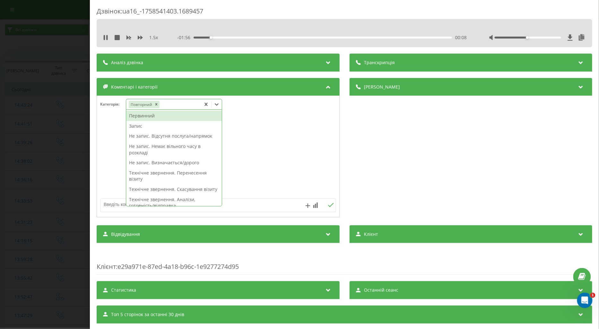
click at [138, 127] on div "Запис" at bounding box center [174, 126] width 96 height 10
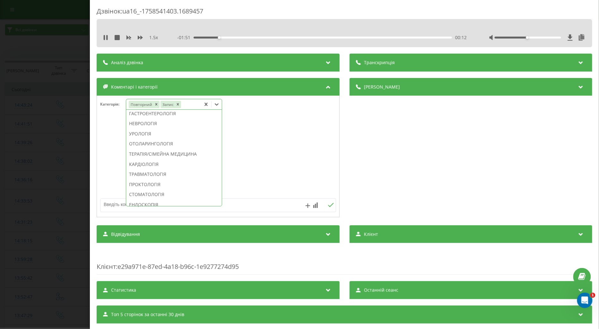
scroll to position [203, 0]
click at [139, 134] on div "ГІНЕКОЛОГІЯ" at bounding box center [174, 129] width 96 height 10
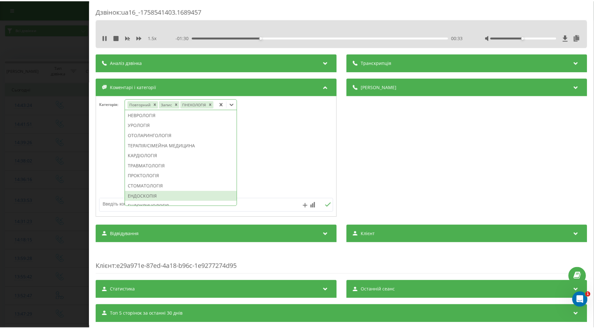
scroll to position [254, 0]
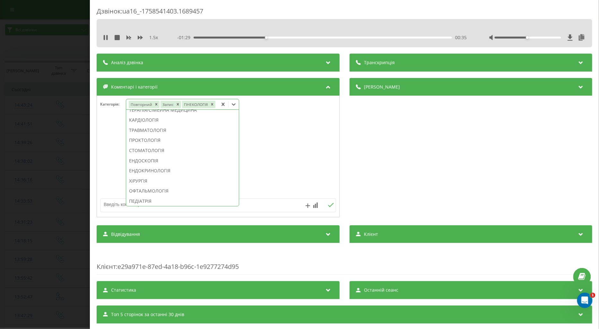
click at [162, 169] on div "ЕНДОКРИНОЛОГІЯ" at bounding box center [182, 171] width 113 height 10
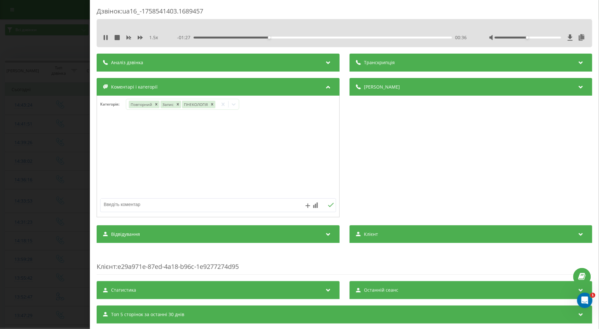
click at [112, 203] on textarea at bounding box center [194, 205] width 188 height 12
type textarea "СК ІНФ ПАЦ"
click at [328, 205] on icon at bounding box center [331, 205] width 6 height 4
click at [177, 105] on icon "Remove Запис" at bounding box center [177, 104] width 2 height 2
click at [37, 132] on div "Дзвінок : ua16_-1758541403.1689457 1.5 x - 01:10 00:53 00:53 Транскрипція Для A…" at bounding box center [299, 164] width 599 height 329
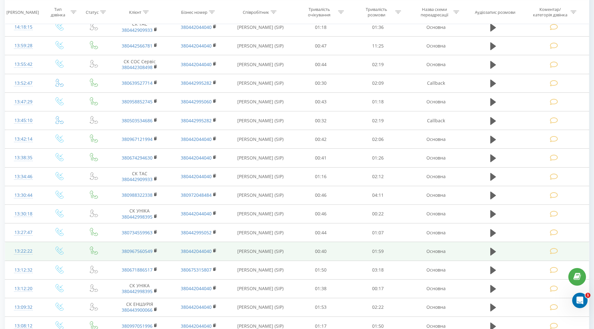
scroll to position [263, 0]
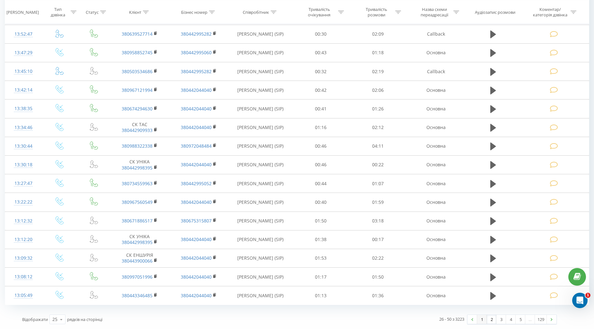
click at [482, 319] on link "1" at bounding box center [482, 319] width 10 height 9
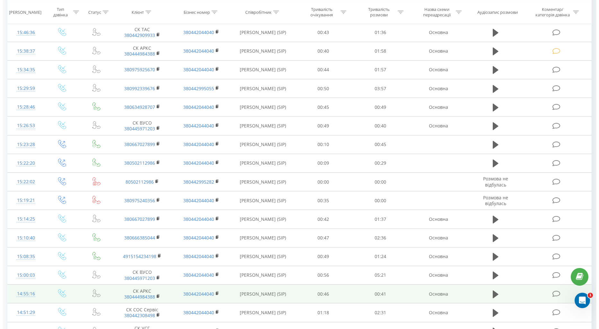
scroll to position [258, 0]
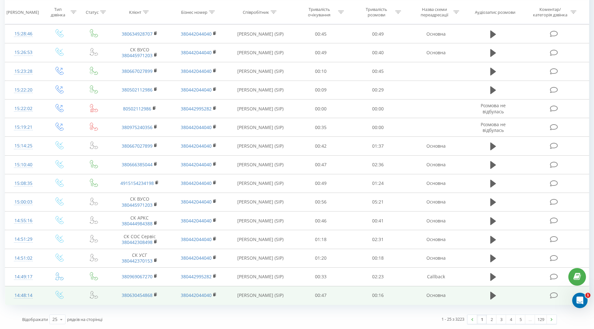
click at [554, 296] on icon at bounding box center [554, 295] width 8 height 7
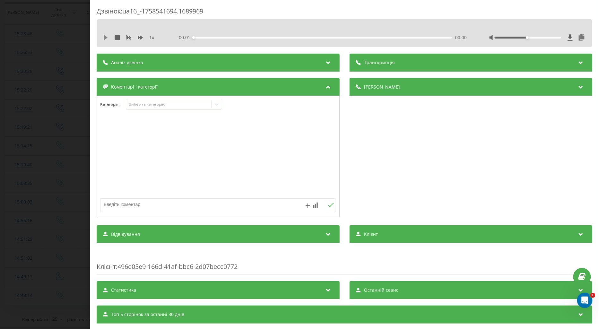
click at [104, 37] on icon at bounding box center [106, 37] width 4 height 5
click at [136, 37] on div "1 x" at bounding box center [132, 37] width 58 height 6
click at [139, 37] on icon at bounding box center [140, 38] width 5 height 4
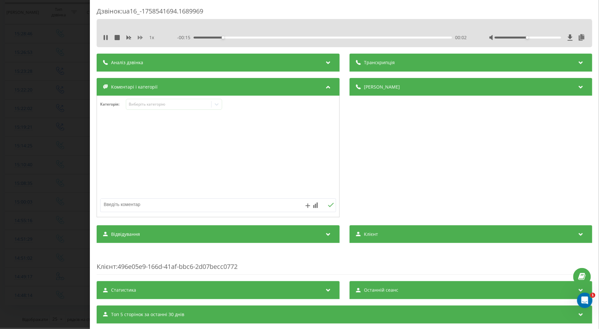
click at [139, 37] on icon at bounding box center [140, 38] width 5 height 4
click at [133, 102] on div "Виберіть категорію" at bounding box center [168, 104] width 80 height 5
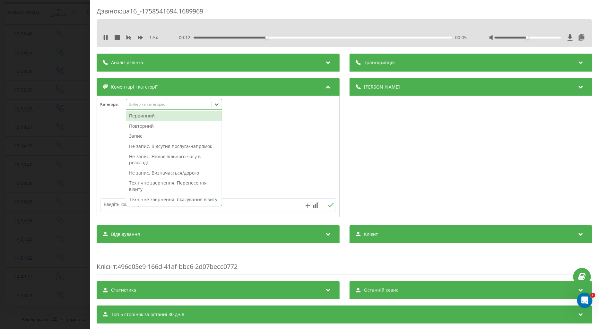
click at [138, 126] on div "Повторний" at bounding box center [174, 126] width 96 height 10
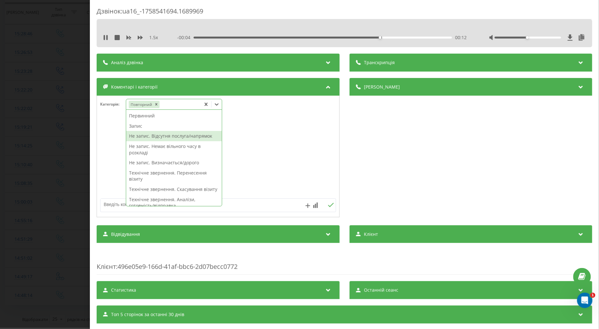
click at [164, 137] on div "Не запис. Відсутня послуга/напрямок" at bounding box center [174, 136] width 96 height 10
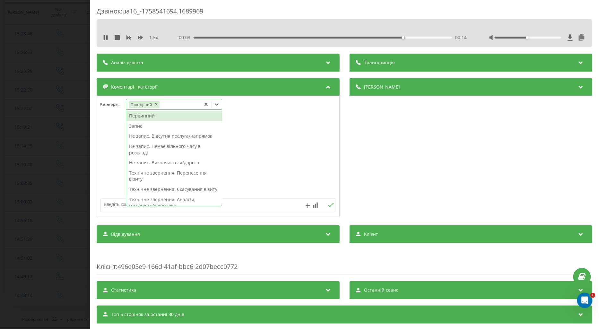
click at [110, 204] on textarea at bounding box center [194, 205] width 188 height 12
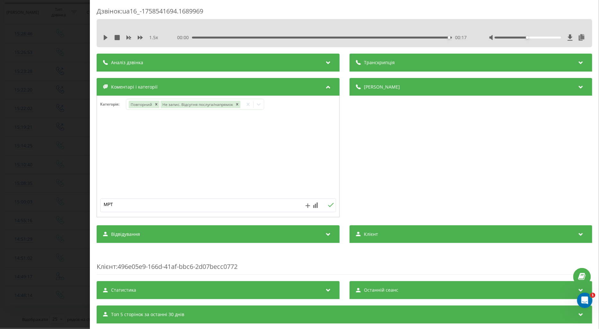
type textarea "МРТ"
click at [328, 207] on icon at bounding box center [331, 205] width 6 height 4
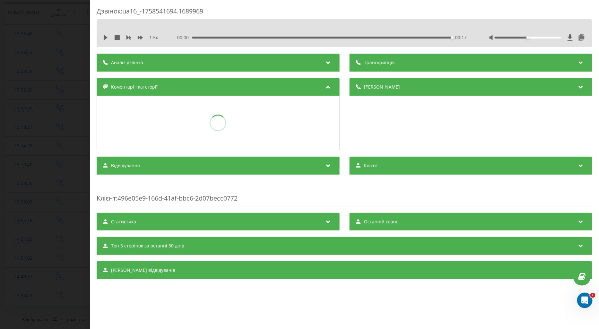
click at [67, 161] on div "Дзвінок : ua16_-1758541694.1689969 1.5 x 00:00 00:17 00:17 Транскрипція Для AI-…" at bounding box center [299, 164] width 599 height 329
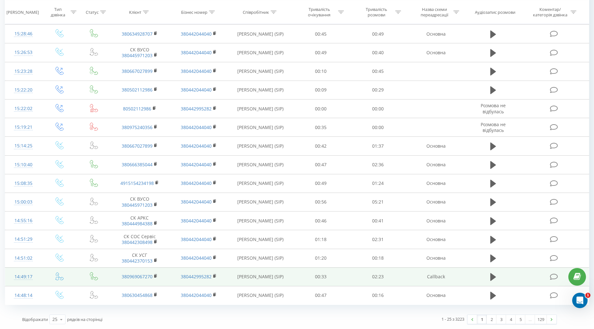
click at [551, 274] on icon at bounding box center [554, 276] width 8 height 7
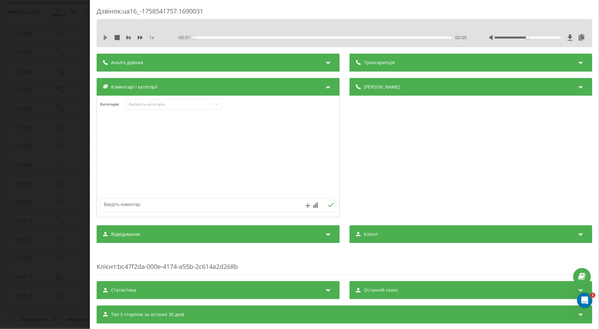
click at [105, 37] on icon at bounding box center [106, 37] width 4 height 5
click at [137, 36] on div "1 x" at bounding box center [132, 37] width 58 height 6
click at [139, 37] on icon at bounding box center [140, 38] width 5 height 4
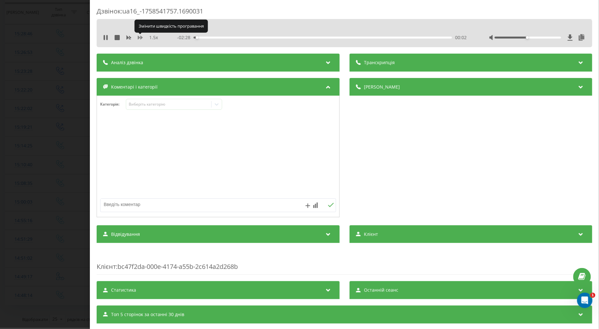
click at [139, 37] on icon at bounding box center [140, 38] width 5 height 4
click at [137, 104] on div "Виберіть категорію" at bounding box center [168, 104] width 80 height 5
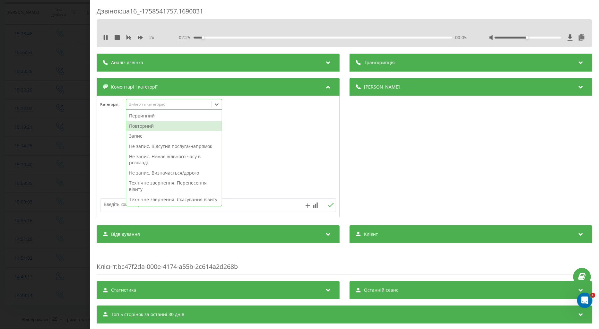
click at [141, 124] on div "Повторний" at bounding box center [174, 126] width 96 height 10
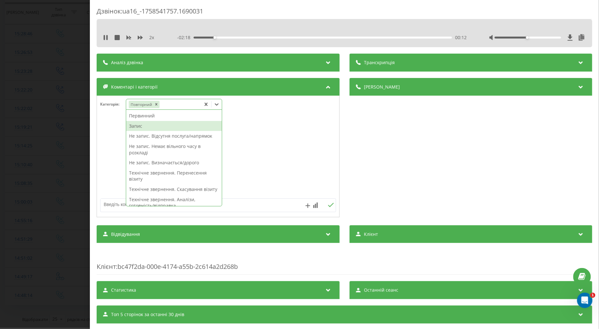
click at [142, 127] on div "Запис" at bounding box center [174, 126] width 96 height 10
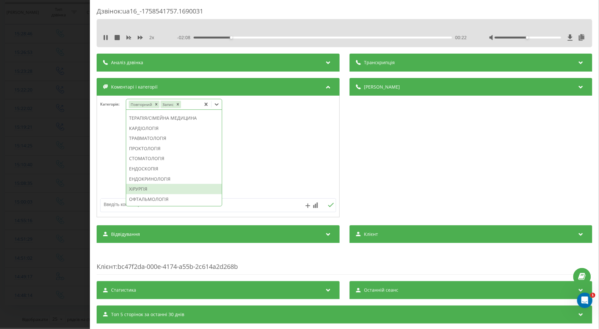
scroll to position [311, 0]
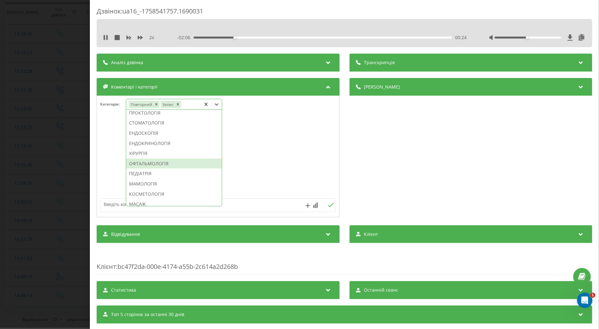
click at [156, 169] on div "ОФТАЛЬМОЛОГІЯ" at bounding box center [174, 164] width 96 height 10
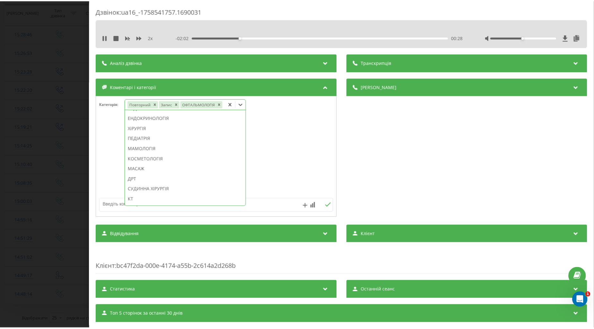
scroll to position [273, 0]
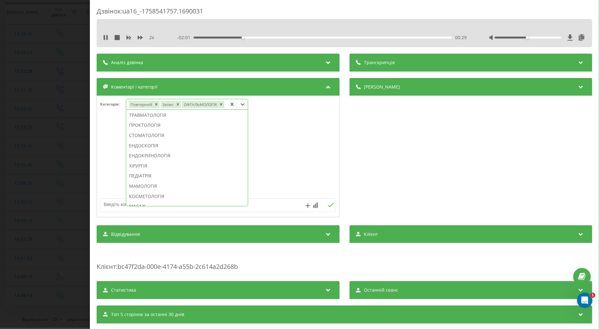
click at [109, 203] on textarea at bounding box center [194, 205] width 188 height 12
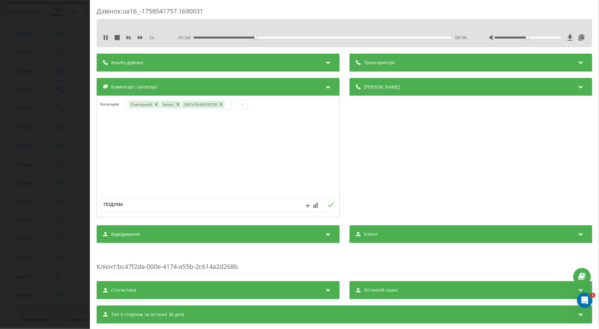
type textarea "ПОДУМАЄ"
click at [328, 206] on icon at bounding box center [331, 205] width 6 height 4
click at [242, 104] on icon at bounding box center [242, 104] width 6 height 6
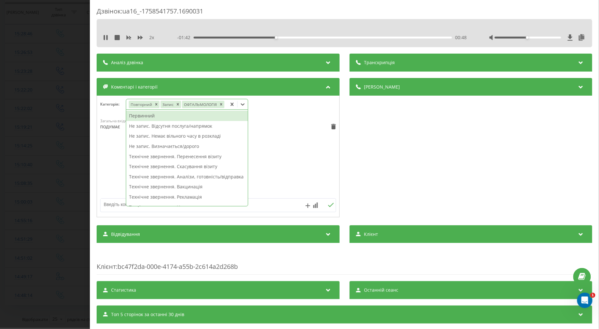
click at [148, 117] on div "Первинний" at bounding box center [187, 116] width 122 height 10
click at [157, 105] on icon "Remove Повторний" at bounding box center [156, 104] width 4 height 4
click at [111, 148] on div "Загальна вхідна п'ять 16:24[DATE] ПОДУМАЄ" at bounding box center [218, 156] width 242 height 77
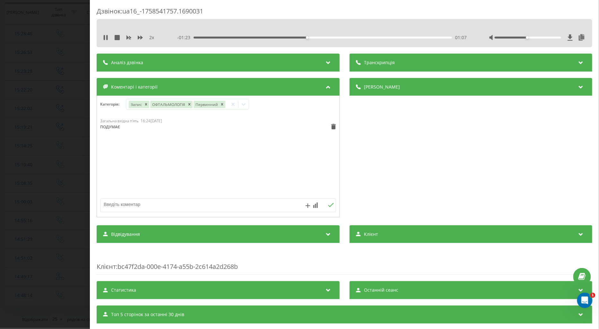
click at [56, 155] on div "Дзвінок : ua16_-1758541757.1690031 2 x - 01:23 01:07 01:07 Транскрипція Для AI-…" at bounding box center [299, 164] width 599 height 329
click at [56, 155] on div "Дзвінок : ua16_-1758541757.1690031 2 x - 01:21 01:09 01:09 Транскрипція Для AI-…" at bounding box center [299, 164] width 599 height 329
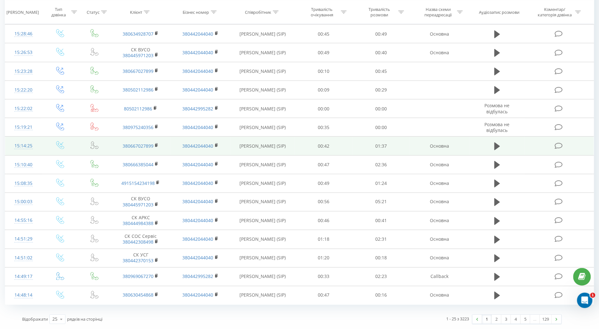
click at [62, 149] on span at bounding box center [60, 147] width 8 height 6
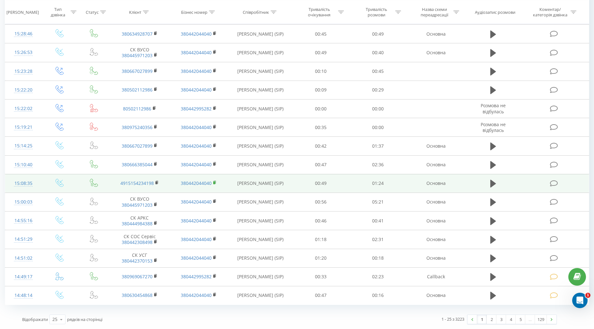
click at [551, 259] on icon at bounding box center [554, 258] width 8 height 7
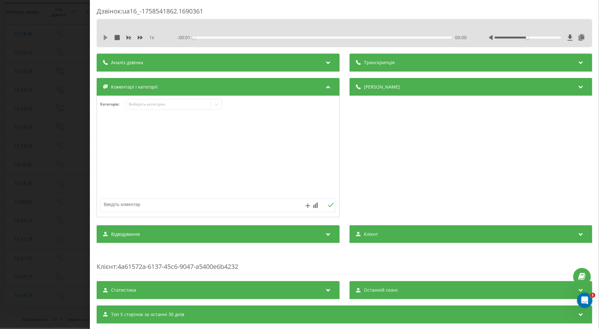
click at [103, 37] on icon at bounding box center [105, 37] width 5 height 5
click at [138, 35] on icon at bounding box center [140, 37] width 5 height 5
drag, startPoint x: 156, startPoint y: 104, endPoint x: 156, endPoint y: 98, distance: 5.5
click at [156, 96] on div "Категорія : Виберіть категорію" at bounding box center [218, 157] width 243 height 122
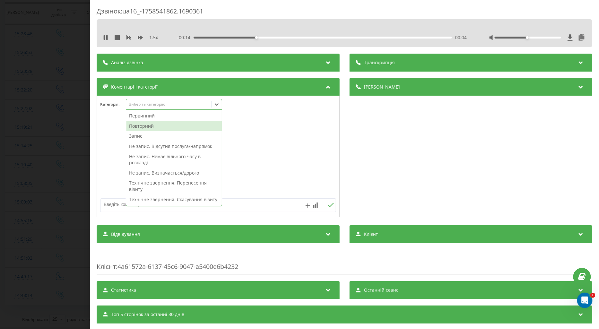
click at [143, 126] on div "Повторний" at bounding box center [174, 126] width 96 height 10
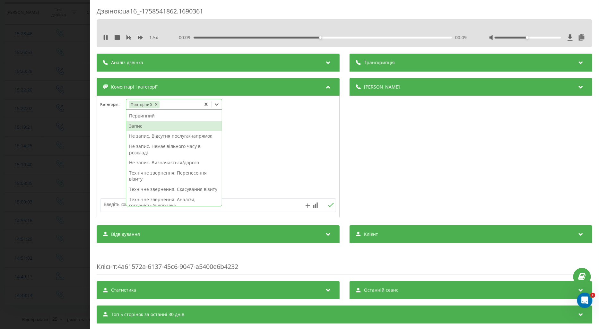
click at [139, 125] on div "Запис" at bounding box center [174, 126] width 96 height 10
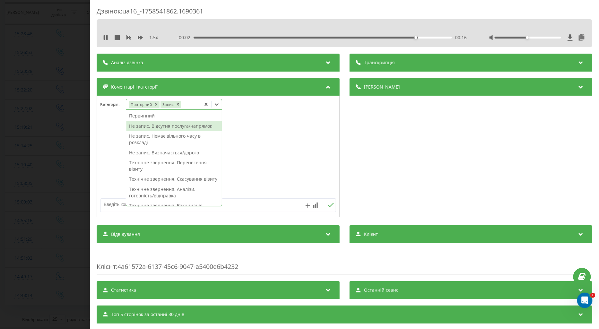
click at [180, 127] on div "Не запис. Відсутня послуга/напрямок" at bounding box center [174, 126] width 96 height 10
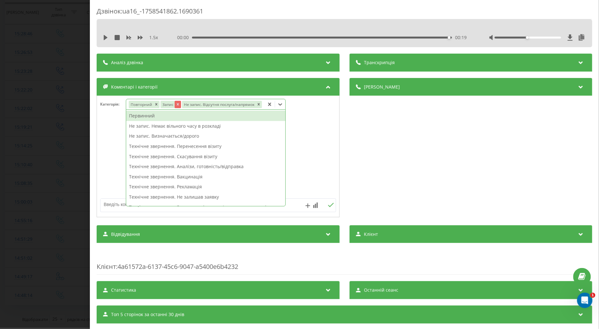
click at [177, 106] on icon "Remove Запис" at bounding box center [177, 104] width 4 height 4
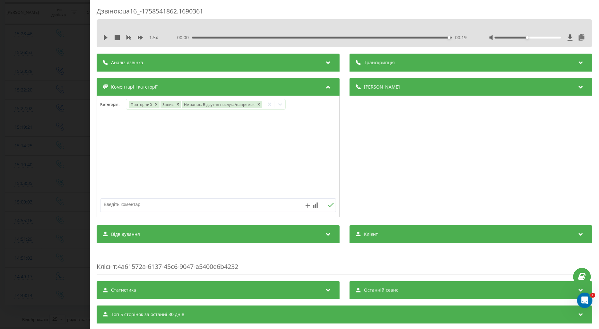
click at [113, 207] on textarea at bounding box center [194, 205] width 188 height 12
type textarea "ІНФЕЦІОНІСТ БЕРЕЗНЯКІВСЬКА"
click at [328, 204] on icon at bounding box center [331, 205] width 6 height 4
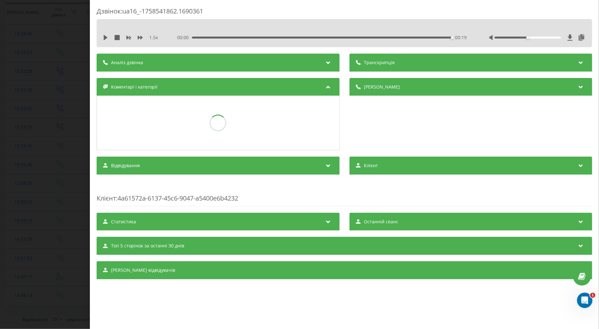
click at [47, 167] on div "Дзвінок : ua16_-1758541862.1690361 1.5 x 00:00 00:19 00:19 Транскрипція Для AI-…" at bounding box center [299, 164] width 599 height 329
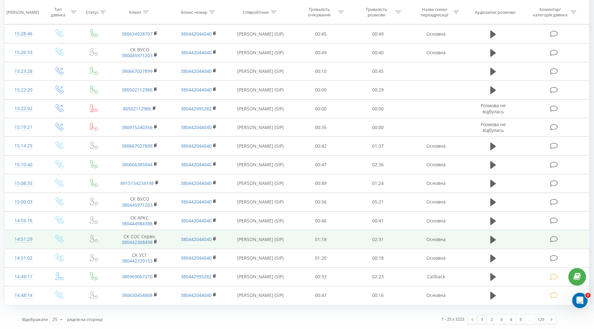
click at [554, 238] on icon at bounding box center [554, 239] width 8 height 7
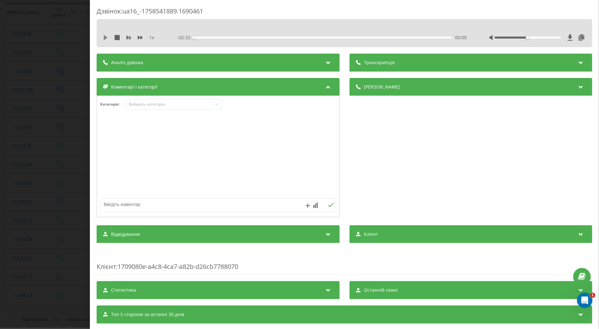
click at [104, 36] on icon at bounding box center [106, 37] width 4 height 5
click icon
click div "Виберіть категорію"
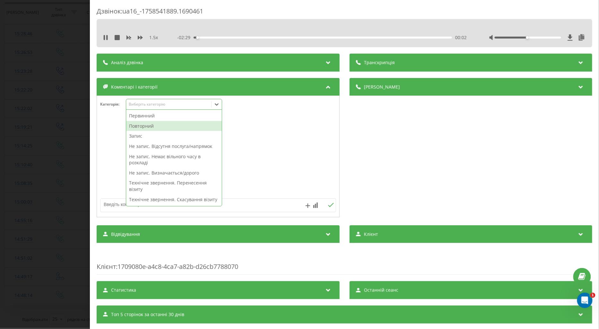
click div "Повторний"
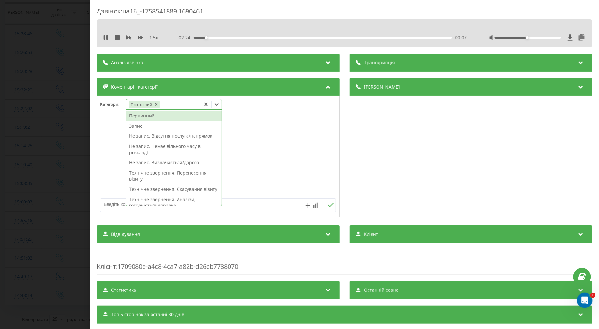
click div "Запис"
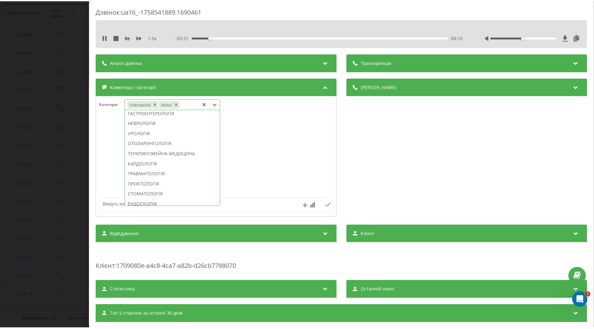
scroll to position [275, 0]
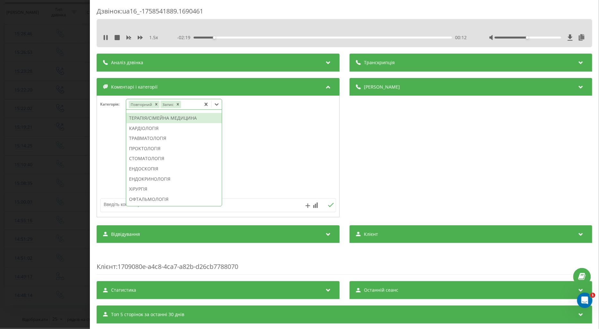
click div "ТЕРАПІЯ/СІМЕЙНА МЕДИЦИНА"
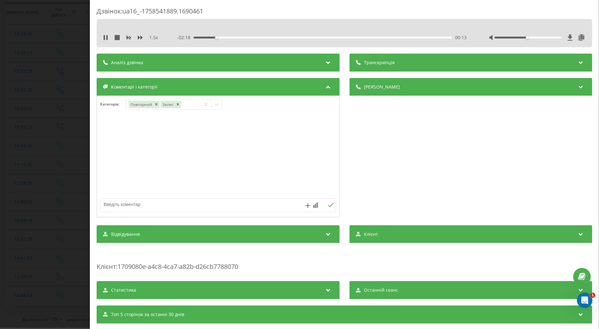
click div
click div "Дзвінок : ua16_-1758541889.1690461 1.5 x - 02:16 00:16 00:16 Транскрипція Для A…"
click at [106, 37] on icon at bounding box center [106, 37] width 4 height 5
click at [217, 104] on icon at bounding box center [216, 104] width 6 height 6
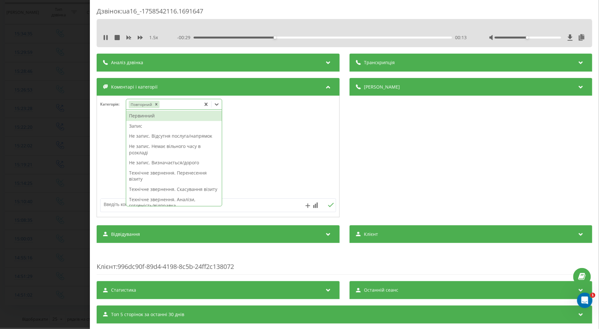
click at [251, 37] on div "00:13" at bounding box center [322, 38] width 258 height 2
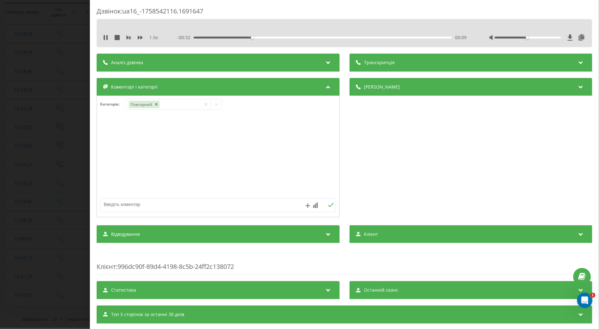
click at [243, 36] on div "- 00:32 00:09 00:09" at bounding box center [321, 37] width 289 height 6
click at [229, 37] on div "00:12" at bounding box center [322, 38] width 258 height 2
click at [218, 105] on icon at bounding box center [216, 104] width 6 height 6
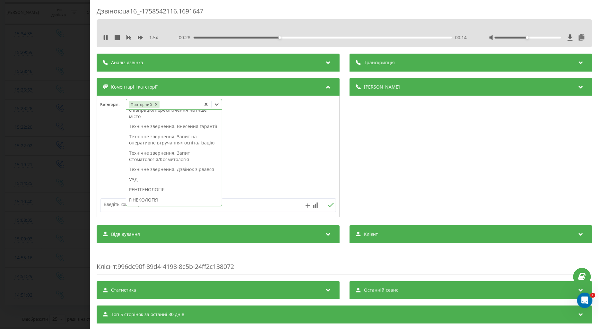
scroll to position [178, 0]
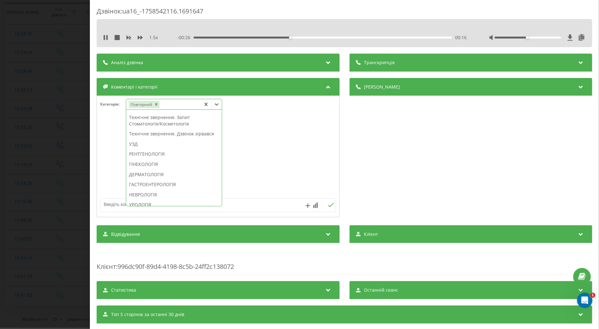
click at [141, 169] on div "ГІНЕКОЛОГІЯ" at bounding box center [174, 164] width 96 height 10
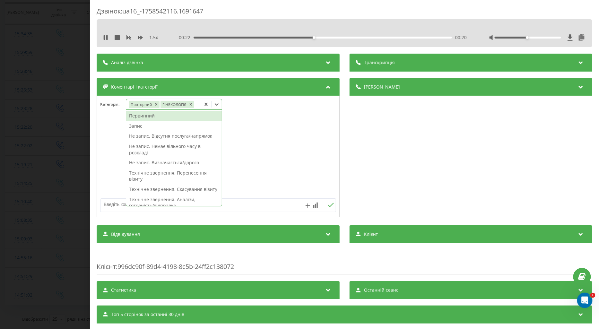
click at [167, 149] on div "Не запис. Немає вільного часу в розкладі" at bounding box center [174, 149] width 96 height 16
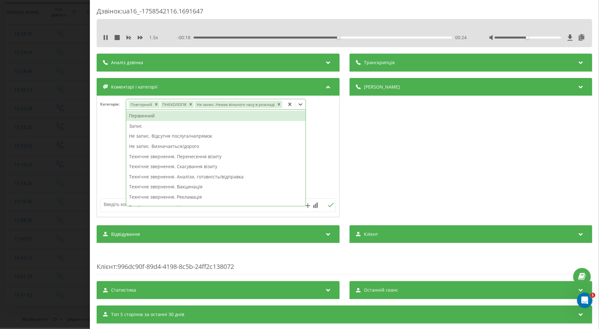
click at [114, 206] on textarea at bounding box center [194, 205] width 188 height 12
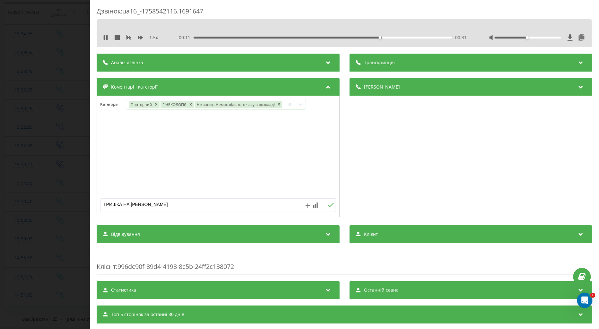
type textarea "ГРИШКА НА ВТ"
click at [330, 205] on icon at bounding box center [331, 205] width 6 height 4
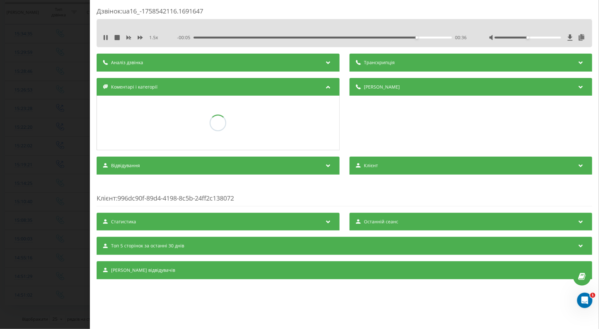
click at [68, 143] on div "Дзвінок : ua16_-1758542116.1691647 1.5 x - 00:05 00:36 00:36 Транскрипція Для A…" at bounding box center [299, 164] width 599 height 329
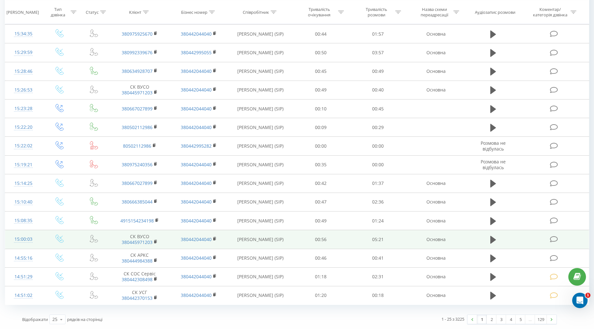
click at [556, 241] on icon at bounding box center [554, 239] width 8 height 7
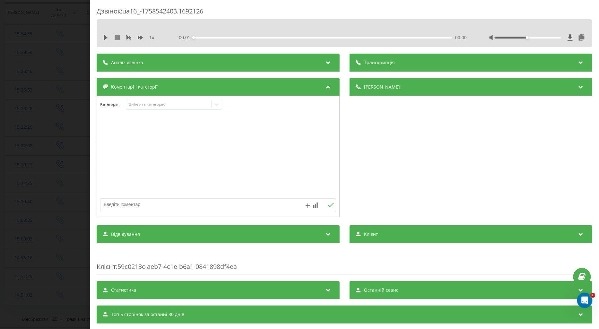
click at [105, 37] on icon at bounding box center [106, 37] width 4 height 5
click at [142, 36] on icon at bounding box center [140, 37] width 5 height 5
click at [146, 104] on div "Виберіть категорію" at bounding box center [168, 104] width 80 height 5
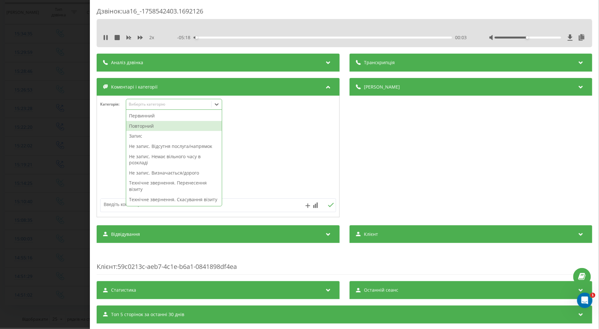
click at [141, 127] on div "Повторний" at bounding box center [174, 126] width 96 height 10
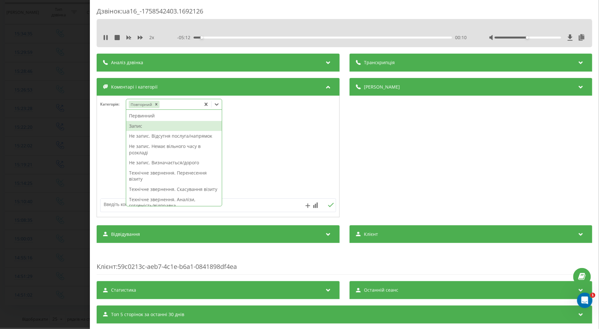
click at [134, 126] on div "Запис" at bounding box center [174, 126] width 96 height 10
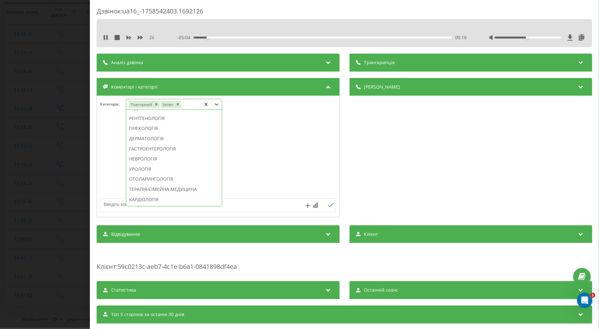
scroll to position [239, 0]
click at [153, 149] on div "ОТОЛАРИНГОЛОГІЯ" at bounding box center [174, 143] width 96 height 10
drag, startPoint x: 146, startPoint y: 148, endPoint x: 159, endPoint y: 157, distance: 15.9
click at [147, 147] on div "Первинний Не запис. Відсутня послуга/напрямок Не запис. Немає вільного часу в р…" at bounding box center [174, 158] width 96 height 96
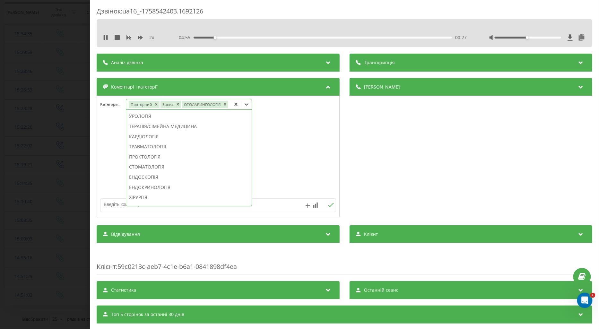
scroll to position [267, 0]
click at [166, 170] on div "ОФТАЛЬМОЛОГІЯ" at bounding box center [188, 172] width 125 height 10
click at [114, 159] on div at bounding box center [218, 156] width 242 height 77
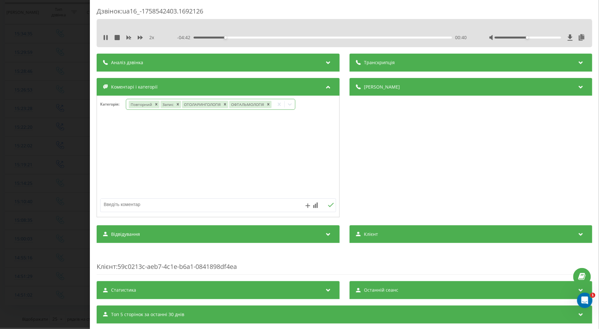
click at [290, 105] on icon at bounding box center [290, 104] width 6 height 6
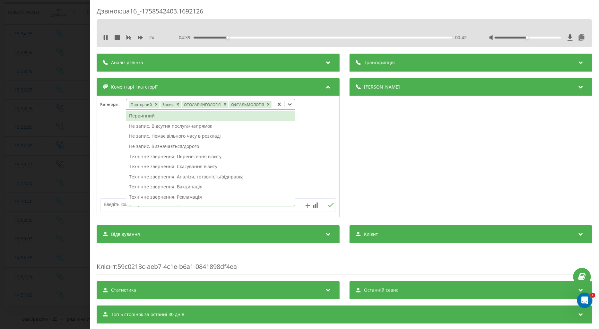
click at [147, 116] on div "Первинний" at bounding box center [210, 116] width 169 height 10
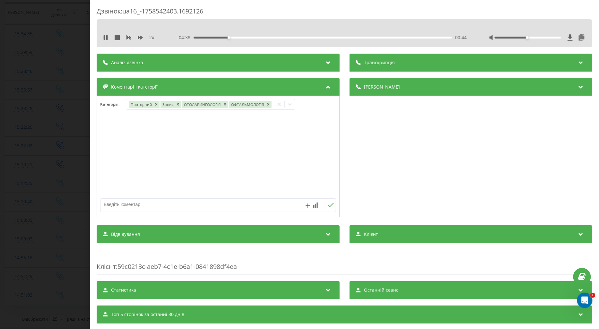
click at [105, 136] on div at bounding box center [218, 156] width 242 height 77
click at [322, 104] on icon at bounding box center [322, 104] width 6 height 6
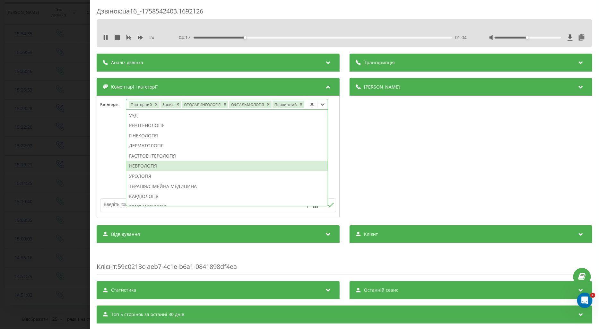
scroll to position [178, 0]
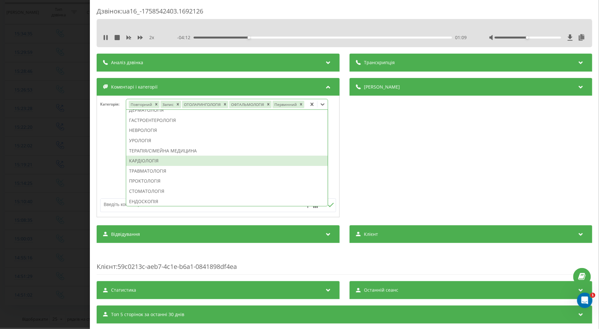
click at [144, 159] on div "КАРДІОЛОГІЯ" at bounding box center [226, 161] width 201 height 10
click at [112, 159] on div at bounding box center [218, 156] width 242 height 77
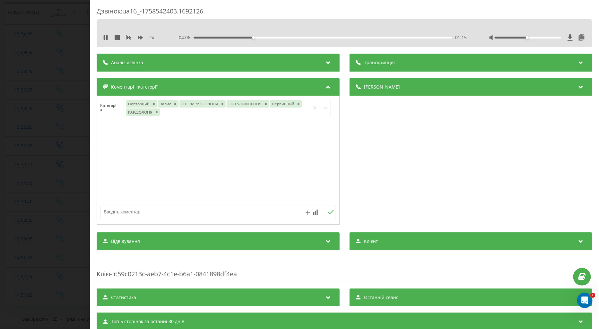
click at [47, 159] on div "Дзвінок : ua16_-1758542403.1692126 2 x - 04:06 01:15 01:15 Транскрипція Для AI-…" at bounding box center [299, 164] width 599 height 329
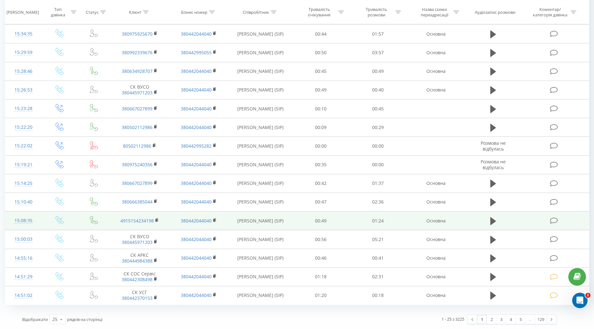
click at [556, 217] on icon at bounding box center [554, 220] width 8 height 7
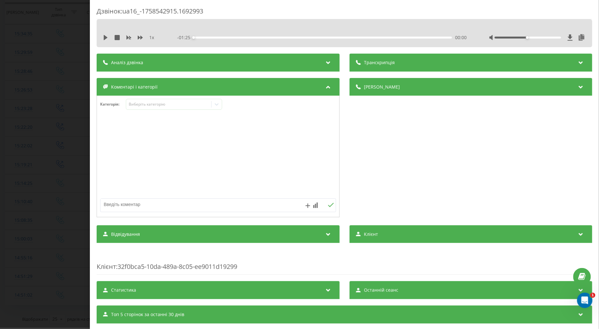
click at [105, 38] on icon at bounding box center [106, 37] width 4 height 5
click at [140, 38] on icon at bounding box center [140, 38] width 5 height 4
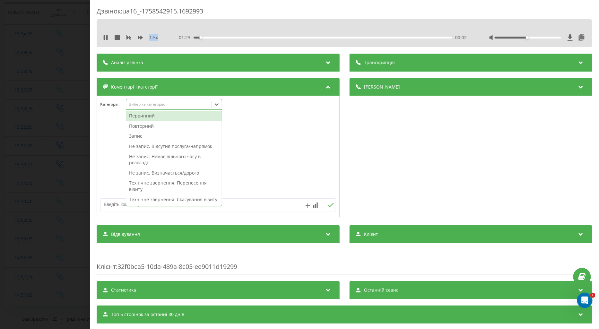
click at [132, 105] on div "Виберіть категорію" at bounding box center [168, 104] width 80 height 5
click at [149, 122] on div "Повторний" at bounding box center [174, 126] width 96 height 10
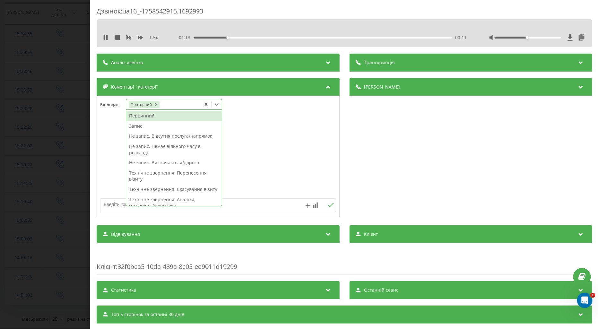
click at [142, 116] on div "Первинний" at bounding box center [174, 116] width 96 height 10
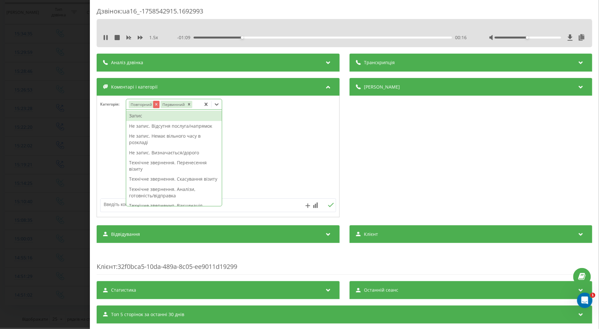
click at [155, 103] on icon "Remove Повторний" at bounding box center [156, 104] width 4 height 4
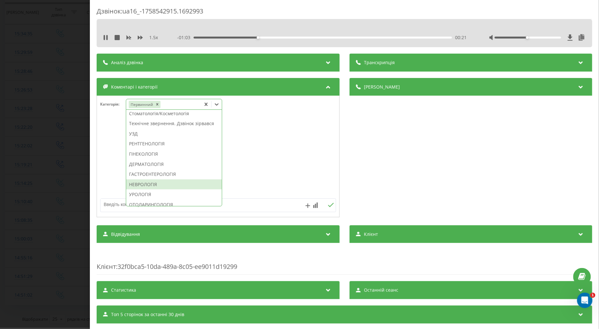
scroll to position [260, 0]
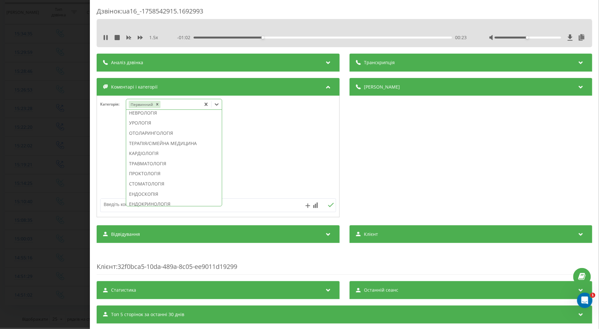
click at [151, 169] on div "ТРАВМАТОЛОГІЯ" at bounding box center [174, 164] width 96 height 10
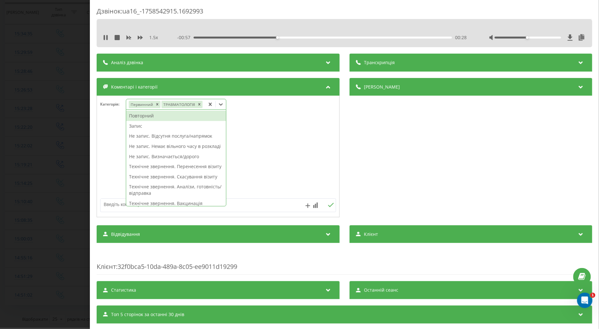
click at [110, 155] on div at bounding box center [218, 156] width 242 height 77
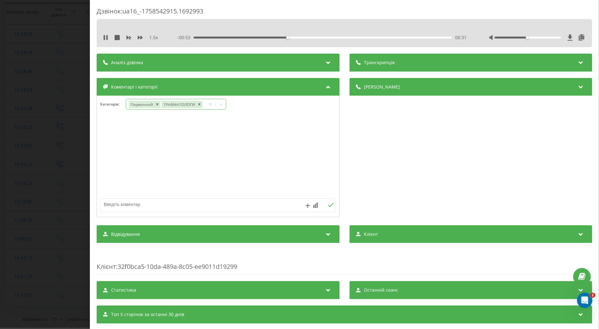
click at [124, 207] on textarea at bounding box center [194, 205] width 188 height 12
type textarea "З"
type textarea "НЕ МАЄ ГРАФІКА НА ЖОВТЕНЬ"
click at [329, 205] on icon at bounding box center [331, 205] width 6 height 4
click at [94, 108] on div "Дзвінок : ua16_-1758542915.1692993 1.5 x - 00:26 00:59 00:59 Транскрипція Для A…" at bounding box center [344, 164] width 509 height 329
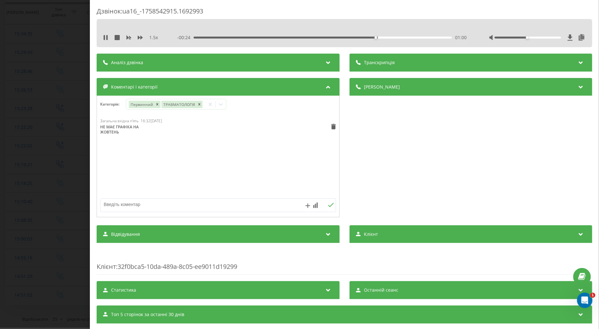
click at [82, 120] on div "Дзвінок : ua16_-1758542915.1692993 1.5 x - 00:24 01:00 01:00 Транскрипція Для A…" at bounding box center [299, 164] width 599 height 329
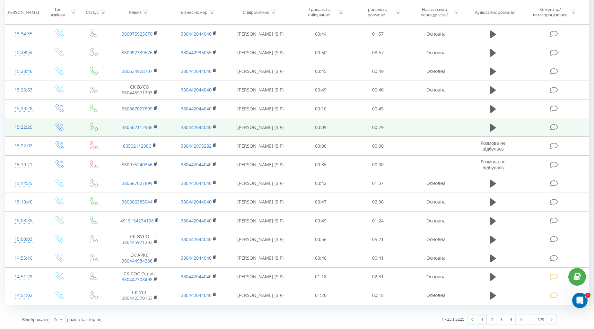
click at [67, 133] on td at bounding box center [59, 127] width 37 height 19
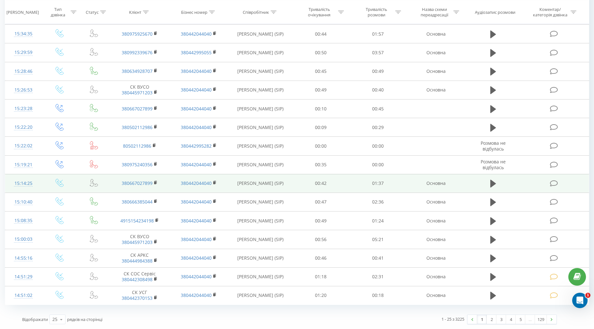
click at [552, 201] on icon at bounding box center [554, 202] width 8 height 7
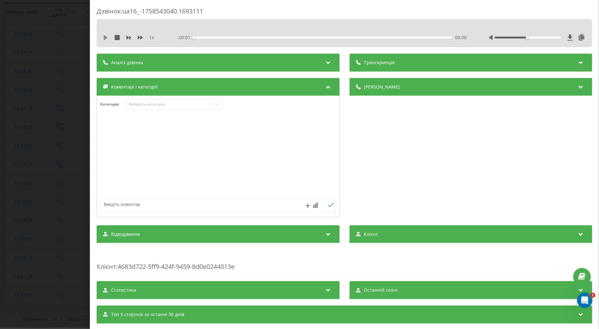
click at [103, 37] on icon at bounding box center [105, 37] width 5 height 5
click at [138, 36] on icon at bounding box center [140, 38] width 5 height 4
click at [138, 37] on icon at bounding box center [140, 38] width 5 height 4
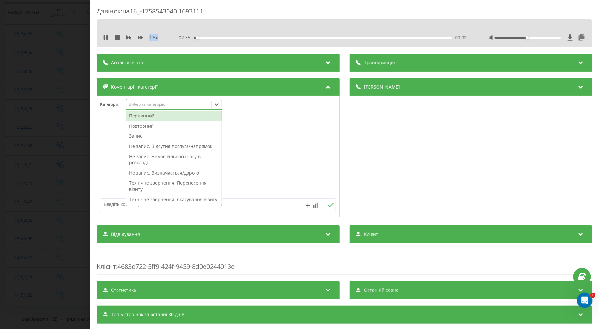
click at [144, 104] on div "Виберіть категорію" at bounding box center [168, 104] width 80 height 5
click at [146, 127] on div "Повторний" at bounding box center [174, 126] width 96 height 10
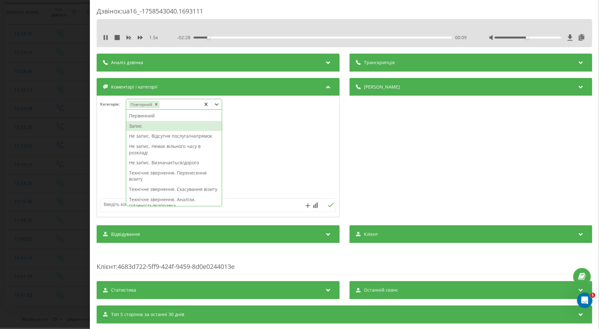
click at [138, 129] on div "Запис" at bounding box center [174, 126] width 96 height 10
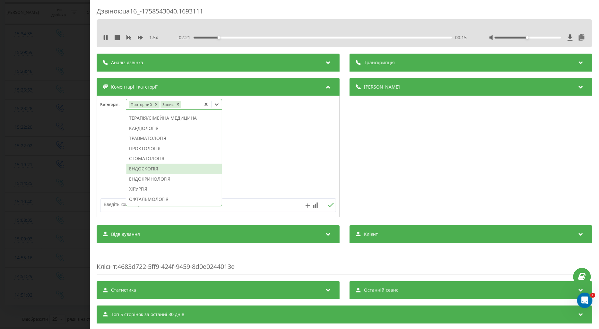
scroll to position [311, 0]
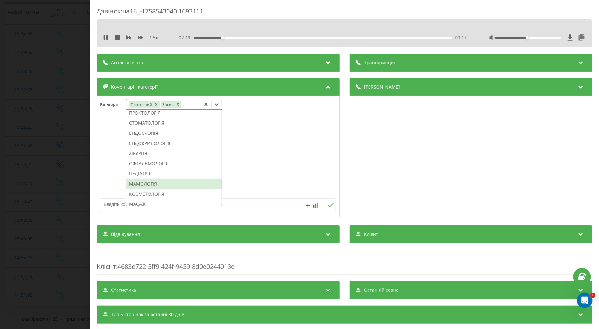
click at [145, 189] on div "МАМОЛОГІЯ" at bounding box center [174, 184] width 96 height 10
click at [411, 37] on div "00:21" at bounding box center [322, 38] width 258 height 2
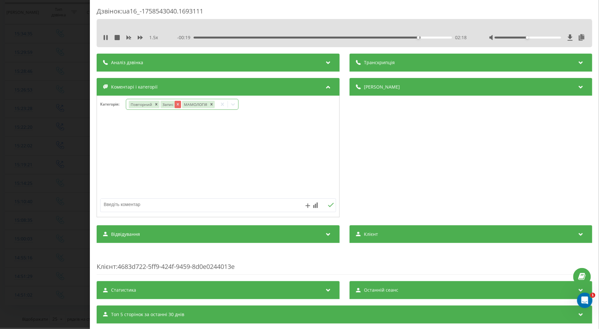
click at [176, 104] on icon "Remove Запис" at bounding box center [177, 104] width 4 height 4
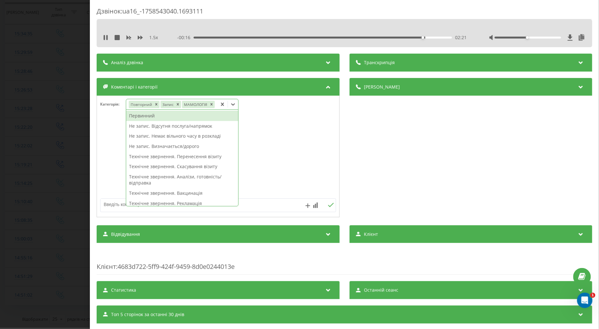
click at [233, 103] on icon at bounding box center [233, 104] width 6 height 6
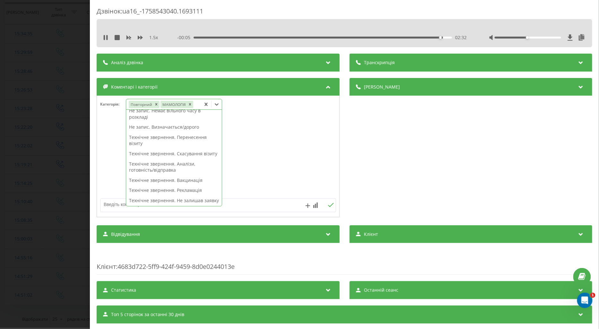
scroll to position [0, 0]
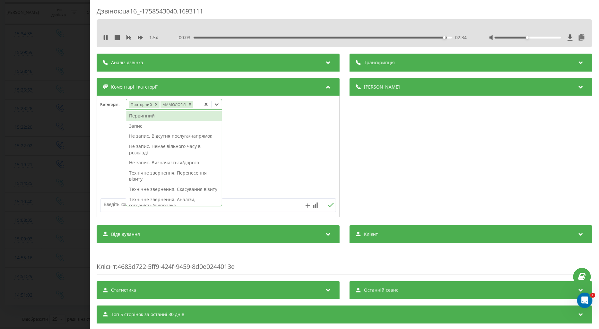
click at [185, 148] on div "Не запис. Немає вільного часу в розкладі" at bounding box center [174, 149] width 96 height 16
click at [113, 162] on div at bounding box center [218, 156] width 242 height 77
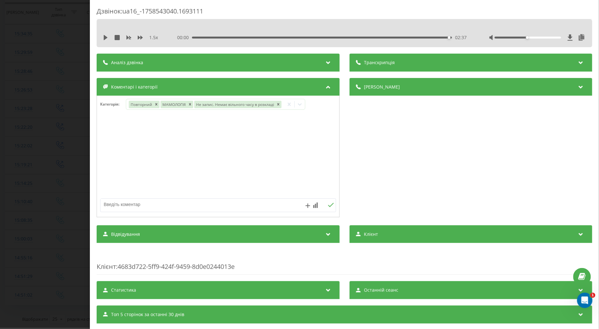
click at [121, 206] on textarea at bounding box center [194, 205] width 188 height 12
type textarea "ГРИШКА"
click at [328, 205] on icon at bounding box center [331, 205] width 6 height 4
click at [79, 166] on div "Дзвінок : ua16_-1758543040.1693111 1.5 x 00:00 02:37 02:37 Транскрипція Для AI-…" at bounding box center [299, 164] width 599 height 329
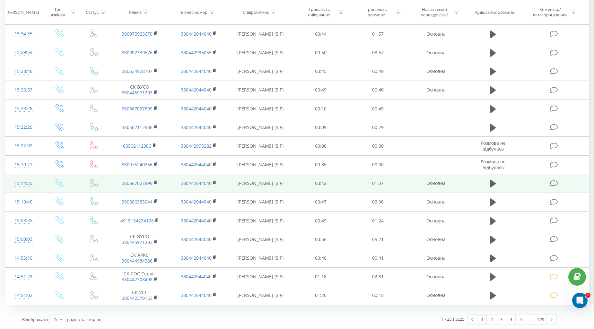
click at [552, 185] on icon at bounding box center [554, 183] width 8 height 7
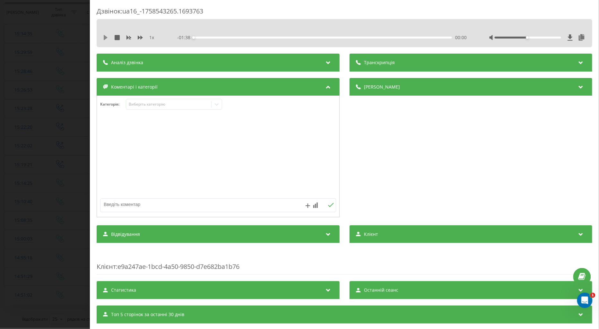
click at [104, 36] on icon at bounding box center [106, 37] width 4 height 5
click at [140, 38] on icon at bounding box center [140, 37] width 5 height 5
click at [141, 105] on div "Виберіть категорію" at bounding box center [168, 104] width 80 height 5
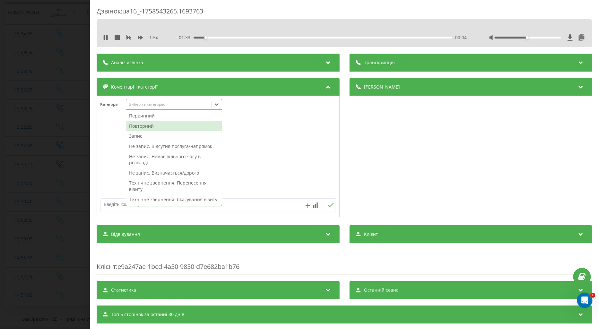
click at [143, 126] on div "Повторний" at bounding box center [174, 126] width 96 height 10
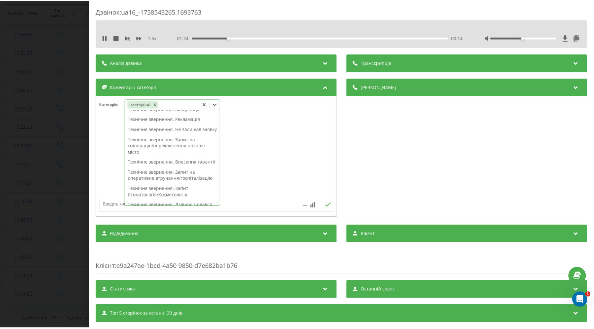
scroll to position [178, 0]
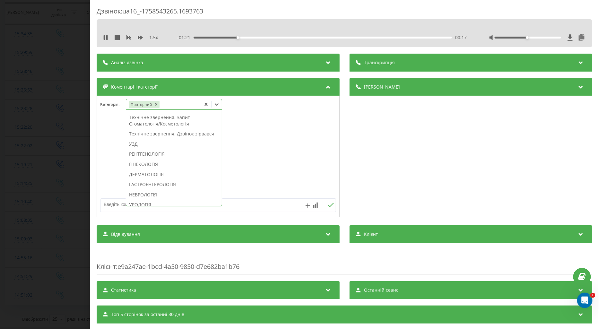
click at [150, 169] on div "ГІНЕКОЛОГІЯ" at bounding box center [174, 164] width 96 height 10
drag, startPoint x: 108, startPoint y: 201, endPoint x: 110, endPoint y: 204, distance: 3.5
click at [108, 203] on textarea at bounding box center [194, 205] width 188 height 12
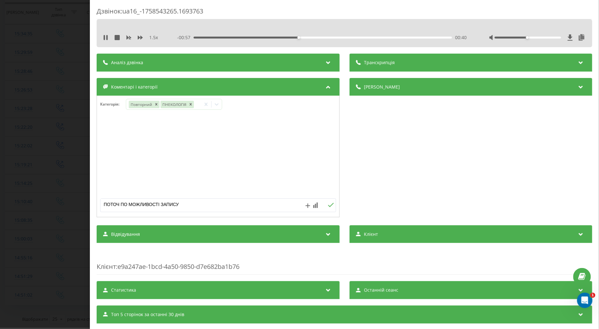
type textarea "ПОТОЧ ПО МОЖЛИВОСТІ ЗАПИСУ"
click at [328, 205] on icon at bounding box center [331, 205] width 6 height 4
click at [59, 163] on div "Дзвінок : ua16_-1758543265.1693763 1.5 x - 00:52 00:45 00:45 Транскрипція Для A…" at bounding box center [299, 164] width 599 height 329
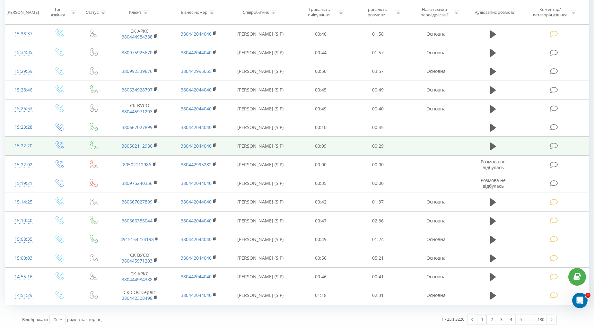
click at [554, 145] on icon at bounding box center [554, 145] width 8 height 7
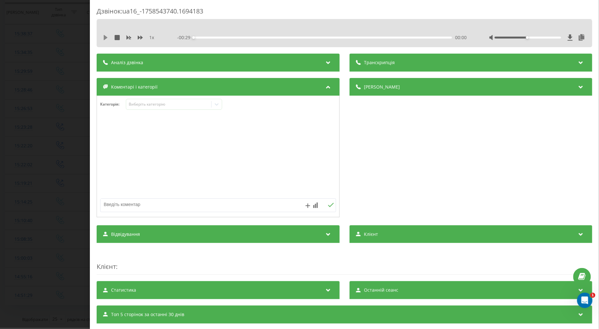
click at [105, 37] on icon at bounding box center [106, 37] width 4 height 5
click at [139, 36] on icon at bounding box center [140, 37] width 5 height 5
click at [152, 105] on div "Виберіть категорію" at bounding box center [168, 104] width 80 height 5
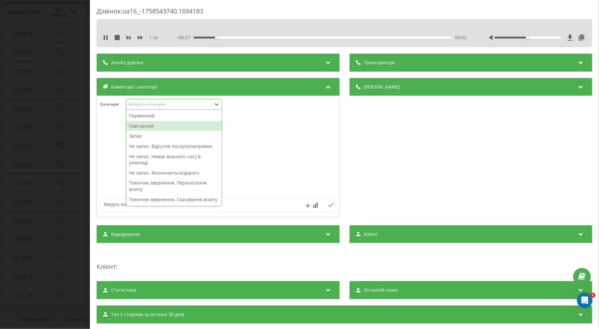
click at [142, 124] on div "Повторний" at bounding box center [174, 126] width 96 height 10
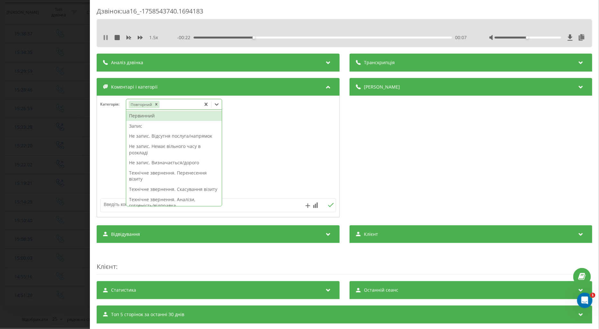
click at [106, 35] on icon at bounding box center [105, 37] width 5 height 5
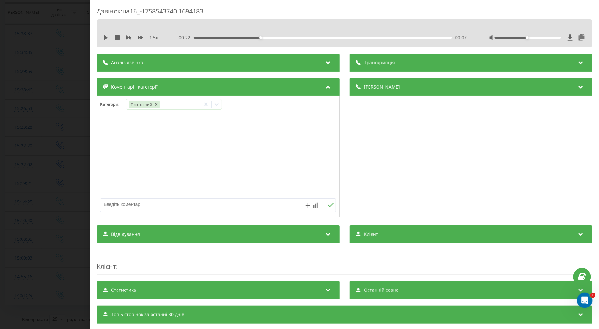
click at [121, 206] on textarea at bounding box center [194, 205] width 188 height 12
type textarea "ЛІКАР"
click at [329, 207] on icon at bounding box center [331, 205] width 6 height 4
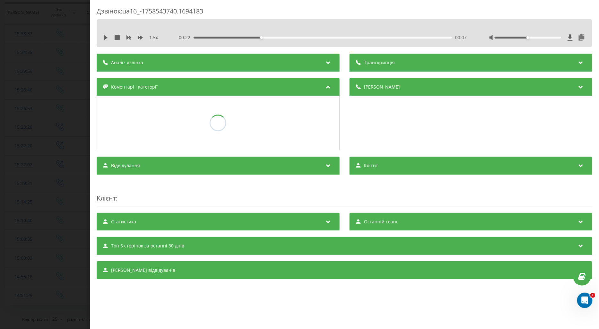
click at [40, 181] on div "Дзвінок : ua16_-1758543740.1694183 1.5 x - 00:22 00:07 00:07 Транскрипція Для A…" at bounding box center [299, 164] width 599 height 329
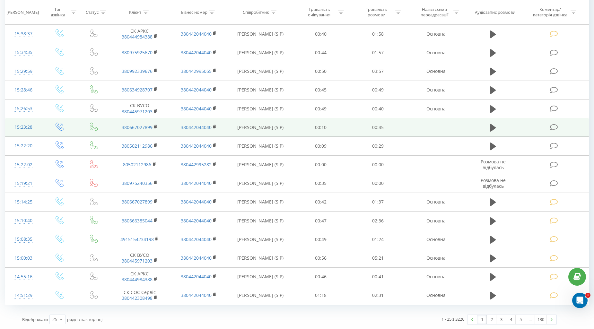
click at [555, 124] on icon at bounding box center [554, 127] width 8 height 7
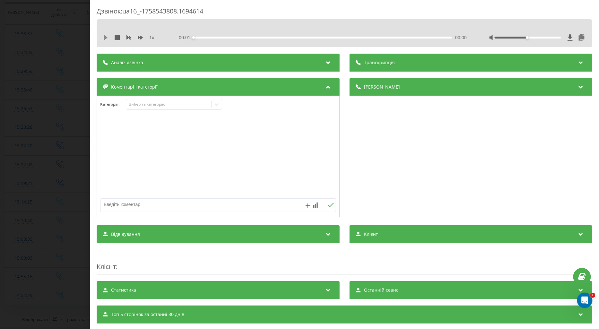
click at [105, 38] on icon at bounding box center [106, 37] width 4 height 5
click at [139, 37] on icon at bounding box center [140, 38] width 5 height 4
click at [136, 106] on div "Виберіть категорію" at bounding box center [168, 104] width 80 height 5
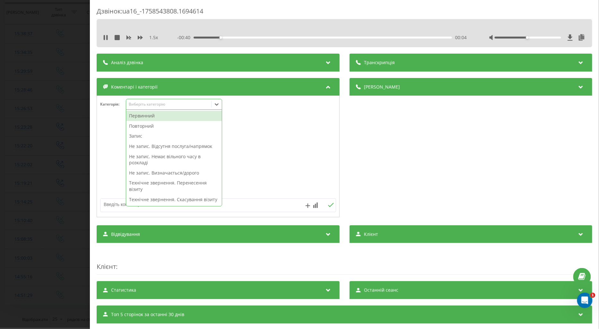
click at [142, 125] on div "Повторний" at bounding box center [174, 126] width 96 height 10
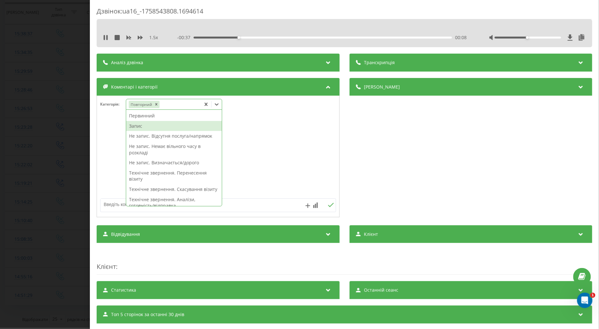
click at [140, 124] on div "Запис" at bounding box center [174, 126] width 96 height 10
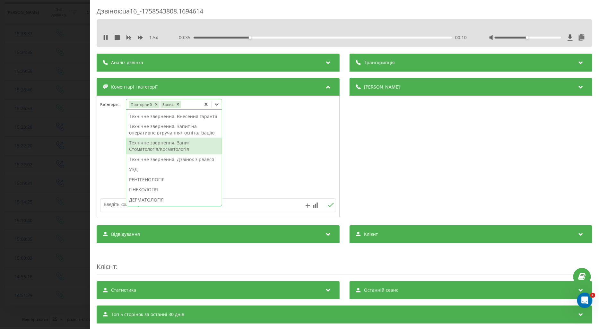
scroll to position [178, 0]
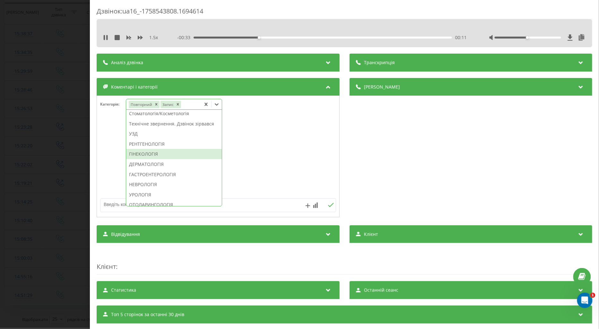
click at [146, 159] on div "ГІНЕКОЛОГІЯ" at bounding box center [174, 154] width 96 height 10
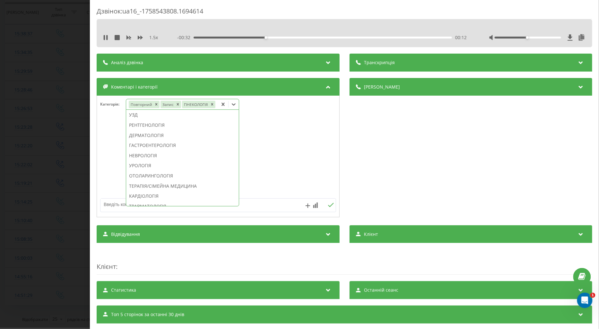
scroll to position [140, 0]
click at [114, 183] on div at bounding box center [218, 156] width 242 height 77
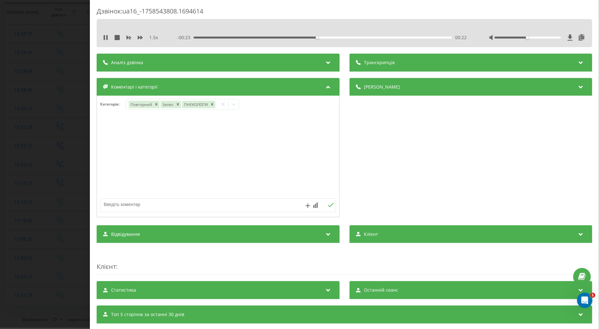
click at [69, 178] on div "Дзвінок : ua16_-1758543808.1694614 1.5 x - 00:23 00:22 00:22 Транскрипція Для A…" at bounding box center [299, 164] width 599 height 329
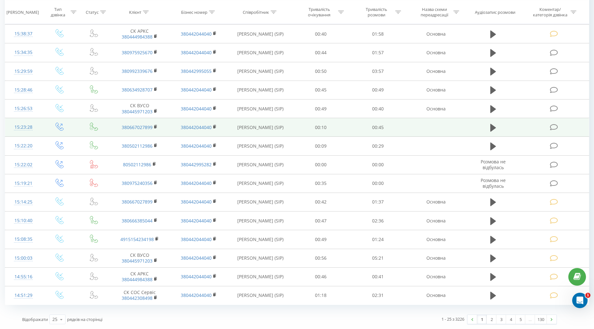
click at [554, 125] on icon at bounding box center [554, 127] width 8 height 7
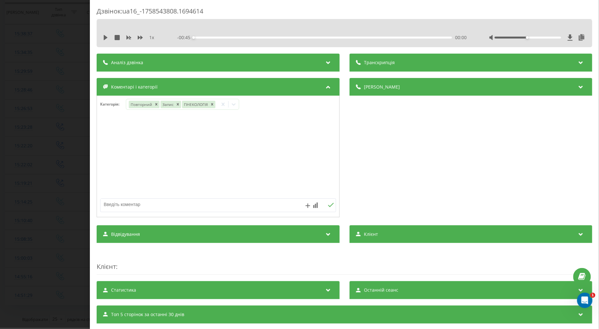
click at [47, 109] on div "Дзвінок : ua16_-1758543808.1694614 1 x - 00:45 00:00 00:00 Транскрипція Для AI-…" at bounding box center [299, 164] width 599 height 329
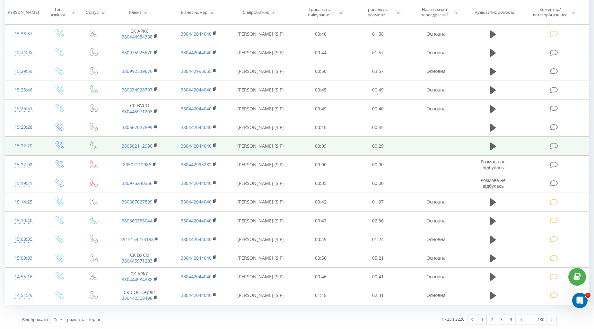
click at [553, 142] on icon at bounding box center [554, 145] width 8 height 7
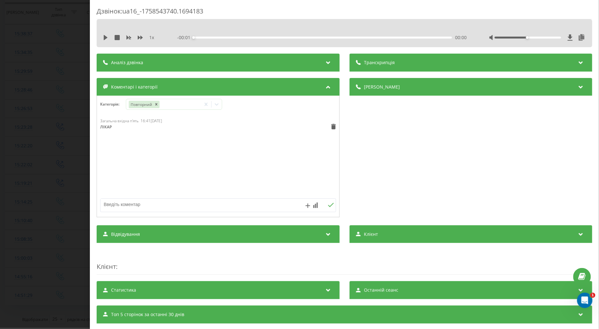
click at [68, 142] on div "Дзвінок : ua16_-1758543740.1694183 1 x - 00:01 00:00 00:00 Транскрипція Для AI-…" at bounding box center [299, 164] width 599 height 329
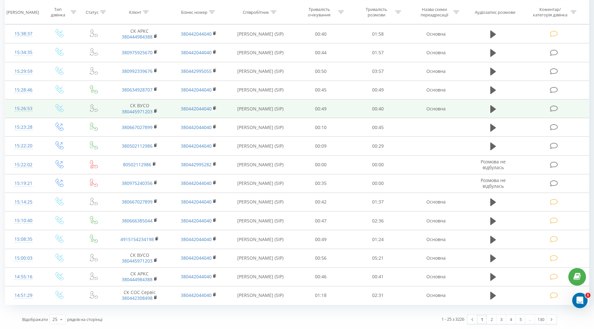
click at [551, 107] on icon at bounding box center [554, 108] width 8 height 7
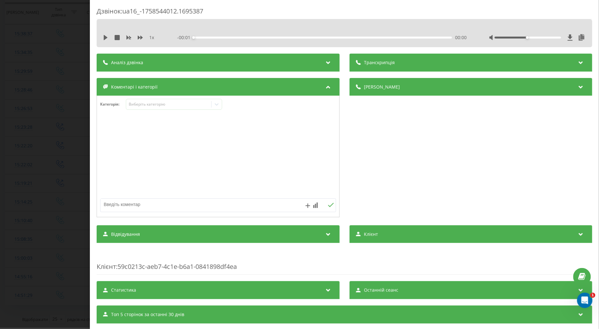
click at [106, 38] on icon at bounding box center [106, 37] width 4 height 5
click at [140, 37] on icon at bounding box center [140, 38] width 5 height 4
click at [137, 101] on div "Виберіть категорію" at bounding box center [168, 104] width 85 height 6
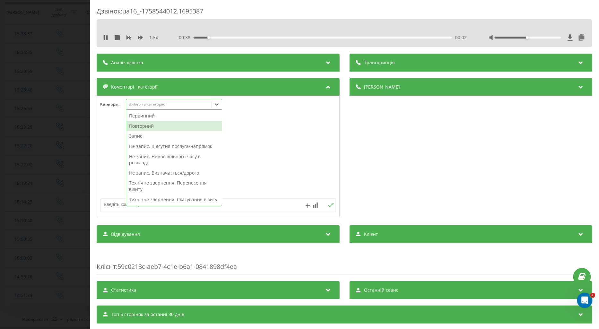
click at [139, 124] on div "Повторний" at bounding box center [174, 126] width 96 height 10
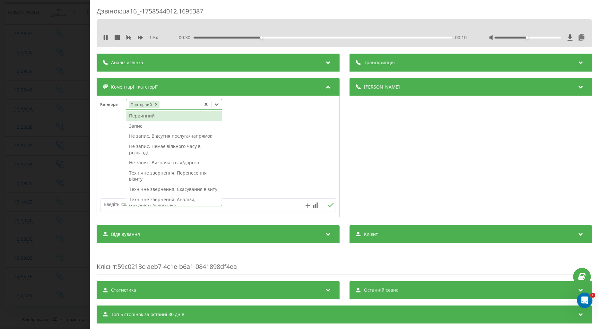
click at [154, 136] on div "Не запис. Відсутня послуга/напрямок" at bounding box center [174, 136] width 96 height 10
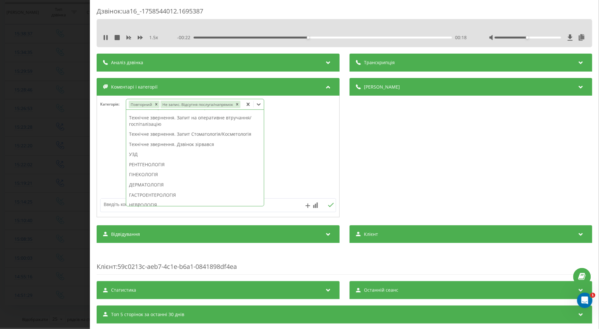
scroll to position [162, 0]
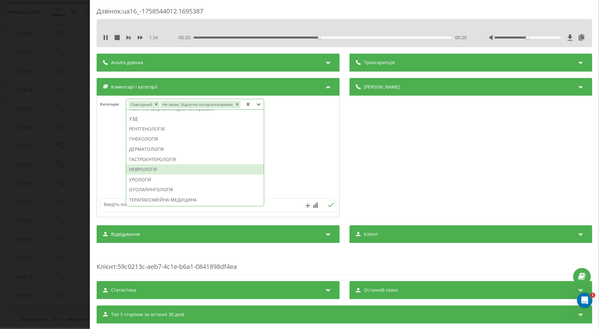
click at [146, 167] on div "НЕВРОЛОГІЯ" at bounding box center [195, 169] width 138 height 10
click at [108, 203] on textarea at bounding box center [194, 205] width 188 height 12
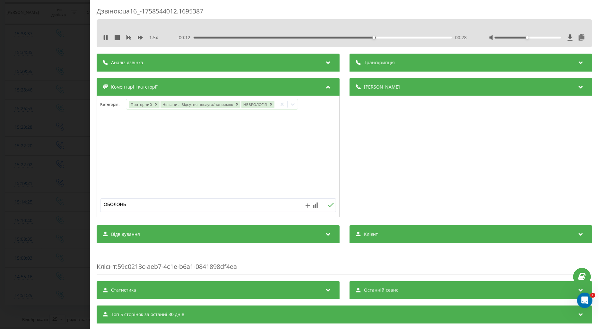
type textarea "ОБОЛОНЬ"
click at [328, 206] on icon at bounding box center [331, 205] width 6 height 4
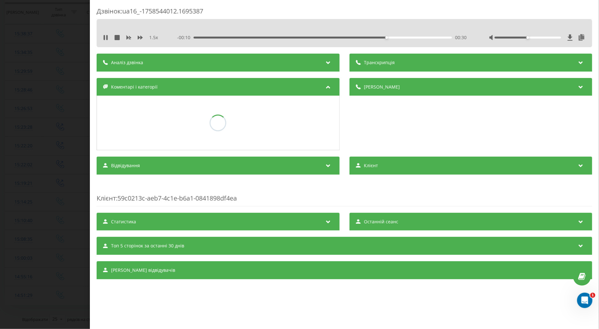
click at [71, 91] on div "Дзвінок : ua16_-1758544012.1695387 1.5 x - 00:10 00:30 00:30 Транскрипція Для A…" at bounding box center [299, 164] width 599 height 329
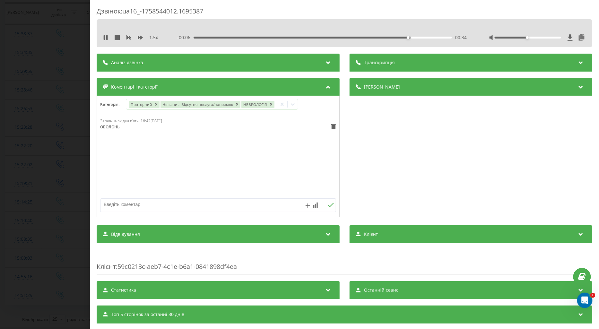
click at [71, 91] on div "Дзвінок : ua16_-1758544012.1695387 1.5 x - 00:06 00:34 00:34 Транскрипція Для A…" at bounding box center [299, 164] width 599 height 329
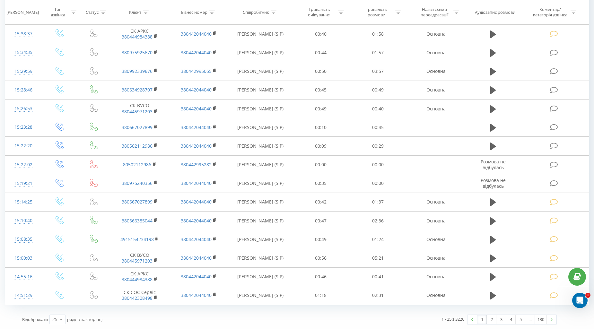
click at [71, 91] on td at bounding box center [59, 90] width 37 height 19
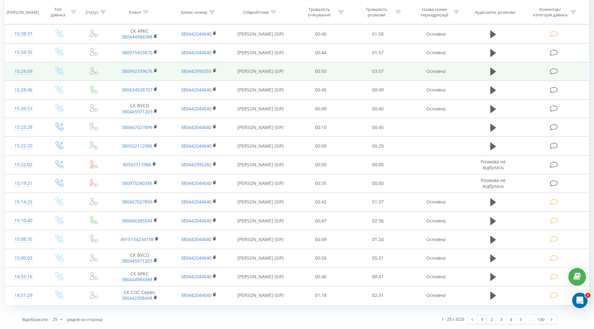
click at [553, 72] on icon at bounding box center [554, 71] width 8 height 7
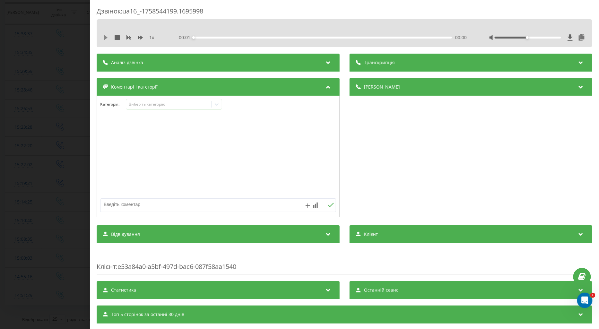
click at [105, 36] on icon at bounding box center [106, 37] width 4 height 5
click at [140, 36] on icon at bounding box center [140, 37] width 5 height 5
click at [143, 102] on div "Виберіть категорію" at bounding box center [168, 104] width 80 height 5
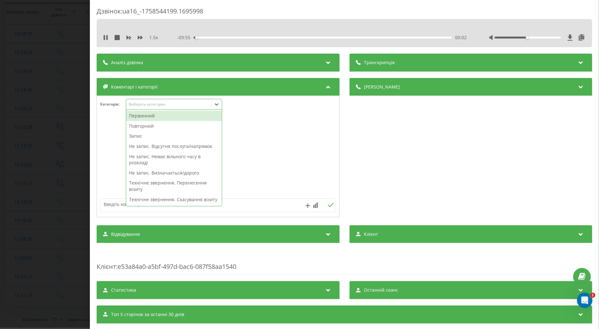
click at [137, 126] on div "Повторний" at bounding box center [174, 126] width 96 height 10
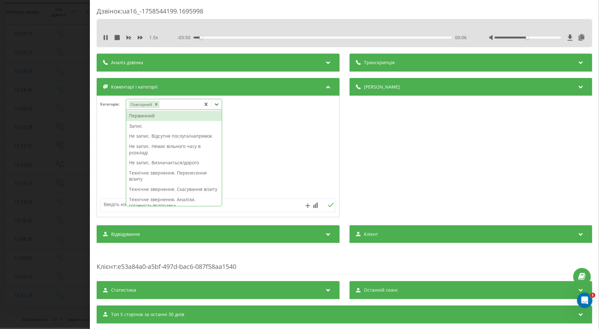
click at [136, 127] on div "Запис" at bounding box center [174, 126] width 96 height 10
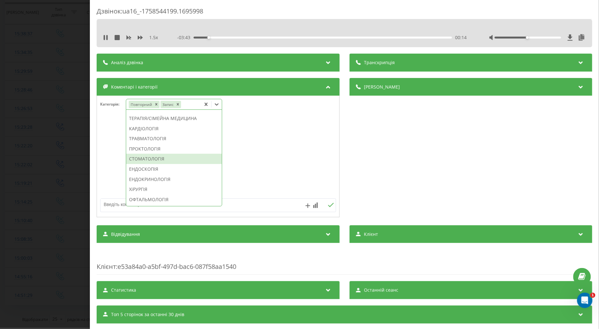
scroll to position [346, 0]
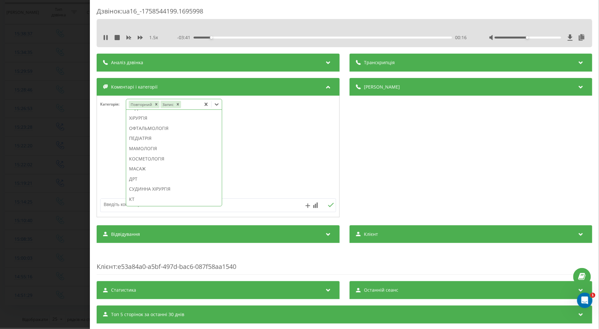
click at [142, 174] on div "МАСАЖ" at bounding box center [174, 169] width 96 height 10
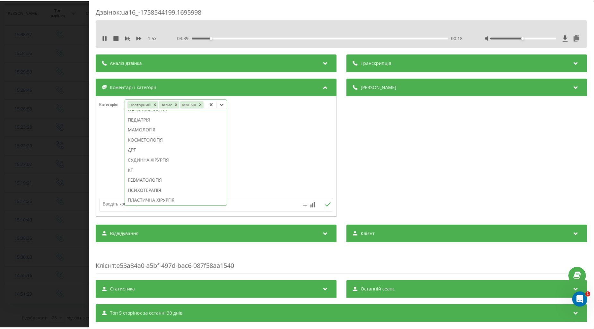
scroll to position [308, 0]
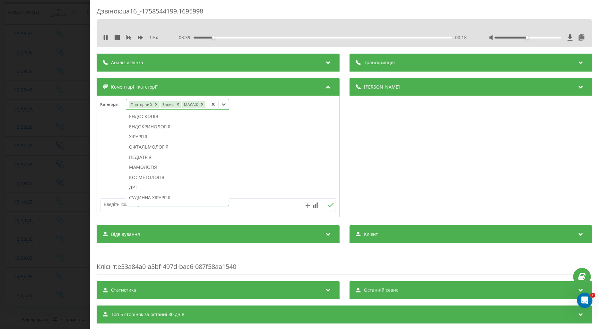
click at [110, 152] on div at bounding box center [218, 156] width 242 height 77
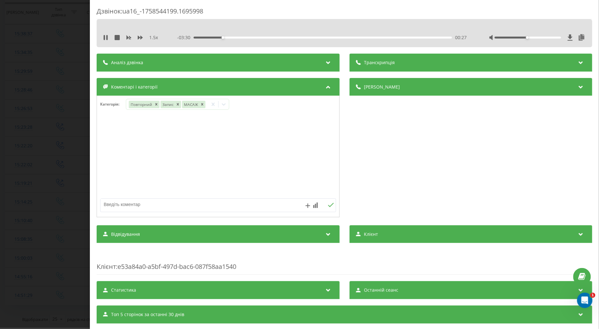
click at [254, 37] on div "00:27" at bounding box center [322, 38] width 258 height 2
click at [282, 38] on div "01:23" at bounding box center [322, 38] width 258 height 2
click at [307, 37] on div "01:26" at bounding box center [322, 38] width 258 height 2
click at [325, 37] on div "02:03" at bounding box center [322, 38] width 258 height 2
click at [344, 37] on div "02:21" at bounding box center [322, 38] width 258 height 2
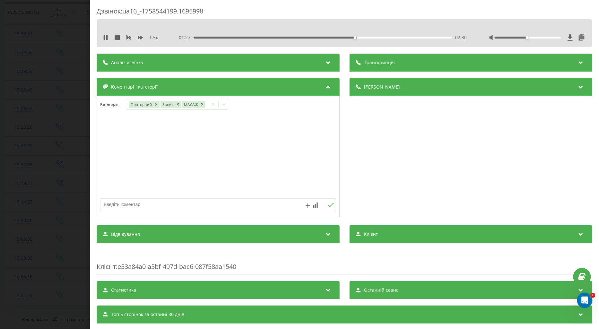
click at [339, 37] on div "02:30" at bounding box center [322, 38] width 258 height 2
click at [73, 162] on div "Дзвінок : ua16_-1758544199.1695998 1.5 x - 01:26 02:31 02:31 Транскрипція Для A…" at bounding box center [299, 164] width 599 height 329
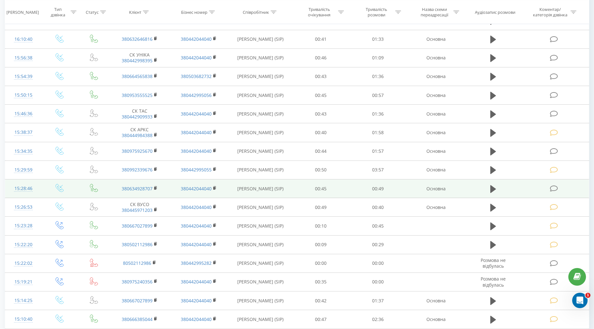
click at [556, 185] on icon at bounding box center [554, 188] width 8 height 7
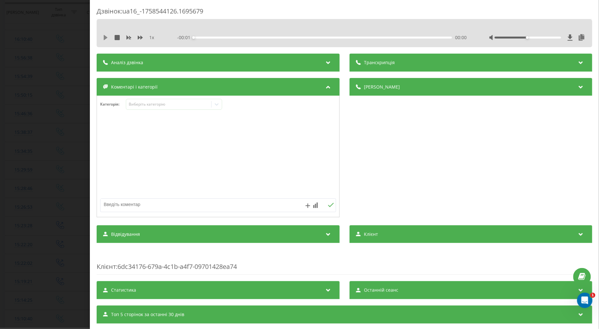
click at [105, 37] on icon at bounding box center [106, 37] width 4 height 5
click at [140, 39] on icon at bounding box center [140, 37] width 5 height 5
click at [137, 104] on div "Виберіть категорію" at bounding box center [168, 104] width 80 height 5
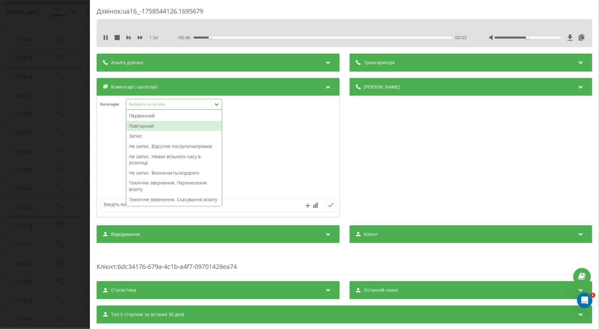
click at [143, 126] on div "Повторний" at bounding box center [174, 126] width 96 height 10
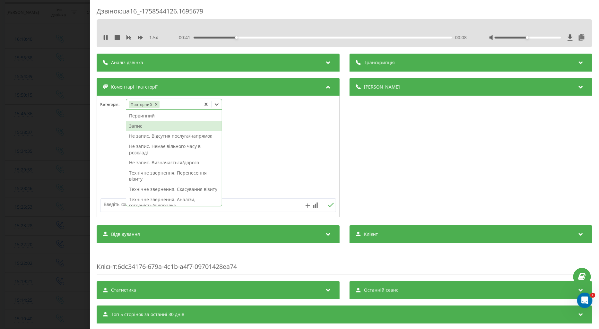
click at [140, 126] on div "Запис" at bounding box center [174, 126] width 96 height 10
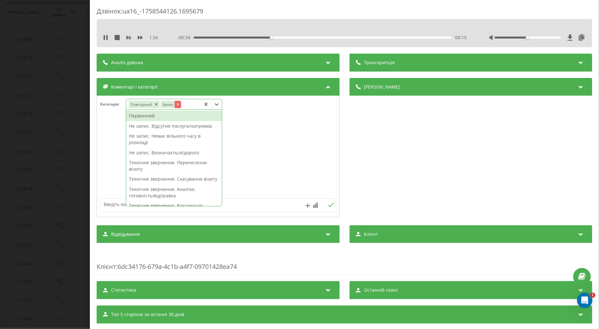
click at [177, 104] on icon "Remove Запис" at bounding box center [177, 104] width 2 height 2
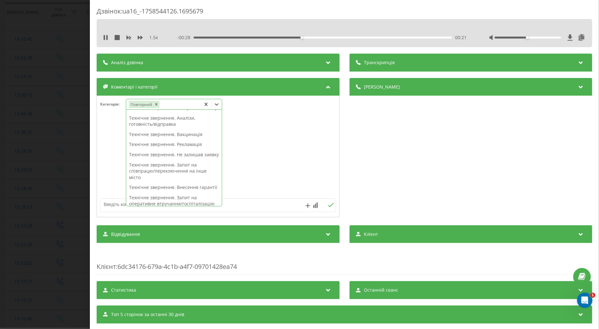
click at [178, 136] on div "Технічне звернення. Вакцинація" at bounding box center [174, 134] width 96 height 10
click at [110, 141] on div at bounding box center [218, 156] width 242 height 77
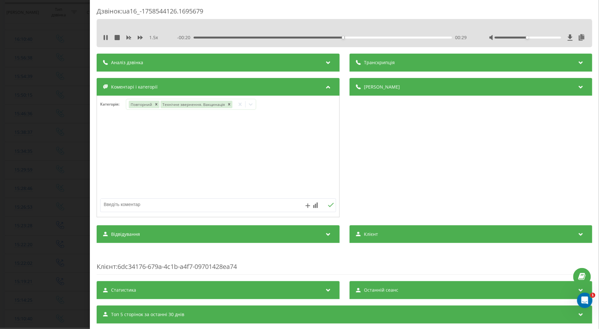
click at [63, 151] on div "Дзвінок : ua16_-1758544126.1695679 1.5 x - 00:20 00:29 00:29 Транскрипція Для A…" at bounding box center [299, 164] width 599 height 329
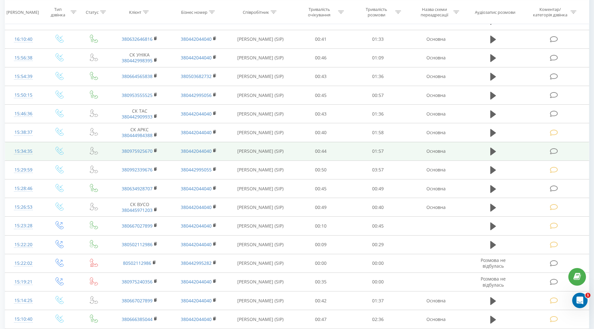
click at [554, 151] on icon at bounding box center [554, 151] width 8 height 7
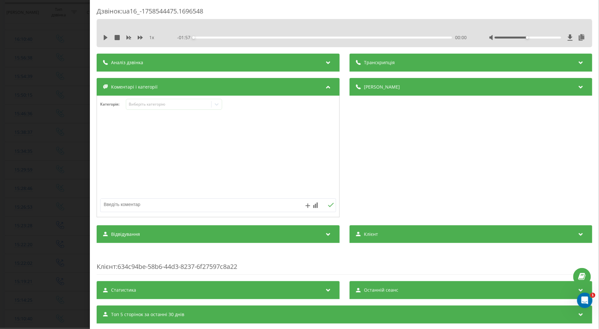
click at [106, 36] on icon at bounding box center [105, 37] width 5 height 5
click at [138, 37] on icon at bounding box center [140, 38] width 5 height 4
click at [132, 102] on div "Виберіть категорію" at bounding box center [168, 104] width 80 height 5
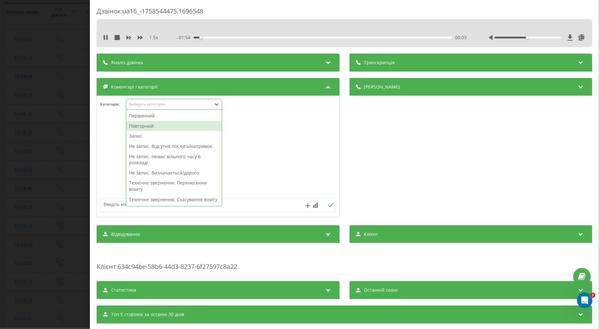
click at [135, 124] on div "Повторний" at bounding box center [174, 126] width 96 height 10
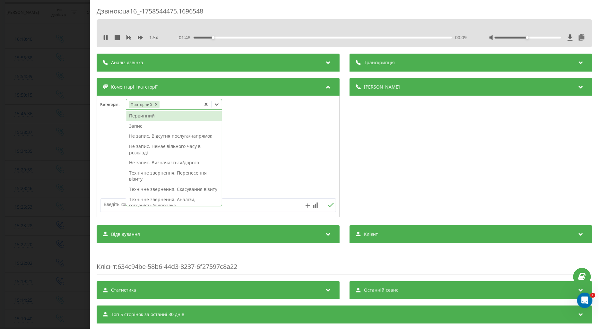
click at [139, 126] on div "Запис" at bounding box center [174, 126] width 96 height 10
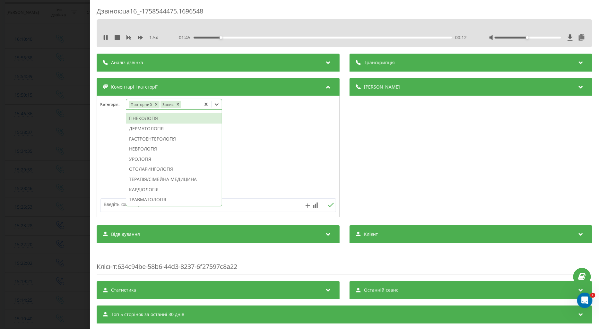
scroll to position [204, 0]
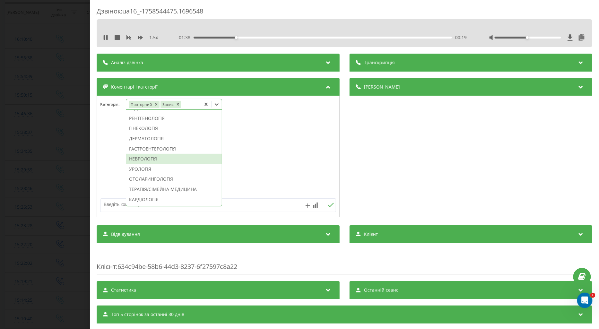
click at [143, 164] on div "НЕВРОЛОГІЯ" at bounding box center [174, 159] width 96 height 10
click at [101, 171] on div at bounding box center [218, 156] width 242 height 77
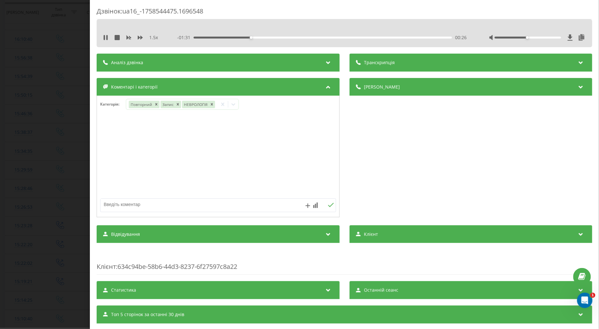
click at [281, 37] on div "00:26" at bounding box center [322, 38] width 258 height 2
click at [70, 153] on div "Дзвінок : ua16_-1758544475.1696548 1.5 x - 01:12 00:44 00:44 Транскрипція Для A…" at bounding box center [299, 164] width 599 height 329
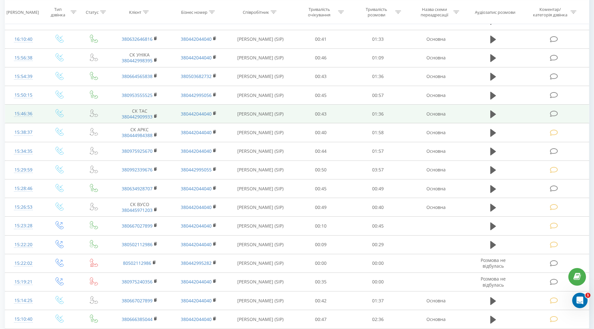
click at [553, 113] on icon at bounding box center [554, 113] width 8 height 7
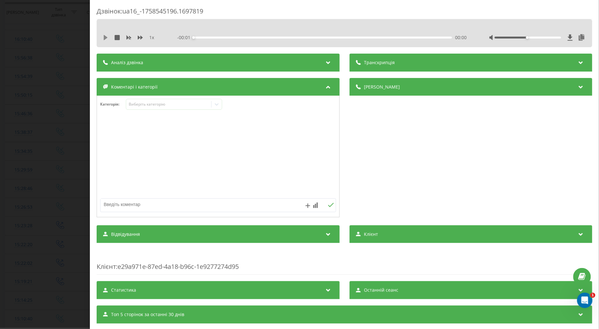
click at [105, 37] on icon at bounding box center [106, 37] width 4 height 5
click at [142, 37] on icon at bounding box center [140, 37] width 5 height 5
click at [136, 106] on div "Виберіть категорію" at bounding box center [168, 104] width 80 height 5
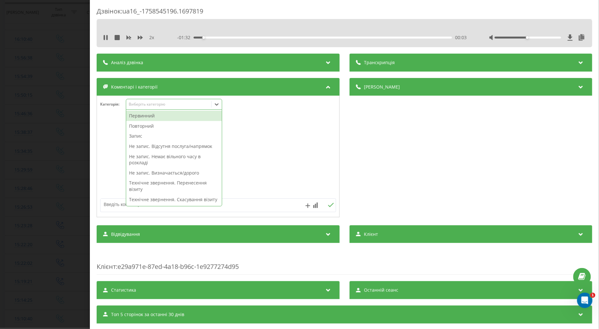
click at [140, 126] on div "Повторний" at bounding box center [174, 126] width 96 height 10
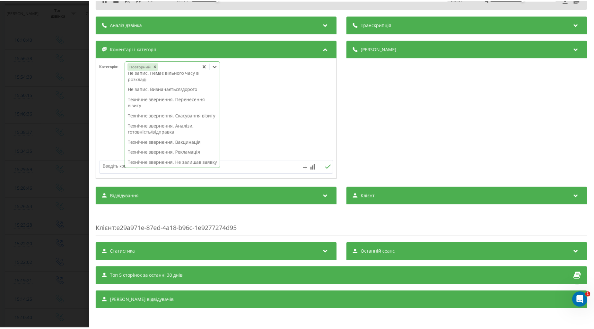
scroll to position [107, 0]
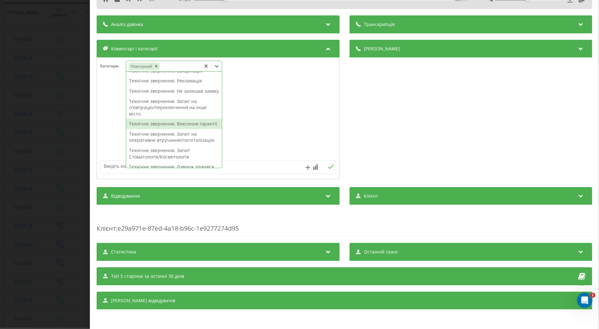
click at [162, 129] on div "Технічне звернення. Внесення гарантії" at bounding box center [174, 124] width 96 height 10
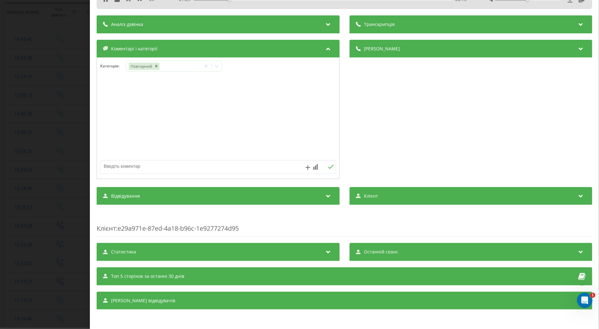
drag, startPoint x: 105, startPoint y: 132, endPoint x: 96, endPoint y: 132, distance: 8.3
click at [105, 132] on div at bounding box center [218, 118] width 242 height 77
click at [55, 129] on div "Дзвінок : ua16_-1758545196.1697819 2 x - 01:20 00:16 00:16 Транскрипція Для AI-…" at bounding box center [299, 164] width 599 height 329
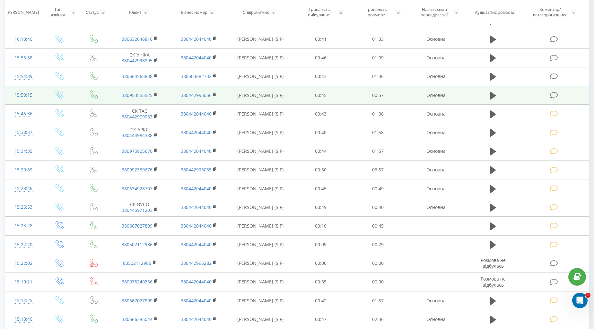
click at [554, 95] on icon at bounding box center [554, 95] width 8 height 7
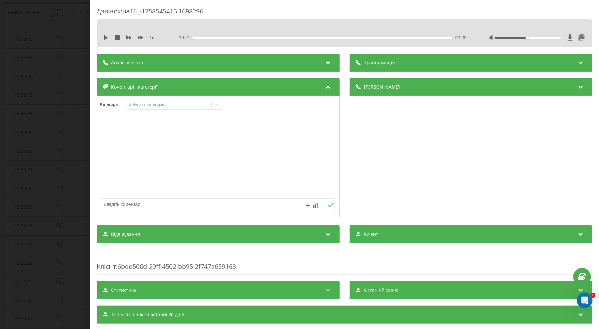
drag, startPoint x: 105, startPoint y: 37, endPoint x: 110, endPoint y: 38, distance: 5.5
click at [106, 38] on icon at bounding box center [106, 37] width 4 height 5
click at [140, 37] on icon at bounding box center [140, 37] width 5 height 5
click at [139, 104] on div "Виберіть категорію" at bounding box center [168, 104] width 80 height 5
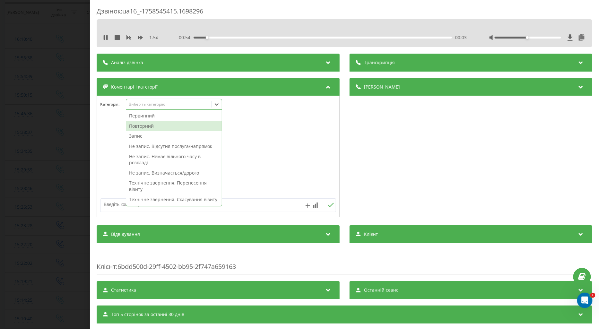
click at [150, 124] on div "Повторний" at bounding box center [174, 126] width 96 height 10
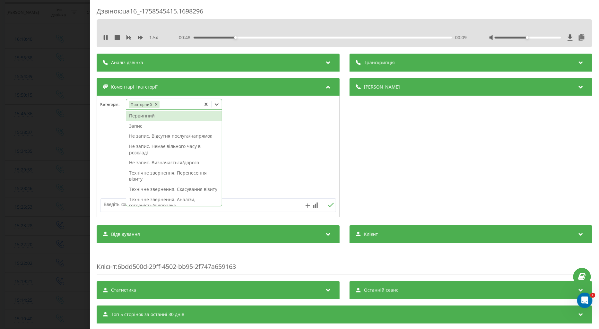
click at [137, 127] on div "Запис" at bounding box center [174, 126] width 96 height 10
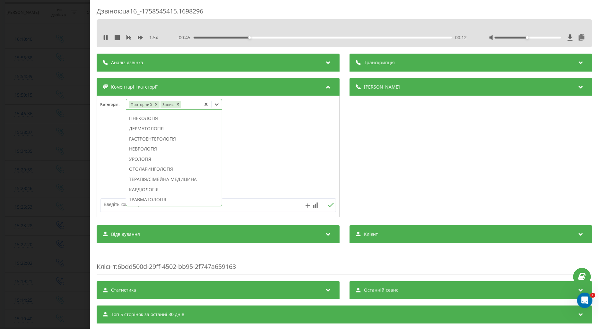
scroll to position [204, 0]
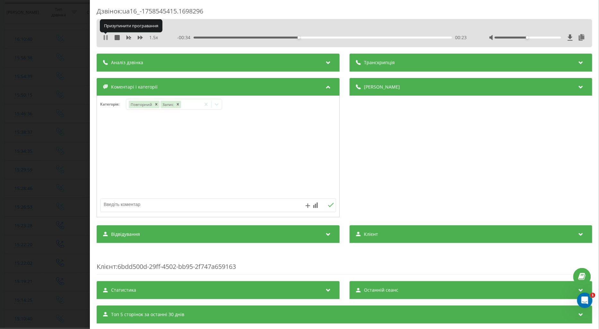
click at [106, 37] on icon at bounding box center [105, 37] width 5 height 5
click at [177, 105] on icon "Remove Запис" at bounding box center [177, 104] width 2 height 2
click at [106, 36] on icon at bounding box center [106, 37] width 4 height 5
click at [217, 105] on icon at bounding box center [217, 104] width 4 height 2
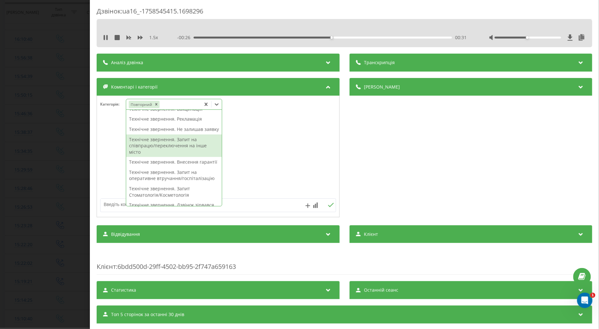
scroll to position [178, 0]
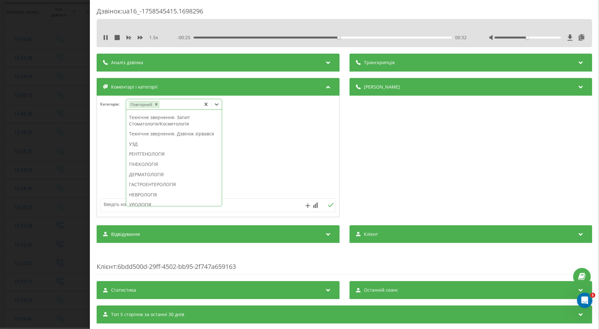
click at [145, 159] on div "РЕНТГЕНОЛОГІЯ" at bounding box center [174, 154] width 96 height 10
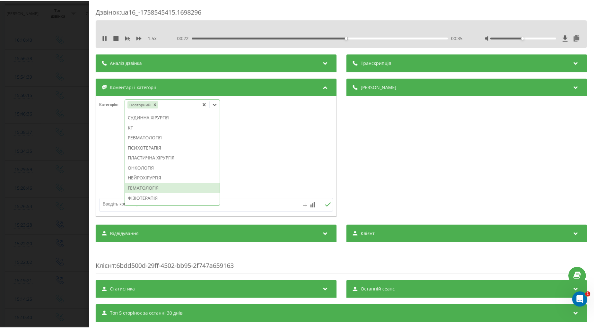
scroll to position [454, 0]
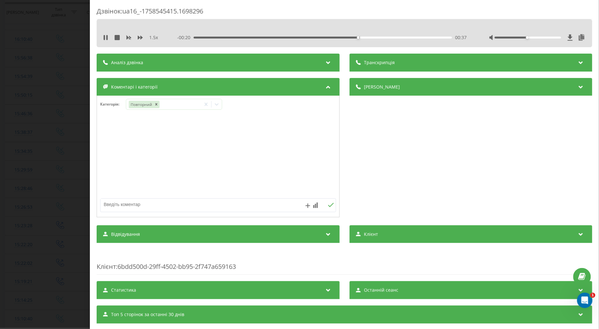
click at [114, 204] on textarea at bounding box center [194, 205] width 188 height 12
type textarea "МАМОГРАФІЯ ГЛИБОЧИЦЬКА"
click at [220, 104] on icon at bounding box center [218, 104] width 6 height 6
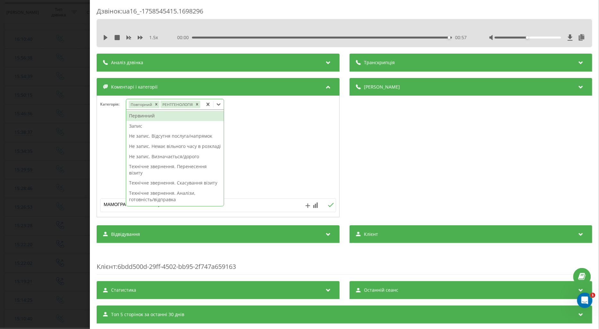
click at [185, 135] on div "Не запис. Відсутня послуга/напрямок" at bounding box center [175, 136] width 98 height 10
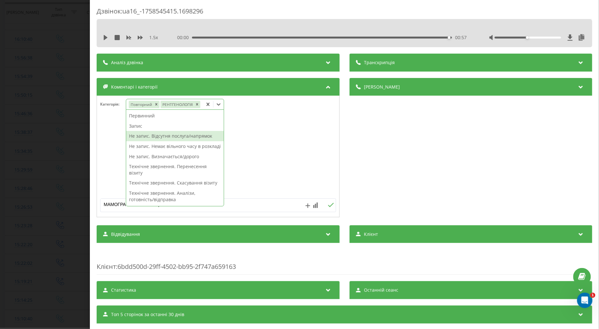
click at [248, 142] on div at bounding box center [218, 156] width 242 height 77
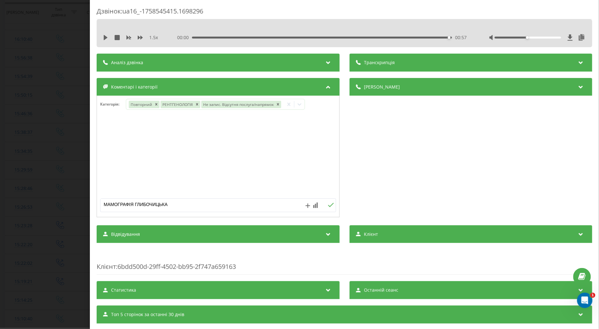
click at [328, 206] on icon at bounding box center [331, 205] width 6 height 4
click at [81, 165] on div "Дзвінок : ua16_-1758545415.1698296 1.5 x 00:00 00:57 00:57 Транскрипція Для AI-…" at bounding box center [299, 164] width 599 height 329
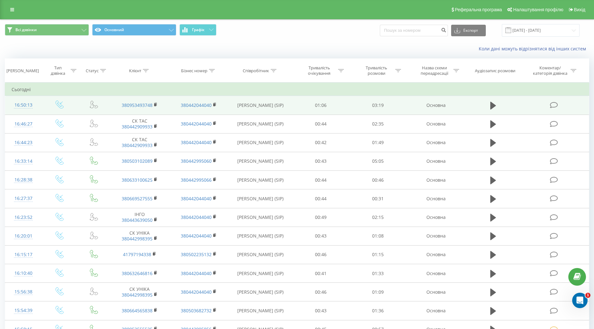
click at [552, 106] on icon at bounding box center [554, 105] width 8 height 7
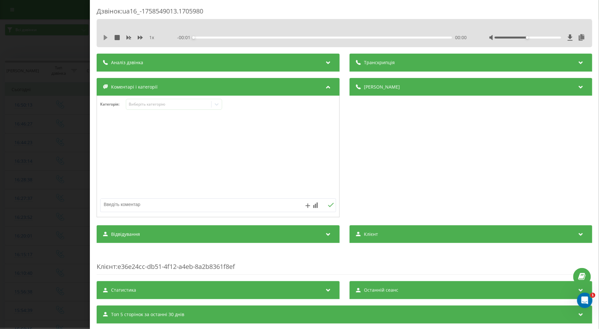
click at [104, 39] on icon at bounding box center [106, 37] width 4 height 5
click at [137, 38] on div "1 x" at bounding box center [132, 37] width 58 height 6
click at [143, 107] on div "Виберіть категорію" at bounding box center [168, 104] width 80 height 5
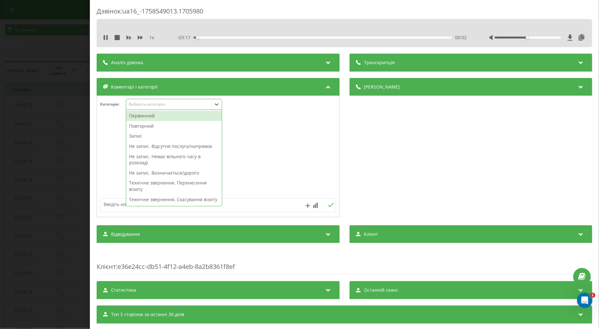
click at [151, 125] on div "Повторний" at bounding box center [174, 126] width 96 height 10
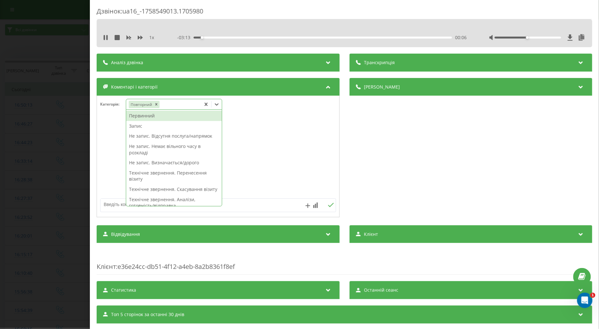
click at [140, 126] on div "Запис" at bounding box center [174, 126] width 96 height 10
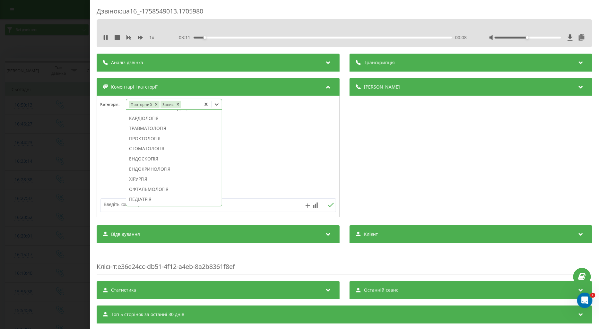
scroll to position [275, 0]
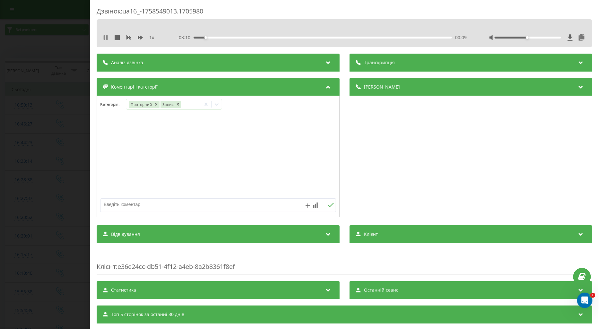
click at [105, 37] on icon at bounding box center [105, 37] width 5 height 5
click at [217, 104] on icon at bounding box center [216, 104] width 6 height 6
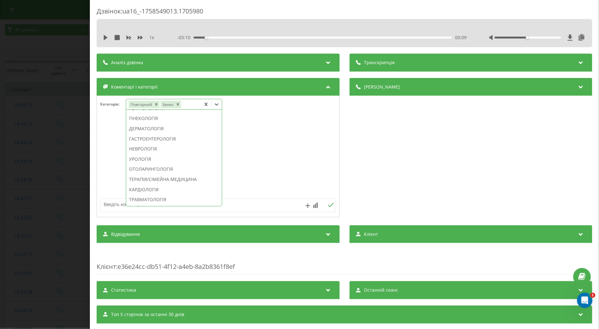
scroll to position [249, 0]
click at [151, 118] on div "НЕВРОЛОГІЯ" at bounding box center [174, 113] width 96 height 10
click at [110, 143] on div at bounding box center [218, 156] width 242 height 77
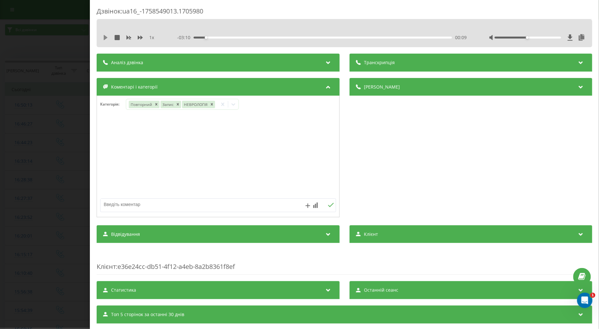
click at [103, 37] on icon at bounding box center [105, 37] width 5 height 5
click at [66, 132] on div "Дзвінок : ua16_-1758549013.1705980 1 x - 03:08 00:11 00:11 Транскрипція Для AI-…" at bounding box center [299, 164] width 599 height 329
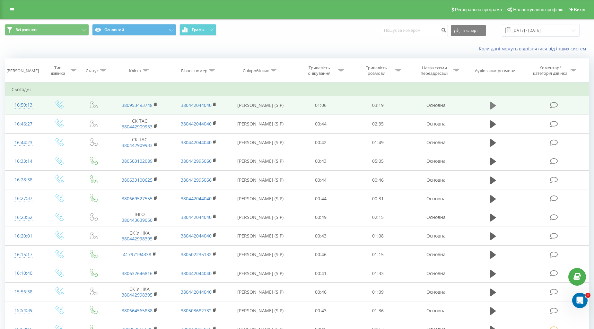
click at [489, 105] on button at bounding box center [493, 106] width 10 height 10
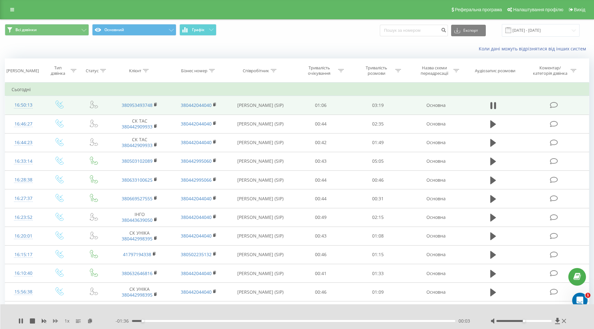
click at [55, 319] on icon at bounding box center [55, 320] width 5 height 5
click at [21, 321] on icon at bounding box center [20, 320] width 5 height 5
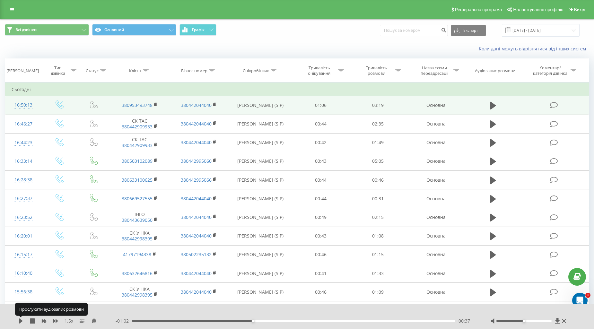
click at [21, 321] on icon at bounding box center [21, 320] width 4 height 5
click at [244, 321] on div "00:39" at bounding box center [293, 321] width 323 height 2
click at [226, 319] on div "- 01:03 00:36 00:36" at bounding box center [295, 321] width 359 height 6
click at [226, 320] on div "00:37" at bounding box center [293, 321] width 323 height 2
click at [19, 319] on icon at bounding box center [19, 320] width 1 height 5
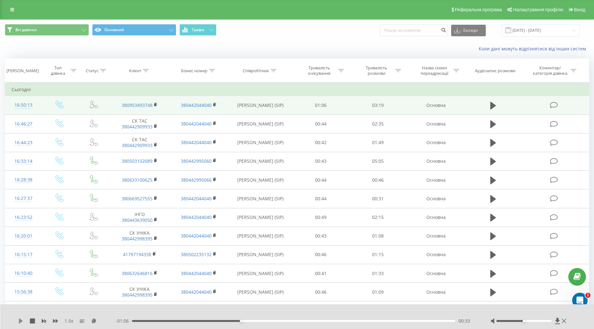
click at [18, 320] on icon at bounding box center [20, 320] width 5 height 5
click at [219, 321] on div "00:27" at bounding box center [293, 321] width 323 height 2
click at [201, 321] on div "00:21" at bounding box center [293, 321] width 323 height 2
click at [182, 321] on div "00:15" at bounding box center [293, 321] width 323 height 2
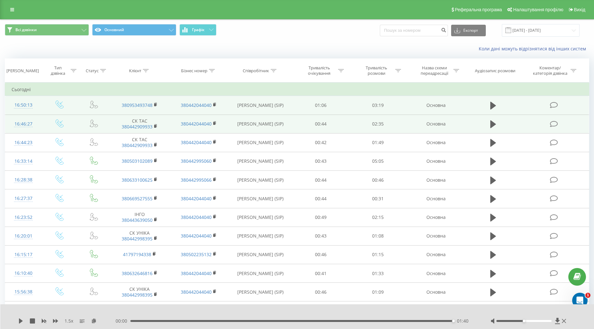
click at [553, 123] on icon at bounding box center [554, 124] width 8 height 7
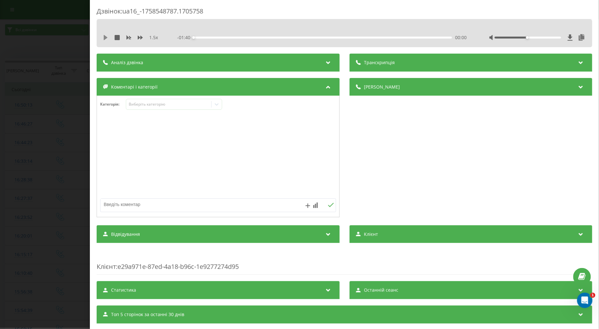
click at [105, 36] on icon at bounding box center [106, 37] width 4 height 5
click at [139, 103] on div "Виберіть категорію" at bounding box center [168, 104] width 80 height 5
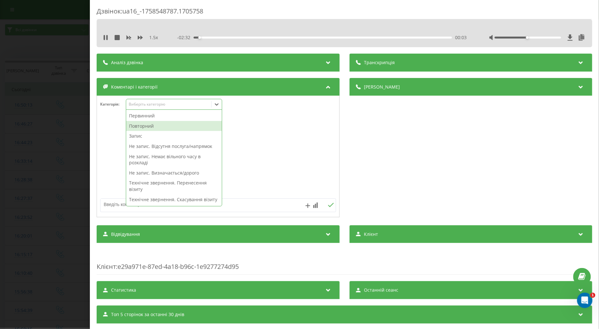
click at [142, 127] on div "Повторний" at bounding box center [174, 126] width 96 height 10
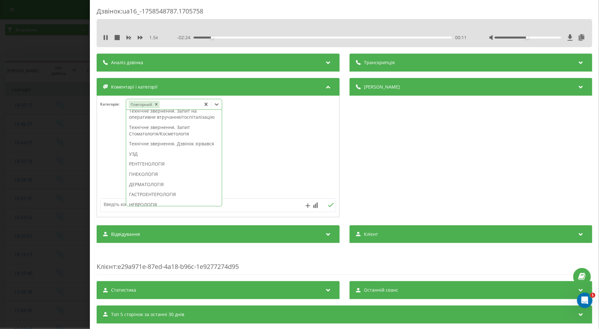
scroll to position [133, 0]
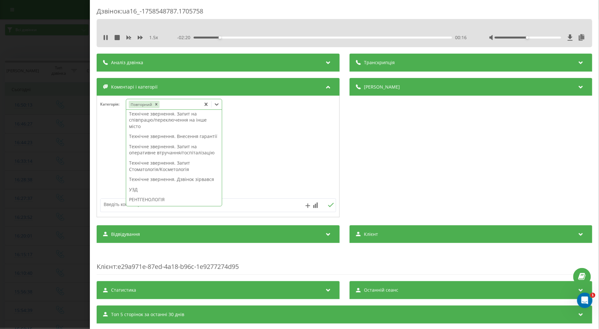
click at [165, 141] on div "Технічне звернення. Внесення гарантії" at bounding box center [174, 136] width 96 height 10
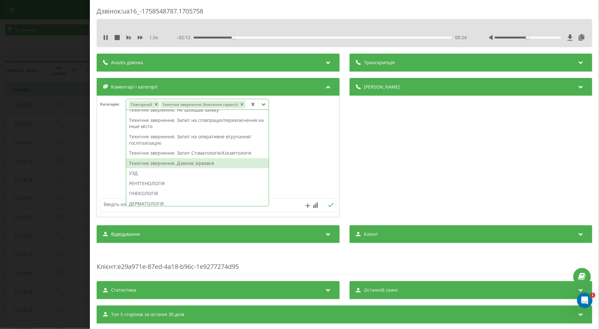
scroll to position [0, 0]
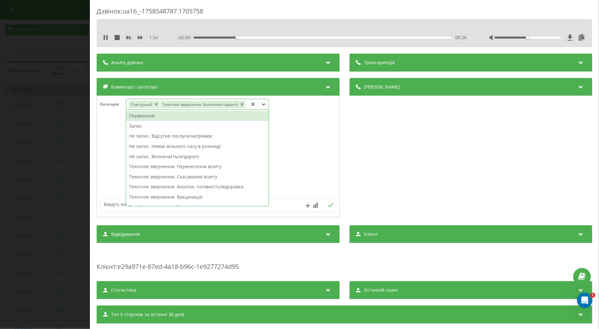
click at [137, 124] on div "Запис" at bounding box center [197, 126] width 142 height 10
click at [262, 106] on icon "Remove Запис" at bounding box center [263, 104] width 4 height 4
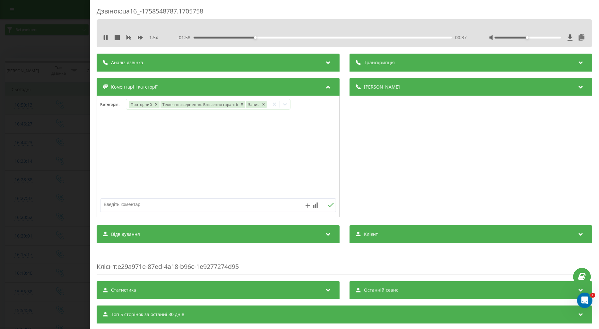
click at [110, 149] on div at bounding box center [218, 156] width 242 height 77
click at [82, 156] on div "Дзвінок : ua16_-1758548787.1705758 1.5 x - 01:47 00:49 00:49 Транскрипція Для A…" at bounding box center [299, 164] width 599 height 329
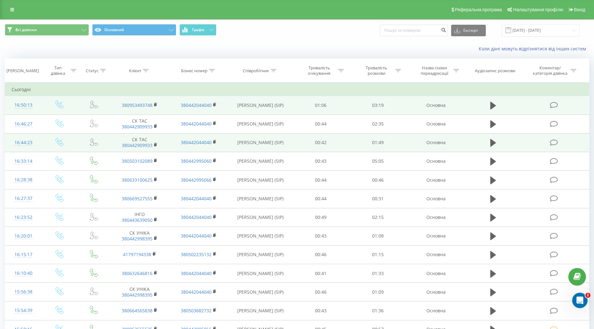
click at [552, 142] on icon at bounding box center [554, 142] width 8 height 7
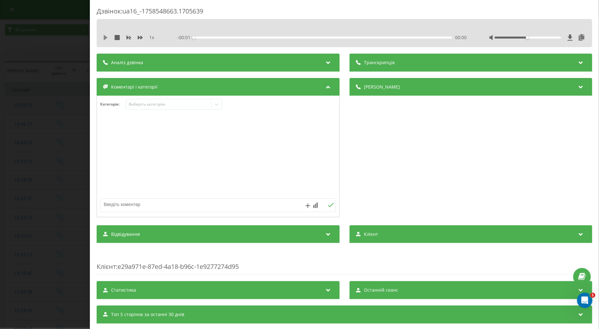
click at [104, 38] on icon at bounding box center [106, 37] width 4 height 5
click at [140, 36] on icon at bounding box center [140, 37] width 5 height 5
click at [155, 103] on div "Виберіть категорію" at bounding box center [168, 104] width 80 height 5
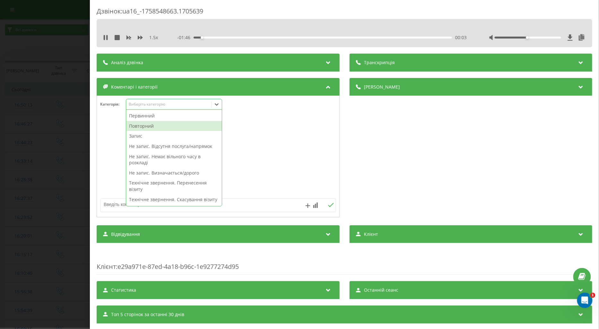
click at [152, 126] on div "Повторний" at bounding box center [174, 126] width 96 height 10
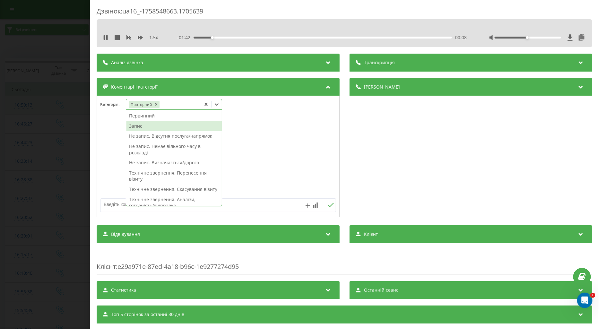
click at [139, 123] on div "Запис" at bounding box center [174, 126] width 96 height 10
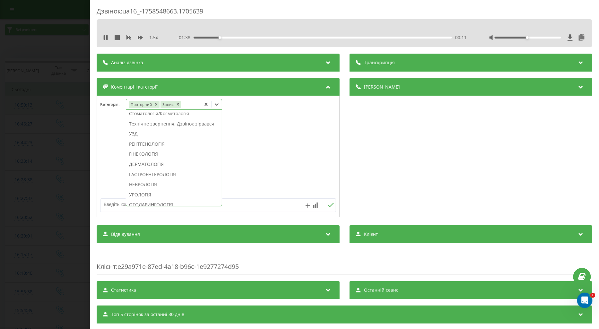
scroll to position [204, 0]
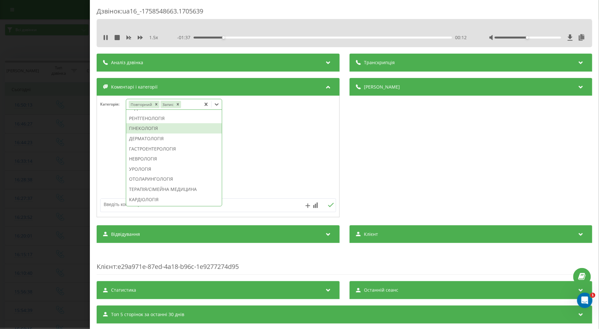
click at [140, 133] on div "ГІНЕКОЛОГІЯ" at bounding box center [174, 128] width 96 height 10
click at [111, 157] on div at bounding box center [218, 156] width 242 height 77
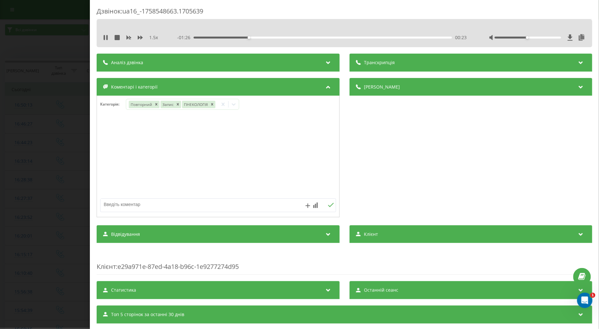
click at [69, 178] on div "Дзвінок : ua16_-1758548663.1705639 1.5 x - 01:26 00:23 00:23 Транскрипція Для A…" at bounding box center [299, 164] width 599 height 329
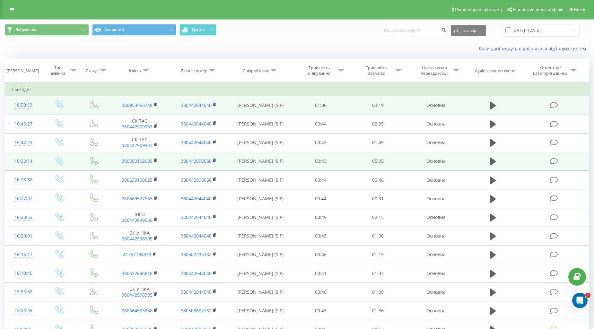
click at [554, 161] on icon at bounding box center [554, 161] width 8 height 7
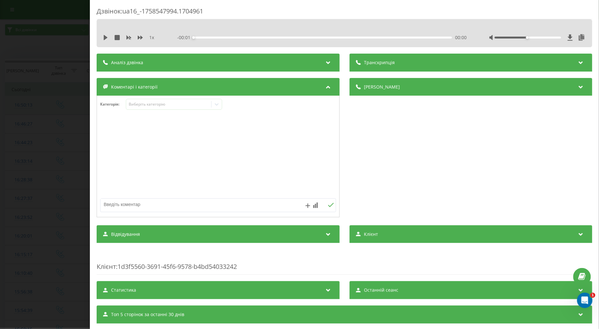
click at [102, 37] on div "1 x - 00:01 00:00 00:00" at bounding box center [344, 38] width 486 height 10
click at [140, 37] on icon at bounding box center [140, 38] width 5 height 4
click at [105, 38] on icon at bounding box center [106, 37] width 4 height 5
click at [150, 104] on div "Виберіть категорію" at bounding box center [168, 104] width 80 height 5
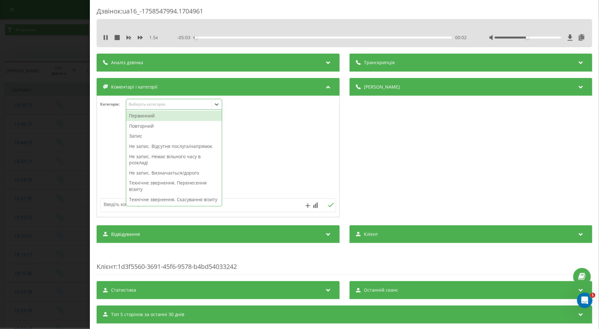
click at [149, 125] on div "Повторний" at bounding box center [174, 126] width 96 height 10
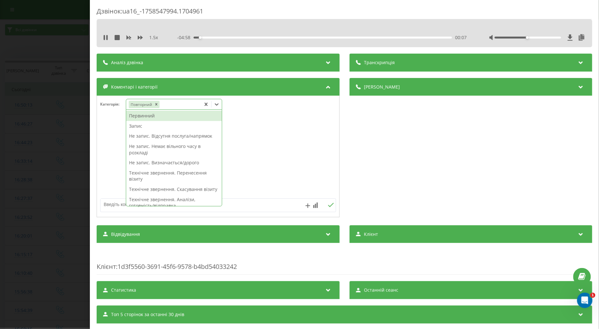
click at [142, 127] on div "Запис" at bounding box center [174, 126] width 96 height 10
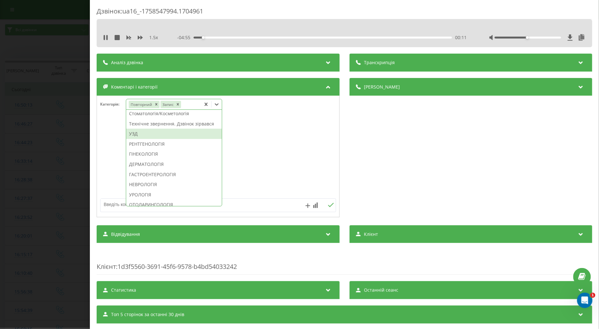
scroll to position [168, 0]
click at [140, 149] on div "УЗД" at bounding box center [174, 144] width 96 height 10
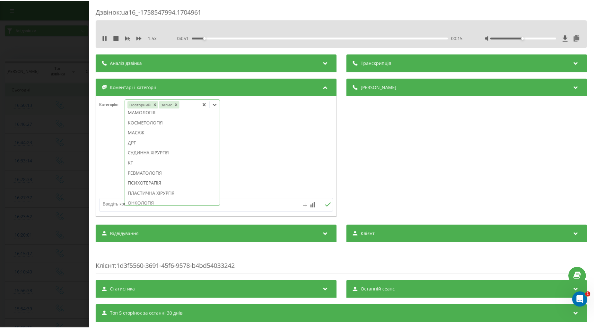
scroll to position [372, 0]
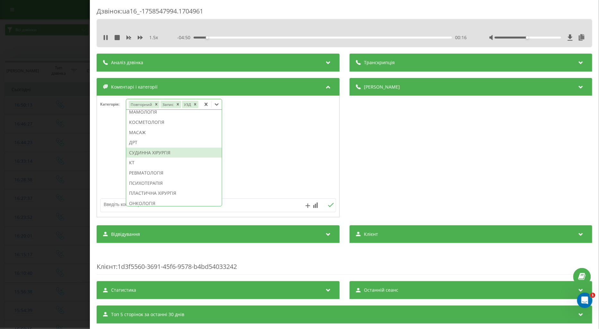
click at [168, 158] on div "СУДИННА ХІРУРГІЯ" at bounding box center [174, 153] width 96 height 10
click at [116, 172] on div at bounding box center [218, 156] width 242 height 77
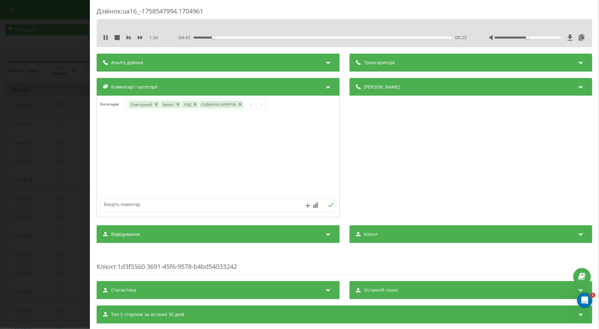
click at [69, 177] on div "Дзвінок : ua16_-1758547994.1704961 1.5 x - 04:42 00:23 00:23 Транскрипція Для A…" at bounding box center [299, 164] width 599 height 329
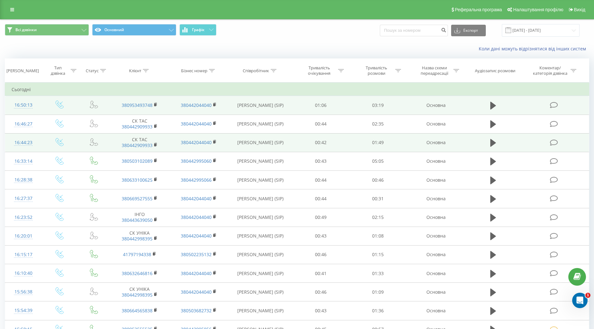
click at [553, 142] on icon at bounding box center [554, 142] width 8 height 7
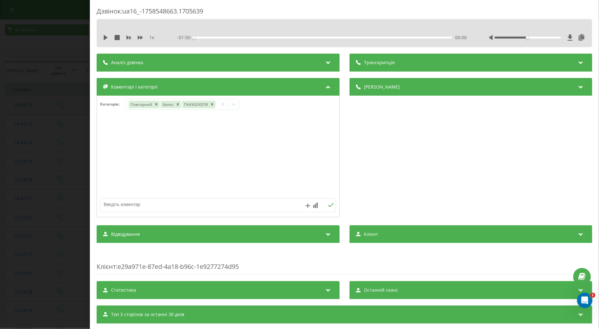
click at [44, 225] on div "Дзвінок : ua16_-1758548663.1705639 1 x - 01:50 00:00 00:00 Транскрипція Для AI-…" at bounding box center [299, 164] width 599 height 329
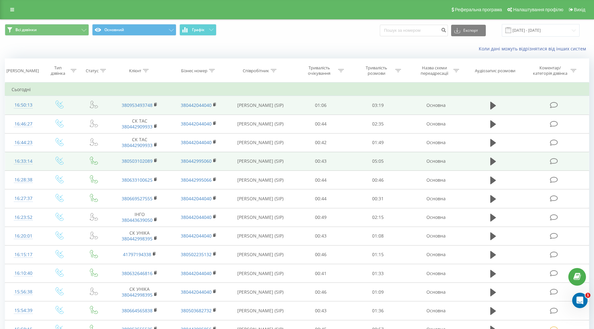
click at [554, 163] on icon at bounding box center [554, 161] width 8 height 7
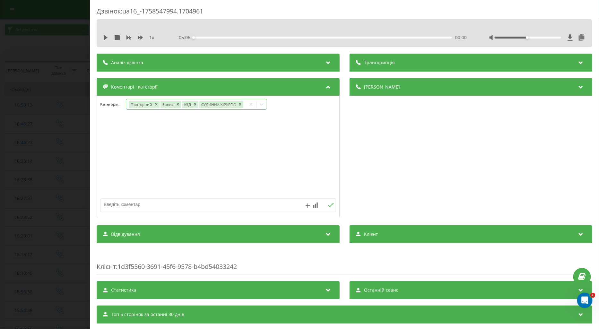
click at [262, 106] on icon at bounding box center [261, 104] width 6 height 6
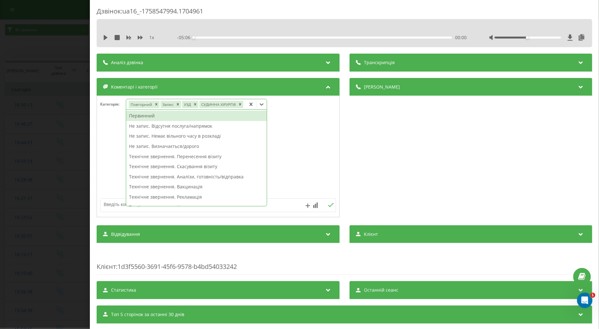
click at [153, 116] on div "Первинний" at bounding box center [196, 116] width 141 height 10
click at [156, 105] on icon "Remove Повторний" at bounding box center [156, 104] width 2 height 2
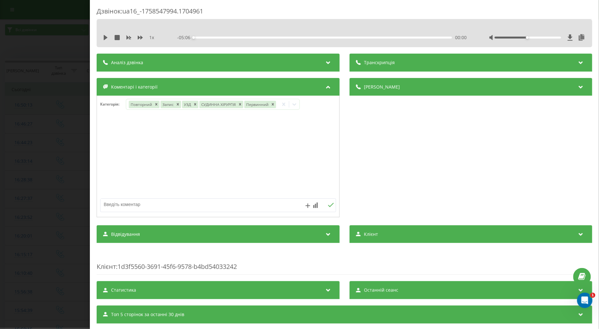
click at [109, 151] on div at bounding box center [218, 156] width 242 height 77
click at [60, 159] on div "Дзвінок : ua16_-1758547994.1704961 1 x - 05:06 00:00 00:00 Транскрипція Для AI-…" at bounding box center [299, 164] width 599 height 329
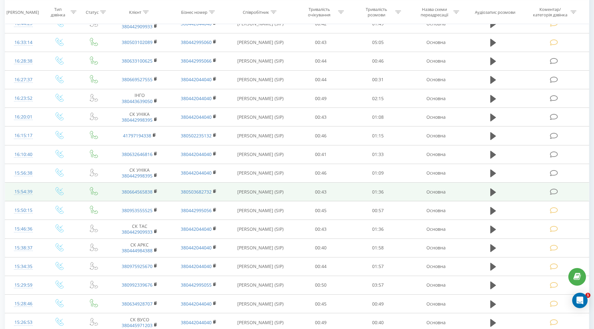
scroll to position [142, 0]
click at [554, 193] on icon at bounding box center [554, 191] width 8 height 7
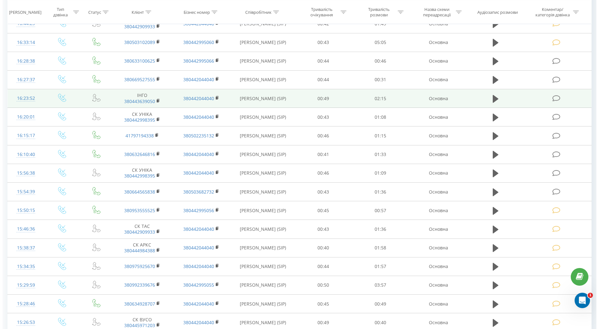
scroll to position [0, 0]
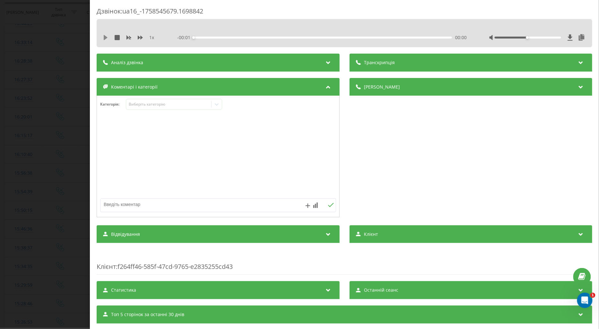
click at [107, 36] on icon at bounding box center [105, 37] width 5 height 5
click at [139, 37] on icon at bounding box center [140, 38] width 5 height 4
click at [130, 105] on div "Виберіть категорію" at bounding box center [168, 104] width 80 height 5
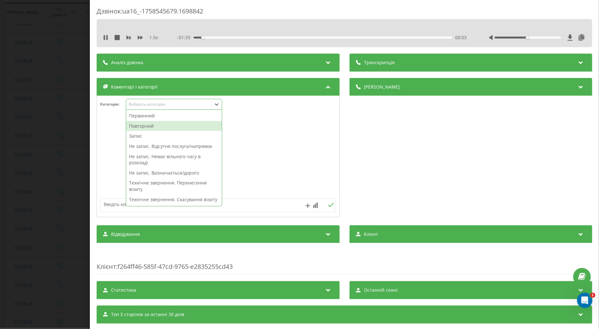
click at [142, 124] on div "Повторний" at bounding box center [174, 126] width 96 height 10
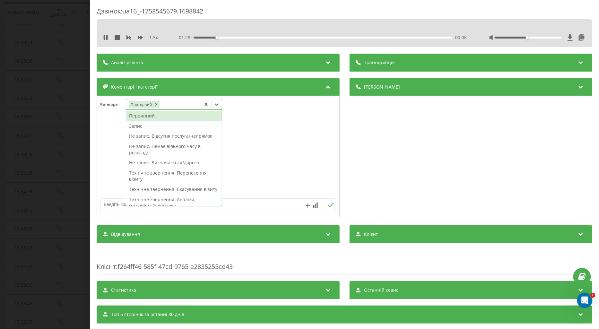
click at [148, 117] on div "Первинний" at bounding box center [174, 116] width 96 height 10
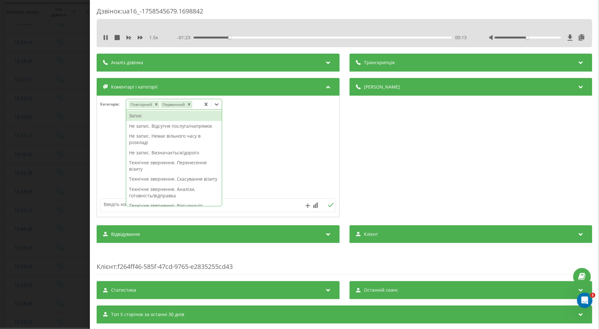
click at [136, 116] on div "Запис" at bounding box center [174, 116] width 96 height 10
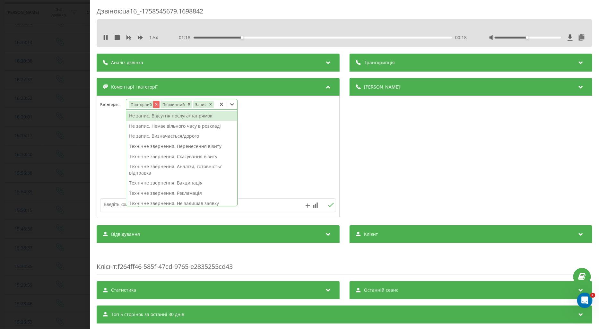
click at [154, 104] on icon "Remove Повторний" at bounding box center [156, 104] width 4 height 4
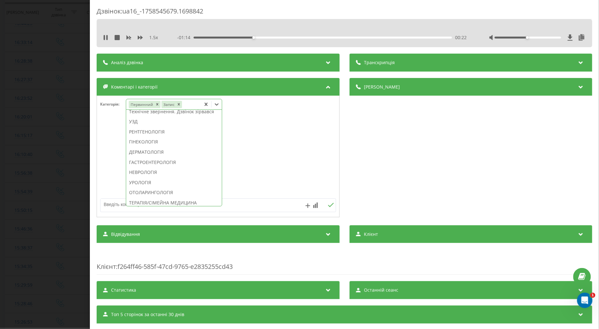
scroll to position [226, 0]
click at [143, 183] on div "КАРДІОЛОГІЯ" at bounding box center [174, 177] width 96 height 10
click at [113, 136] on div at bounding box center [218, 156] width 242 height 77
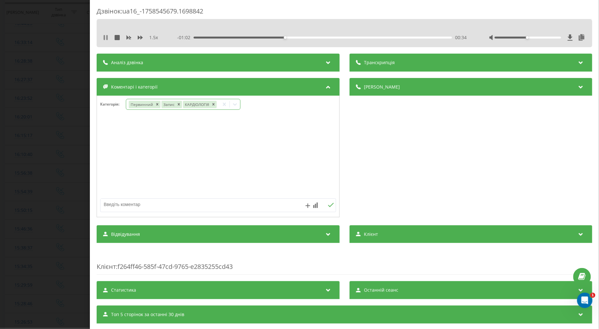
click at [105, 38] on icon at bounding box center [104, 37] width 1 height 5
click at [62, 143] on div "Дзвінок : ua16_-1758545679.1698842 1.5 x - 01:01 00:35 00:35 Транскрипція Для A…" at bounding box center [299, 164] width 599 height 329
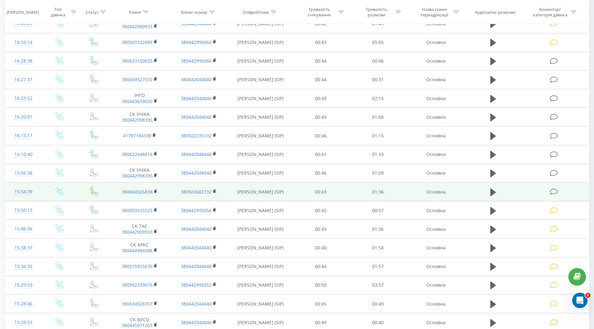
click at [556, 191] on icon at bounding box center [554, 191] width 8 height 7
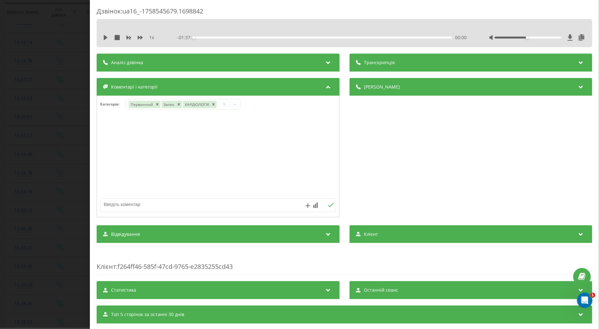
click at [42, 107] on div "Дзвінок : ua16_-1758545679.1698842 1 x - 01:37 00:00 00:00 Транскрипція Для AI-…" at bounding box center [299, 164] width 599 height 329
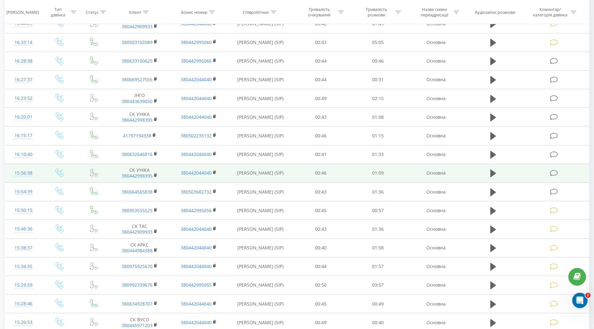
click at [553, 175] on icon at bounding box center [554, 173] width 8 height 7
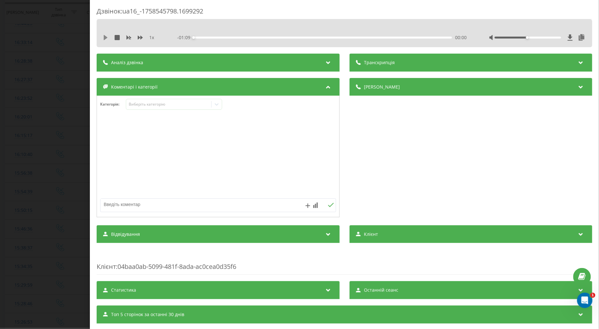
click at [107, 39] on icon at bounding box center [105, 37] width 5 height 5
click at [140, 39] on icon at bounding box center [140, 37] width 5 height 5
click at [145, 103] on div "Виберіть категорію" at bounding box center [168, 104] width 80 height 5
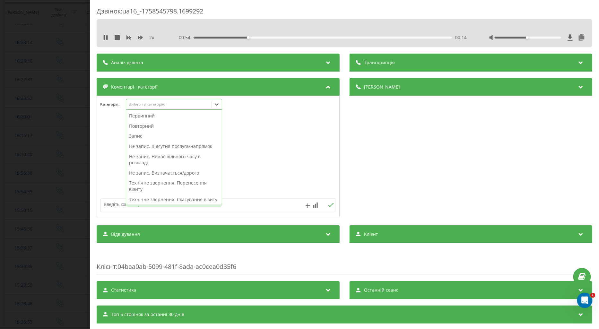
scroll to position [107, 0]
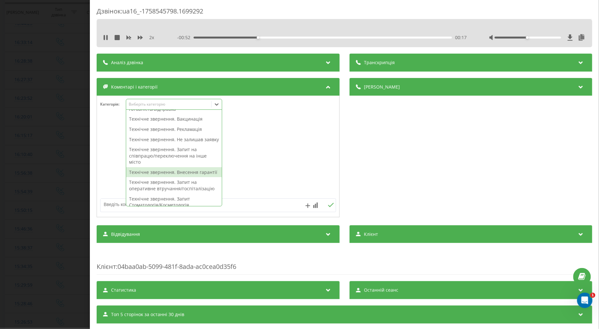
click at [158, 177] on div "Технічне звернення. Внесення гарантії" at bounding box center [174, 172] width 96 height 10
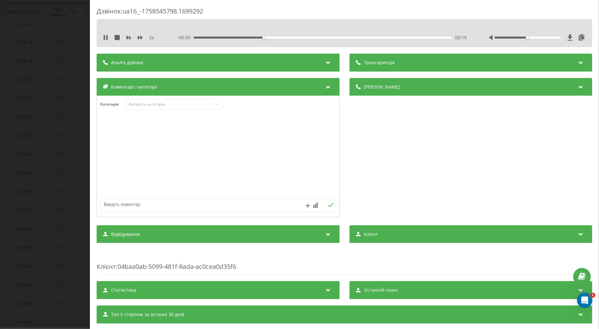
click at [115, 176] on div at bounding box center [218, 156] width 242 height 77
click at [49, 137] on div "Дзвінок : ua16_-1758545798.1699292 2 x - 00:46 00:22 00:22 Транскрипція Для AI-…" at bounding box center [299, 164] width 599 height 329
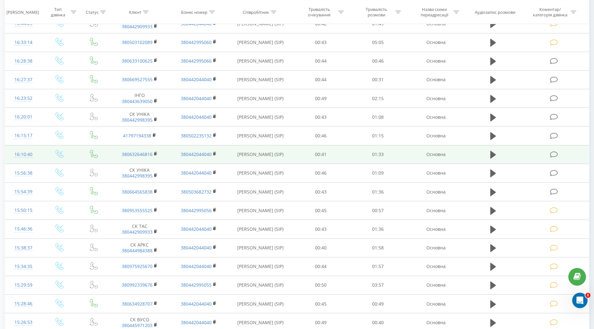
click at [555, 154] on icon at bounding box center [554, 154] width 8 height 7
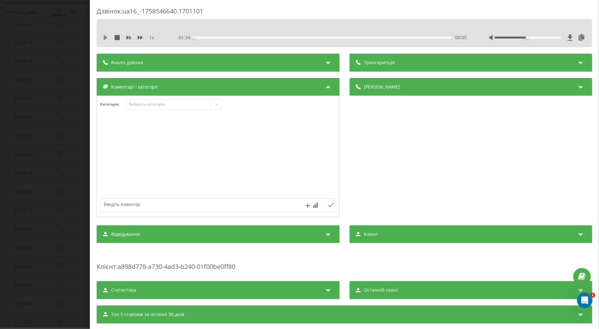
click at [104, 36] on icon at bounding box center [106, 37] width 4 height 5
click at [141, 39] on icon at bounding box center [140, 37] width 5 height 5
click at [156, 101] on div "Виберіть категорію" at bounding box center [168, 104] width 85 height 6
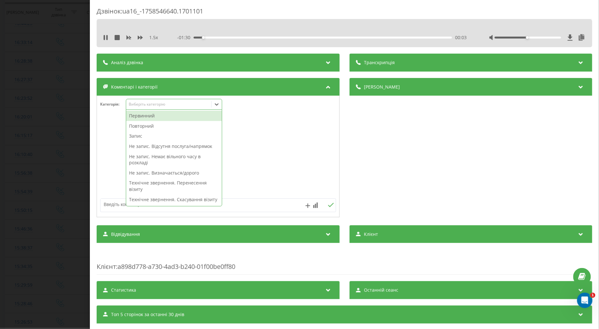
click at [151, 130] on div "Повторний" at bounding box center [174, 126] width 96 height 10
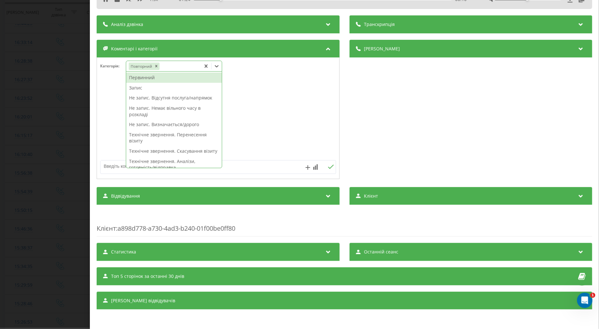
click at [145, 77] on div "Первинний" at bounding box center [174, 78] width 96 height 10
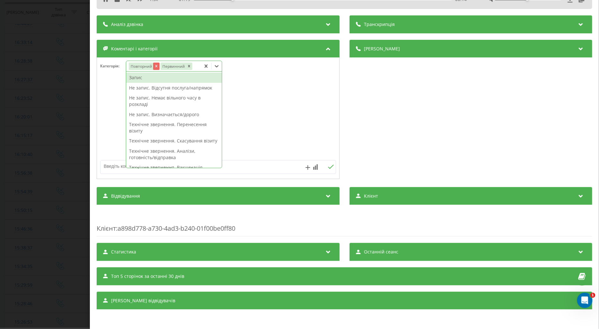
click at [157, 65] on icon "Remove Повторний" at bounding box center [156, 66] width 2 height 2
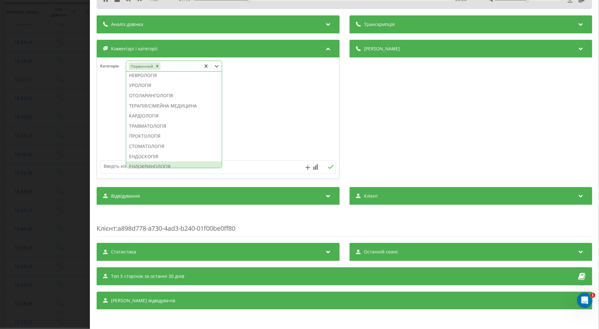
scroll to position [295, 0]
click at [158, 126] on div "ЕНДОСКОПІЯ" at bounding box center [174, 121] width 96 height 10
click at [110, 165] on textarea at bounding box center [194, 166] width 188 height 12
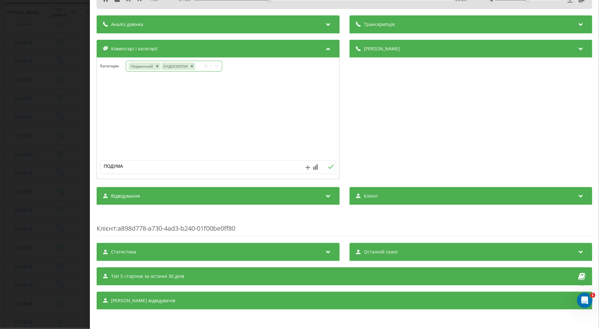
type textarea "ПОДУМАЄ"
click at [328, 165] on icon at bounding box center [331, 167] width 6 height 4
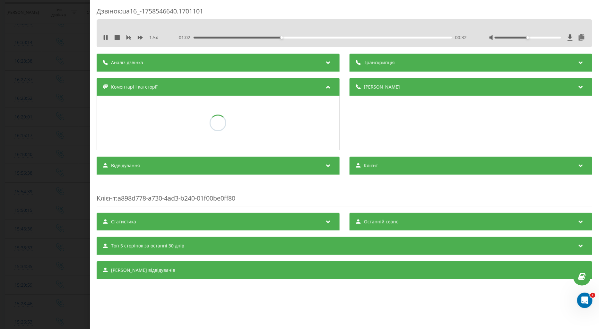
scroll to position [0, 0]
click at [81, 149] on div "Дзвінок : ua16_-1758546640.1701101 1.5 x - 01:00 00:34 00:34 Транскрипція Для A…" at bounding box center [299, 164] width 599 height 329
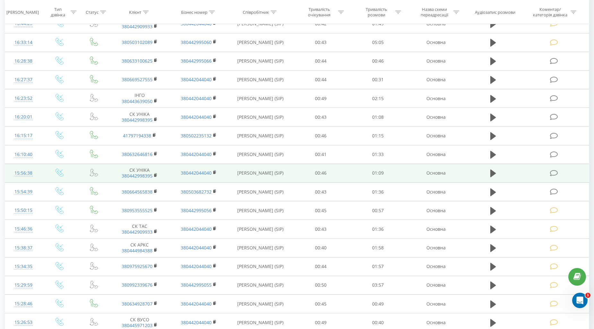
click at [56, 169] on icon at bounding box center [60, 172] width 8 height 8
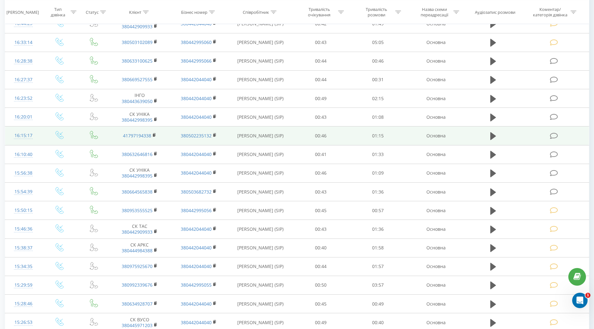
click at [553, 134] on icon at bounding box center [554, 136] width 8 height 7
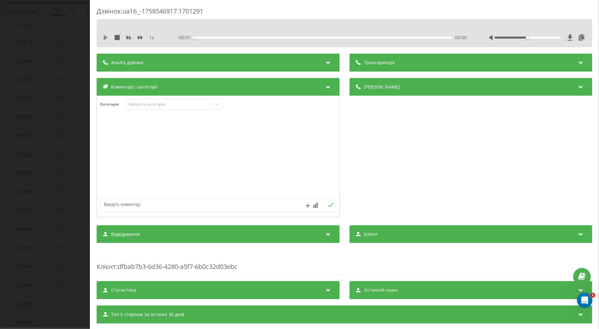
click at [105, 37] on icon at bounding box center [106, 37] width 4 height 5
click at [140, 37] on icon at bounding box center [140, 38] width 5 height 4
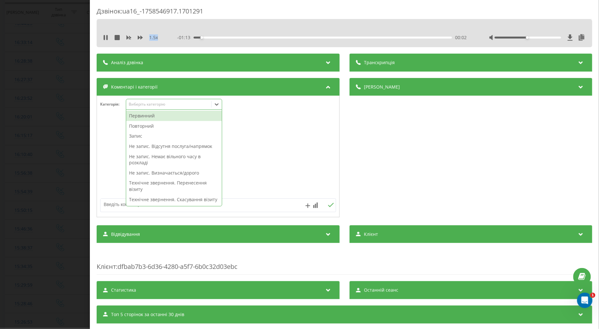
click at [146, 106] on div "Виберіть категорію" at bounding box center [168, 104] width 80 height 5
click at [148, 128] on div "Повторний" at bounding box center [174, 126] width 96 height 10
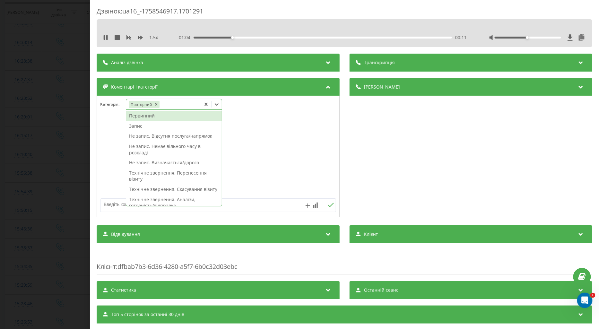
click at [146, 115] on div "Первинний" at bounding box center [174, 116] width 96 height 10
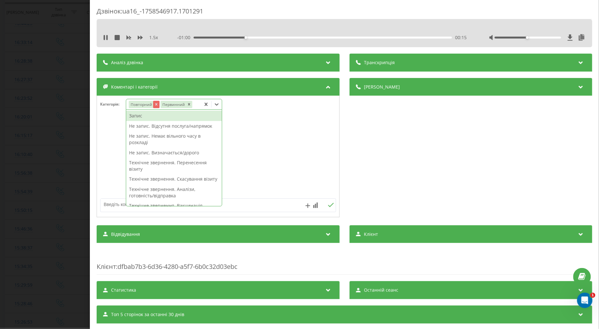
click at [153, 105] on div "Remove Повторний" at bounding box center [156, 104] width 6 height 7
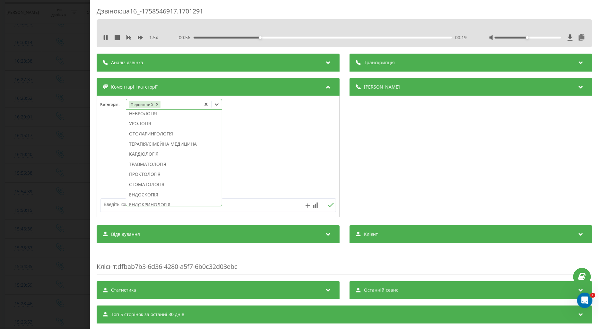
scroll to position [188, 0]
click at [153, 119] on div "Технічне звернення. Запит Стоматологія/Косметологія" at bounding box center [174, 110] width 96 height 16
click at [109, 148] on div at bounding box center [218, 156] width 242 height 77
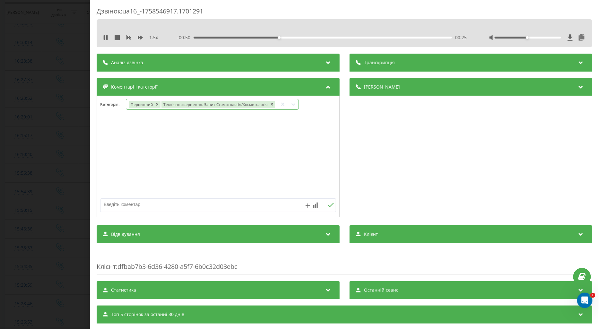
click at [61, 147] on div "Дзвінок : ua16_-1758546917.1701291 1.5 x - 00:50 00:25 00:25 Транскрипція Для A…" at bounding box center [299, 164] width 599 height 329
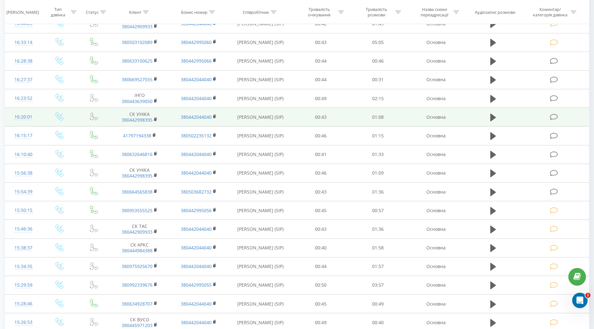
click at [553, 114] on icon at bounding box center [554, 117] width 8 height 7
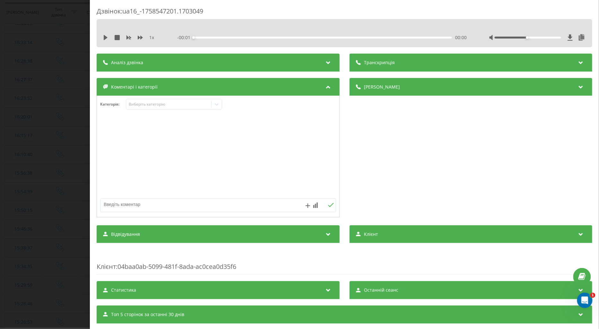
click at [105, 36] on icon at bounding box center [105, 37] width 5 height 5
click at [139, 37] on icon at bounding box center [140, 38] width 5 height 4
click at [139, 104] on div "Виберіть категорію" at bounding box center [168, 104] width 80 height 5
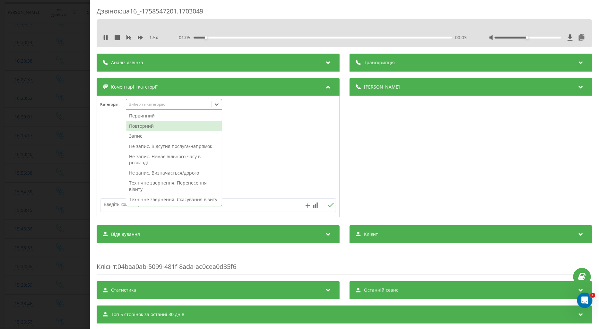
click at [149, 124] on div "Повторний" at bounding box center [174, 126] width 96 height 10
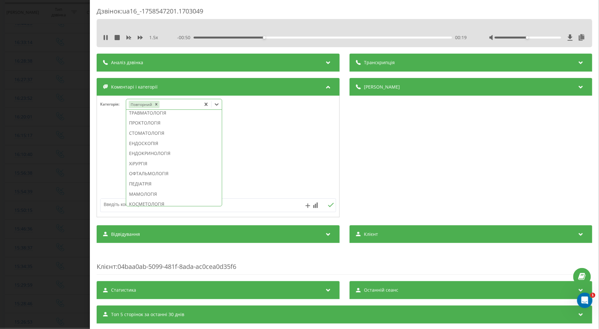
scroll to position [275, 0]
click at [158, 123] on div "ОТОЛАРИНГОЛОГІЯ" at bounding box center [174, 118] width 96 height 10
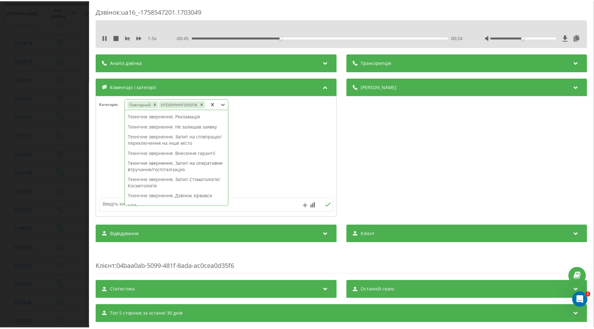
scroll to position [0, 0]
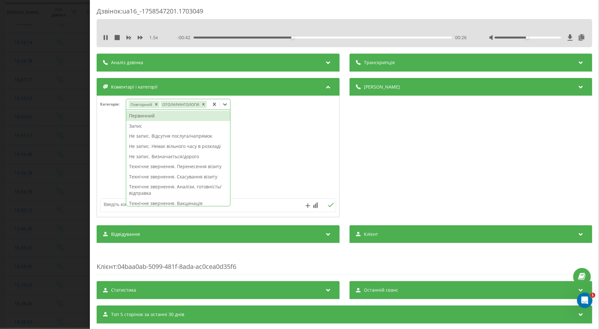
click at [196, 145] on div "Не запис. Немає вільного часу в розкладі" at bounding box center [178, 146] width 104 height 10
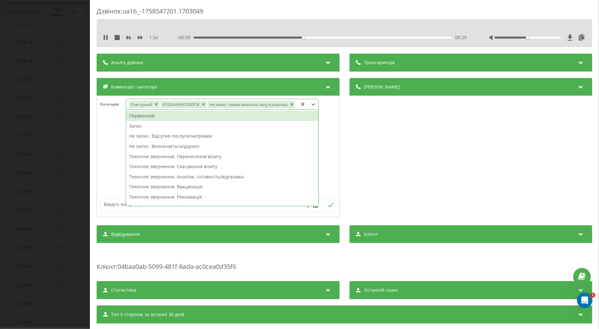
click at [111, 156] on div at bounding box center [218, 156] width 242 height 77
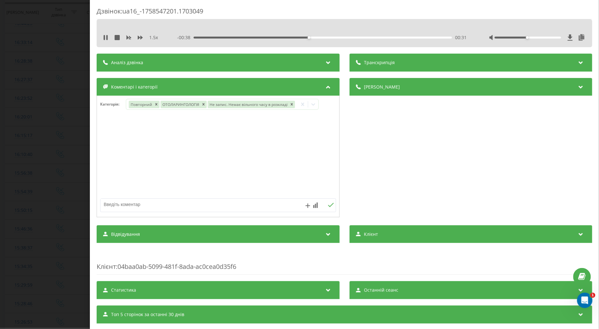
click at [56, 169] on div "Дзвінок : ua16_-1758547201.1703049 1.5 x - 00:38 00:31 00:31 Транскрипція Для A…" at bounding box center [299, 164] width 599 height 329
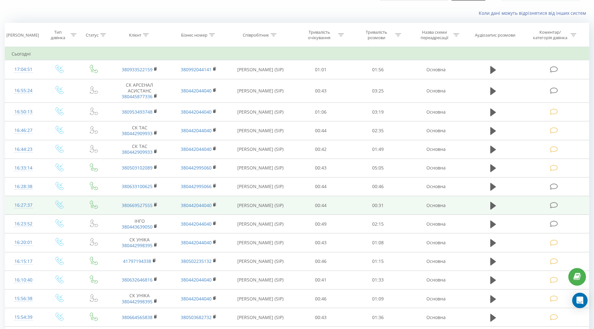
click at [555, 224] on icon at bounding box center [554, 223] width 8 height 7
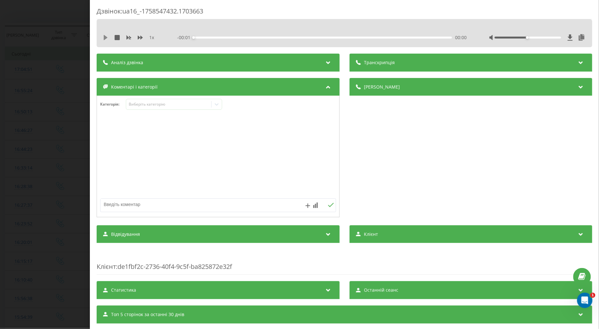
click at [104, 36] on icon at bounding box center [106, 37] width 4 height 5
click at [138, 36] on icon at bounding box center [140, 37] width 5 height 5
click at [137, 101] on div "Виберіть категорію" at bounding box center [168, 104] width 85 height 6
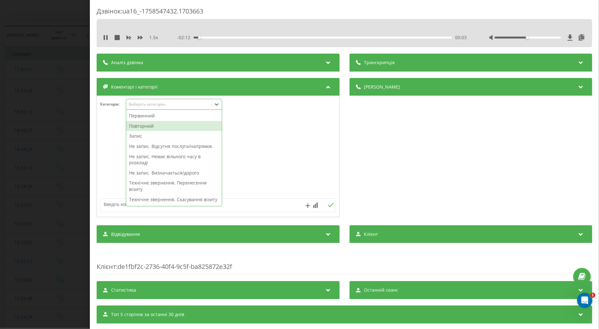
click at [149, 125] on div "Повторний" at bounding box center [174, 126] width 96 height 10
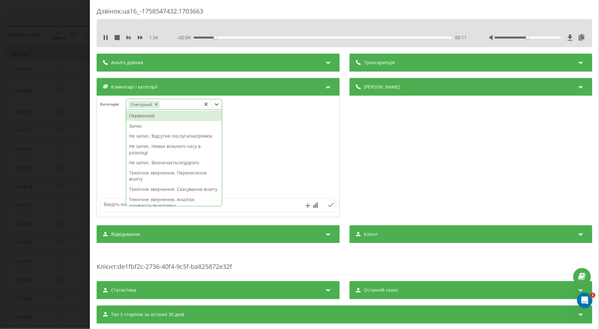
click at [136, 134] on div "Не запис. Відсутня послуга/напрямок" at bounding box center [174, 136] width 96 height 10
click at [136, 125] on div "Запис" at bounding box center [174, 126] width 96 height 10
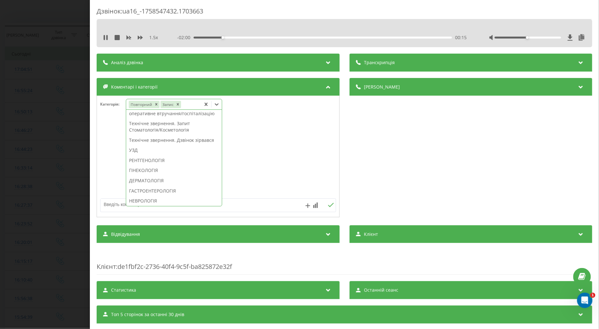
scroll to position [355, 0]
click at [143, 165] on div "МАСАЖ" at bounding box center [174, 160] width 96 height 10
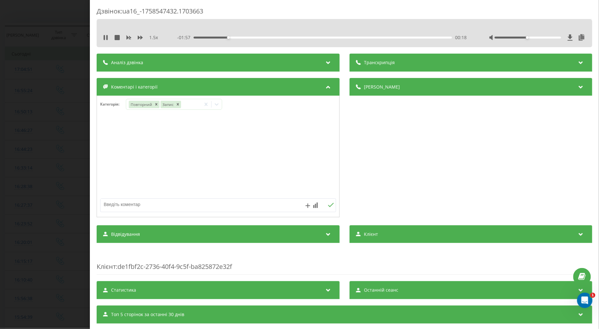
click at [112, 140] on div at bounding box center [218, 156] width 242 height 77
click at [60, 156] on div "Дзвінок : ua16_-1758547432.1703663 1.5 x - 01:53 00:22 00:22 Транскрипція Для A…" at bounding box center [299, 164] width 599 height 329
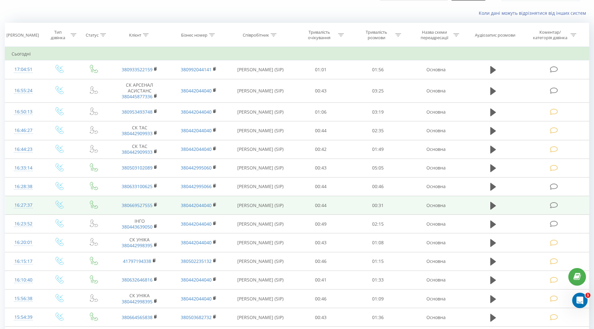
click at [557, 209] on td at bounding box center [554, 205] width 68 height 19
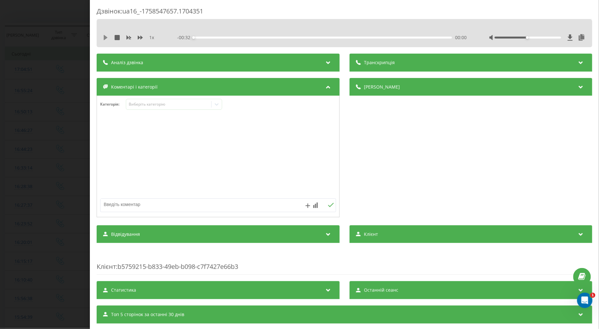
click at [105, 37] on icon at bounding box center [106, 37] width 4 height 5
click at [138, 37] on icon at bounding box center [140, 38] width 5 height 4
click at [143, 101] on div "Виберіть категорію" at bounding box center [168, 104] width 85 height 6
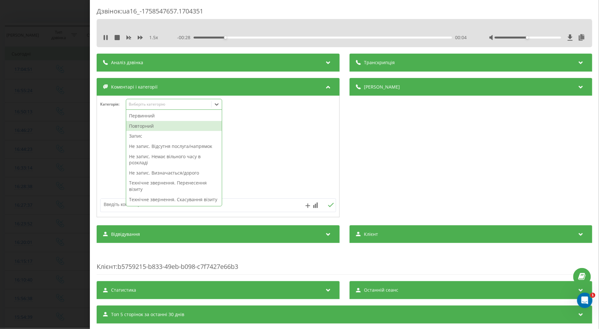
click at [135, 123] on div "Повторний" at bounding box center [174, 126] width 96 height 10
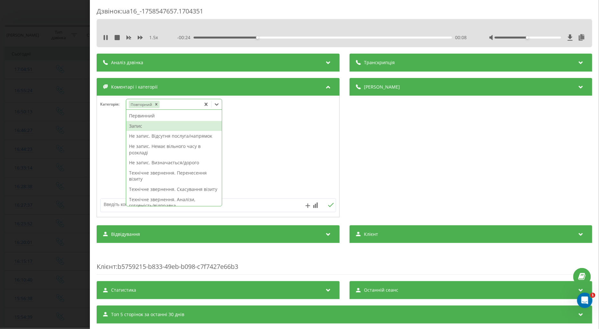
click at [135, 126] on div "Запис" at bounding box center [174, 126] width 96 height 10
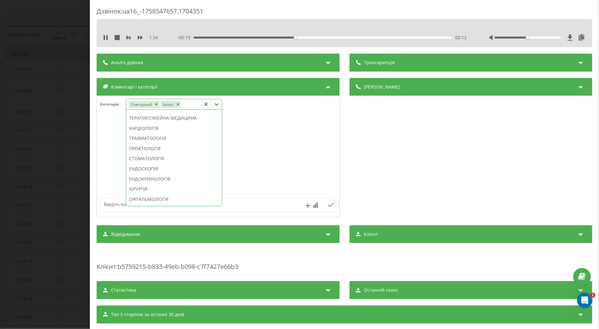
scroll to position [311, 0]
click at [149, 169] on div "ОФТАЛЬМОЛОГІЯ" at bounding box center [174, 164] width 96 height 10
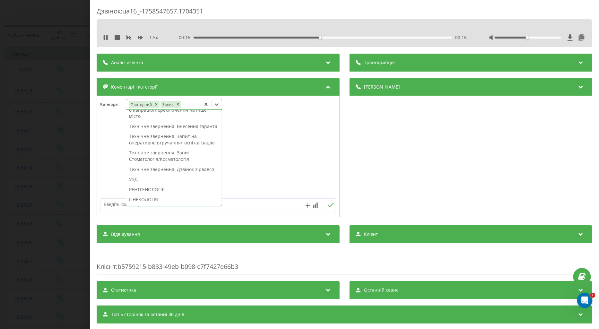
scroll to position [0, 0]
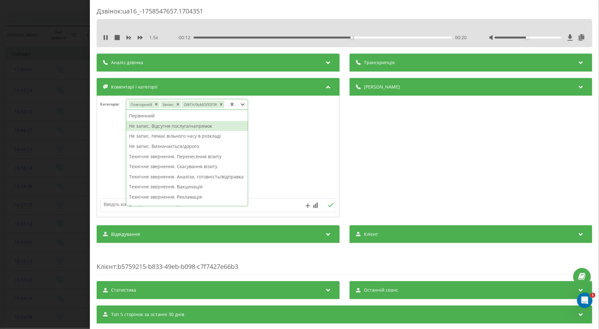
click at [171, 126] on div "Не запис. Відсутня послуга/напрямок" at bounding box center [187, 126] width 122 height 10
click at [178, 103] on icon "Remove Запис" at bounding box center [177, 104] width 4 height 4
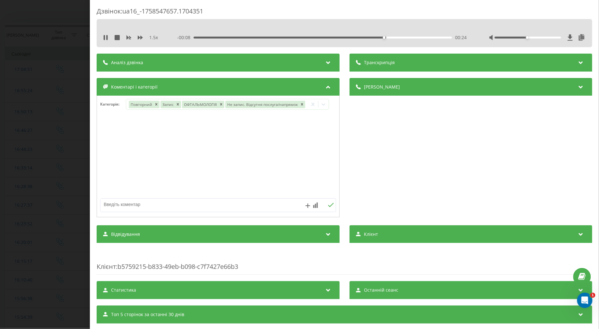
click at [115, 204] on textarea at bounding box center [194, 205] width 188 height 12
type textarea "ЛІВИЙ БЕРЕГ"
click at [328, 205] on icon at bounding box center [331, 205] width 6 height 4
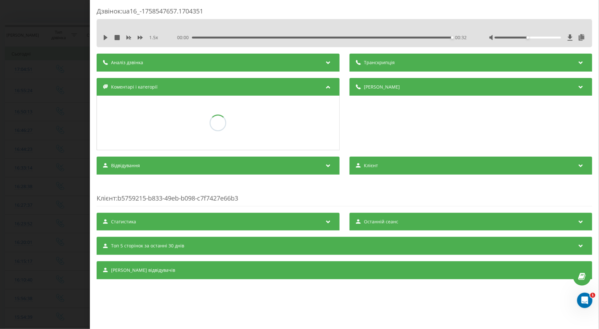
click at [76, 145] on div "Дзвінок : ua16_-1758547657.1704351 1.5 x 00:00 00:32 00:32 Транскрипція Для AI-…" at bounding box center [299, 164] width 599 height 329
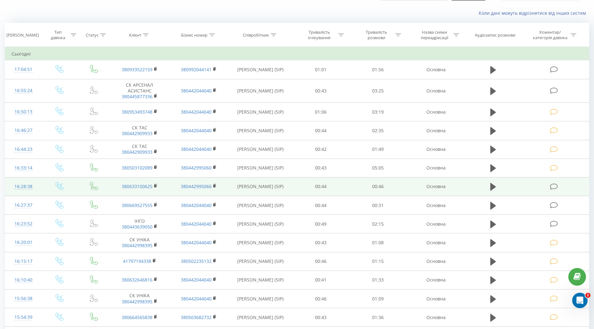
click at [551, 187] on icon at bounding box center [554, 186] width 8 height 7
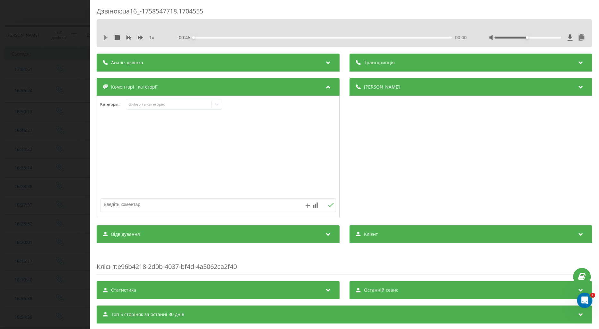
click at [105, 36] on icon at bounding box center [105, 37] width 5 height 5
click at [140, 37] on icon at bounding box center [140, 37] width 5 height 5
click at [140, 105] on div "Виберіть категорію" at bounding box center [168, 104] width 80 height 5
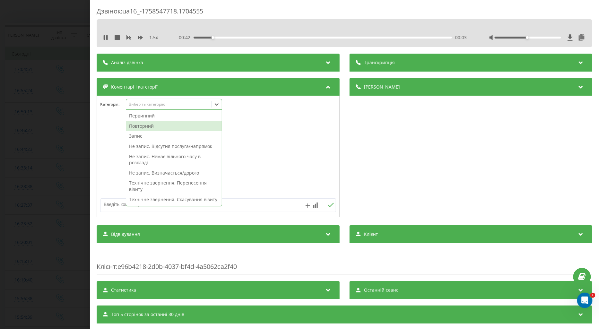
click at [141, 126] on div "Повторний" at bounding box center [174, 126] width 96 height 10
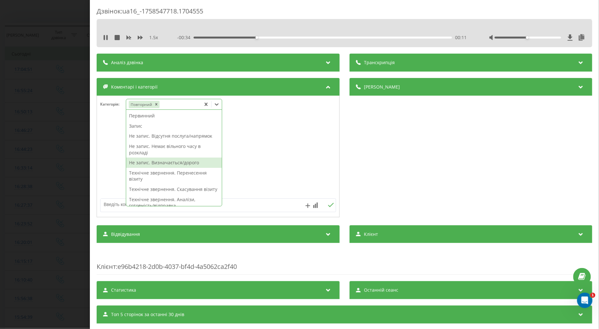
click at [193, 164] on div "Не запис. Визначається/дорого" at bounding box center [174, 163] width 96 height 10
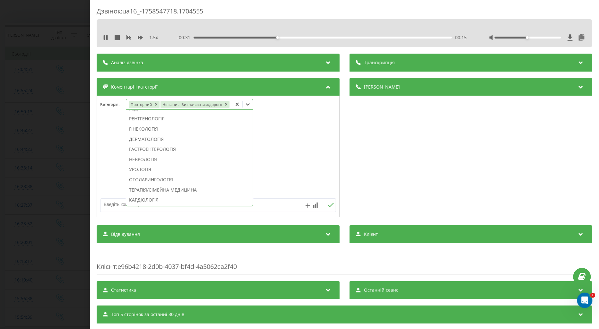
click at [148, 134] on div "ГІНЕКОЛОГІЯ" at bounding box center [189, 129] width 127 height 10
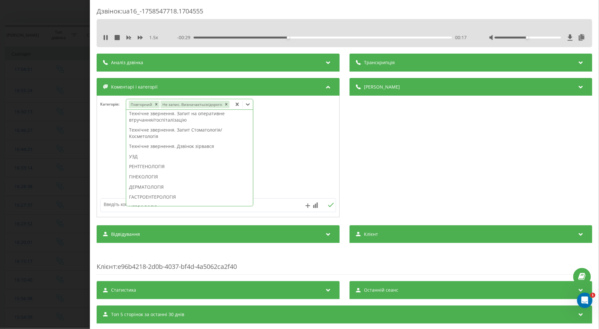
click at [141, 163] on div "РЕНТГЕНОЛОГІЯ" at bounding box center [189, 166] width 127 height 10
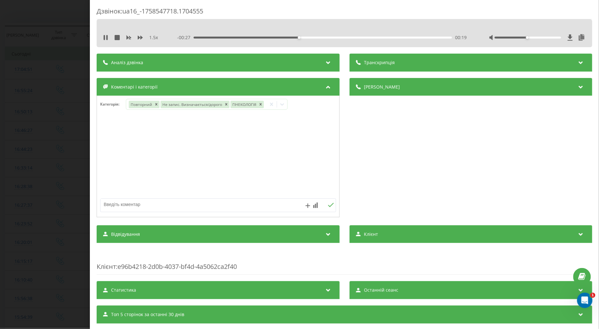
click at [112, 154] on div at bounding box center [218, 156] width 242 height 77
click at [161, 169] on div at bounding box center [218, 156] width 242 height 77
click at [54, 129] on div "Дзвінок : ua16_-1758547718.1704555 1.5 x - 00:20 00:25 00:25 Транскрипція Для A…" at bounding box center [299, 164] width 599 height 329
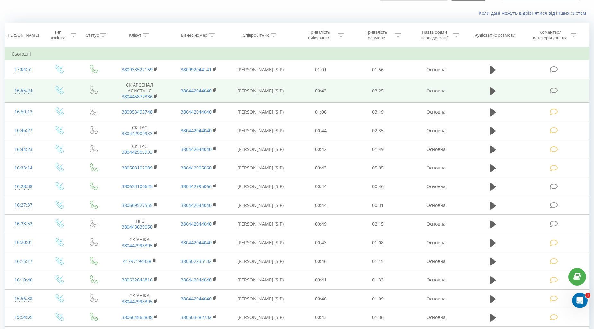
click at [551, 89] on icon at bounding box center [554, 90] width 8 height 7
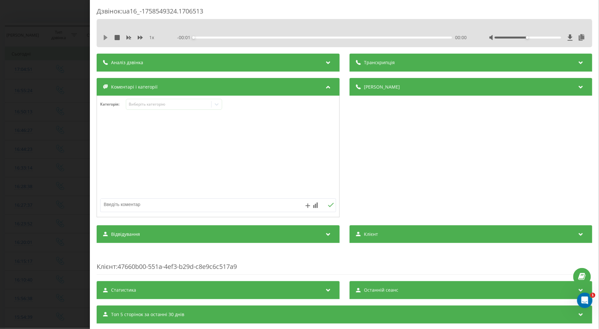
click at [104, 38] on icon at bounding box center [106, 37] width 4 height 5
click at [136, 37] on div "1 x" at bounding box center [132, 37] width 58 height 6
click at [139, 38] on icon at bounding box center [140, 38] width 5 height 4
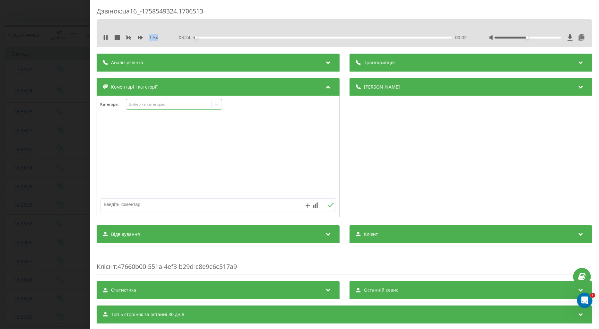
click at [135, 104] on div "Виберіть категорію" at bounding box center [168, 104] width 80 height 5
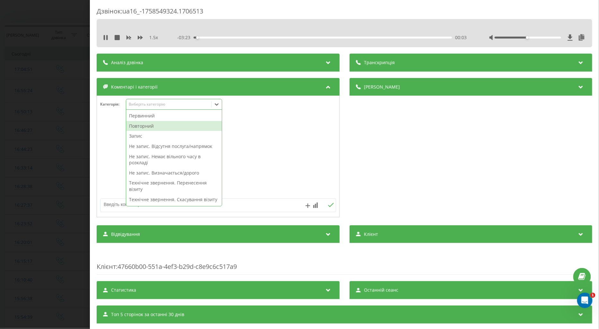
click at [142, 125] on div "Повторний" at bounding box center [174, 126] width 96 height 10
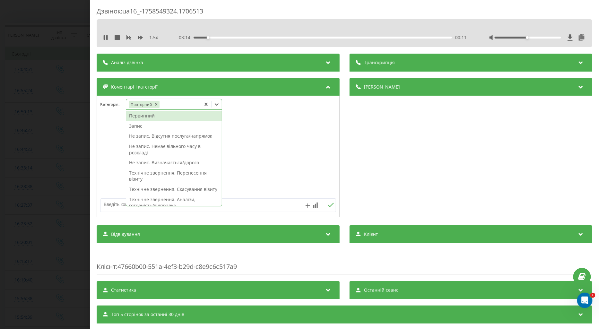
click at [136, 126] on div "Запис" at bounding box center [174, 126] width 96 height 10
click at [106, 205] on textarea at bounding box center [194, 205] width 188 height 12
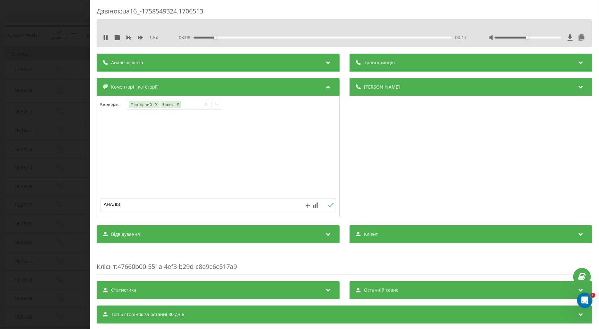
type textarea "АНАЛІЗИ"
click at [329, 205] on icon at bounding box center [331, 205] width 6 height 4
click at [219, 102] on icon at bounding box center [216, 104] width 6 height 6
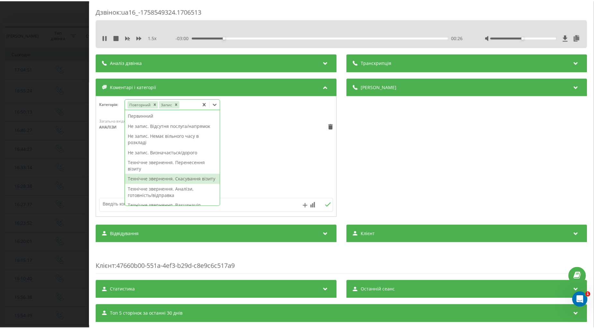
scroll to position [107, 0]
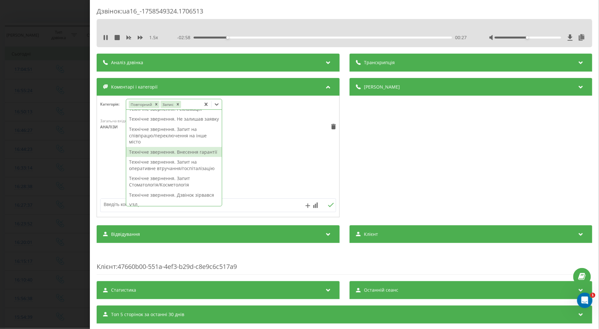
click at [159, 157] on div "Технічне звернення. Внесення гарантії" at bounding box center [174, 152] width 96 height 10
click at [107, 169] on div "Загальна вхідна п'ять 17:11, 22 Вересня 2025 АНАЛІЗИ" at bounding box center [218, 156] width 242 height 77
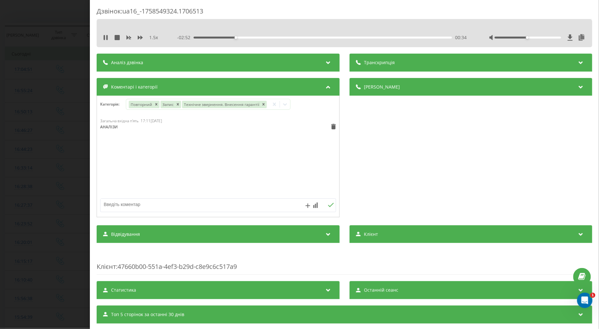
click at [63, 167] on div "Дзвінок : ua16_-1758549324.1706513 1.5 x - 02:52 00:34 00:34 Транскрипція Для A…" at bounding box center [299, 164] width 599 height 329
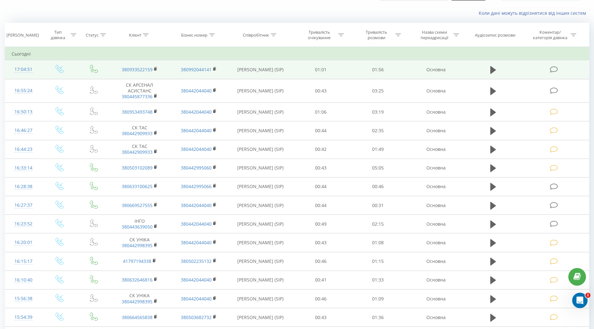
click at [553, 70] on icon at bounding box center [554, 69] width 8 height 7
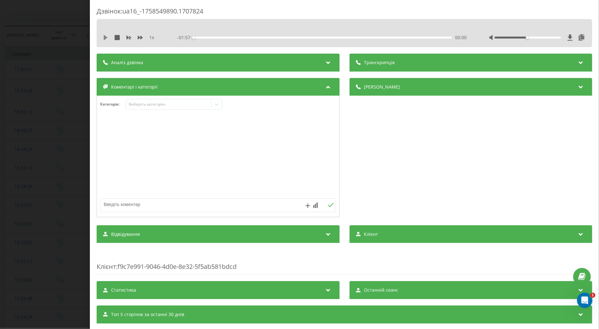
click at [106, 37] on icon at bounding box center [106, 37] width 4 height 5
click at [139, 36] on icon at bounding box center [140, 37] width 5 height 5
click at [141, 101] on div "Виберіть категорію" at bounding box center [174, 104] width 96 height 11
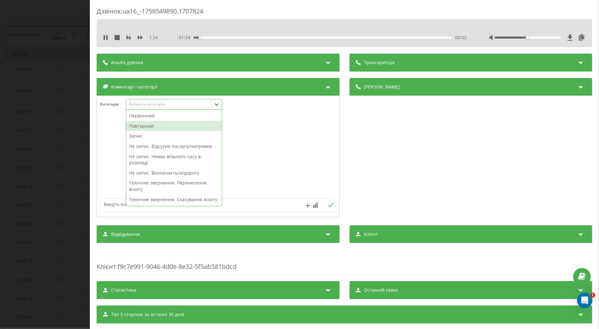
click at [135, 123] on div "Повторний" at bounding box center [174, 126] width 96 height 10
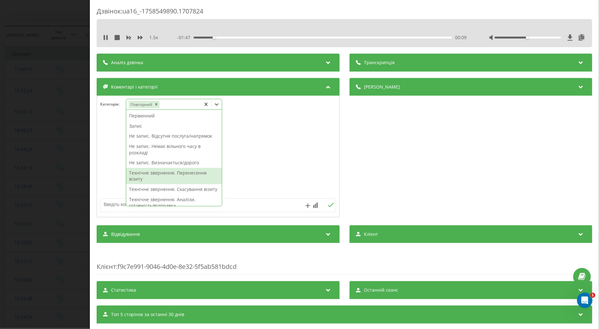
click at [169, 172] on div "Технічне звернення. Перенесення візиту" at bounding box center [174, 176] width 96 height 16
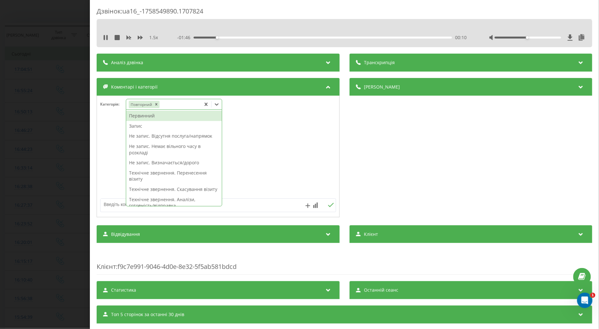
click at [105, 165] on div at bounding box center [218, 156] width 242 height 77
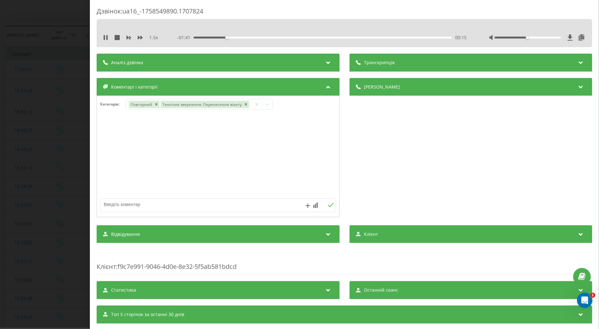
click at [52, 165] on div "Дзвінок : ua16_-1758549890.1707824 1.5 x - 01:41 00:15 00:15 Транскрипція Для A…" at bounding box center [299, 164] width 599 height 329
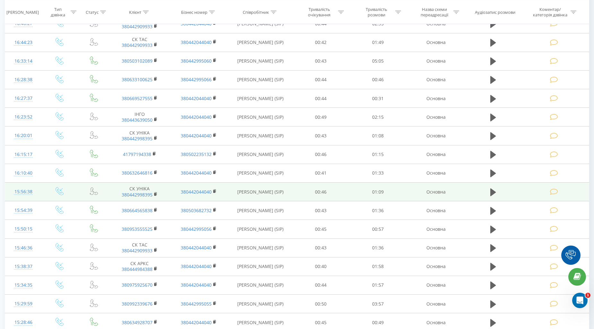
scroll to position [263, 0]
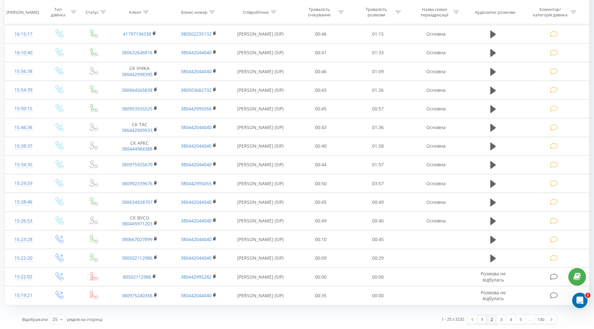
click at [490, 321] on link "2" at bounding box center [491, 319] width 10 height 9
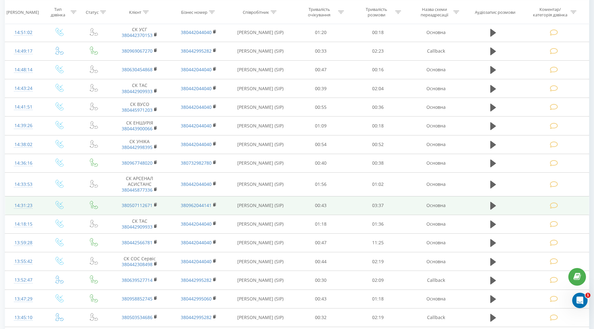
scroll to position [263, 0]
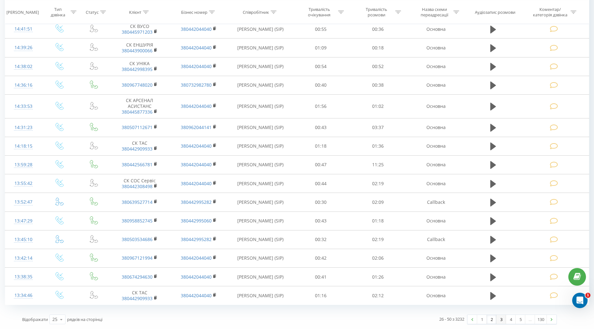
click at [501, 318] on link "3" at bounding box center [501, 319] width 10 height 9
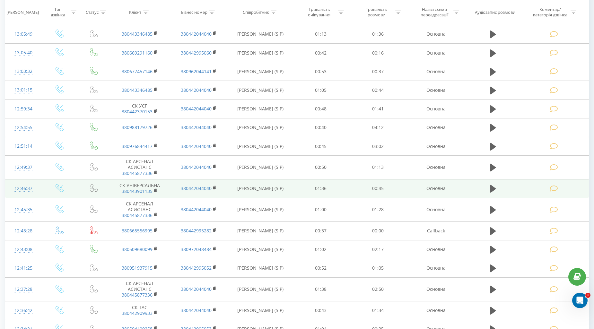
scroll to position [274, 0]
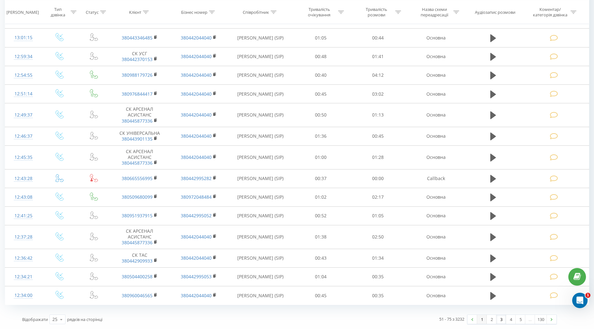
click at [480, 322] on link "1" at bounding box center [482, 319] width 10 height 9
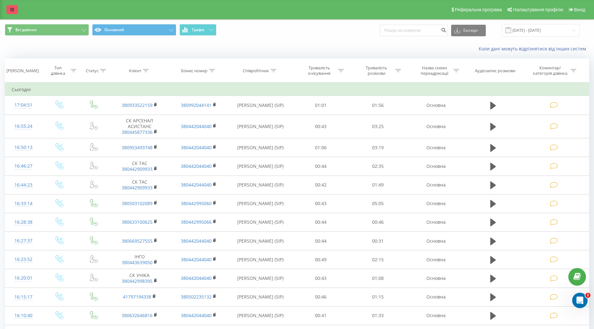
click at [11, 11] on icon at bounding box center [12, 9] width 4 height 4
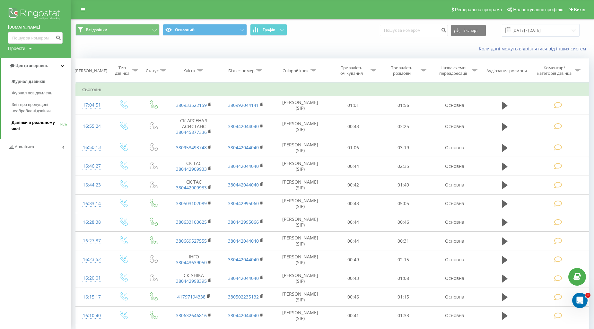
click at [24, 123] on span "Дзвінки в реальному часі" at bounding box center [36, 125] width 49 height 13
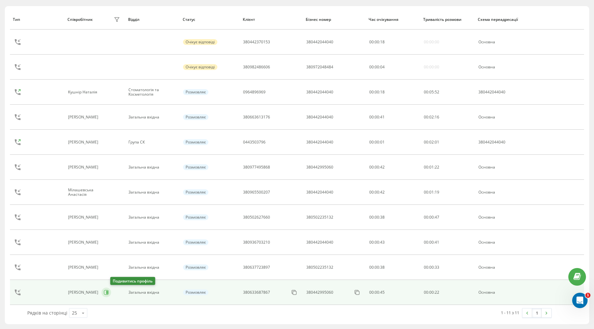
click at [109, 293] on icon at bounding box center [106, 292] width 5 height 5
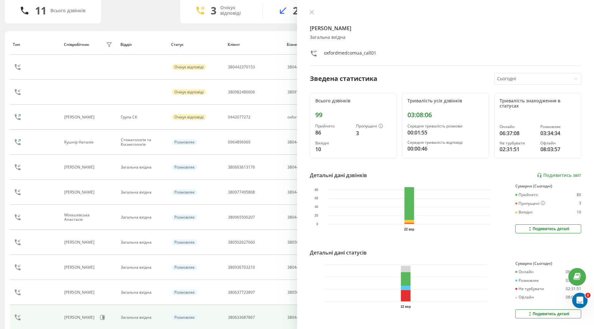
scroll to position [73, 0]
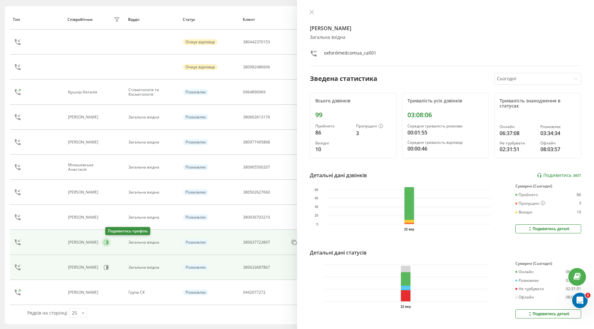
click at [109, 240] on icon at bounding box center [106, 242] width 5 height 5
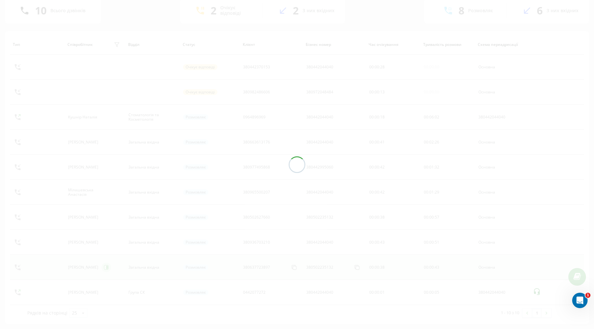
scroll to position [47, 0]
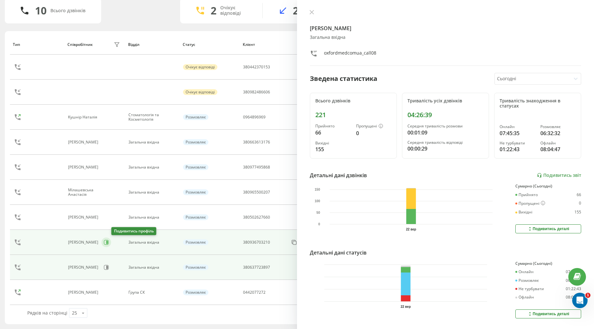
click at [108, 242] on icon at bounding box center [107, 242] width 2 height 3
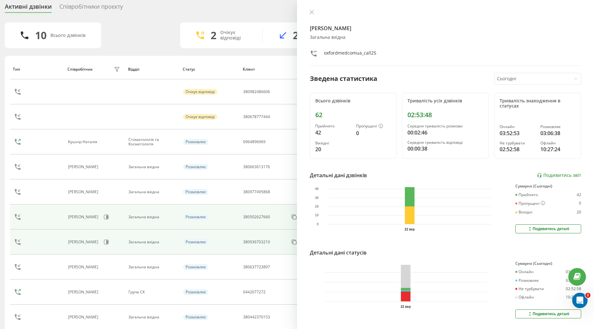
scroll to position [47, 0]
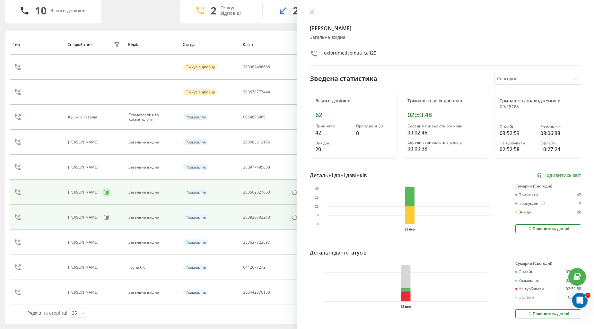
click at [106, 191] on icon at bounding box center [106, 192] width 5 height 5
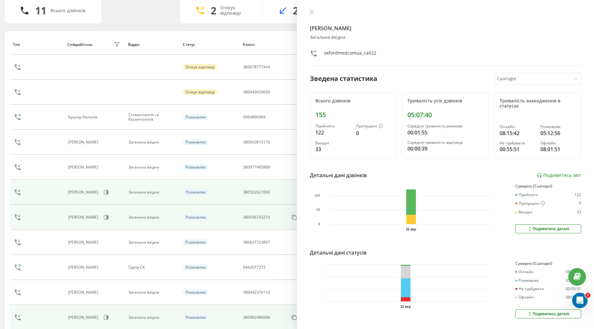
click at [92, 316] on div "[PERSON_NAME]" at bounding box center [84, 317] width 32 height 4
click at [94, 318] on div "[PERSON_NAME]" at bounding box center [84, 317] width 32 height 4
click at [106, 318] on icon at bounding box center [107, 317] width 2 height 3
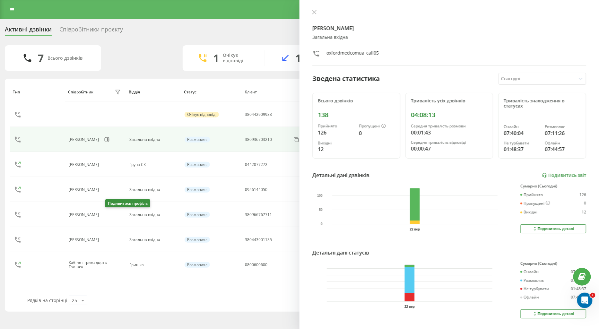
click at [107, 212] on button at bounding box center [106, 215] width 8 height 9
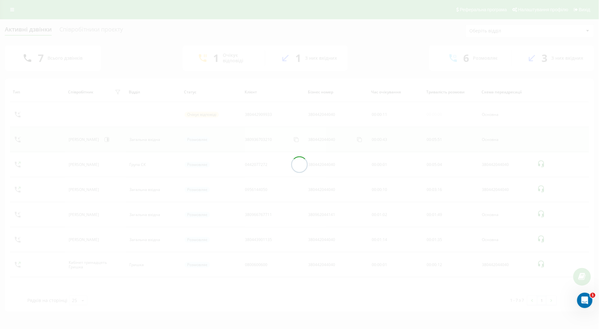
click at [110, 215] on div at bounding box center [299, 164] width 599 height 329
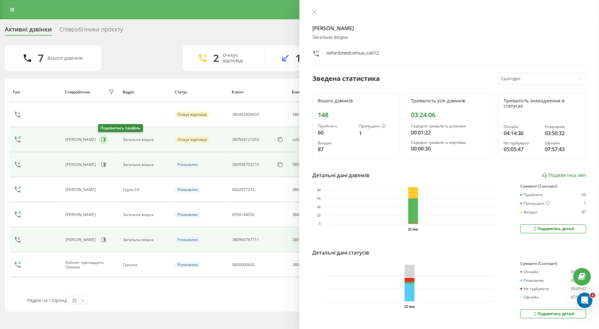
click at [104, 140] on icon at bounding box center [105, 139] width 2 height 3
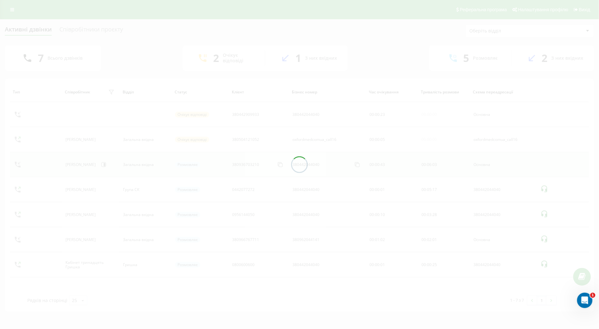
click at [102, 140] on div at bounding box center [299, 164] width 599 height 329
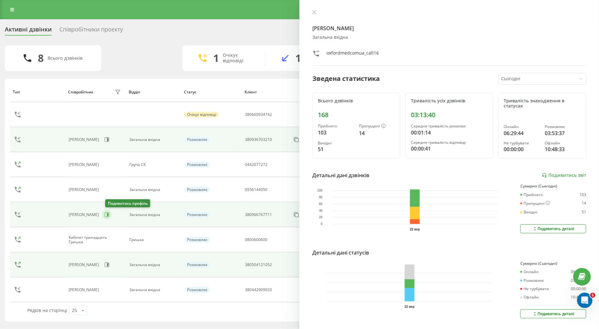
click at [107, 214] on icon at bounding box center [107, 214] width 5 height 5
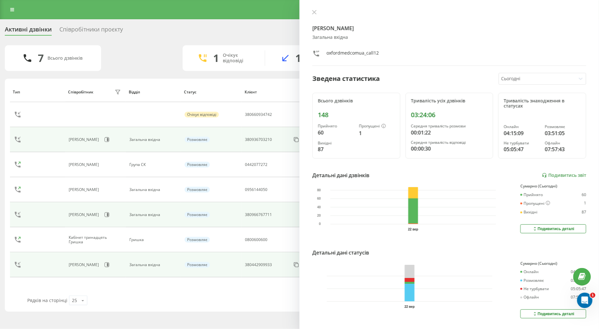
click at [118, 264] on div "[PERSON_NAME]" at bounding box center [96, 264] width 54 height 11
click at [107, 264] on button at bounding box center [107, 265] width 10 height 10
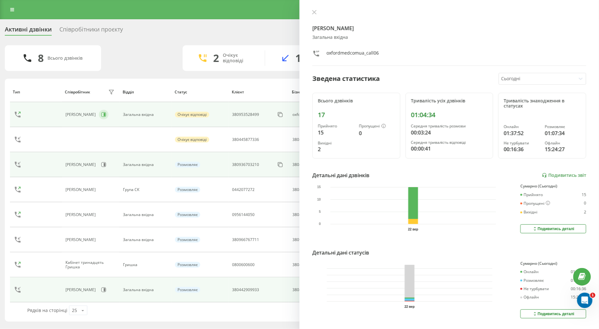
click at [102, 113] on icon at bounding box center [103, 114] width 5 height 5
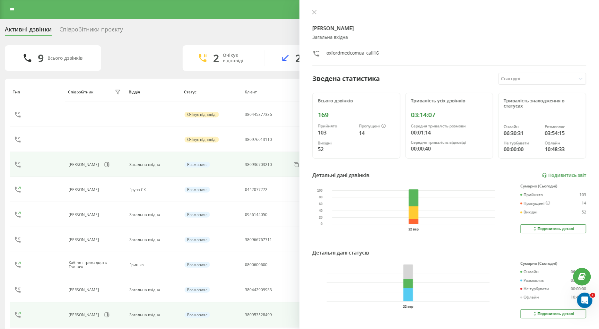
click at [108, 165] on tbody "Очікує відповіді 380445877336 380442044040 00 : 00 : 13 00:00:00 Основна Очікує…" at bounding box center [299, 214] width 579 height 225
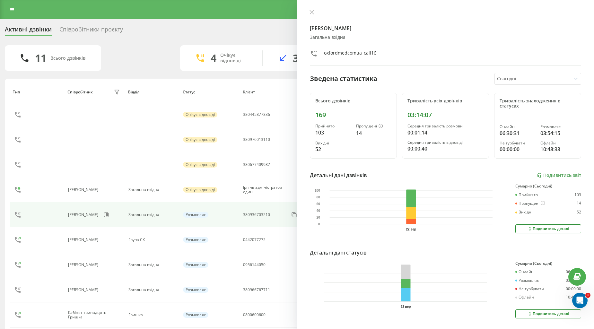
click at [100, 214] on div "[PERSON_NAME]" at bounding box center [84, 214] width 32 height 4
click at [108, 214] on icon at bounding box center [107, 214] width 2 height 3
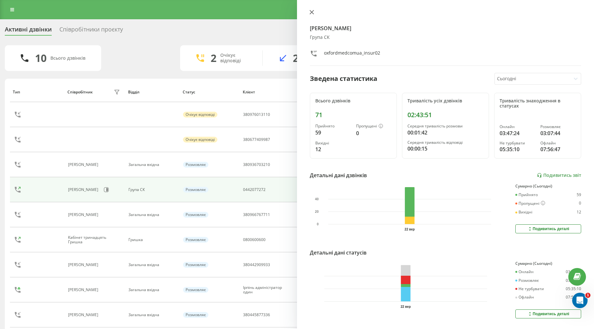
click at [312, 12] on icon at bounding box center [312, 12] width 4 height 4
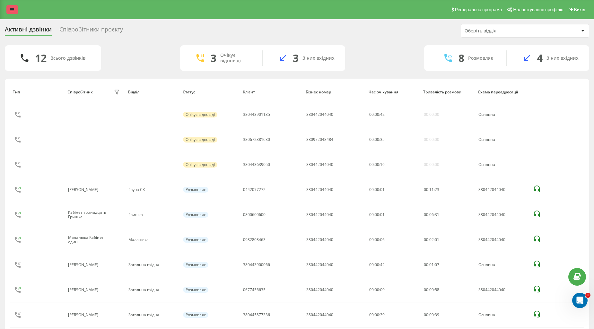
click at [10, 10] on icon at bounding box center [12, 9] width 4 height 4
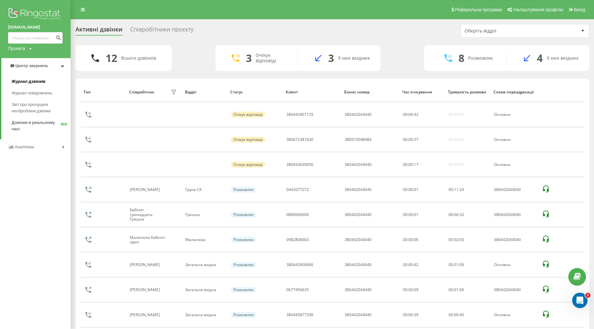
click at [32, 81] on span "Журнал дзвінків" at bounding box center [29, 81] width 34 height 6
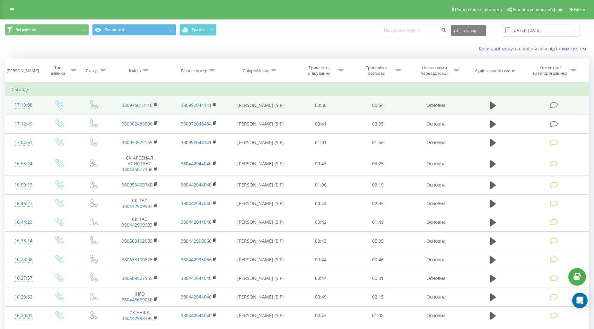
click at [554, 104] on icon at bounding box center [554, 105] width 8 height 7
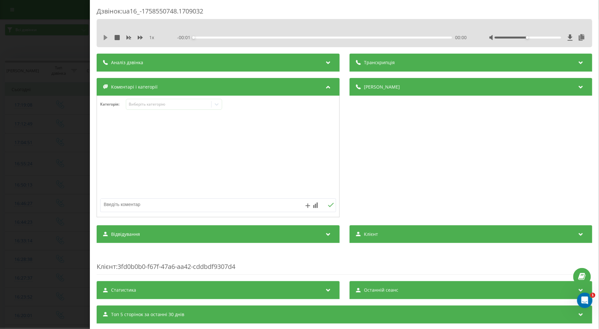
click at [105, 37] on icon at bounding box center [106, 37] width 4 height 5
click at [145, 104] on div "Виберіть категорію" at bounding box center [168, 104] width 80 height 5
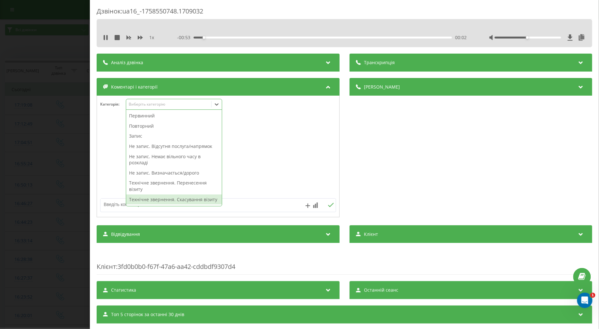
click at [168, 198] on div "Технічне звернення. Скасування візиту" at bounding box center [174, 199] width 96 height 10
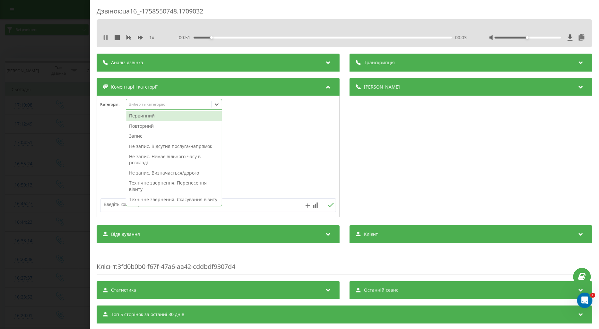
click at [106, 36] on icon at bounding box center [105, 37] width 5 height 5
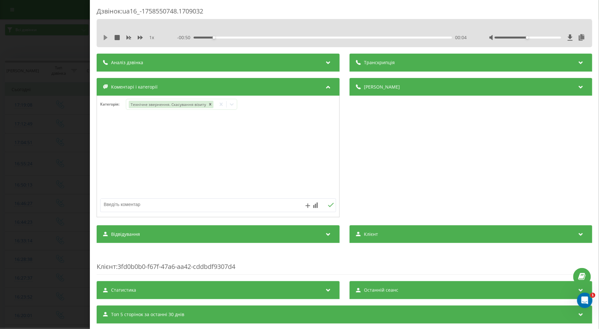
click at [105, 36] on icon at bounding box center [105, 37] width 5 height 5
click at [68, 150] on div "Дзвінок : ua16_-1758550748.1709032 1 x - 00:44 00:11 00:11 Транскрипція Для AI-…" at bounding box center [299, 164] width 599 height 329
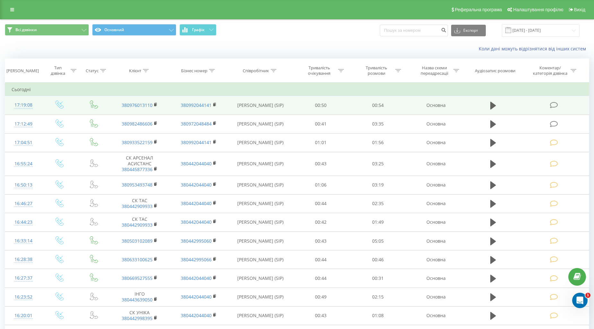
click at [557, 108] on td at bounding box center [554, 105] width 68 height 19
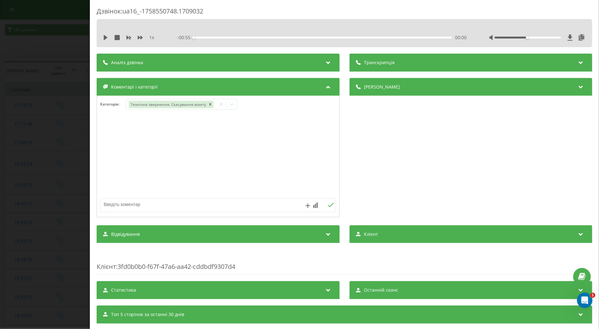
click at [63, 93] on div "Дзвінок : ua16_-1758550748.1709032 1 x - 00:55 00:00 00:00 Транскрипція Для AI-…" at bounding box center [299, 164] width 599 height 329
click at [105, 37] on icon at bounding box center [106, 37] width 4 height 5
click at [139, 36] on icon at bounding box center [140, 37] width 5 height 5
click at [140, 105] on div "Виберіть категорію" at bounding box center [168, 104] width 80 height 5
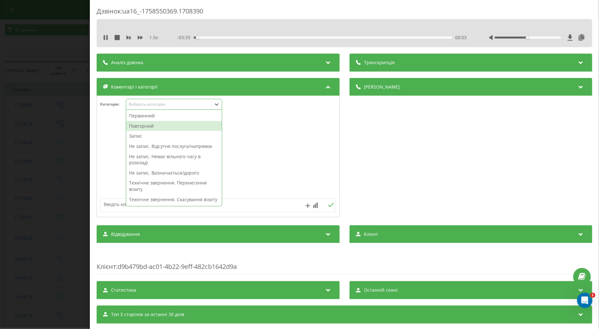
click at [143, 125] on div "Повторний" at bounding box center [174, 126] width 96 height 10
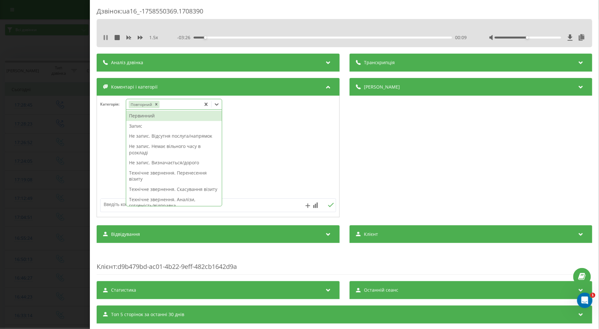
click at [105, 39] on icon at bounding box center [105, 37] width 5 height 5
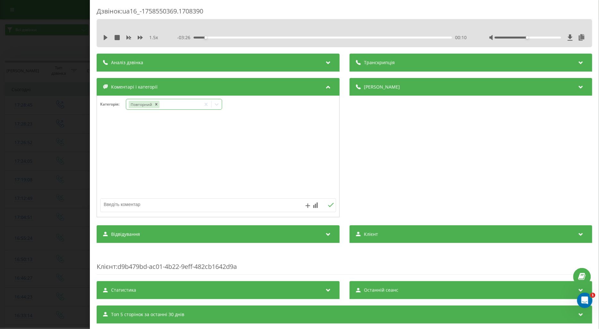
click at [218, 102] on icon at bounding box center [216, 104] width 6 height 6
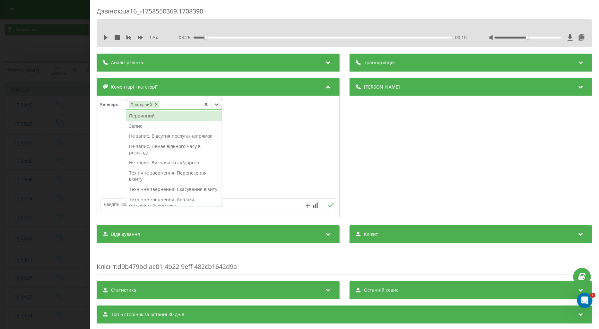
click at [137, 116] on div "Первинний" at bounding box center [174, 116] width 96 height 10
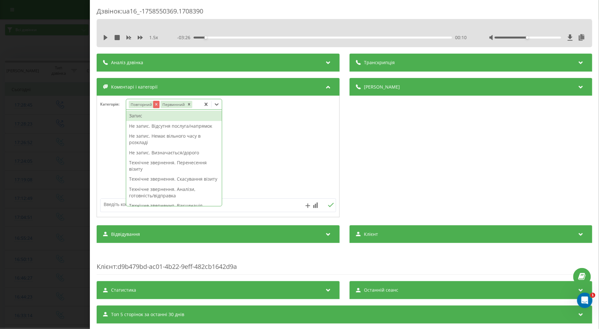
click at [156, 103] on icon "Remove Повторний" at bounding box center [156, 104] width 4 height 4
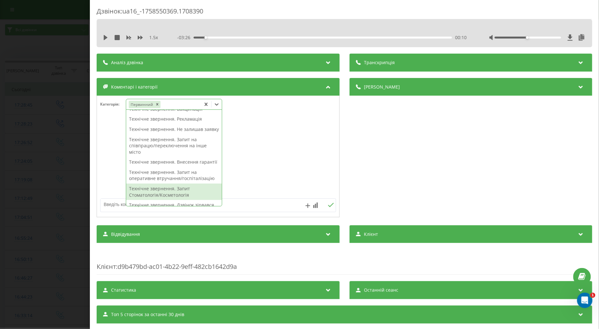
scroll to position [259, 0]
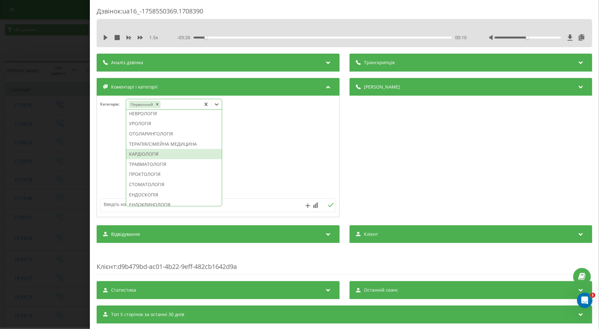
click at [139, 159] on div "КАРДІОЛОГІЯ" at bounding box center [174, 154] width 96 height 10
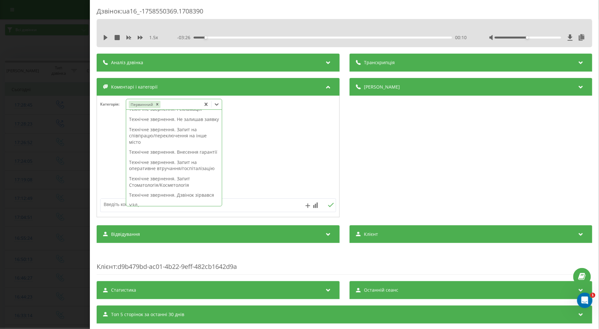
scroll to position [0, 0]
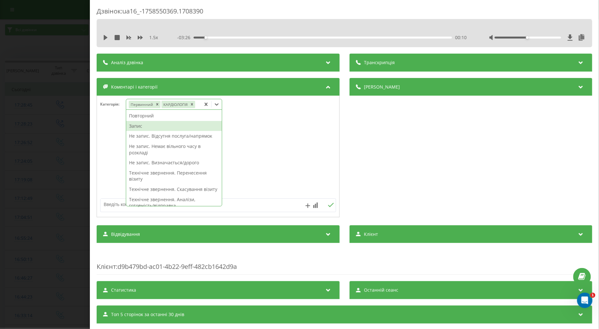
click at [136, 125] on div "Запис" at bounding box center [174, 126] width 96 height 10
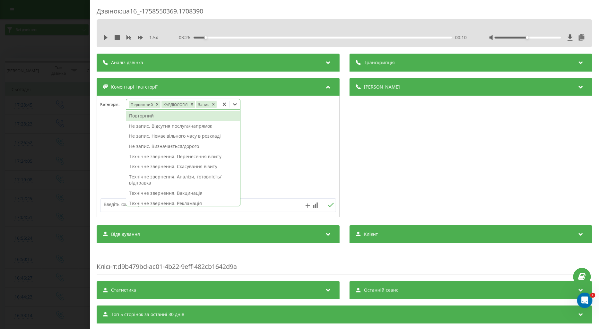
click at [104, 148] on div at bounding box center [218, 156] width 242 height 77
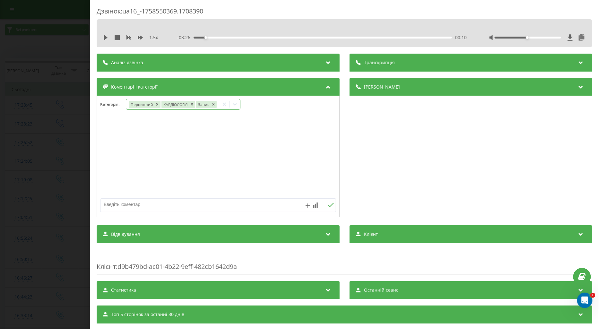
click at [69, 159] on div "Дзвінок : ua16_-1758550369.1708390 1.5 x - 03:26 00:10 00:10 Транскрипція Для A…" at bounding box center [299, 164] width 599 height 329
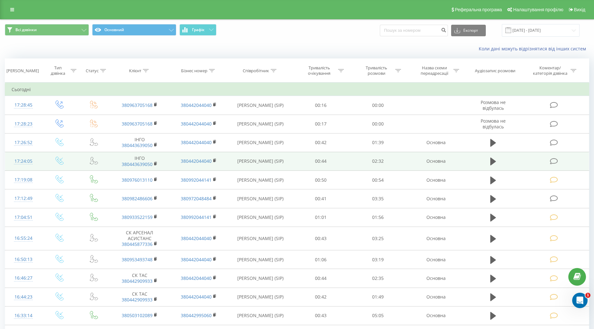
click at [551, 156] on td at bounding box center [554, 161] width 68 height 19
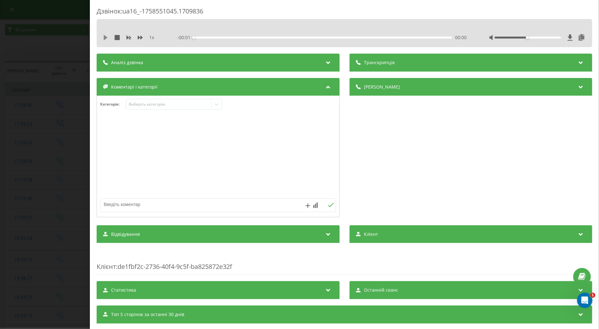
click at [106, 38] on icon at bounding box center [106, 37] width 4 height 5
click at [138, 37] on icon at bounding box center [140, 38] width 5 height 4
drag, startPoint x: 138, startPoint y: 37, endPoint x: 149, endPoint y: 114, distance: 77.5
click at [138, 37] on icon at bounding box center [140, 38] width 5 height 4
click at [151, 104] on div "Виберіть категорію" at bounding box center [168, 104] width 80 height 5
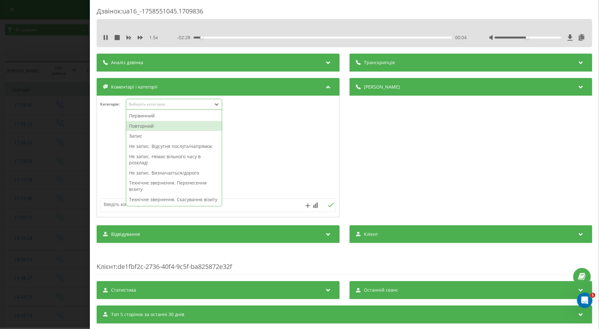
click at [151, 124] on div "Повторний" at bounding box center [174, 126] width 96 height 10
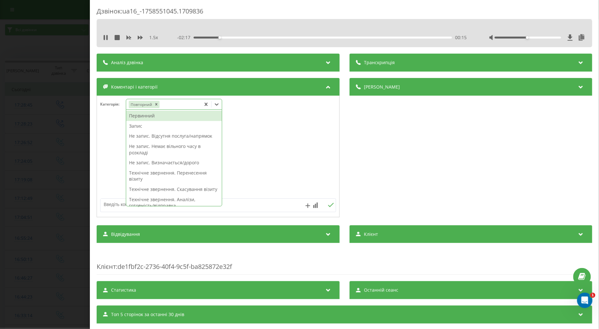
click at [139, 126] on div "Запис" at bounding box center [174, 126] width 96 height 10
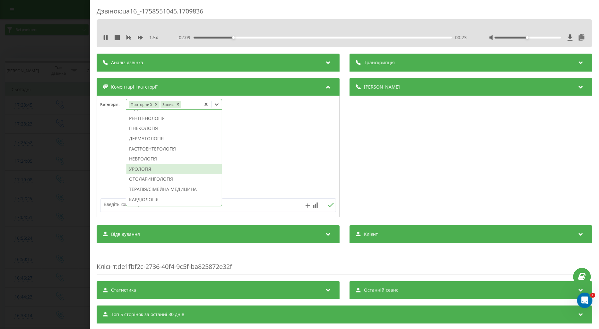
scroll to position [239, 0]
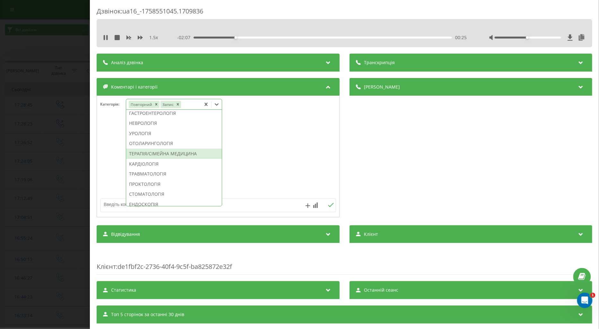
click at [172, 159] on div "ТЕРАПІЯ/СІМЕЙНА МЕДИЦИНА" at bounding box center [174, 154] width 96 height 10
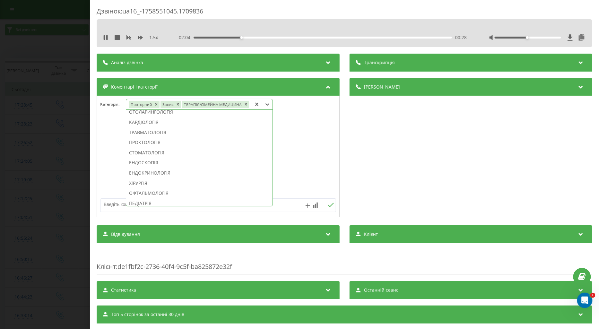
scroll to position [189, 0]
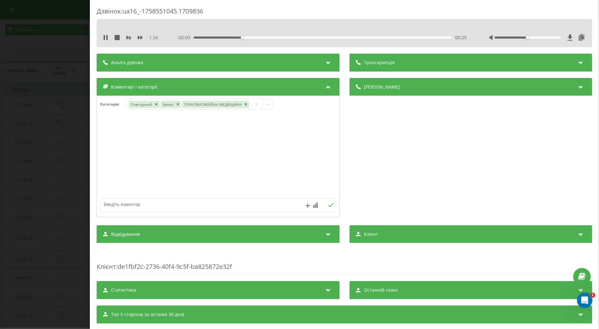
click at [111, 169] on div at bounding box center [218, 156] width 242 height 77
click at [204, 37] on div "00:31" at bounding box center [322, 38] width 258 height 2
click at [61, 172] on div "Дзвінок : ua16_-1758551045.1709836 1.5 x - 02:13 00:19 00:19 Транскрипція Для A…" at bounding box center [299, 164] width 599 height 329
click at [48, 145] on div "Дзвінок : ua16_-1758551045.1709836 1.5 x - 02:11 00:21 00:21 Транскрипція Для A…" at bounding box center [299, 164] width 599 height 329
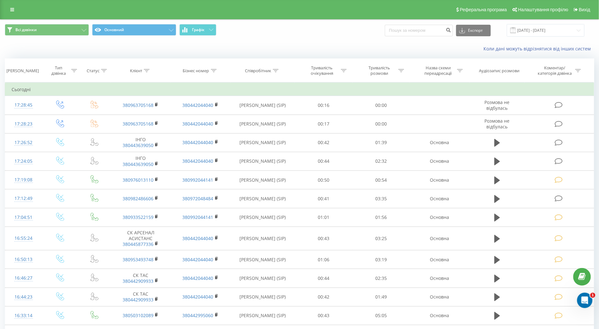
click at [48, 145] on td at bounding box center [60, 142] width 37 height 19
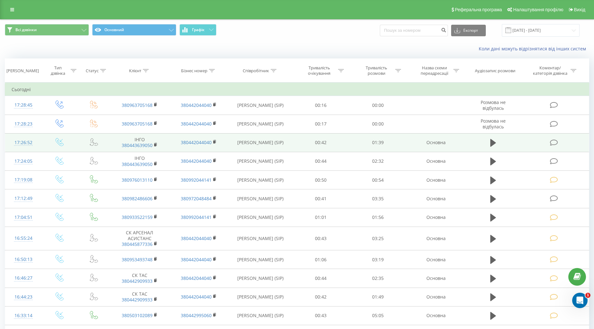
click at [551, 139] on icon at bounding box center [554, 142] width 8 height 7
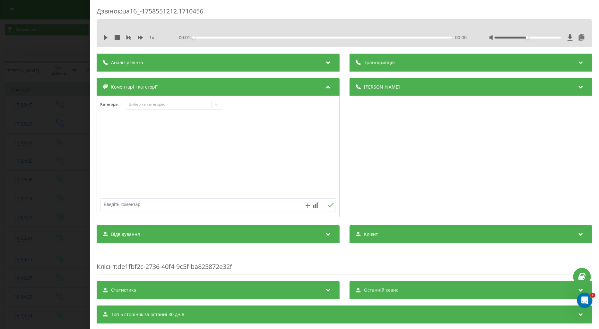
click at [105, 36] on icon at bounding box center [106, 37] width 4 height 5
click at [140, 37] on icon at bounding box center [140, 38] width 5 height 4
click at [148, 104] on div "Виберіть категорію" at bounding box center [168, 104] width 80 height 5
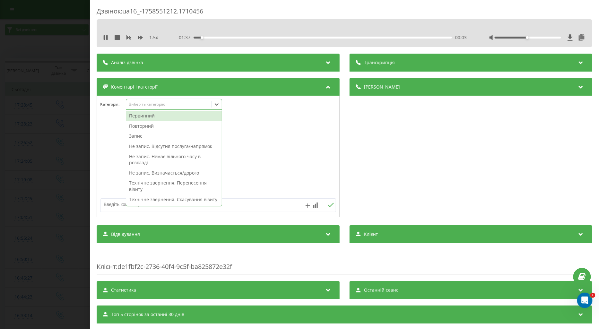
click at [156, 126] on div "Повторний" at bounding box center [174, 126] width 96 height 10
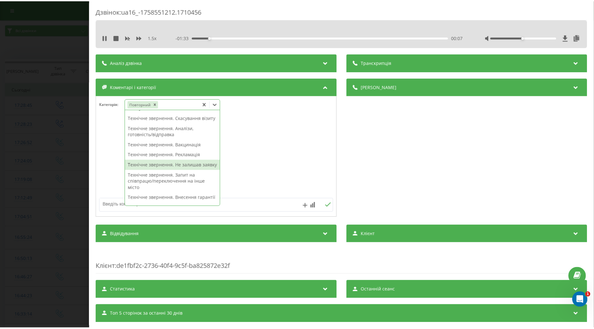
scroll to position [97, 0]
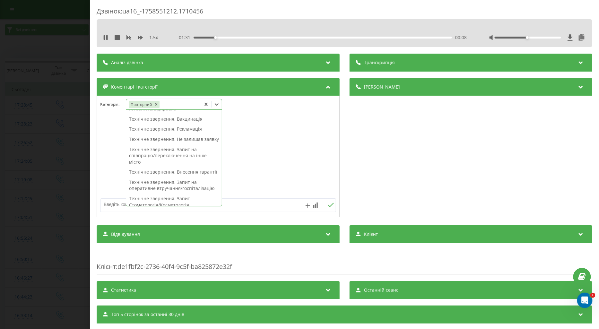
click at [113, 204] on textarea at bounding box center [194, 205] width 188 height 12
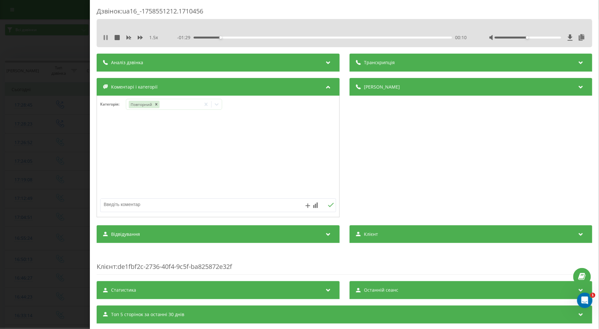
click at [106, 38] on icon at bounding box center [106, 37] width 1 height 5
click at [126, 204] on textarea at bounding box center [194, 205] width 188 height 12
type textarea "Т"
click at [107, 206] on textarea "ск ЗЄДНАТИ З ЛІКАРЕМ" at bounding box center [194, 205] width 188 height 12
click at [104, 206] on textarea "сСК ЗЄДНАТИ З ЛІКАРЕМ" at bounding box center [194, 205] width 188 height 12
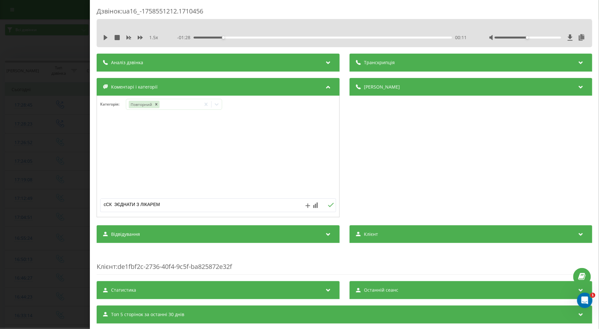
type textarea "СК ЗЄДНАТИ З ЛІКАРЕМ"
click at [328, 205] on icon at bounding box center [331, 205] width 6 height 4
click at [64, 153] on div "Дзвінок : ua16_-1758551212.1710456 1.5 x - 01:28 00:11 00:11 Транскрипція Для A…" at bounding box center [299, 164] width 599 height 329
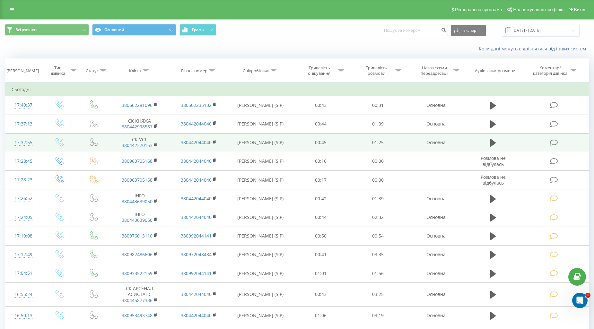
click at [553, 140] on icon at bounding box center [554, 142] width 8 height 7
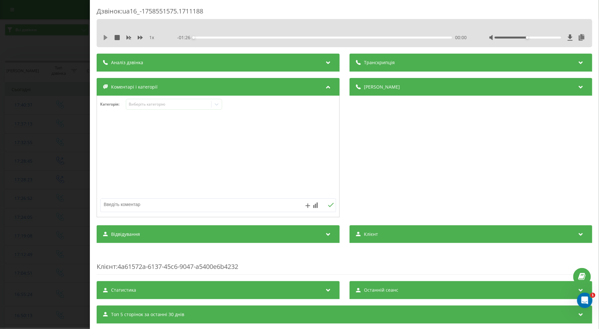
click at [103, 36] on icon at bounding box center [105, 37] width 5 height 5
click at [139, 36] on icon at bounding box center [140, 37] width 5 height 5
click at [142, 102] on div "Виберіть категорію" at bounding box center [168, 104] width 80 height 5
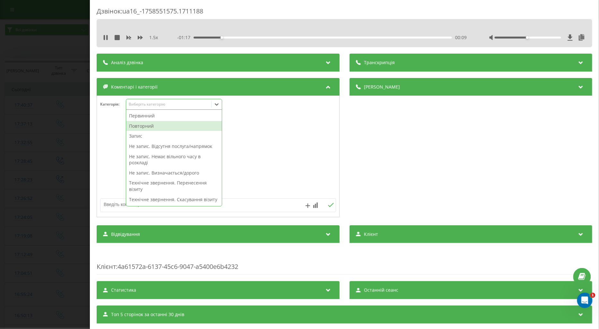
click at [148, 126] on div "Повторний" at bounding box center [174, 126] width 96 height 10
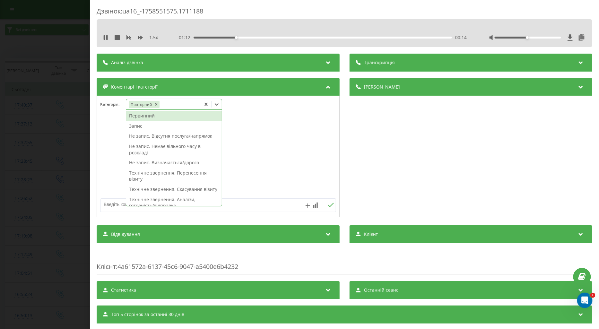
click at [140, 126] on div "Запис" at bounding box center [174, 126] width 96 height 10
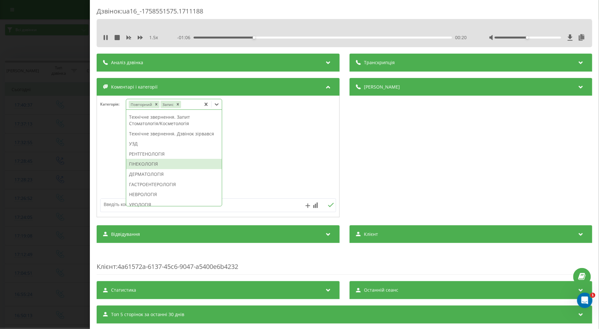
scroll to position [204, 0]
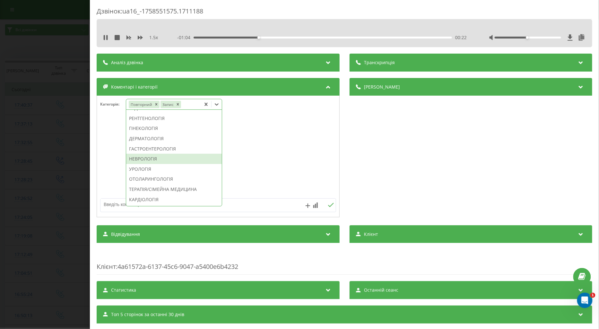
click at [152, 164] on div "НЕВРОЛОГІЯ" at bounding box center [174, 159] width 96 height 10
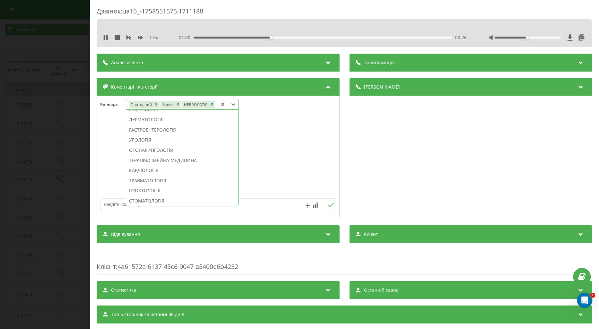
scroll to position [166, 0]
click at [116, 144] on div at bounding box center [218, 156] width 242 height 77
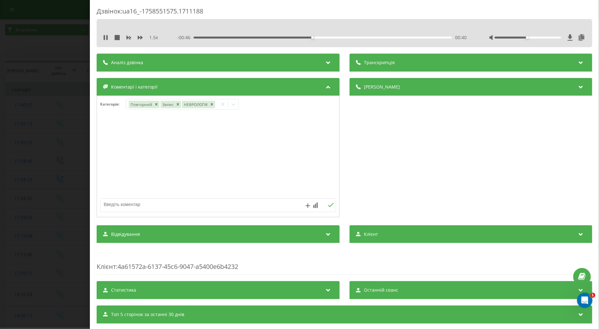
click at [54, 154] on div "Дзвінок : ua16_-1758551575.1711188 1.5 x - 00:46 00:40 00:40 Транскрипція Для A…" at bounding box center [299, 164] width 599 height 329
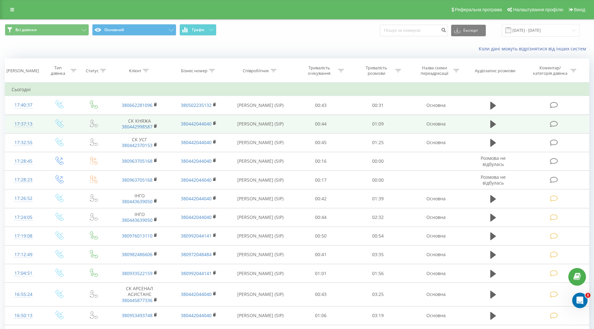
click at [555, 123] on icon at bounding box center [554, 124] width 8 height 7
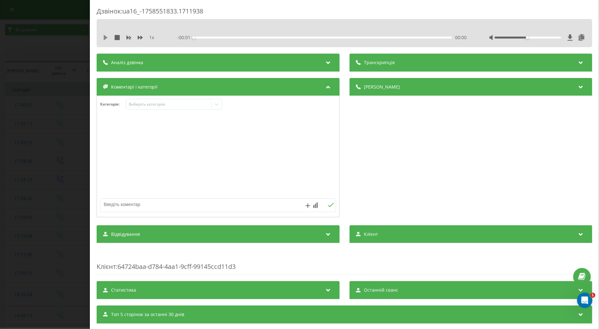
click at [105, 39] on icon at bounding box center [106, 37] width 4 height 5
click at [141, 37] on icon at bounding box center [140, 38] width 5 height 4
click at [146, 101] on div "Виберіть категорію" at bounding box center [168, 104] width 85 height 6
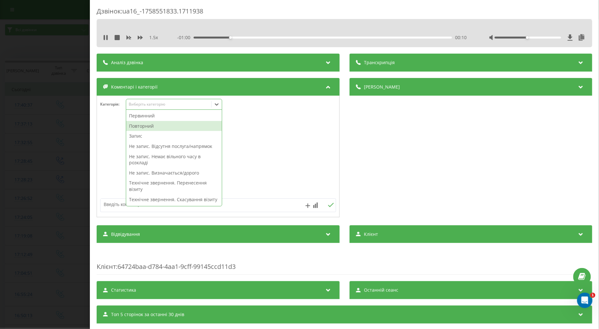
click at [144, 121] on div "Повторний" at bounding box center [174, 126] width 96 height 10
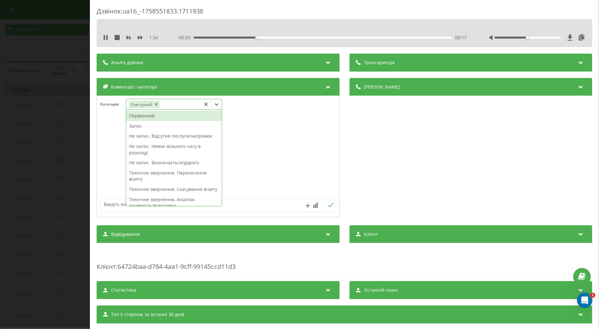
click at [179, 135] on div "Не запис. Відсутня послуга/напрямок" at bounding box center [174, 136] width 96 height 10
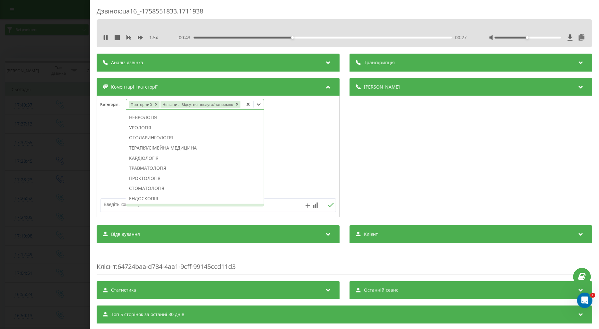
scroll to position [249, 0]
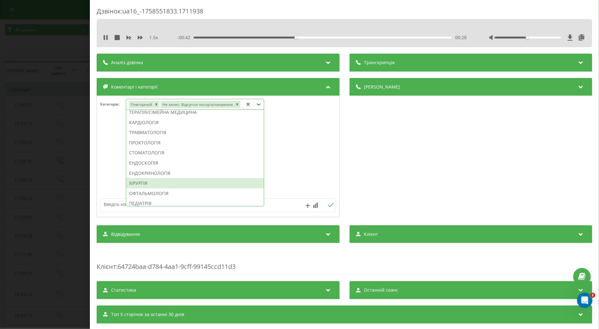
click at [143, 180] on div "ХіРУРГІЯ" at bounding box center [195, 183] width 138 height 10
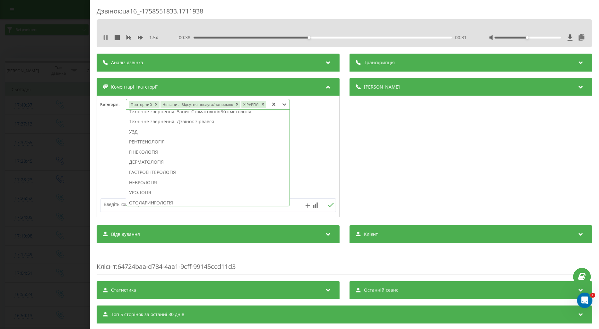
click at [103, 39] on icon at bounding box center [105, 37] width 5 height 5
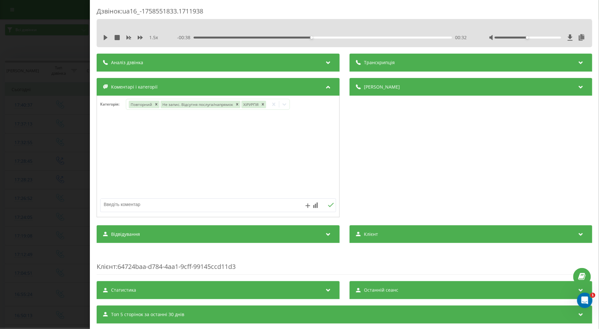
click at [153, 203] on textarea at bounding box center [194, 205] width 188 height 12
type textarea "крамського"
click at [328, 207] on icon at bounding box center [331, 205] width 6 height 4
click at [58, 157] on div "Дзвінок : ua16_-1758551833.1711938 1.5 x - 00:38 00:32 00:32 Транскрипція Для A…" at bounding box center [299, 164] width 599 height 329
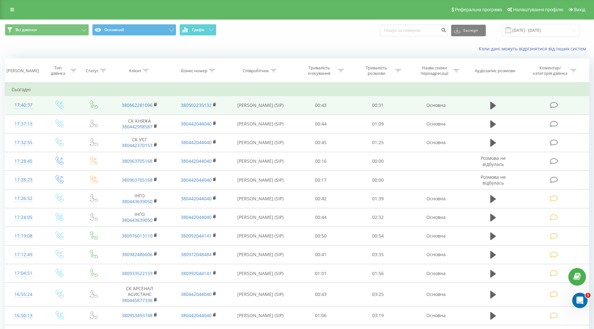
click at [553, 105] on icon at bounding box center [554, 105] width 8 height 7
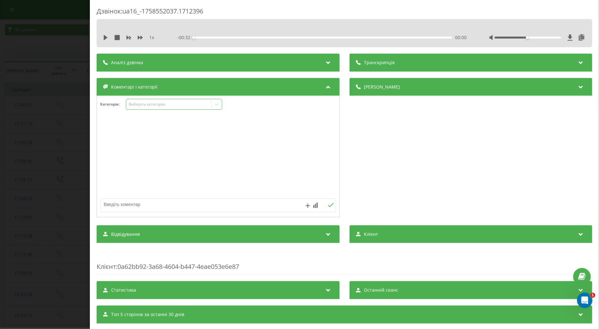
click at [135, 105] on div "Виберіть категорію" at bounding box center [168, 104] width 80 height 5
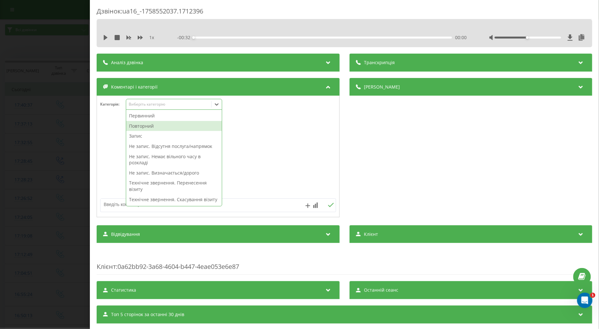
click at [149, 126] on div "Повторний" at bounding box center [174, 126] width 96 height 10
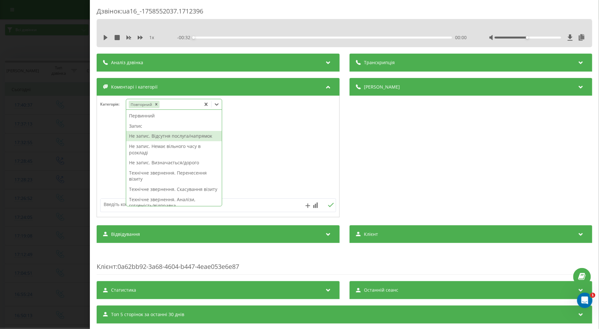
click at [190, 133] on div "Не запис. Відсутня послуга/напрямок" at bounding box center [174, 136] width 96 height 10
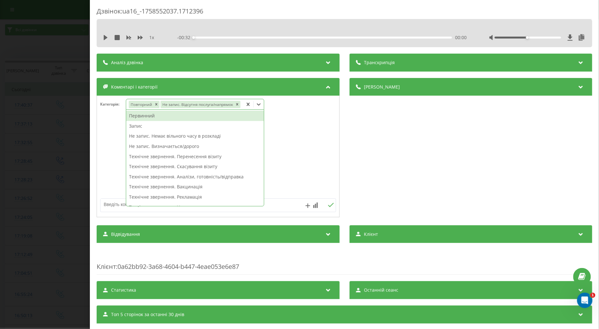
click at [111, 203] on textarea at bounding box center [194, 205] width 188 height 12
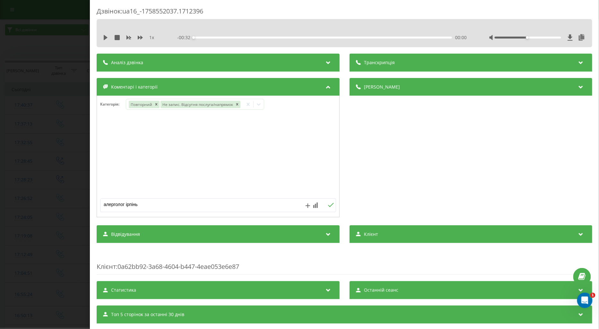
type textarea "алерголог ірпінь"
click at [329, 207] on icon at bounding box center [331, 205] width 6 height 4
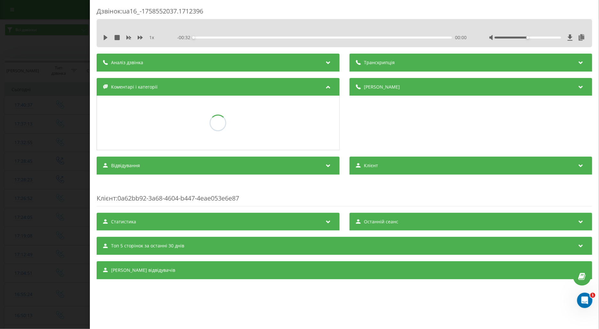
click at [75, 172] on div "Дзвінок : ua16_-1758552037.1712396 1 x - 00:32 00:00 00:00 Транскрипція Для AI-…" at bounding box center [299, 164] width 599 height 329
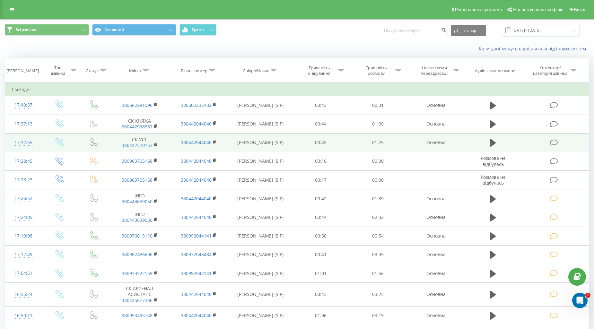
click at [553, 140] on icon at bounding box center [554, 142] width 8 height 7
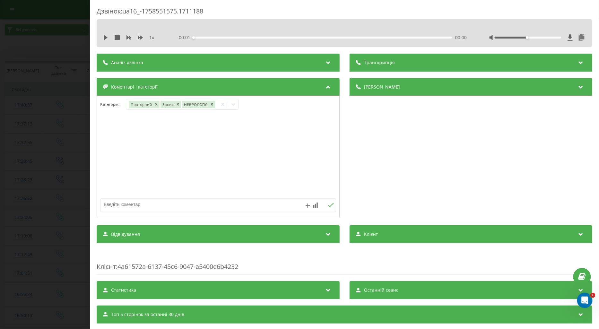
click at [61, 122] on div "Дзвінок : ua16_-1758551575.1711188 1 x - 00:01 00:00 00:00 Транскрипція Для AI-…" at bounding box center [299, 164] width 599 height 329
click at [105, 36] on icon at bounding box center [106, 37] width 4 height 5
click at [138, 105] on div "Виберіть категорію" at bounding box center [168, 104] width 80 height 5
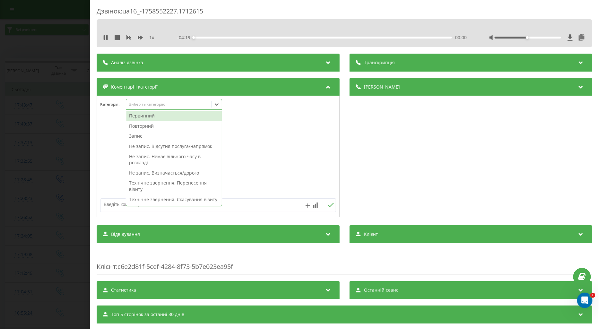
click at [149, 118] on div "Первинний" at bounding box center [174, 116] width 96 height 10
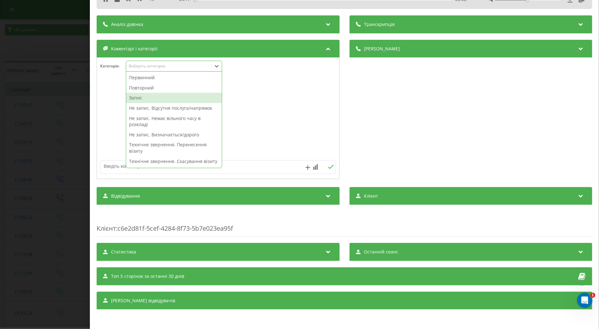
click at [137, 97] on div "Запис" at bounding box center [174, 98] width 96 height 10
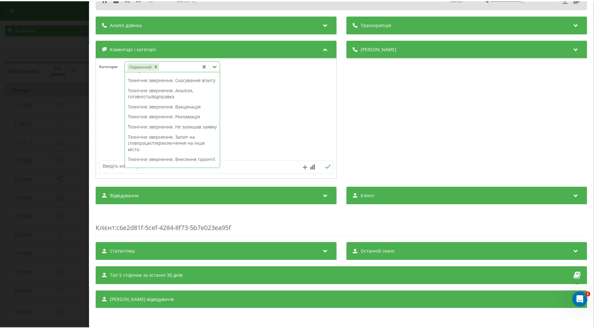
scroll to position [142, 0]
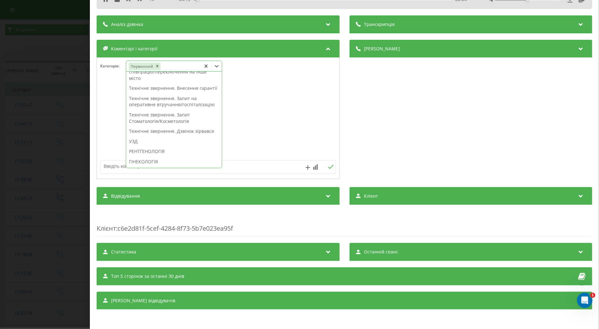
click at [134, 147] on div "УЗД" at bounding box center [174, 141] width 96 height 10
click at [111, 130] on div at bounding box center [218, 118] width 242 height 77
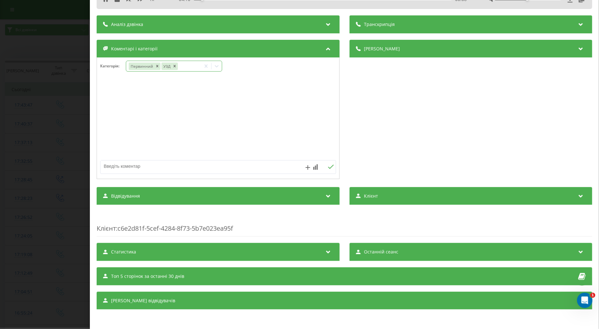
click at [217, 65] on icon at bounding box center [216, 66] width 6 height 6
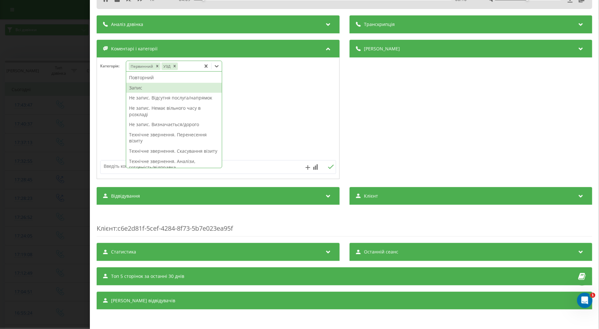
click at [137, 87] on div "Запис" at bounding box center [174, 88] width 96 height 10
click at [105, 100] on div at bounding box center [218, 118] width 242 height 77
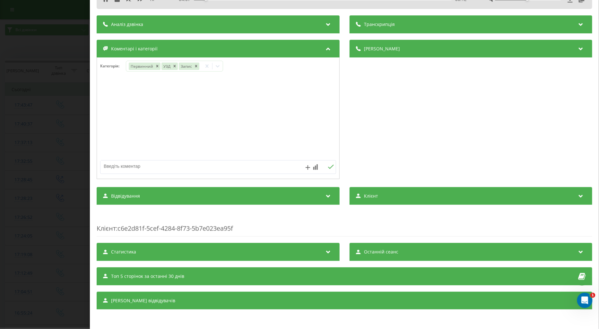
click at [63, 104] on div "Дзвінок : ua16_-1758552227.1712615 1 x - 04:07 00:12 00:12 Транскрипція Для AI-…" at bounding box center [299, 164] width 599 height 329
